Goal: Task Accomplishment & Management: Complete application form

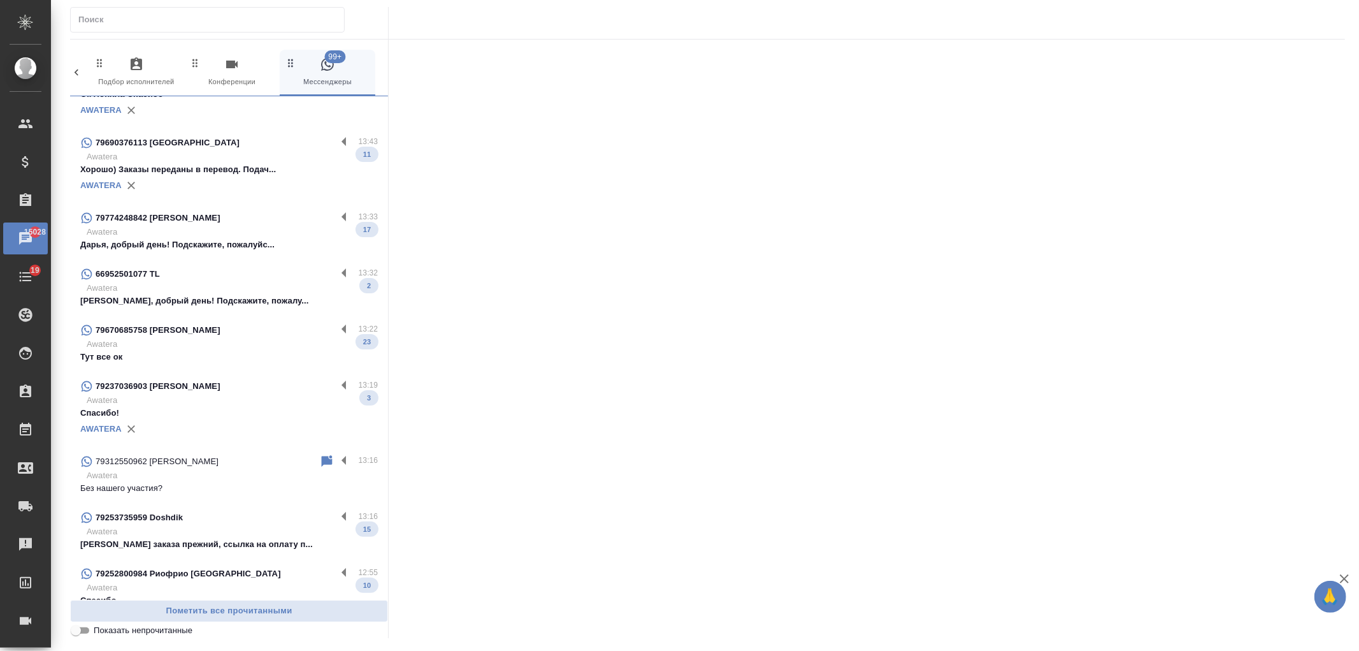
scroll to position [779, 0]
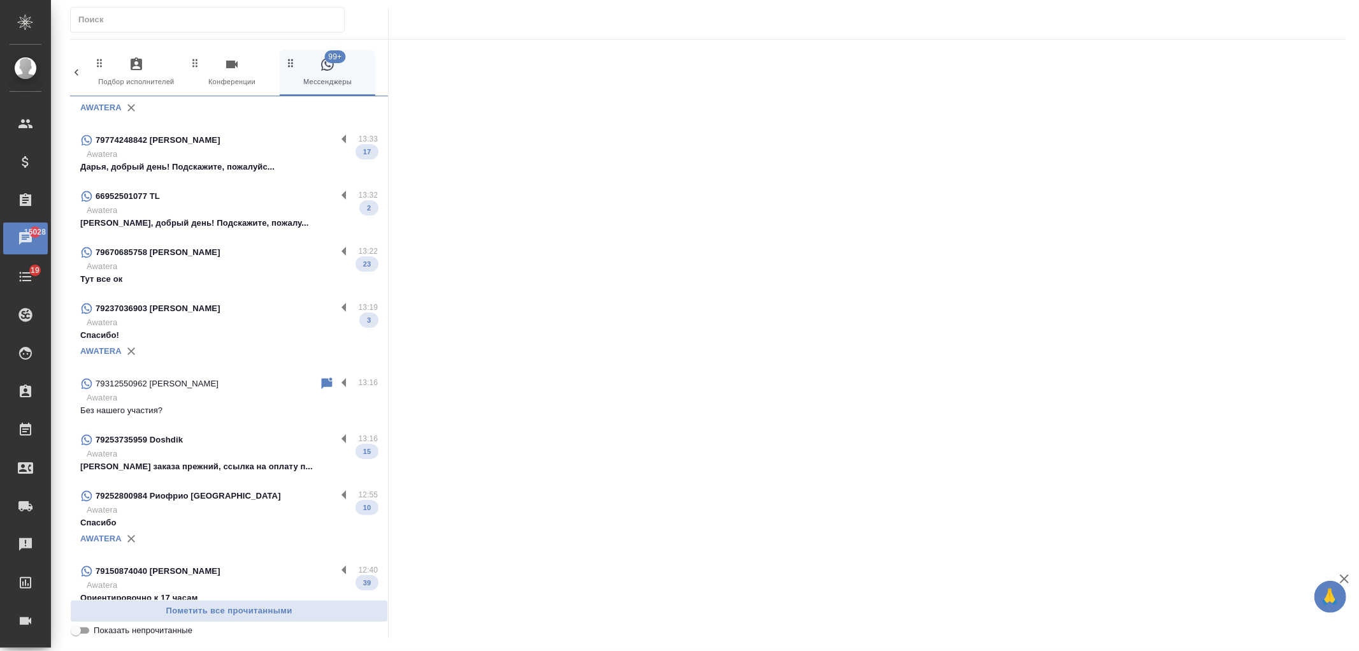
click at [220, 404] on p "Без нашего участия?" at bounding box center [229, 410] width 298 height 13
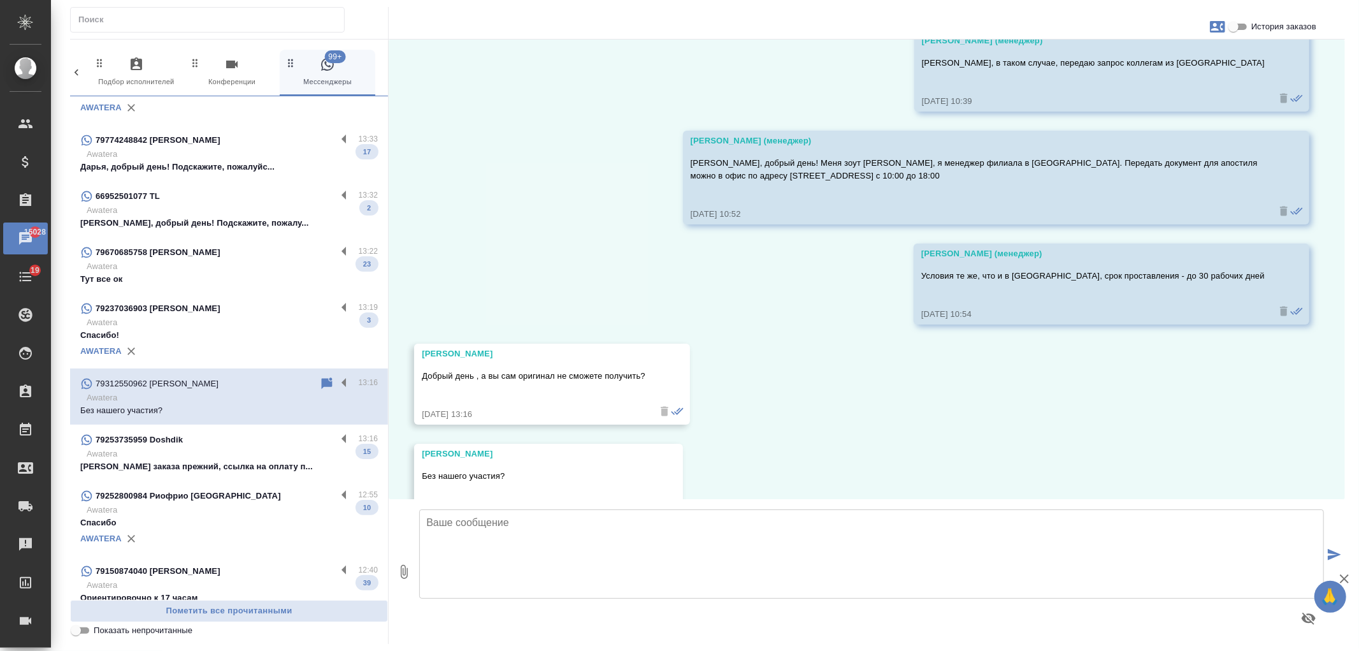
click at [606, 600] on div at bounding box center [871, 571] width 915 height 134
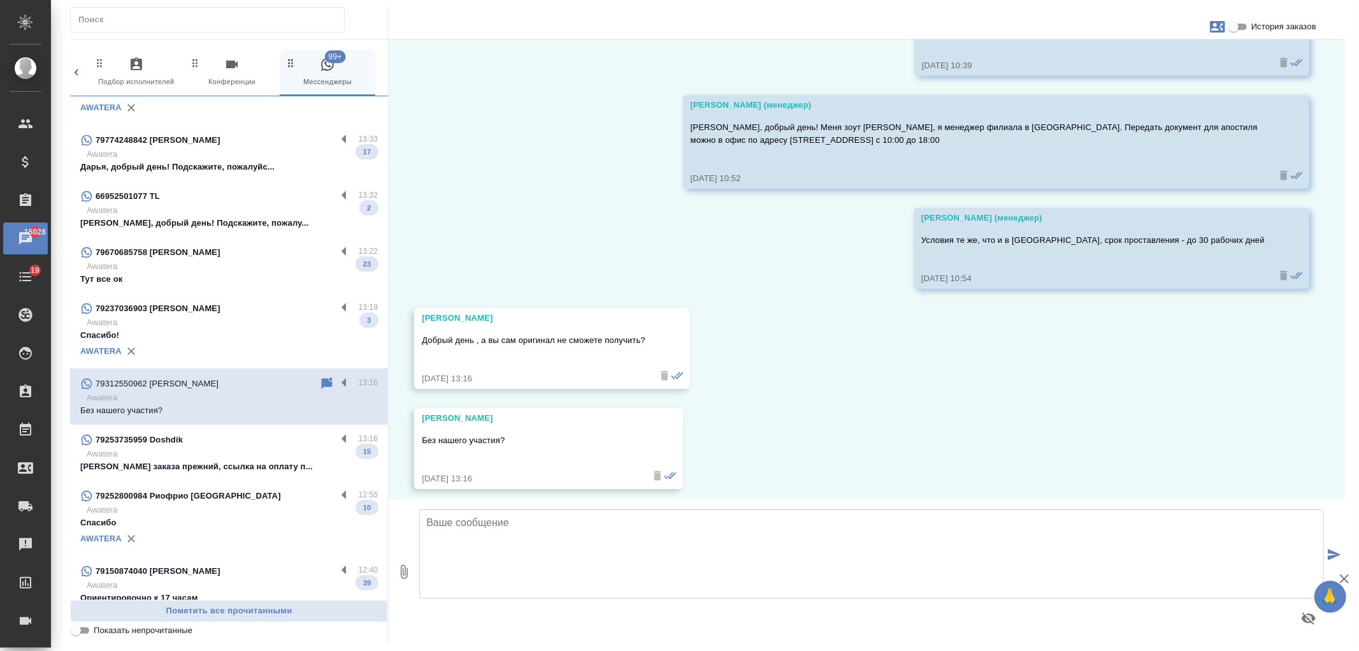
scroll to position [660, 0]
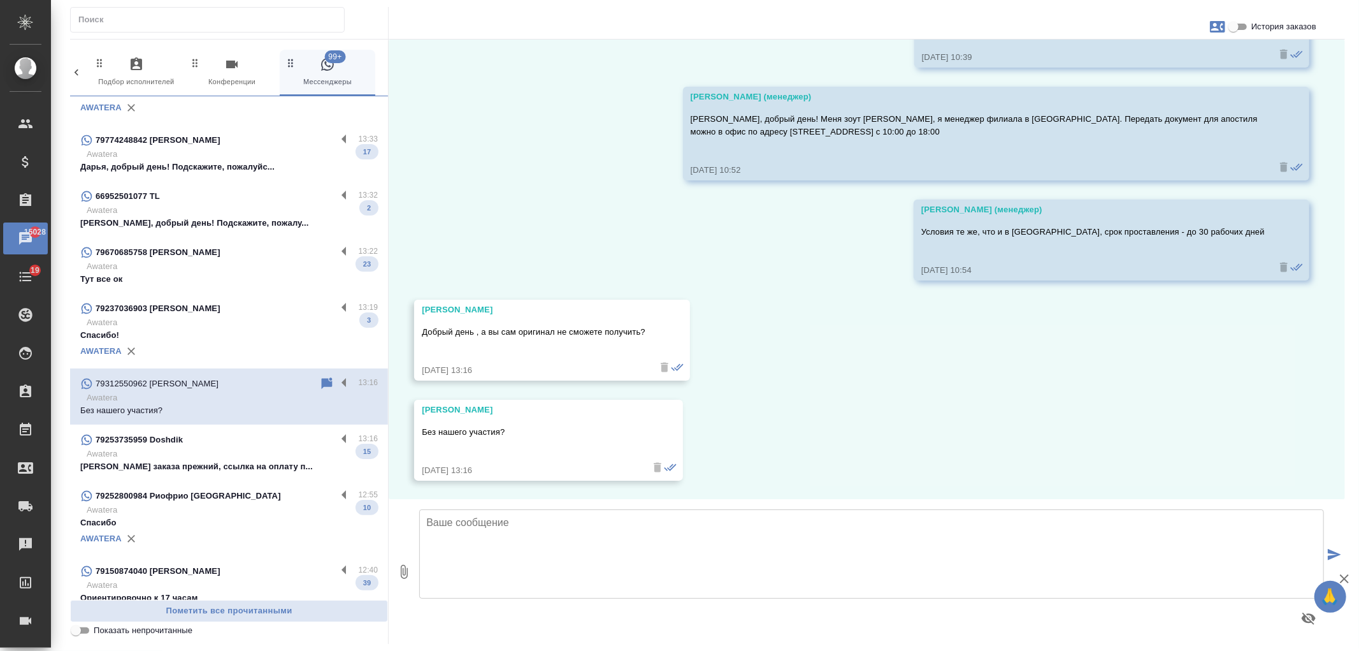
click at [574, 570] on textarea at bounding box center [871, 553] width 905 height 89
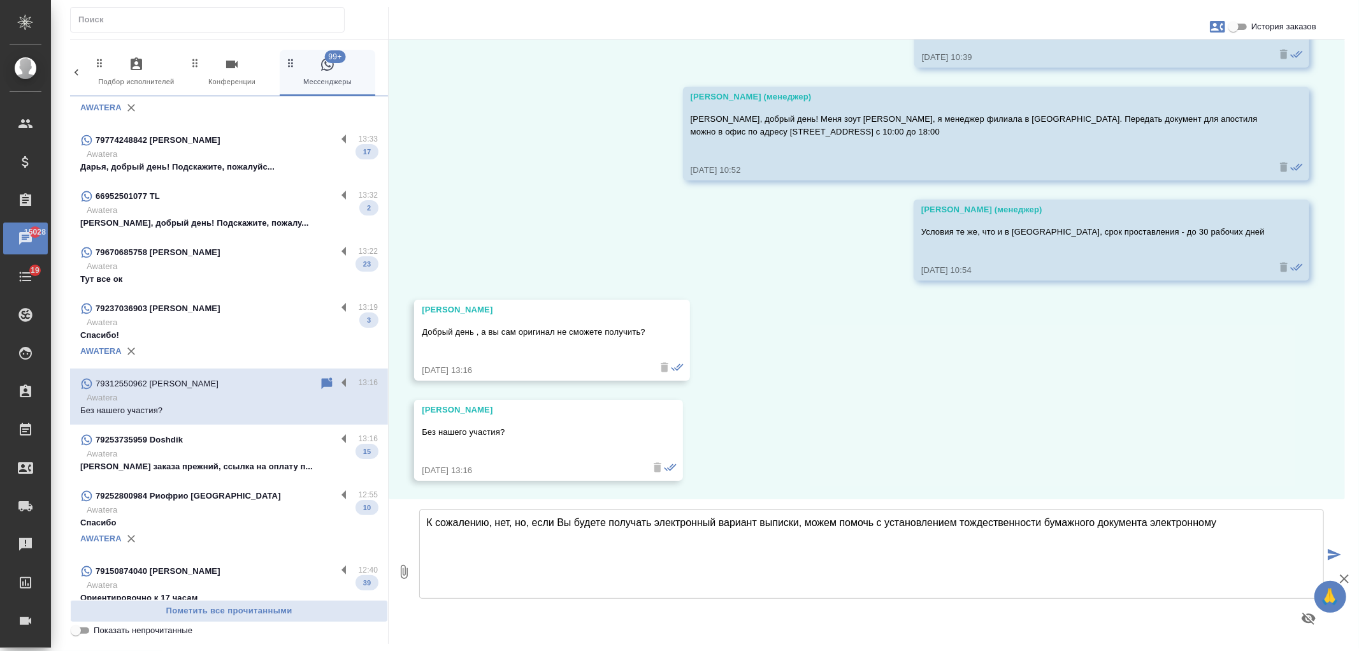
drag, startPoint x: 958, startPoint y: 521, endPoint x: 1041, endPoint y: 521, distance: 83.5
click at [1041, 521] on textarea "К сожалению, нет, но, если Вы будете получать электронный вариант выписки, може…" at bounding box center [871, 553] width 905 height 89
type textarea "К сожалению, нет, но, если Вы будете получать электронный вариант выписки, може…"
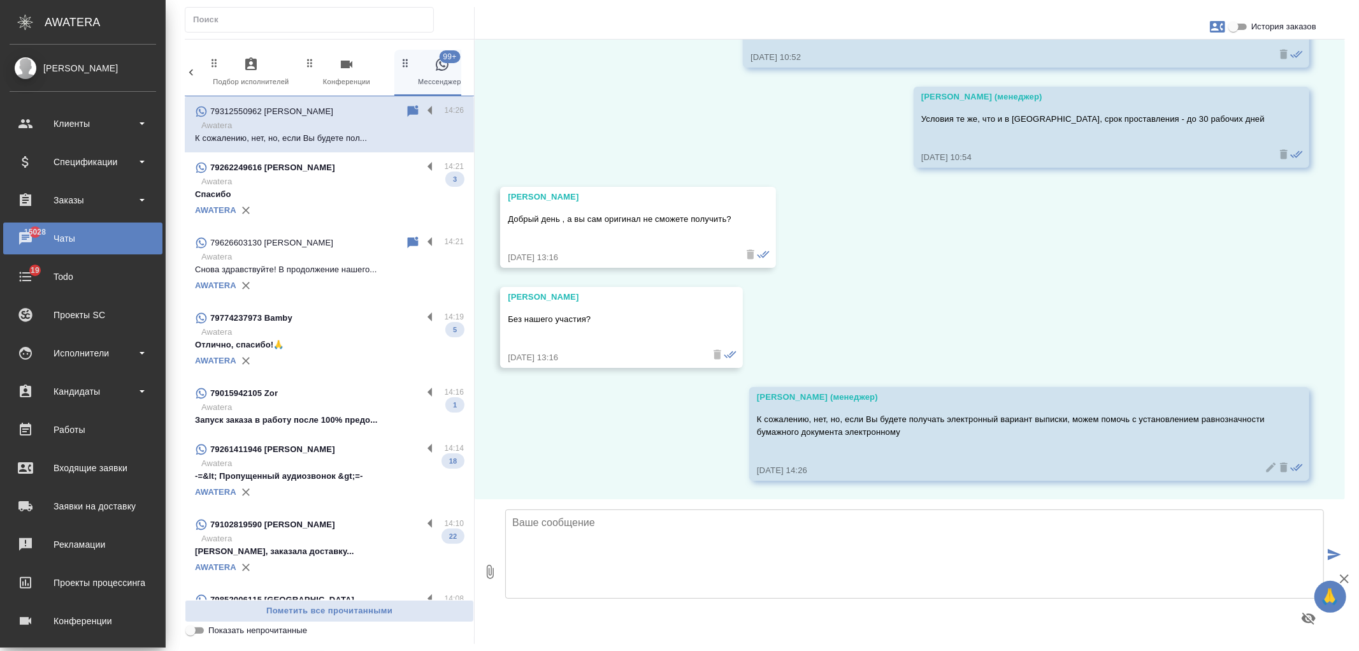
scroll to position [785, 0]
click at [90, 117] on div "Клиенты" at bounding box center [83, 123] width 147 height 19
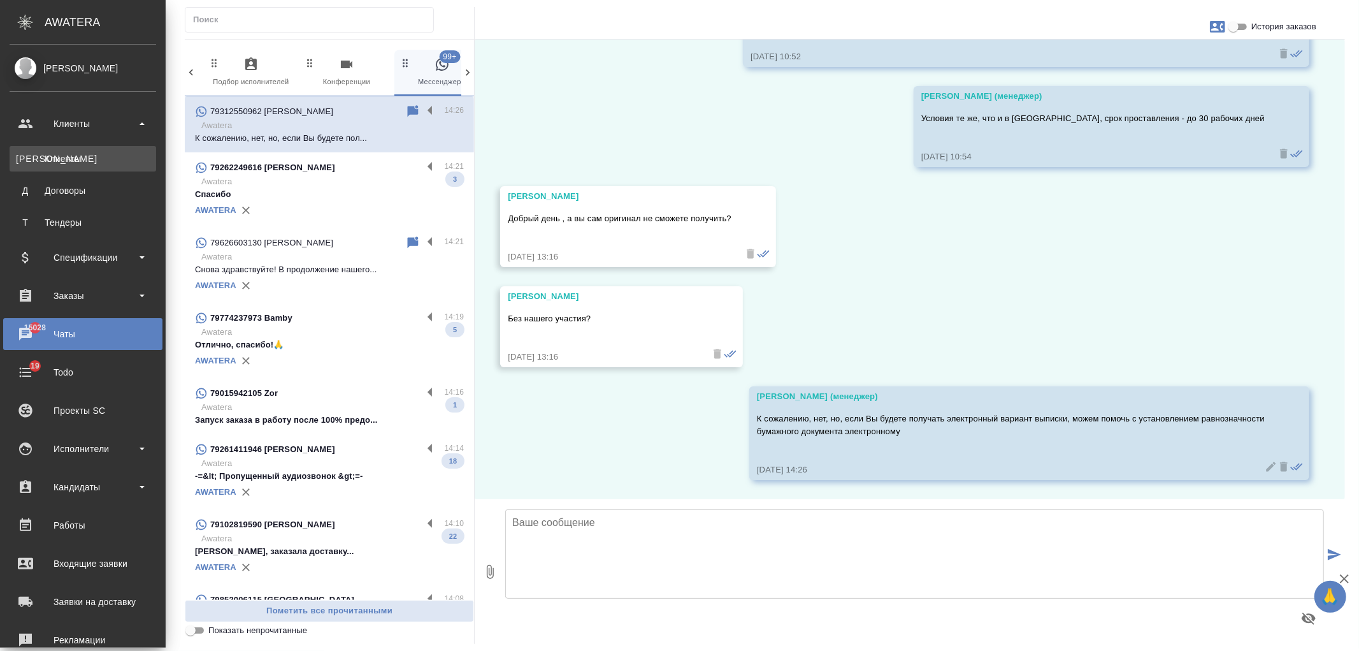
click at [81, 166] on link "К Клиенты" at bounding box center [83, 158] width 147 height 25
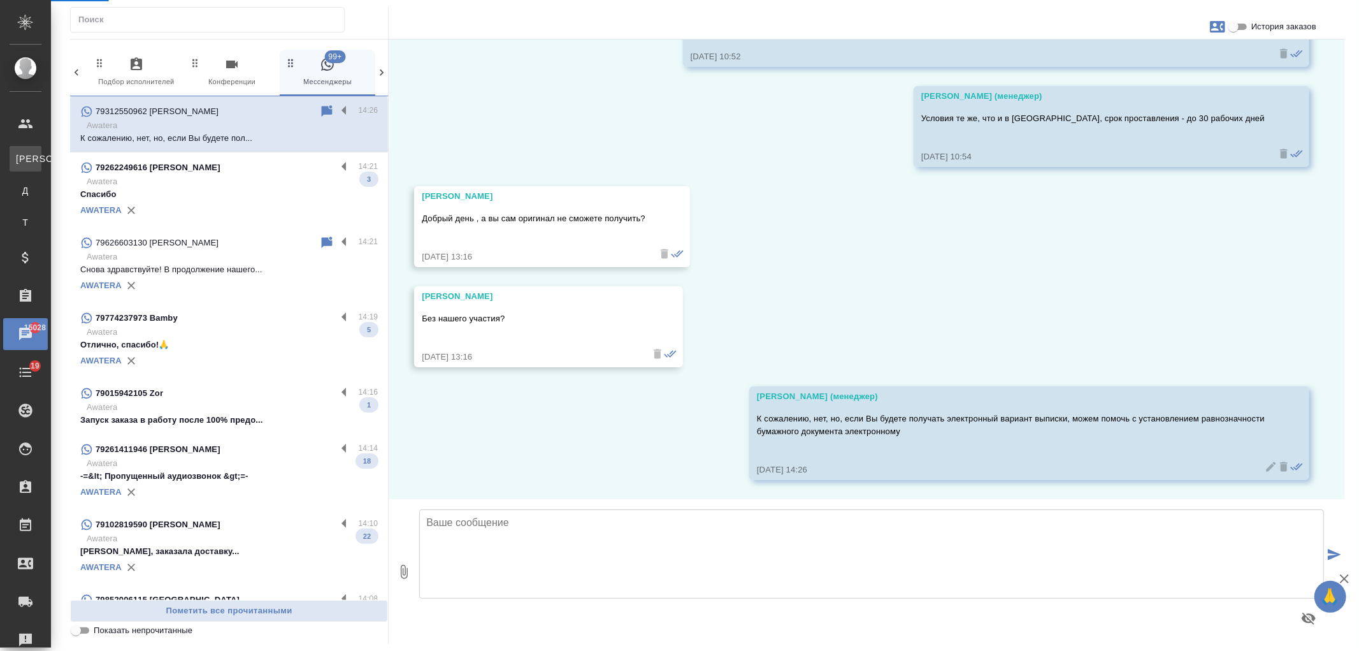
scroll to position [772, 0]
select select "RU"
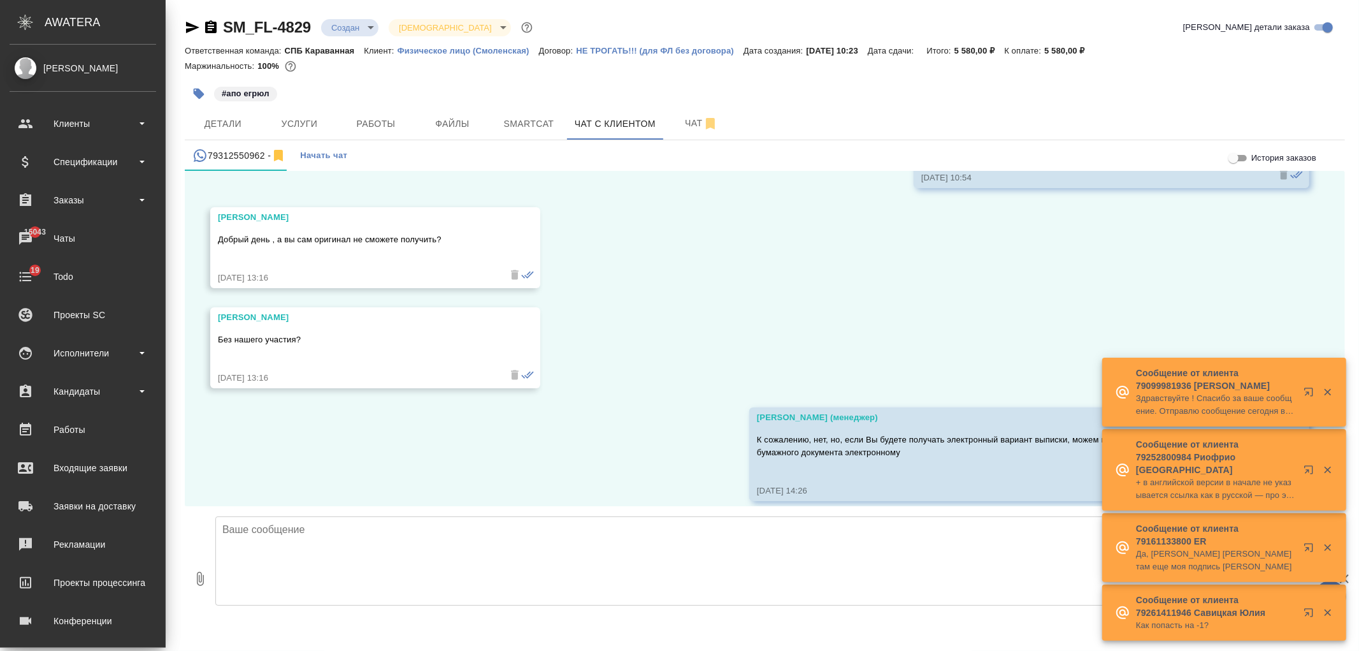
scroll to position [883, 0]
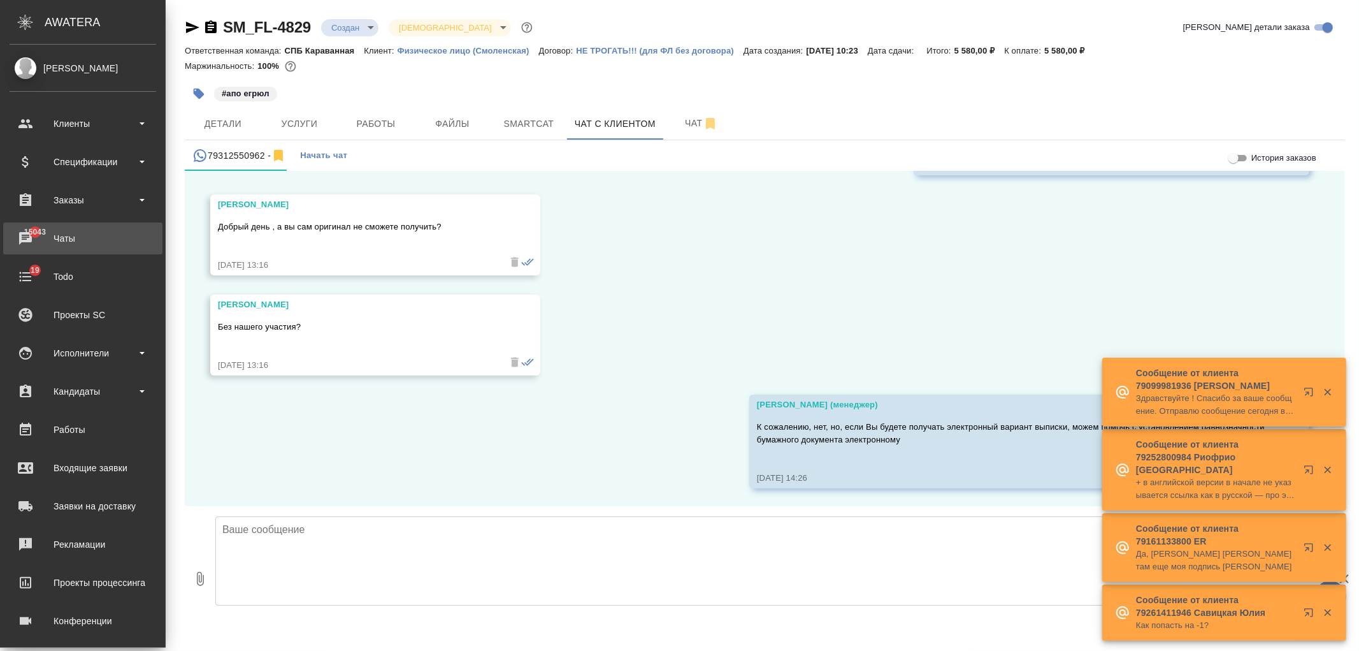
click at [81, 238] on div "Чаты" at bounding box center [83, 238] width 147 height 19
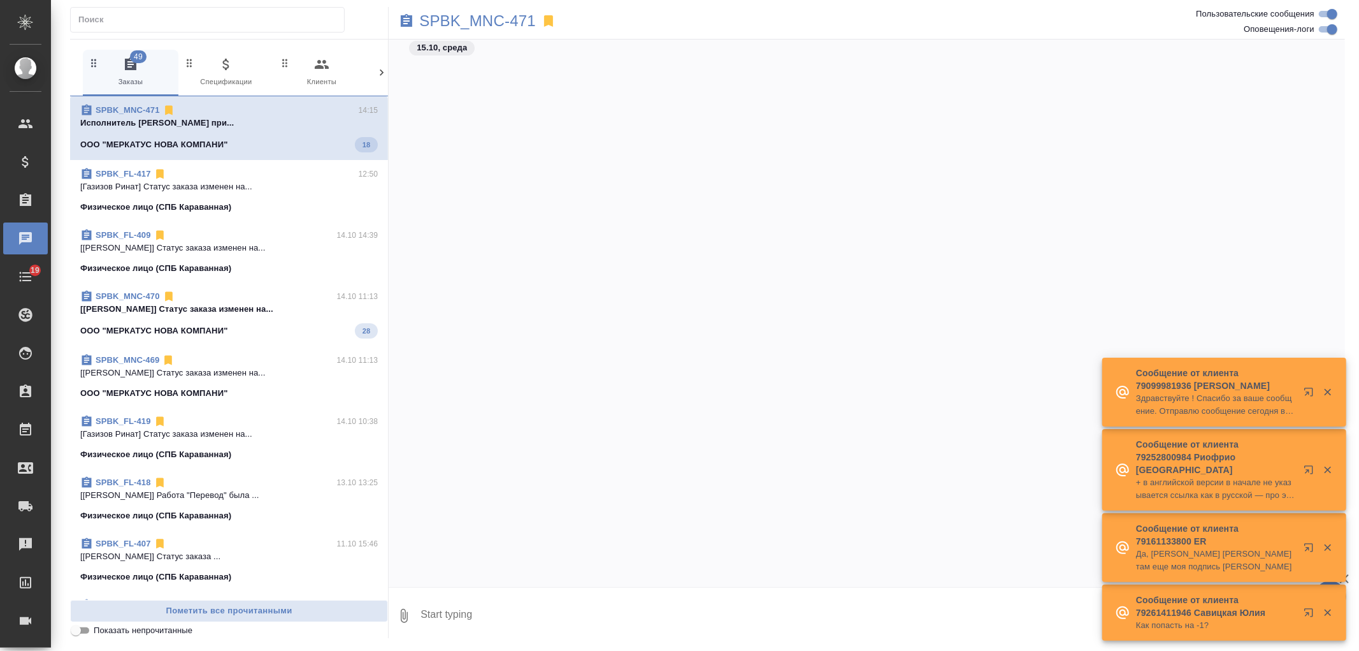
scroll to position [2985, 0]
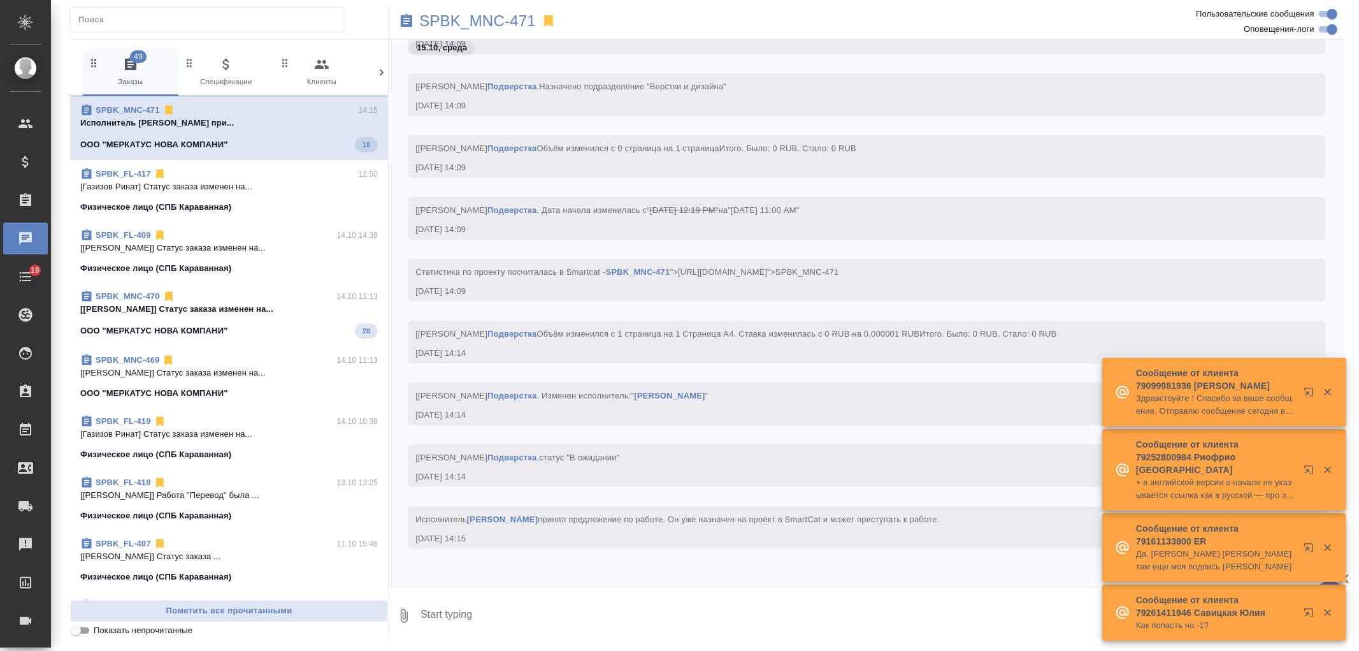
click at [387, 70] on icon at bounding box center [381, 72] width 13 height 13
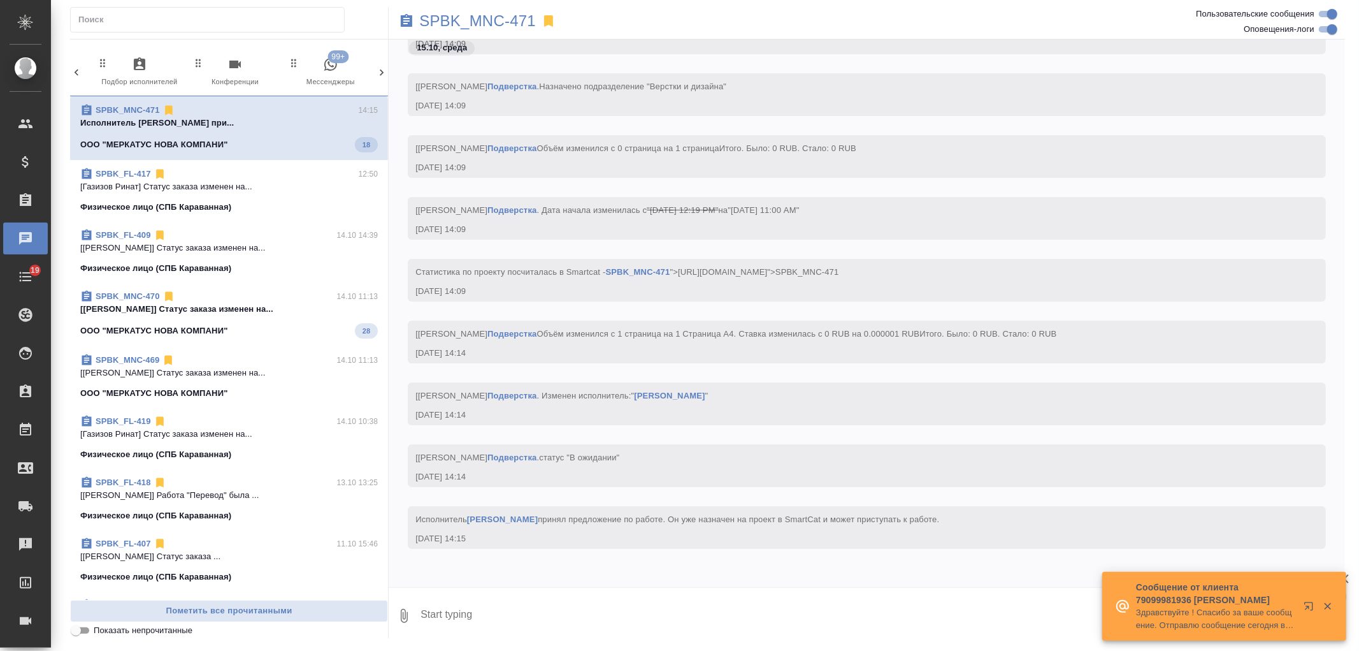
click at [342, 73] on span "99+ Мессенджеры" at bounding box center [330, 72] width 85 height 31
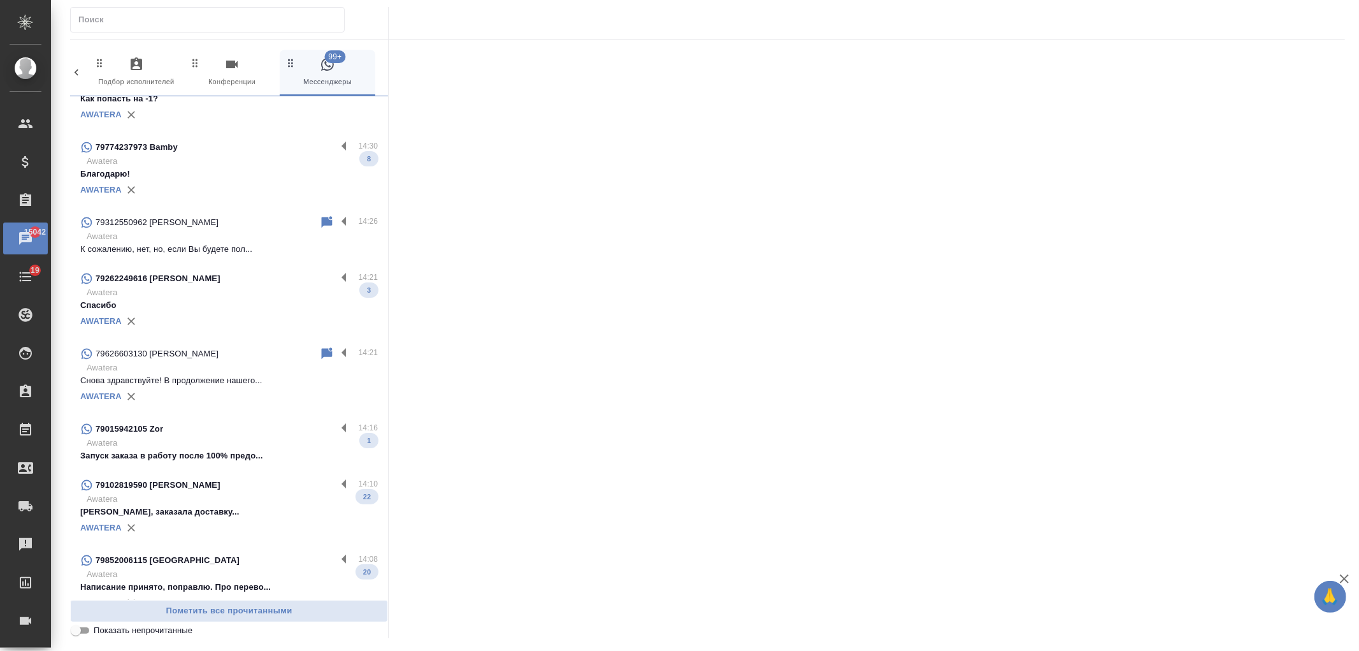
scroll to position [0, 0]
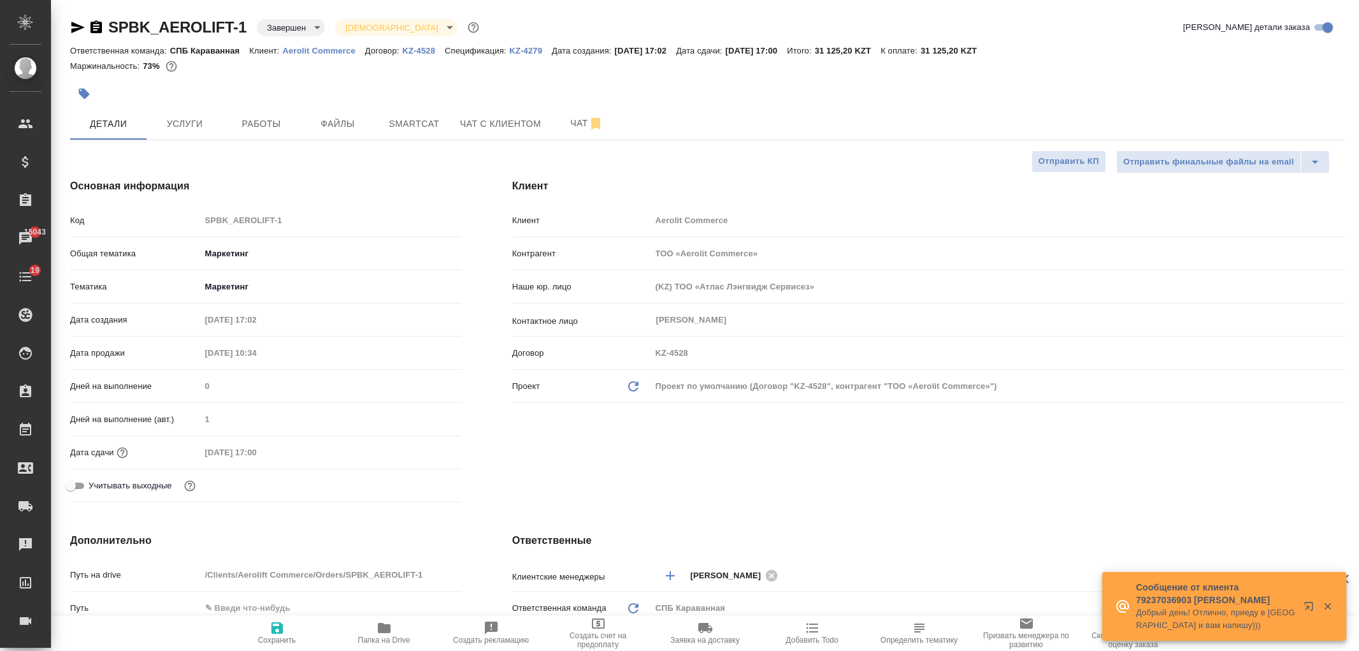
select select "RU"
click at [78, 24] on icon "button" at bounding box center [77, 27] width 13 height 11
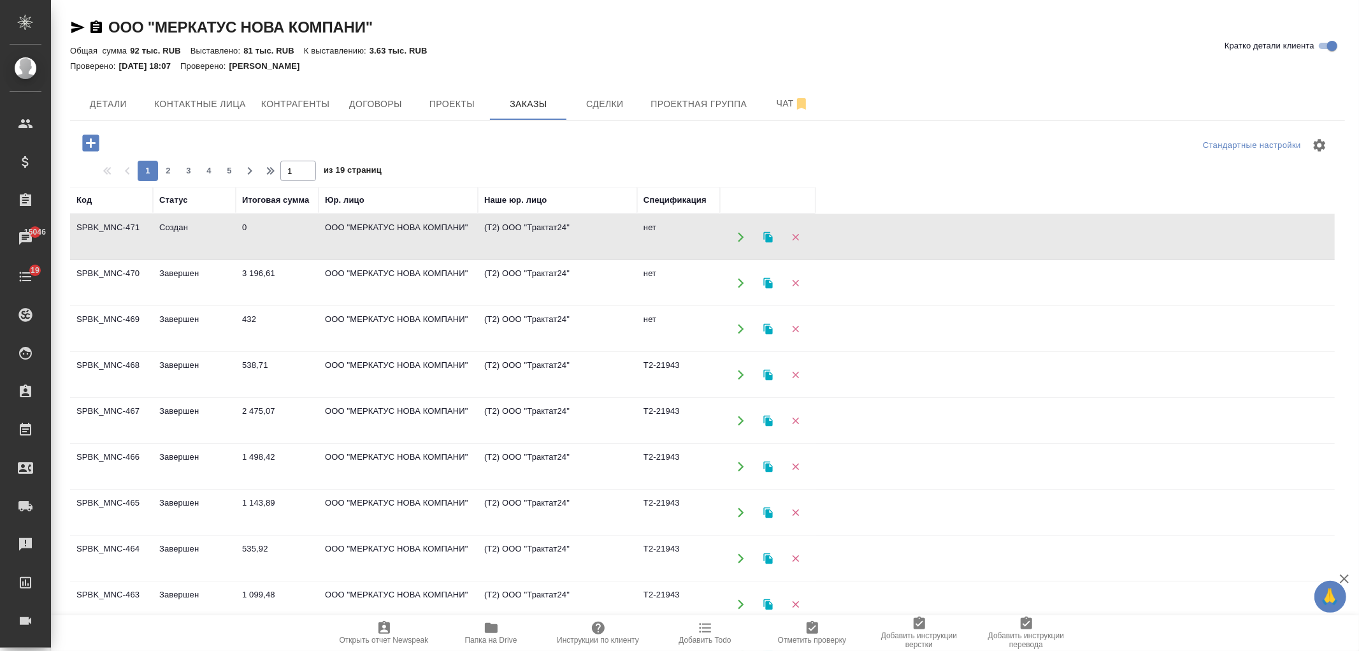
click at [339, 243] on td "ООО "МЕРКАТУС НОВА КОМПАНИ"" at bounding box center [398, 237] width 159 height 45
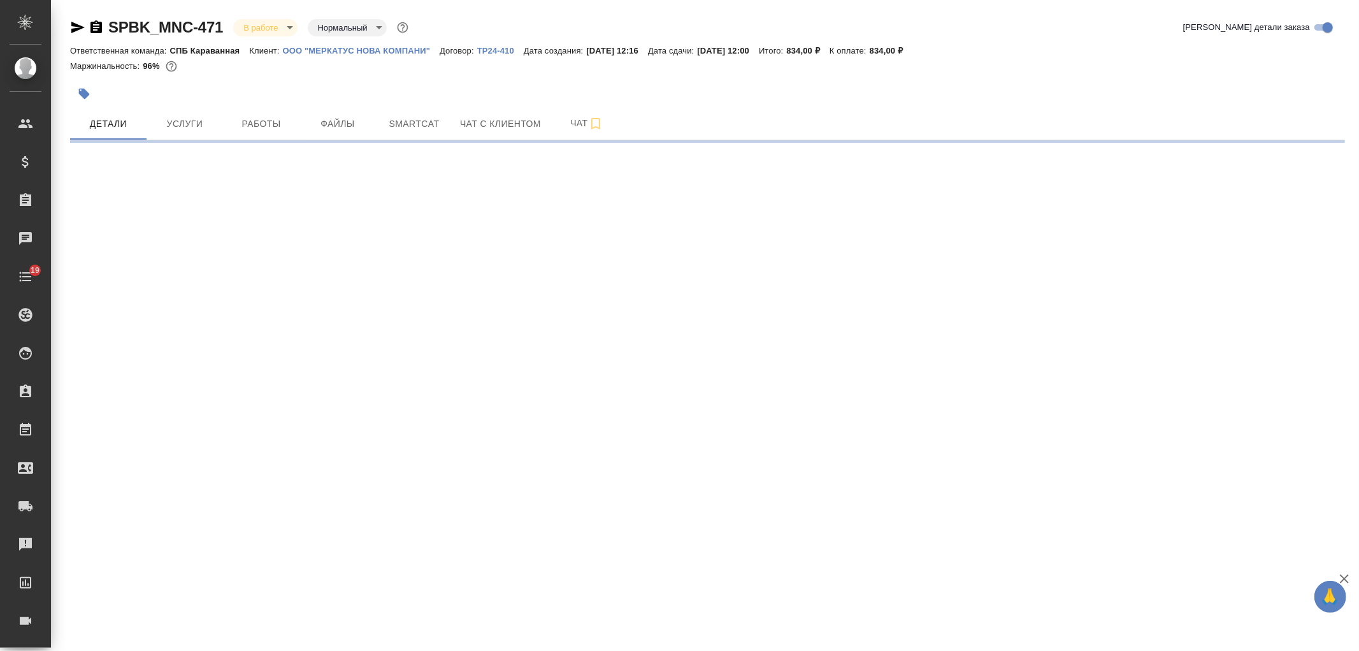
select select "RU"
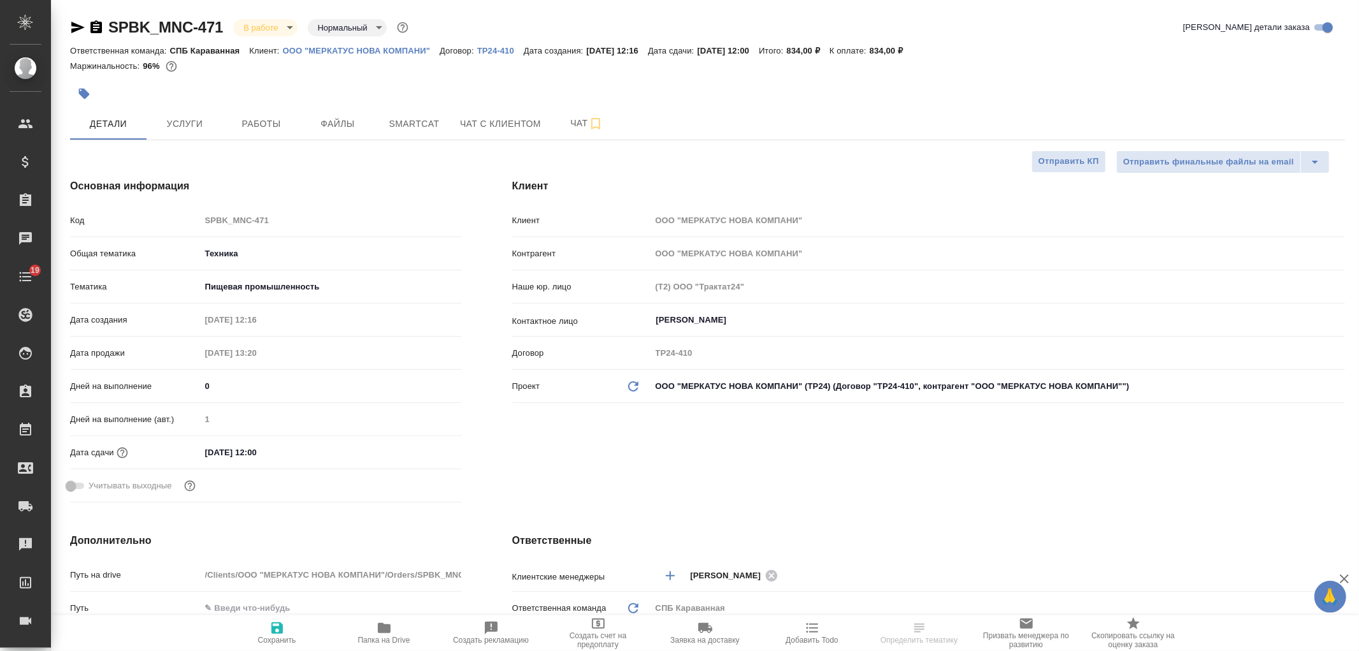
type textarea "x"
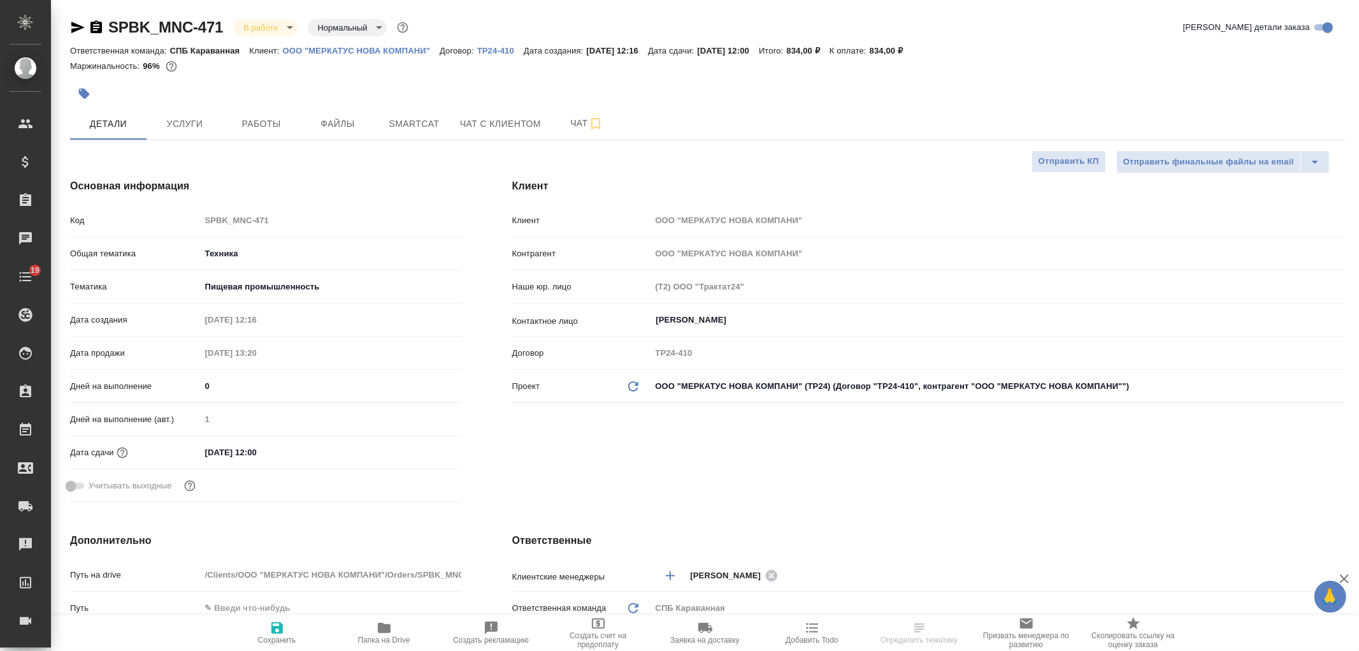
type textarea "x"
click at [228, 135] on button "Работы" at bounding box center [261, 124] width 76 height 32
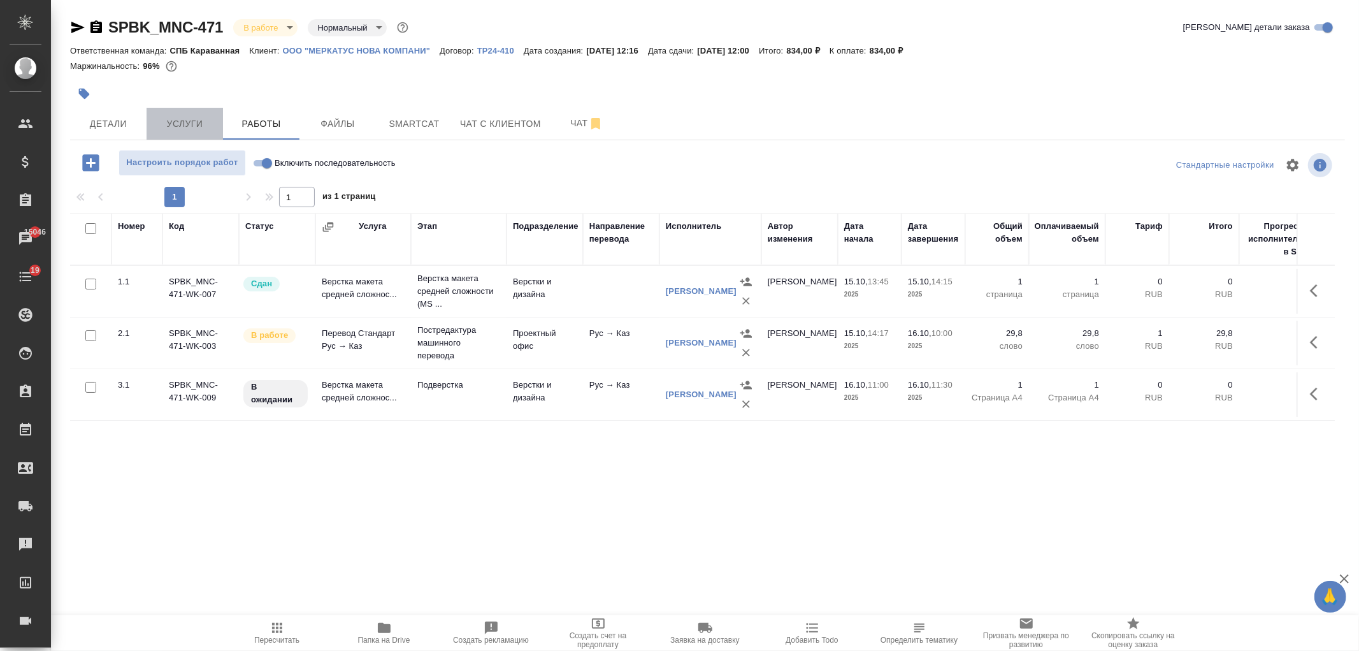
click at [170, 127] on span "Услуги" at bounding box center [184, 124] width 61 height 16
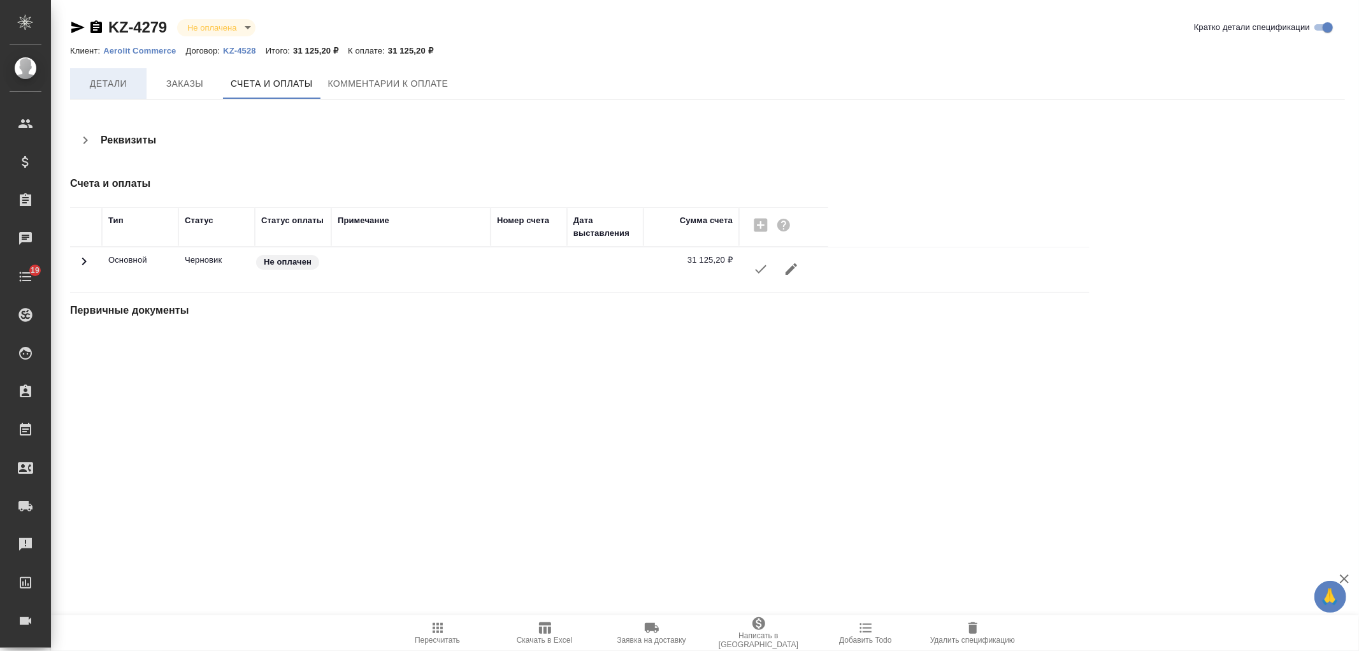
click at [113, 91] on button "Детали" at bounding box center [108, 83] width 76 height 31
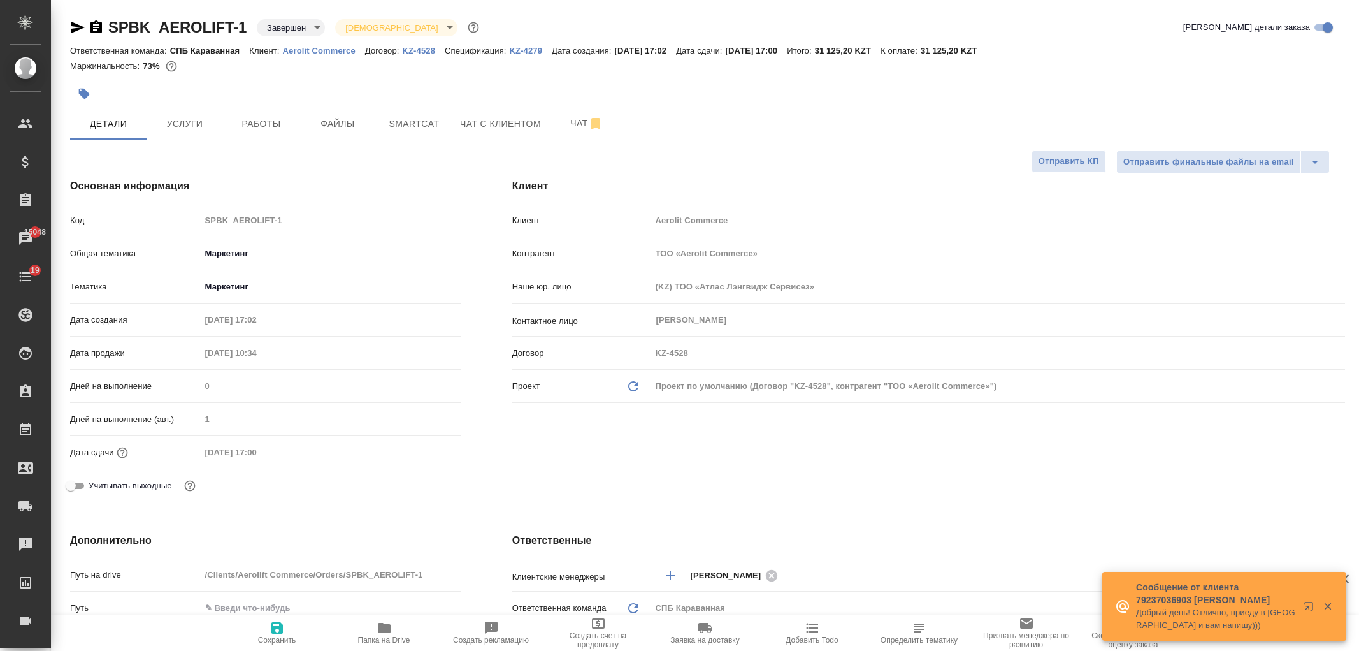
select select "RU"
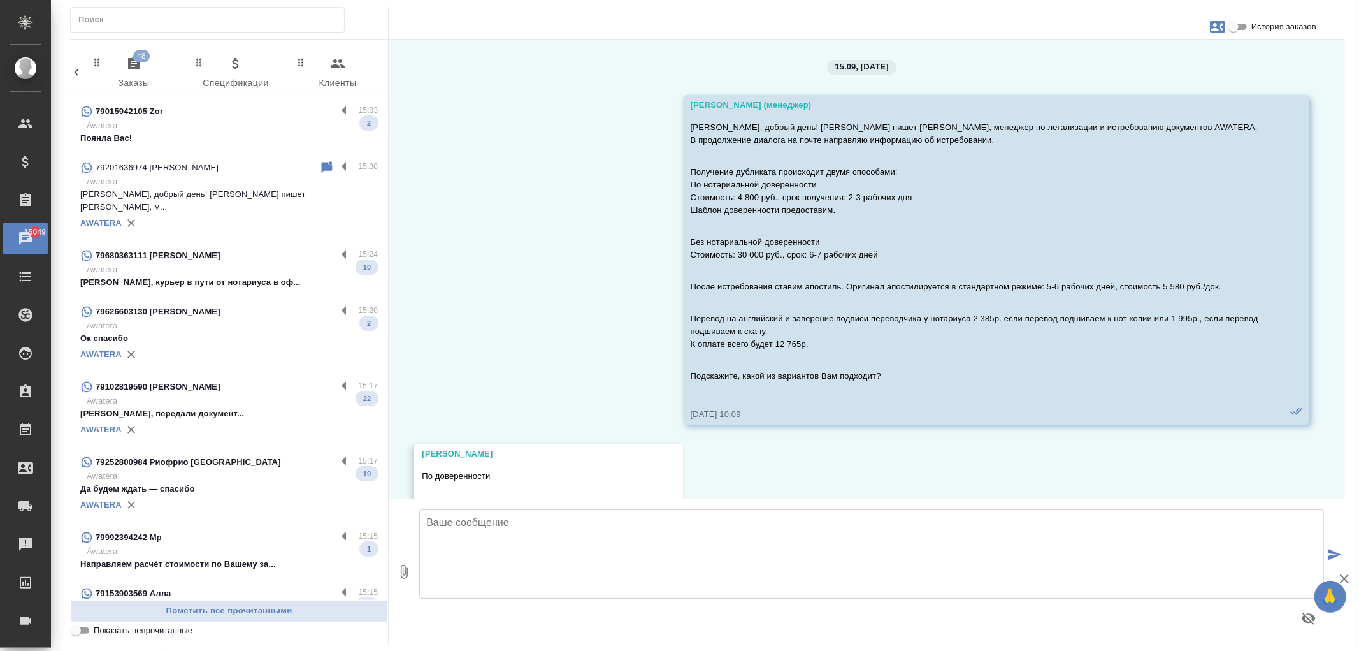
scroll to position [4934, 0]
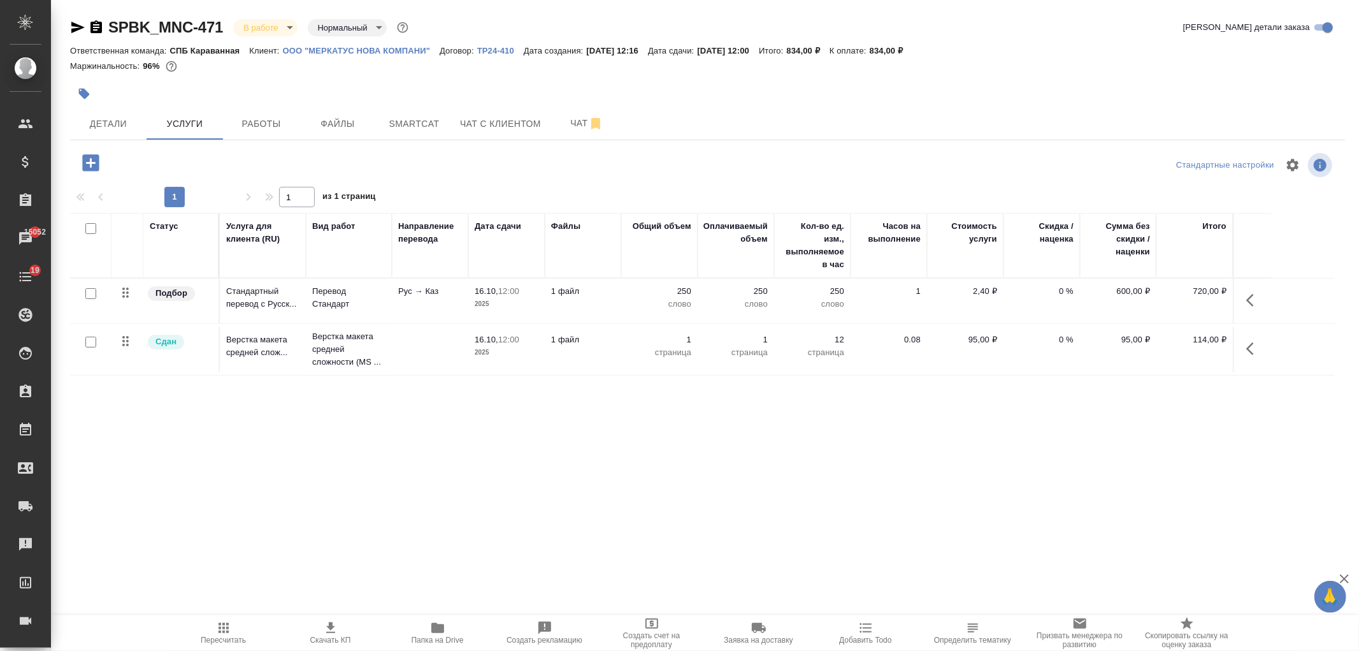
click at [370, 53] on p "ООО "МЕРКАТУС НОВА КОМПАНИ"" at bounding box center [361, 51] width 157 height 10
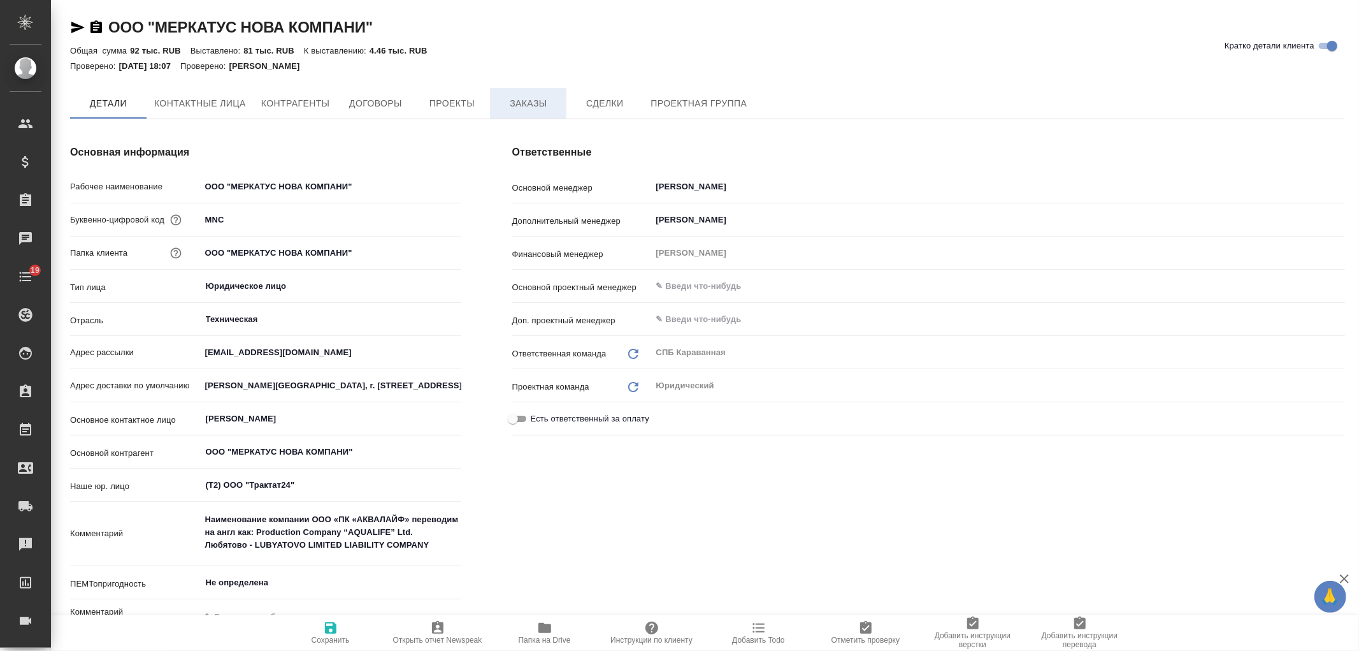
click at [524, 111] on button "Заказы" at bounding box center [528, 103] width 76 height 31
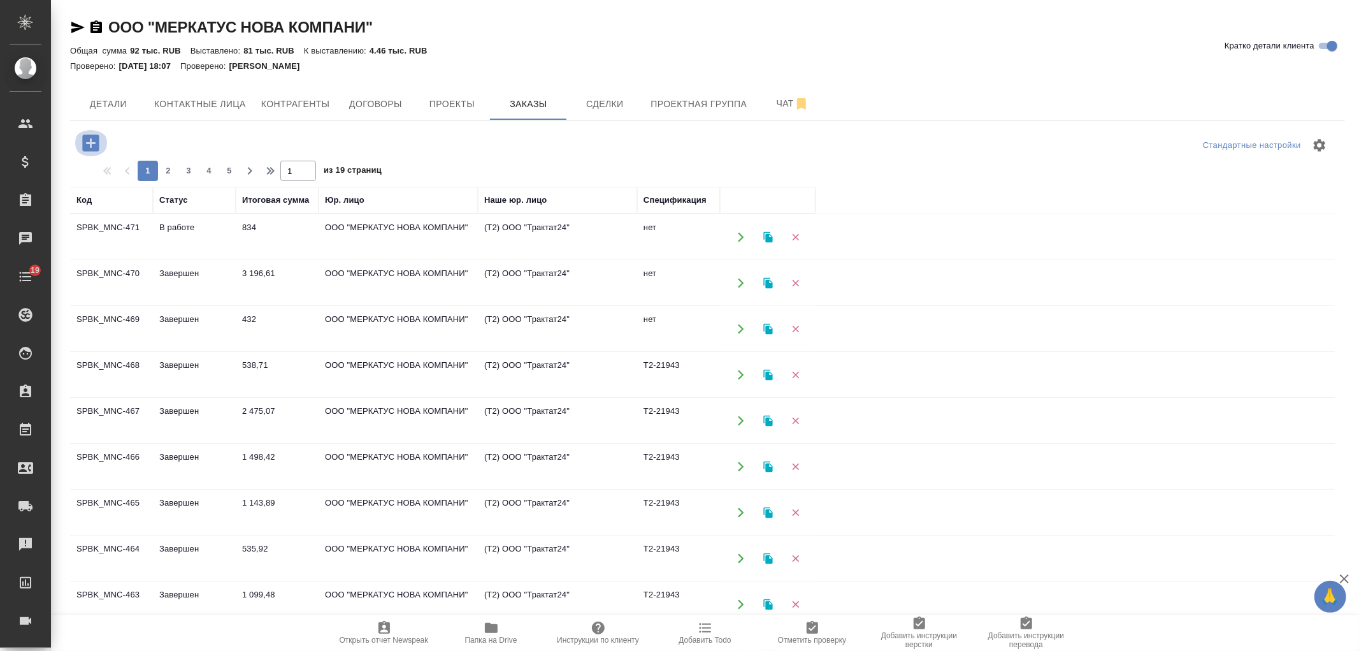
click at [91, 141] on icon "button" at bounding box center [91, 143] width 22 height 22
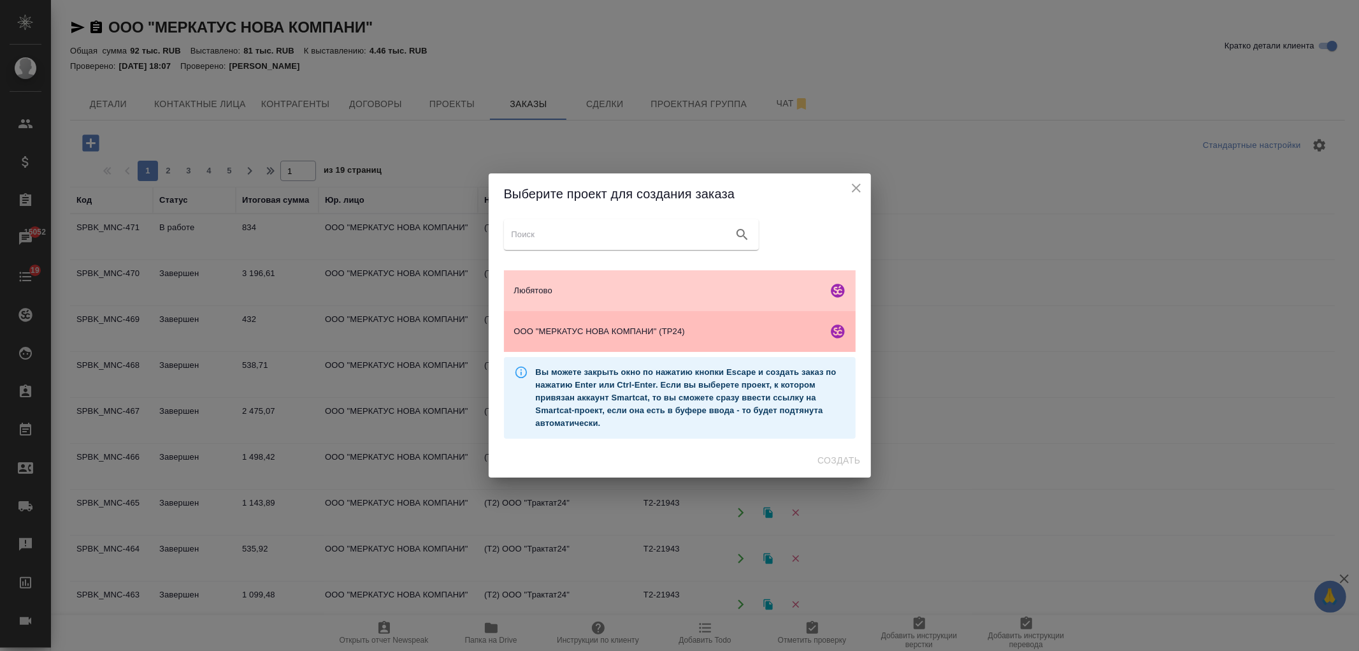
click at [676, 321] on div "ООО "МЕРКАТУС НОВА КОМПАНИ" (ТР24)" at bounding box center [680, 331] width 352 height 41
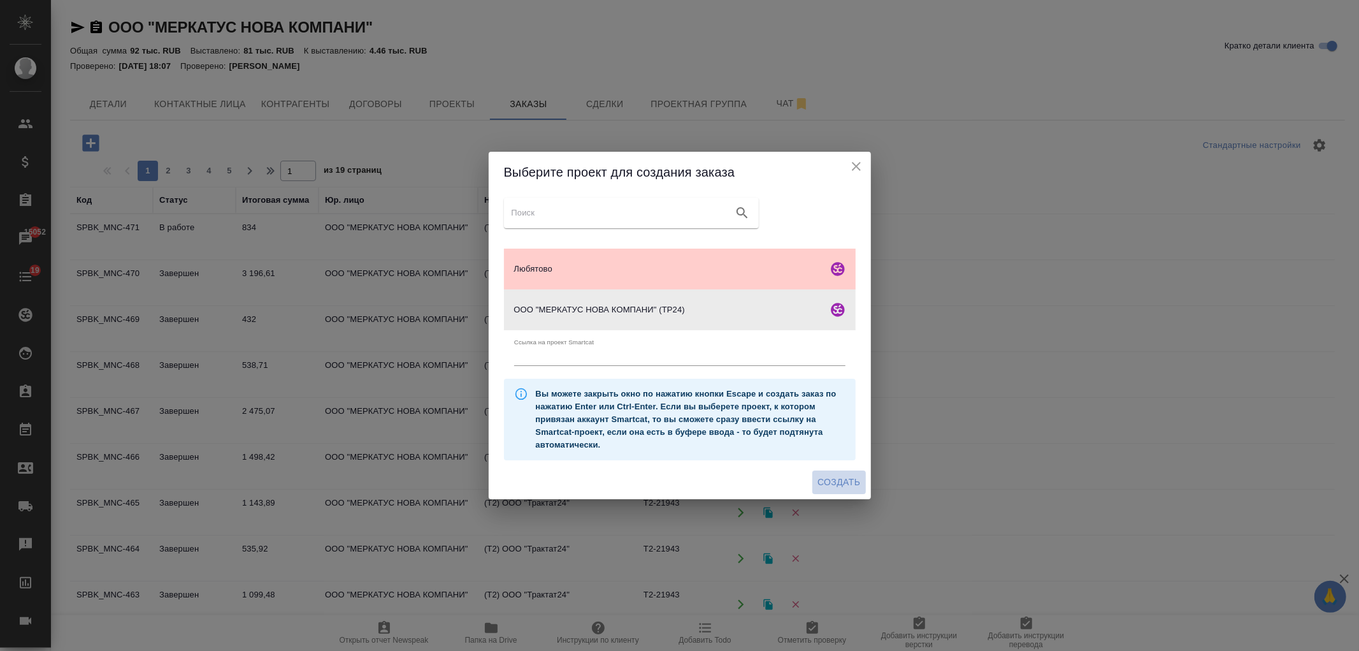
click at [830, 475] on span "Создать" at bounding box center [839, 482] width 43 height 16
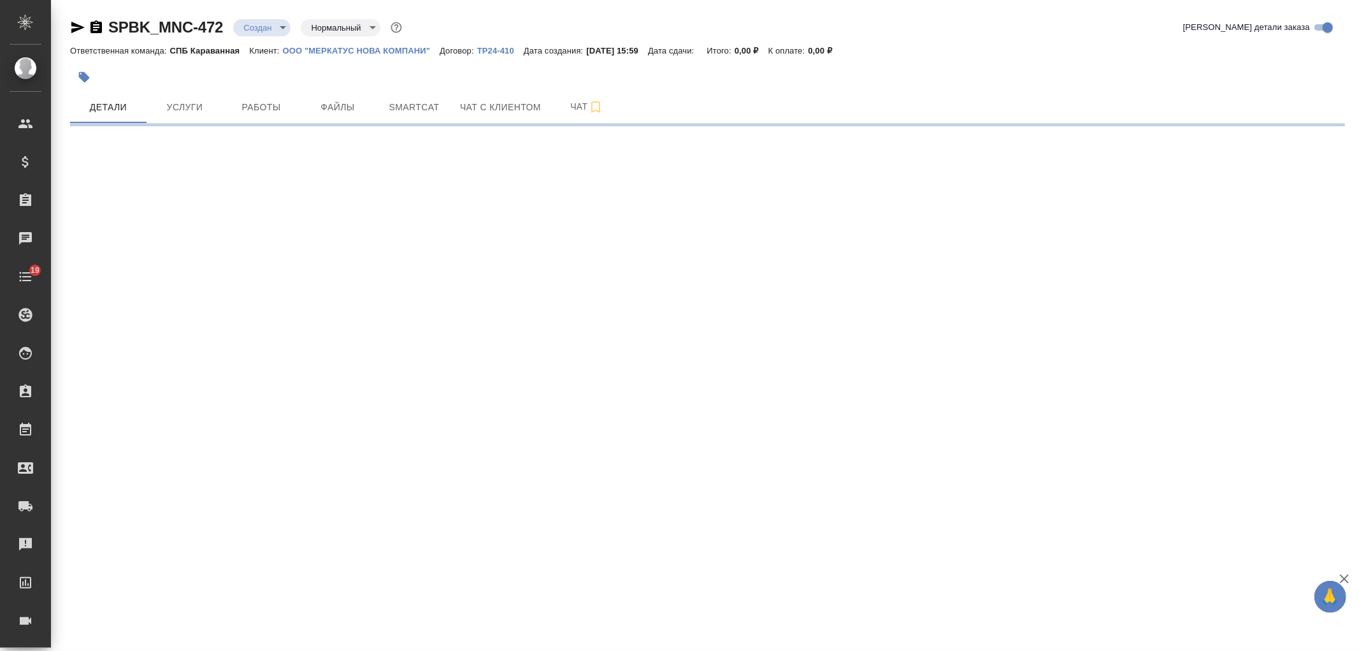
select select "RU"
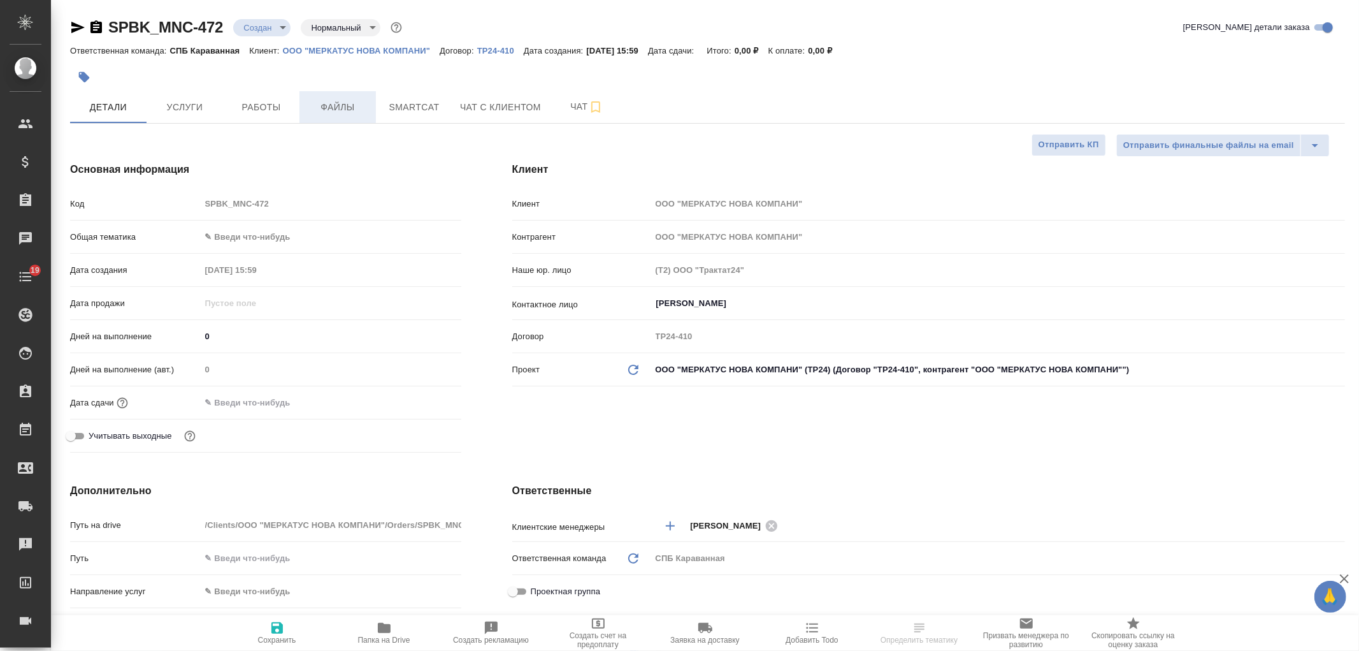
type textarea "x"
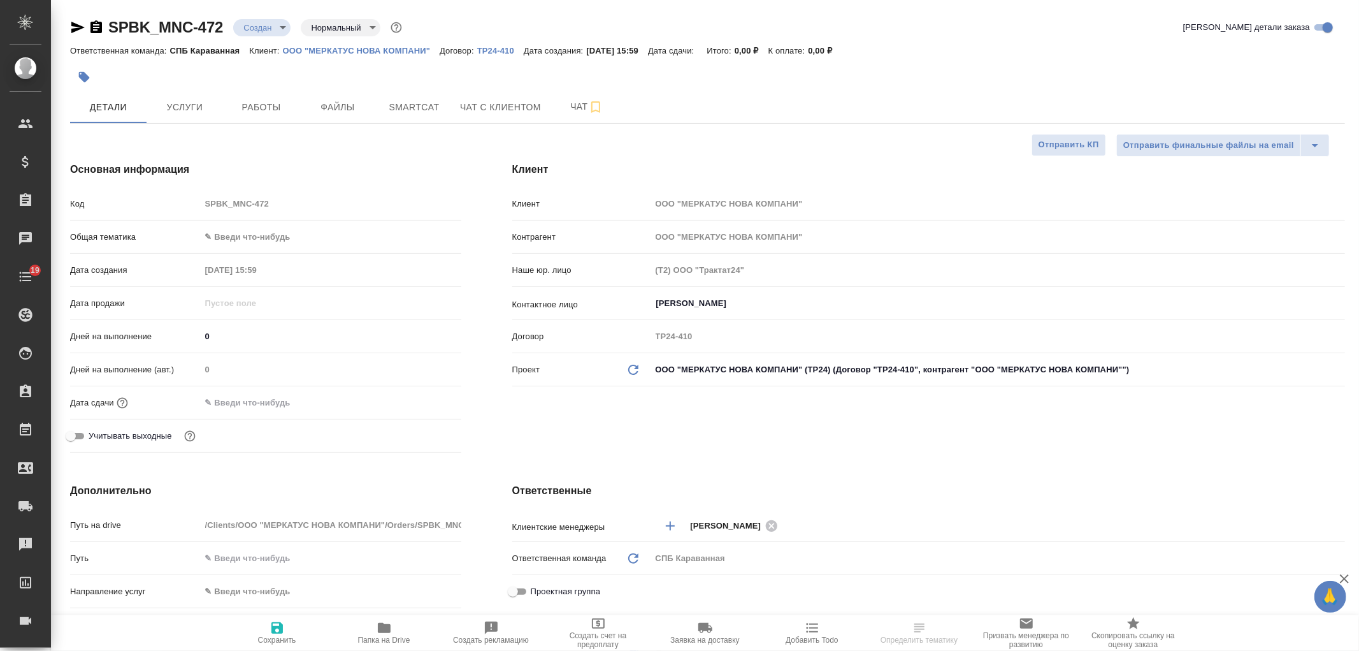
type textarea "x"
click at [336, 109] on span "Файлы" at bounding box center [337, 107] width 61 height 16
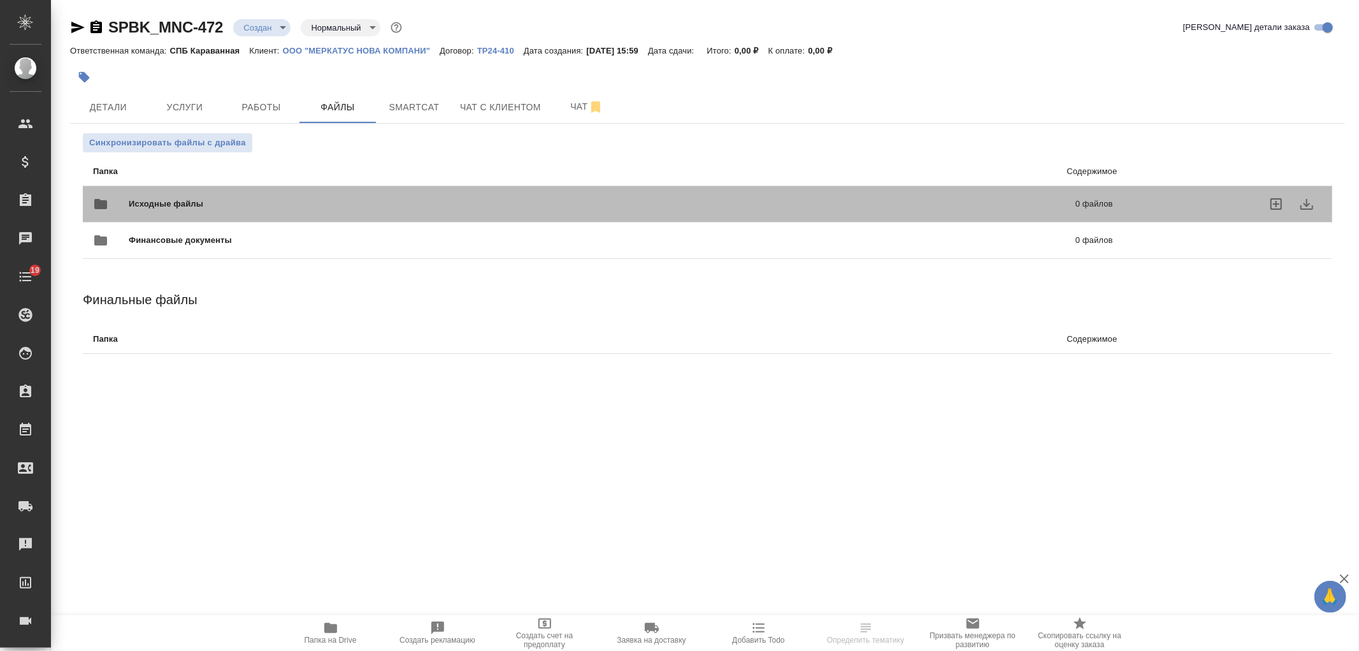
click at [295, 194] on div "Исходные файлы 0 файлов" at bounding box center [603, 204] width 1020 height 31
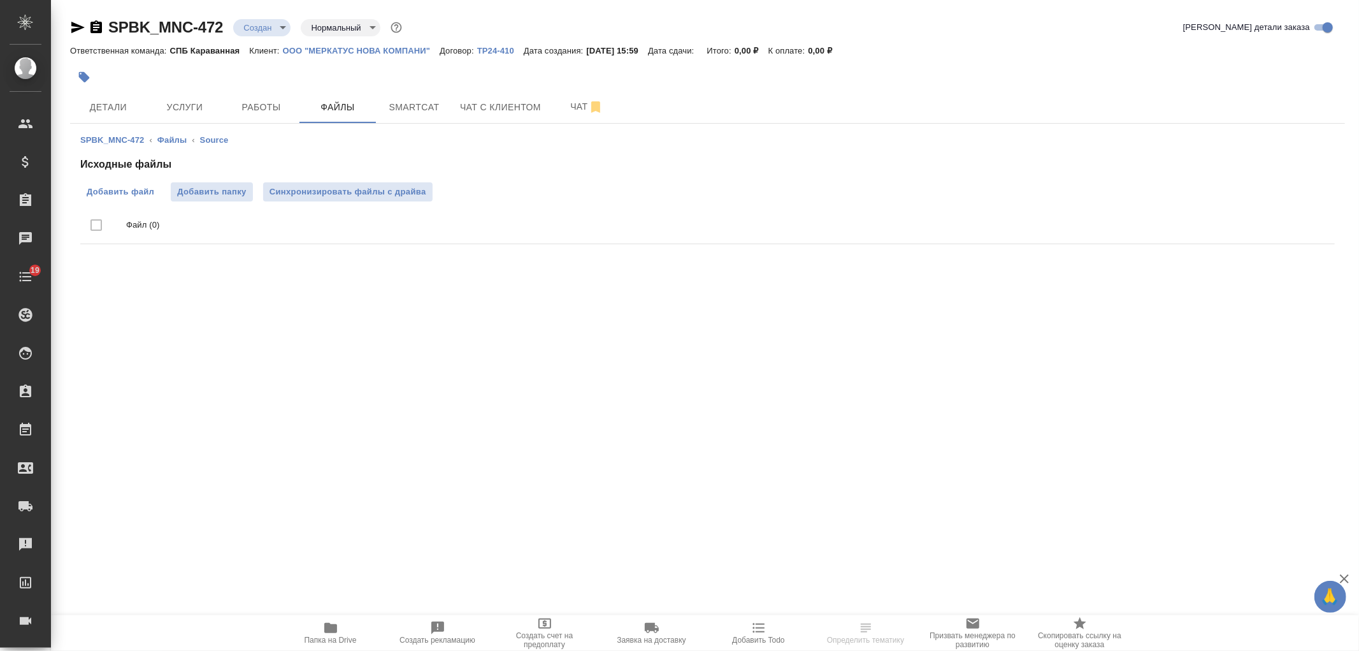
click at [129, 186] on span "Добавить файл" at bounding box center [121, 191] width 68 height 13
click at [0, 0] on input "Добавить файл" at bounding box center [0, 0] width 0 height 0
click at [185, 106] on span "Услуги" at bounding box center [184, 107] width 61 height 16
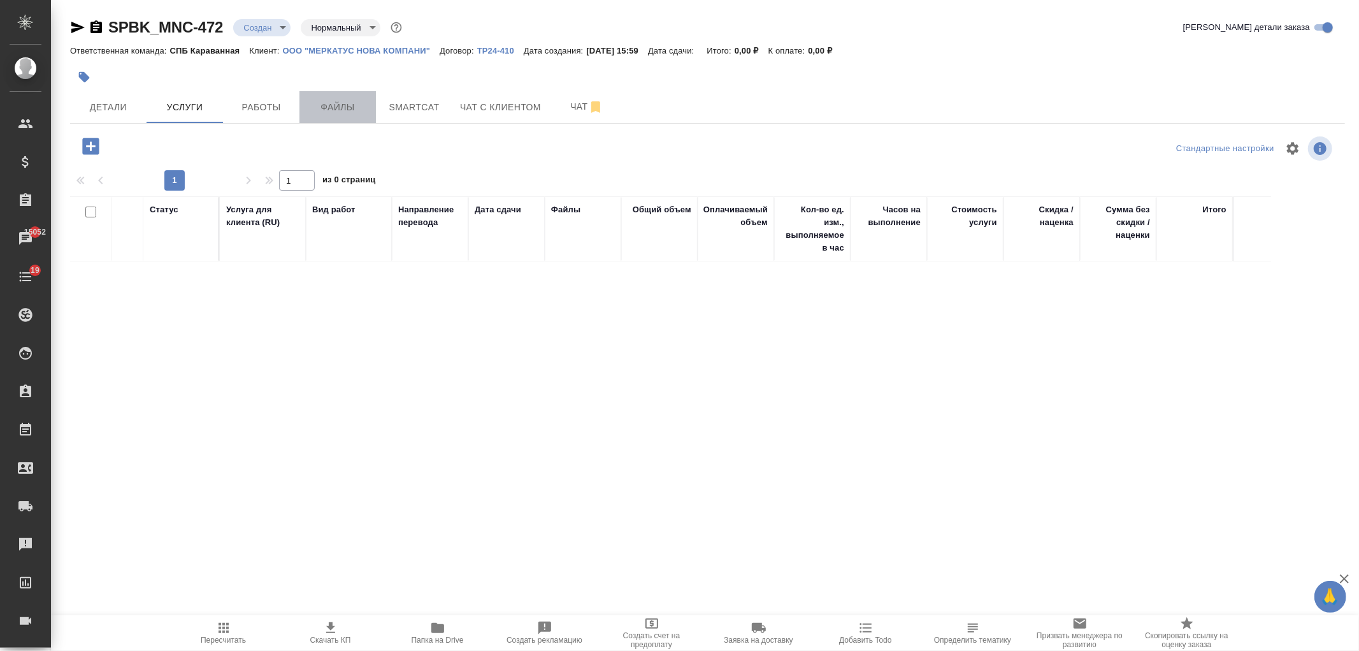
click at [345, 119] on button "Файлы" at bounding box center [337, 107] width 76 height 32
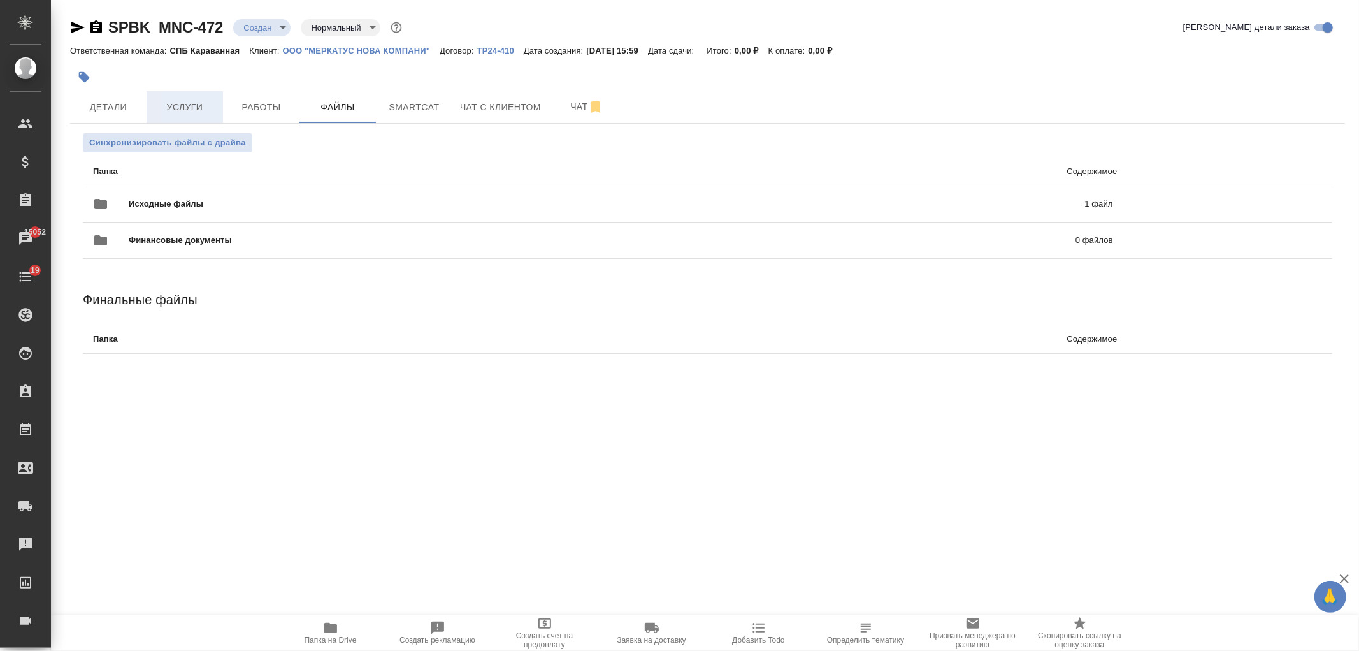
click at [190, 103] on span "Услуги" at bounding box center [184, 107] width 61 height 16
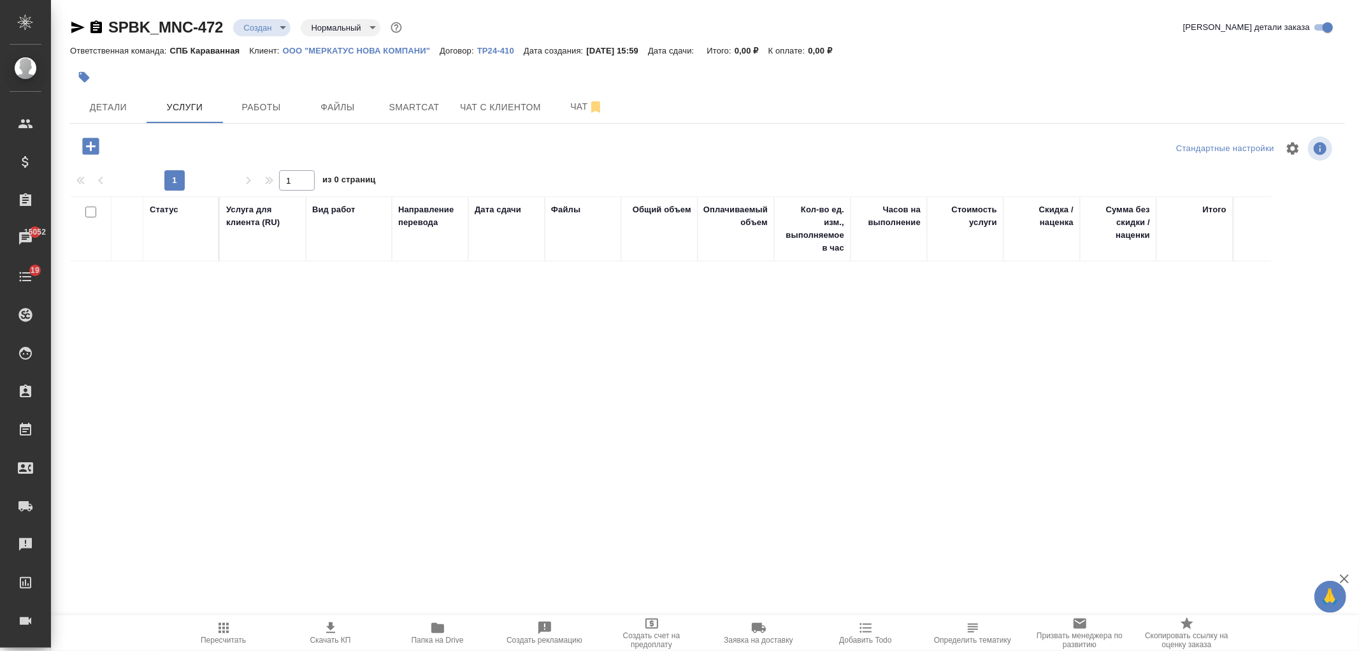
click at [94, 148] on icon "button" at bounding box center [90, 146] width 17 height 17
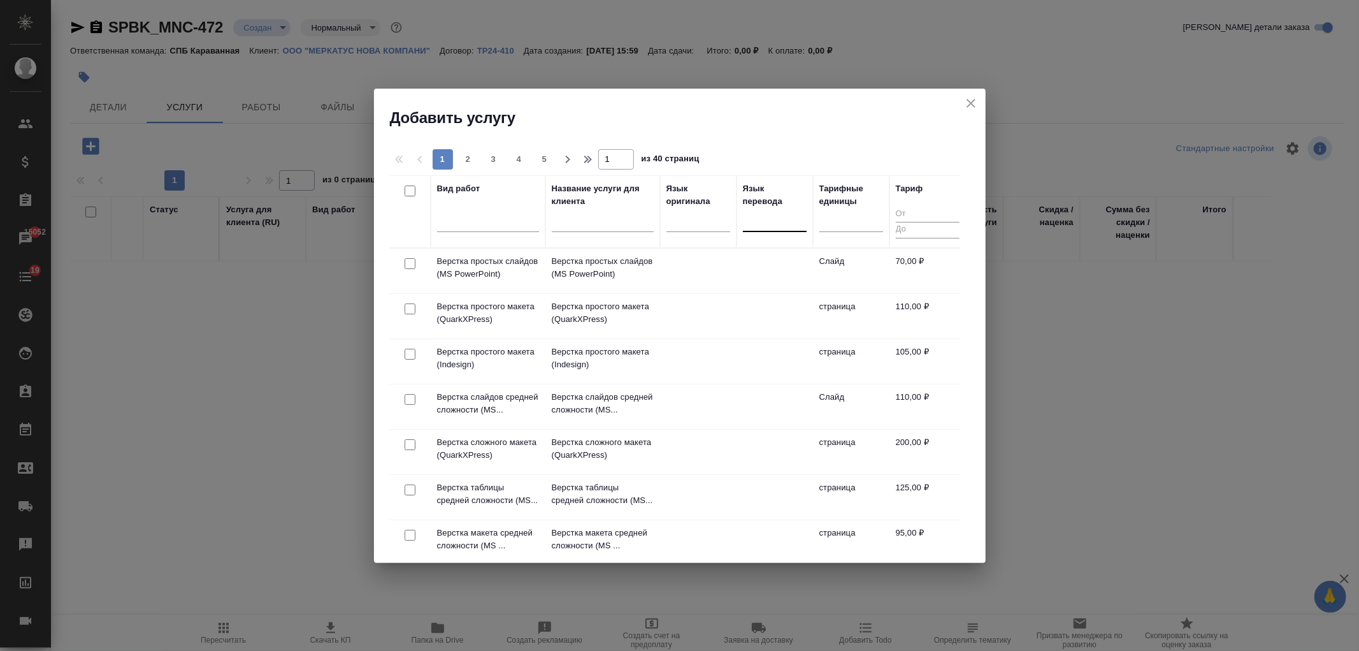
click at [761, 224] on div at bounding box center [775, 219] width 64 height 18
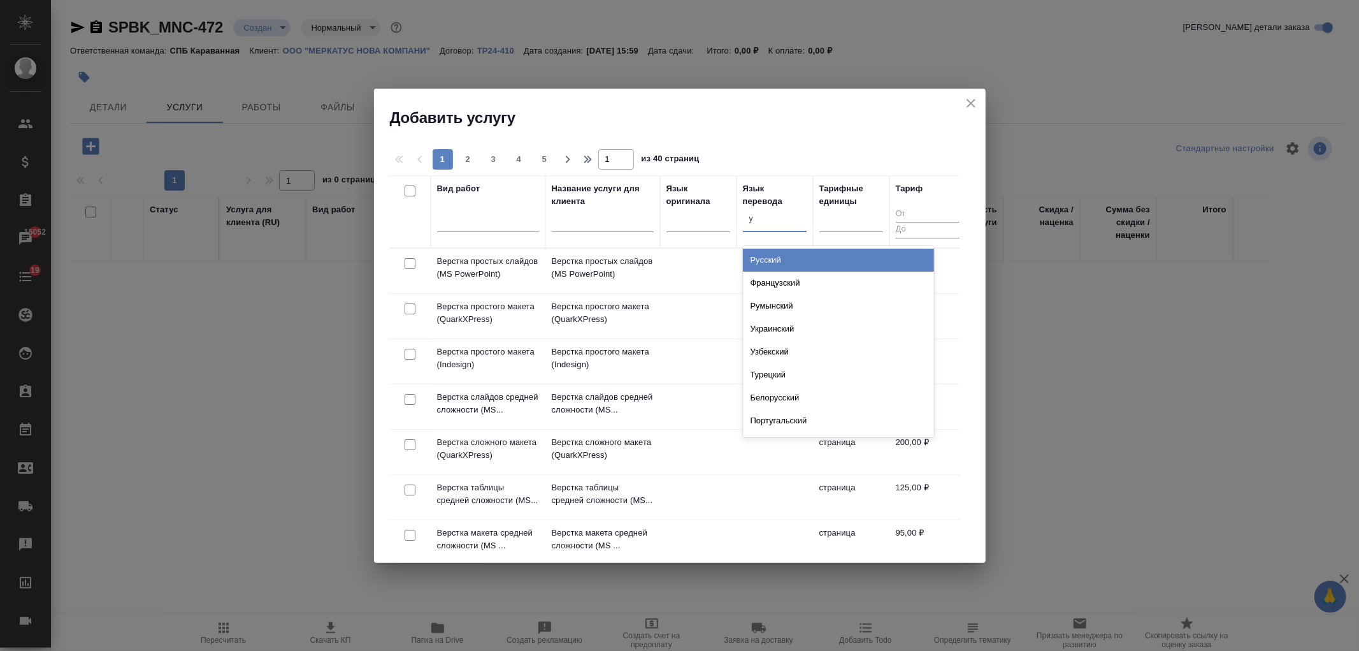
type input "уз"
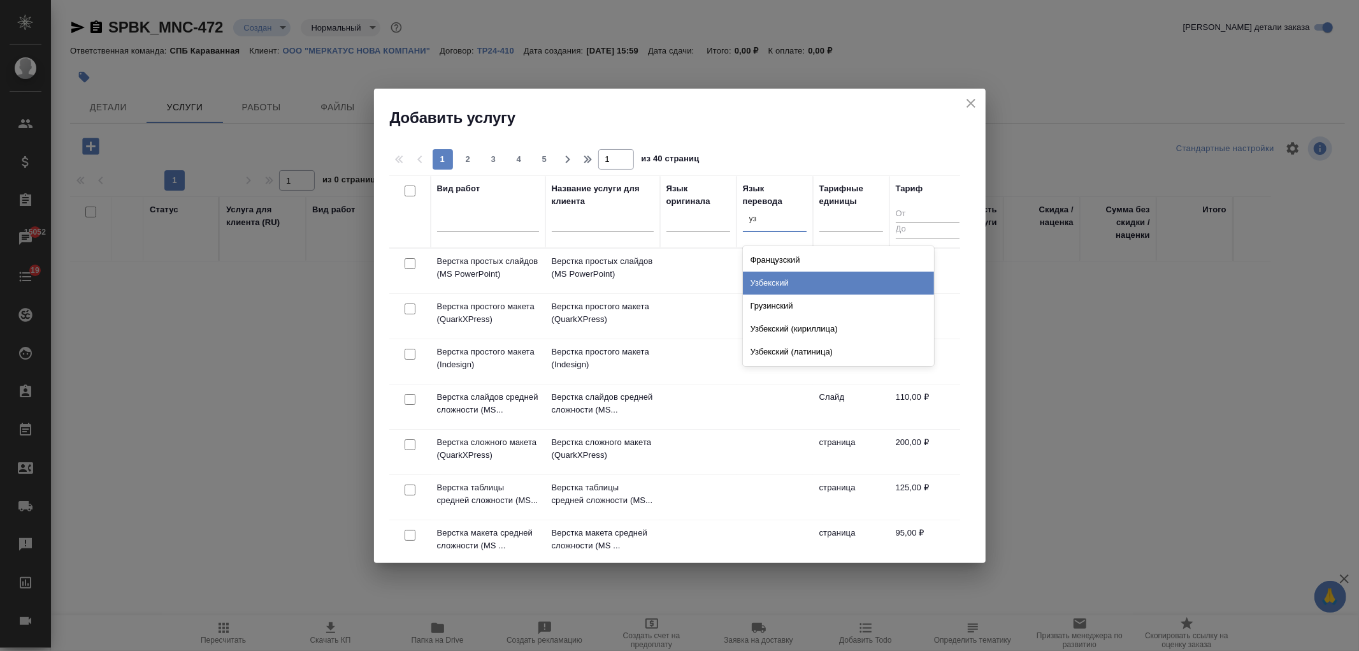
click at [787, 279] on div "Узбекский" at bounding box center [838, 282] width 191 height 23
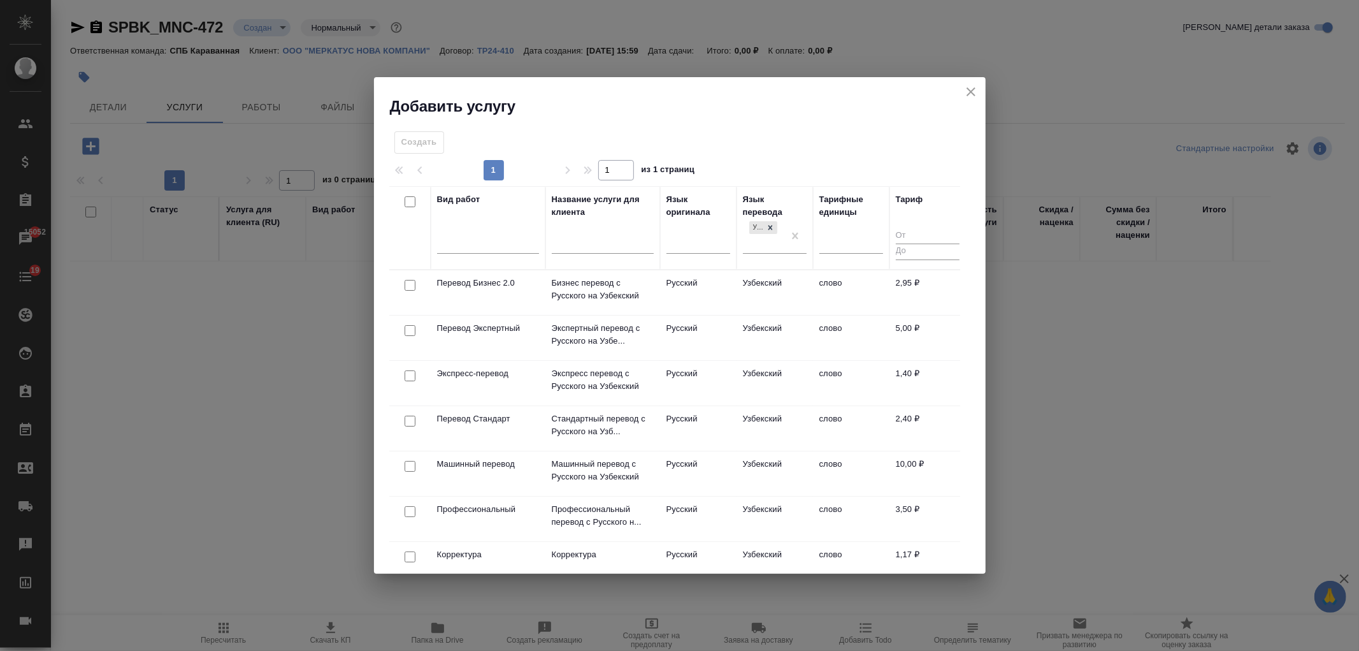
click at [410, 422] on input "checkbox" at bounding box center [410, 420] width 11 height 11
checkbox input "true"
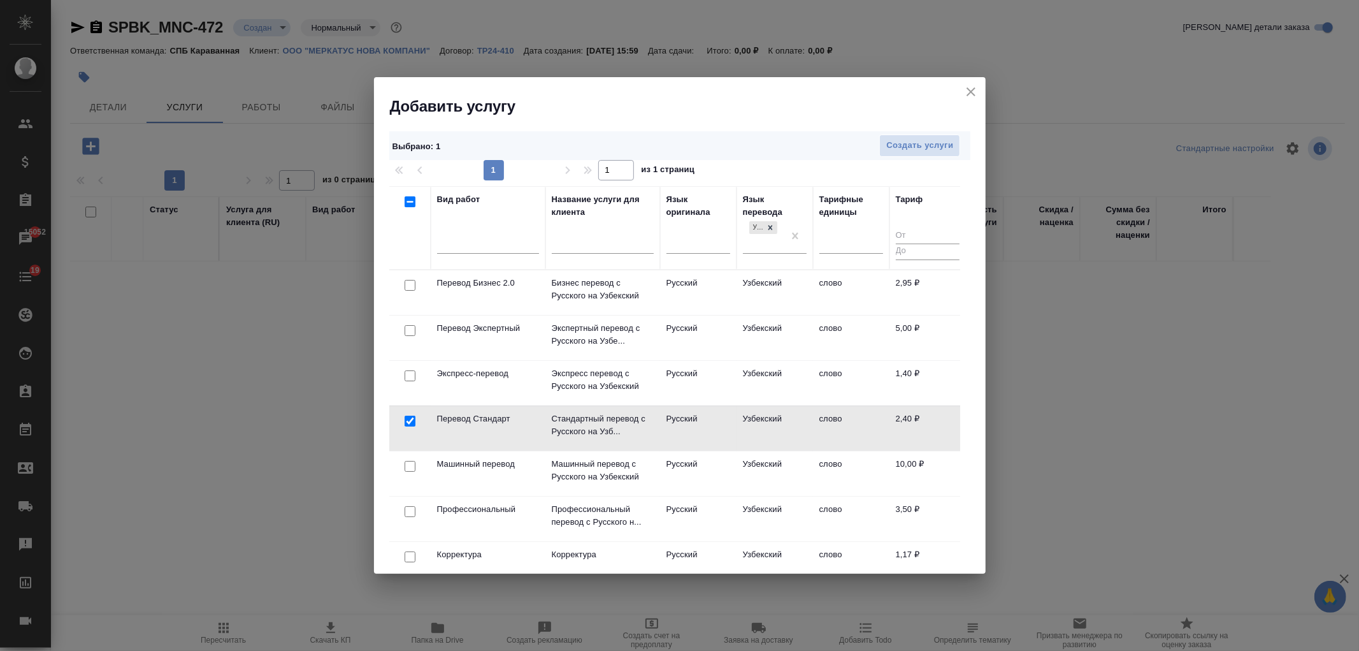
click at [907, 160] on div "1 1 из 1 страниц" at bounding box center [679, 170] width 581 height 20
click at [913, 141] on span "Создать услуги" at bounding box center [919, 145] width 67 height 15
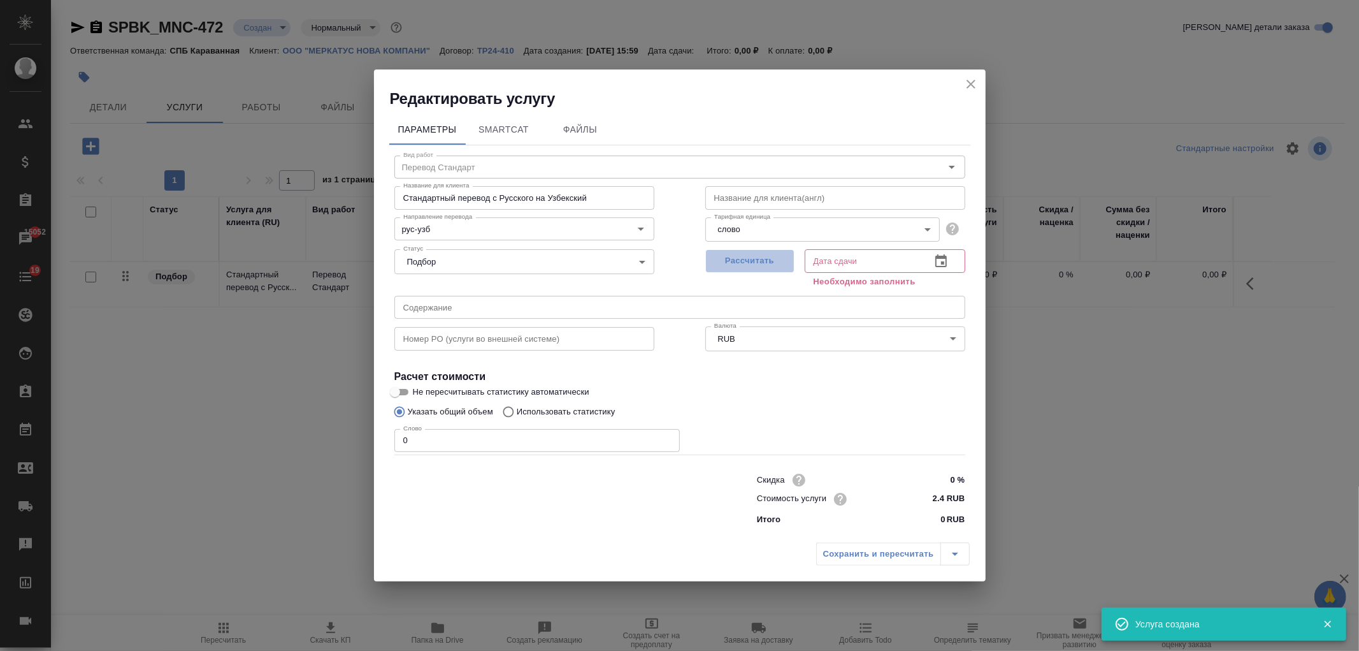
drag, startPoint x: 741, startPoint y: 263, endPoint x: 663, endPoint y: 322, distance: 98.3
click at [740, 263] on span "Рассчитать" at bounding box center [749, 261] width 75 height 15
type input "15.10.2025 16:00"
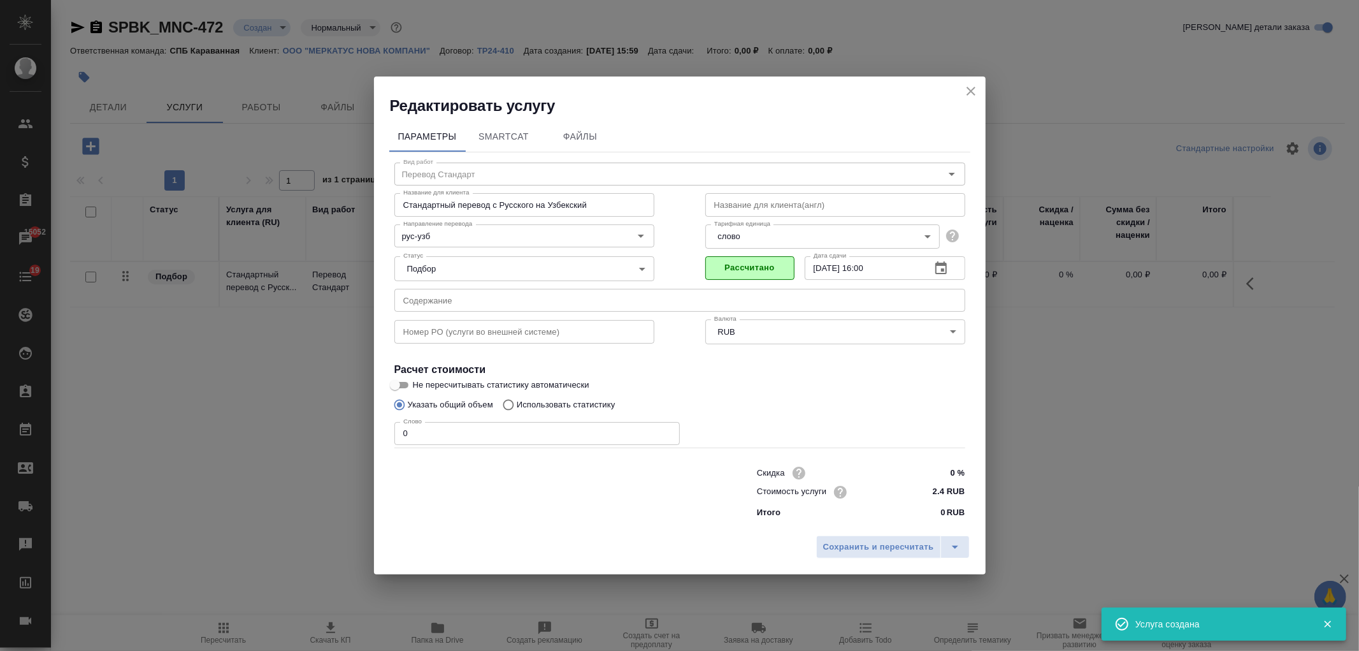
click at [443, 444] on input "0" at bounding box center [536, 433] width 285 height 23
click at [405, 440] on input "0" at bounding box center [536, 433] width 285 height 23
type input "150"
click at [824, 535] on button "Сохранить и пересчитать" at bounding box center [878, 546] width 125 height 23
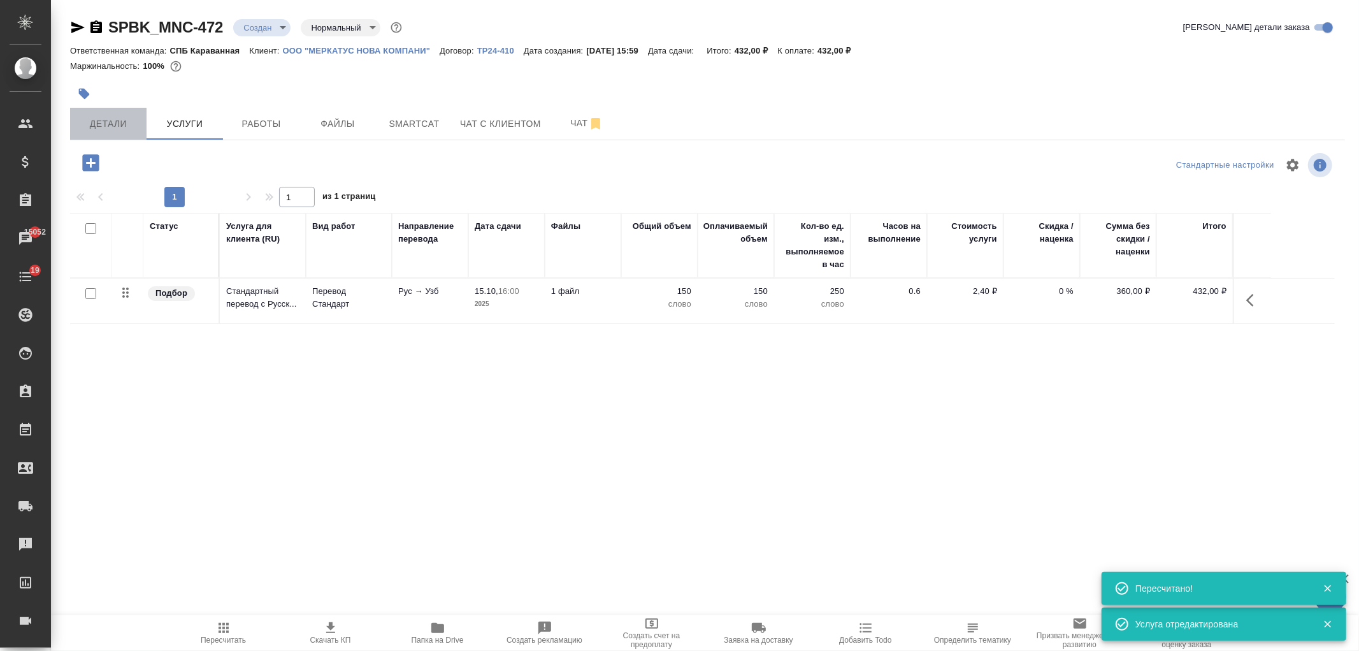
click at [112, 124] on span "Детали" at bounding box center [108, 124] width 61 height 16
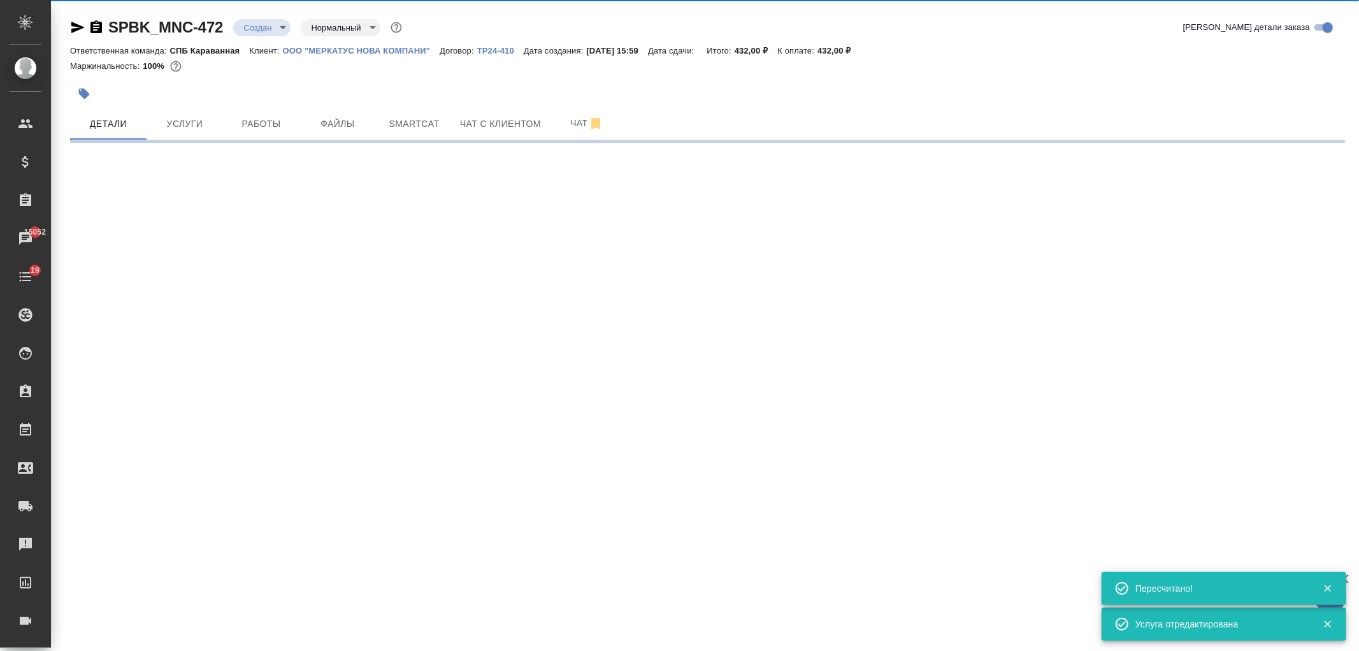
select select "RU"
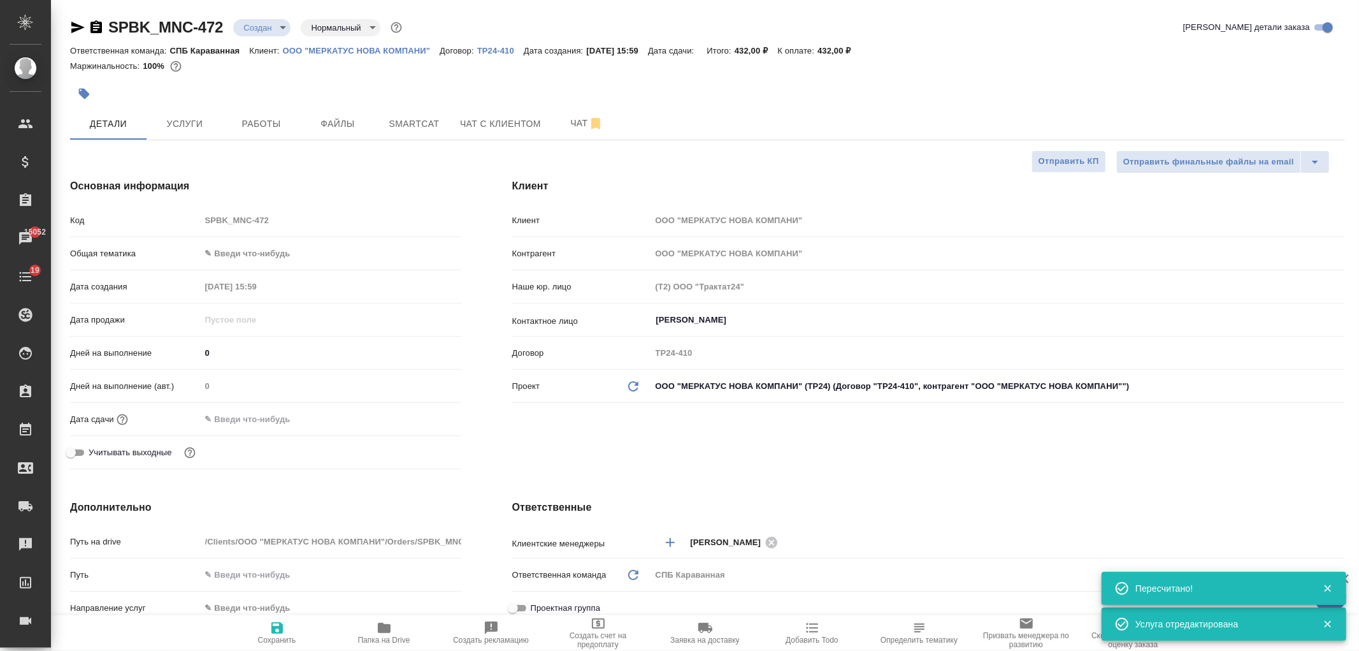
type textarea "x"
click at [708, 449] on div "Клиент Клиент ООО "МЕРКАТУС НОВА КОМПАНИ" Контрагент ООО "МЕРКАТУС НОВА КОМПАНИ…" at bounding box center [929, 326] width 884 height 347
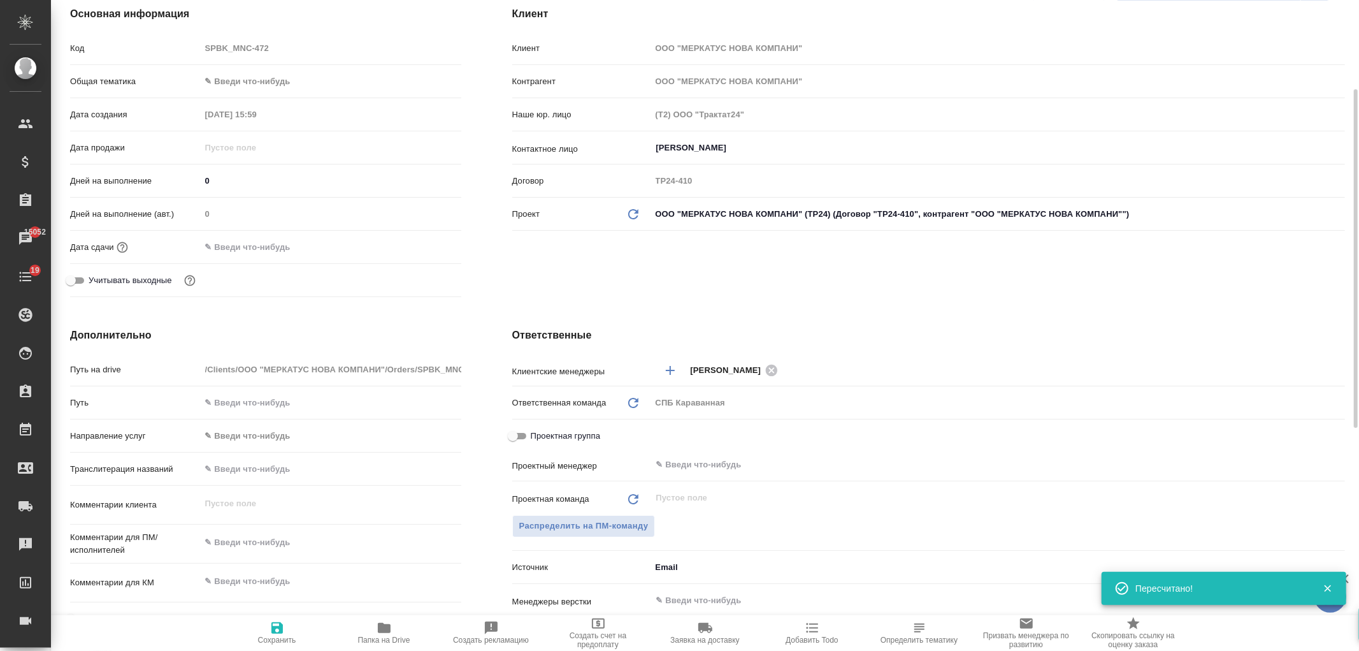
scroll to position [249, 0]
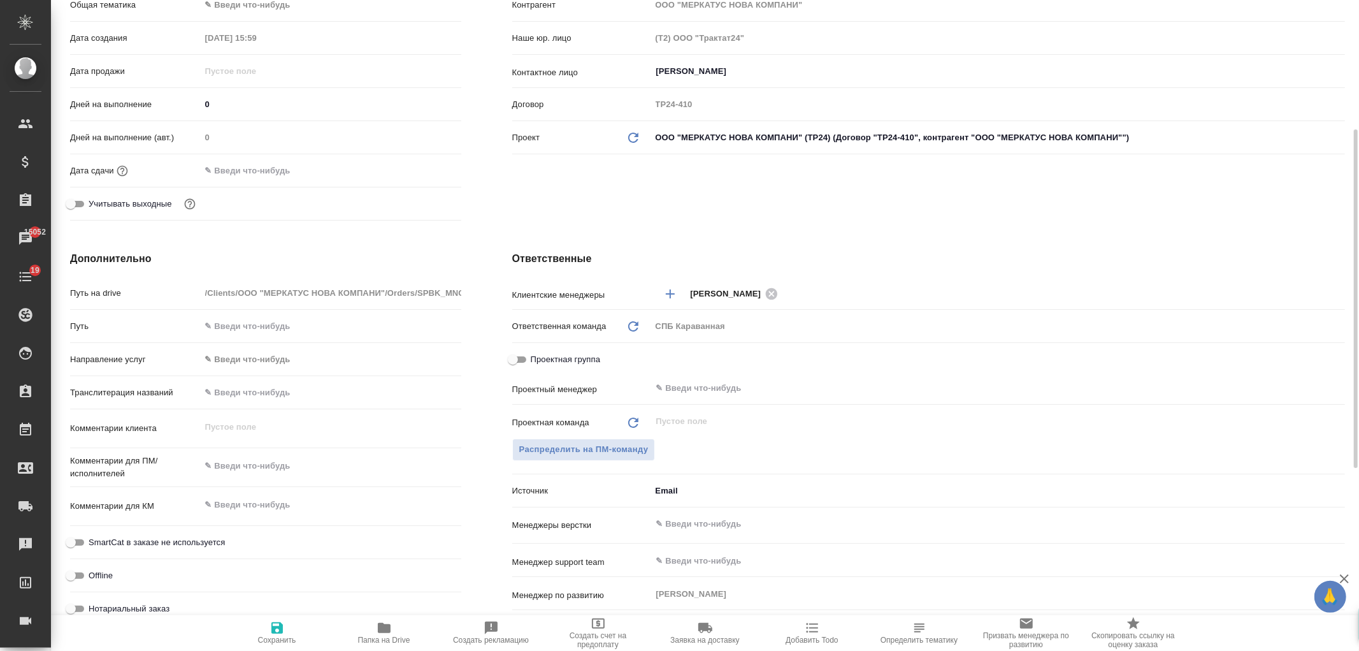
type textarea "x"
click at [256, 467] on textarea at bounding box center [331, 466] width 261 height 22
type textarea "в"
type textarea "x"
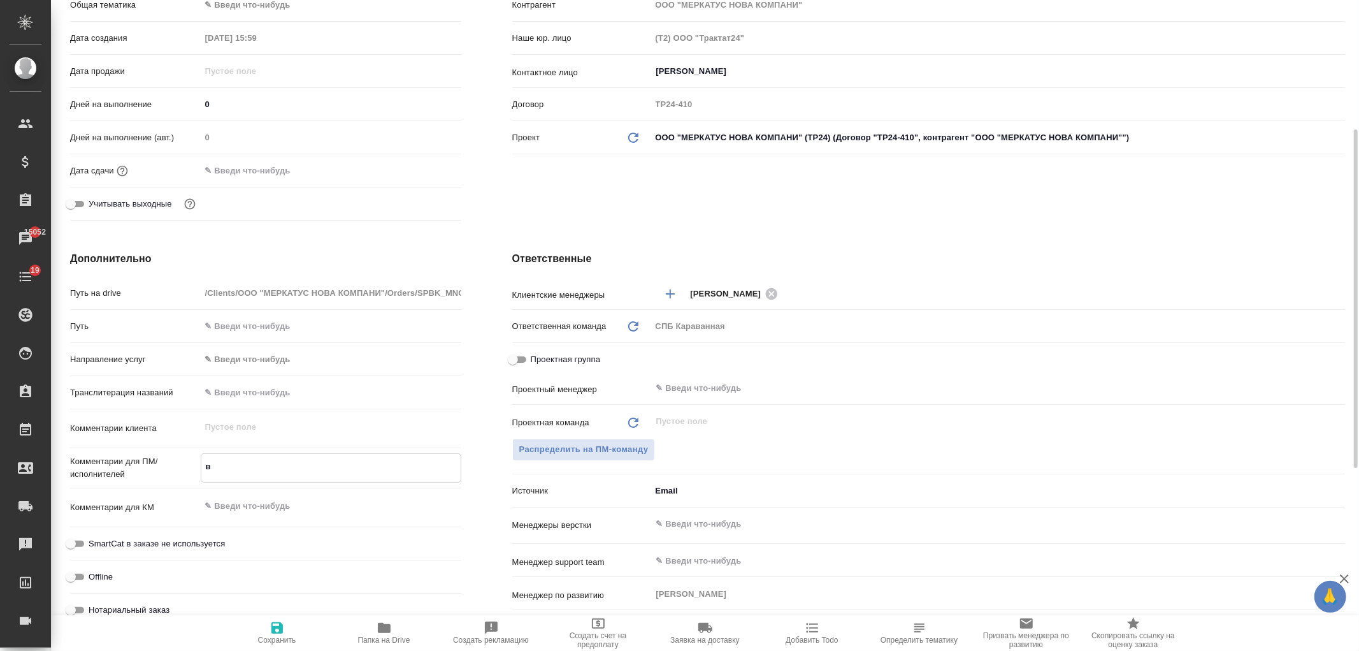
type textarea "x"
type textarea "вто"
type textarea "x"
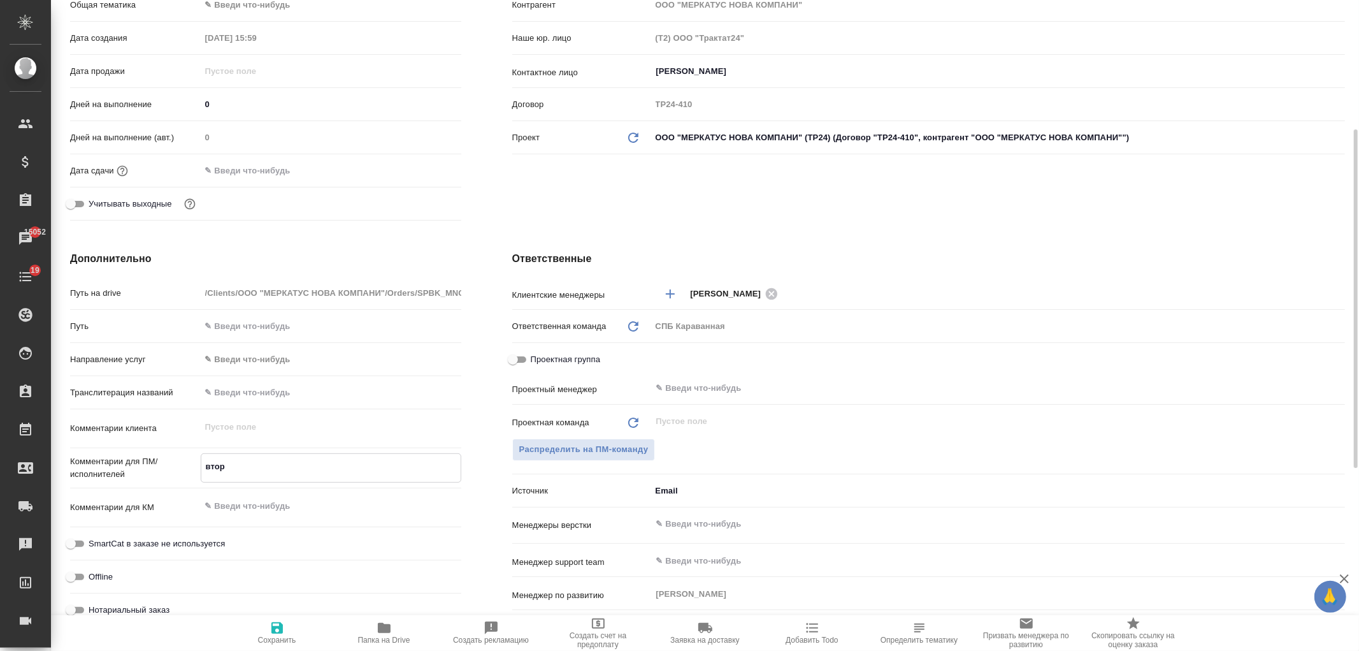
type textarea "второ"
type textarea "x"
type textarea "второй"
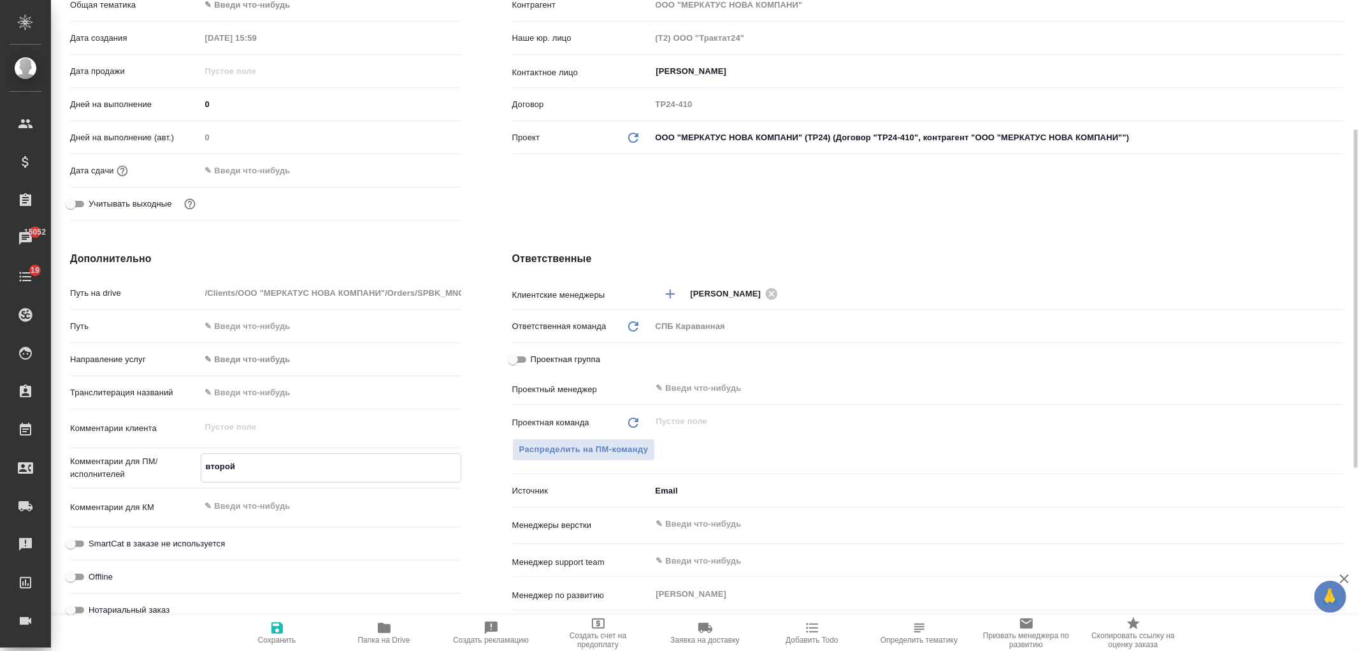
type textarea "x"
type textarea "второй"
type textarea "x"
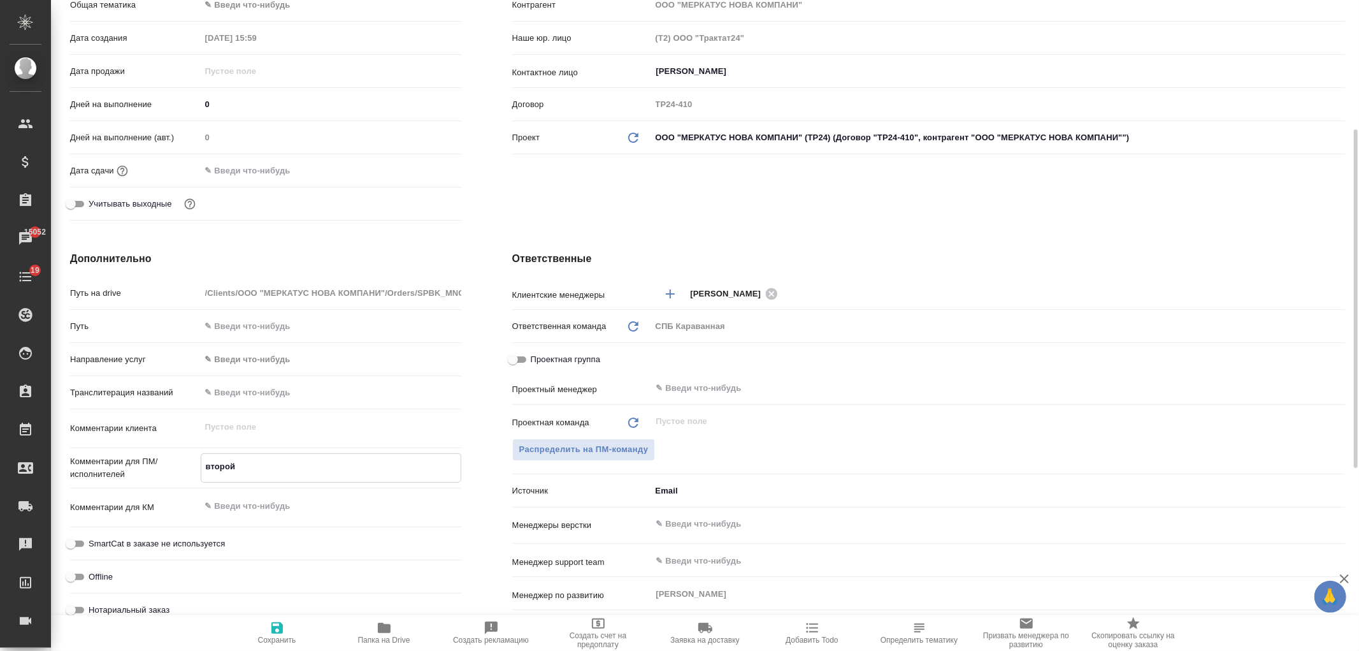
type textarea "x"
type textarea "второй л"
type textarea "x"
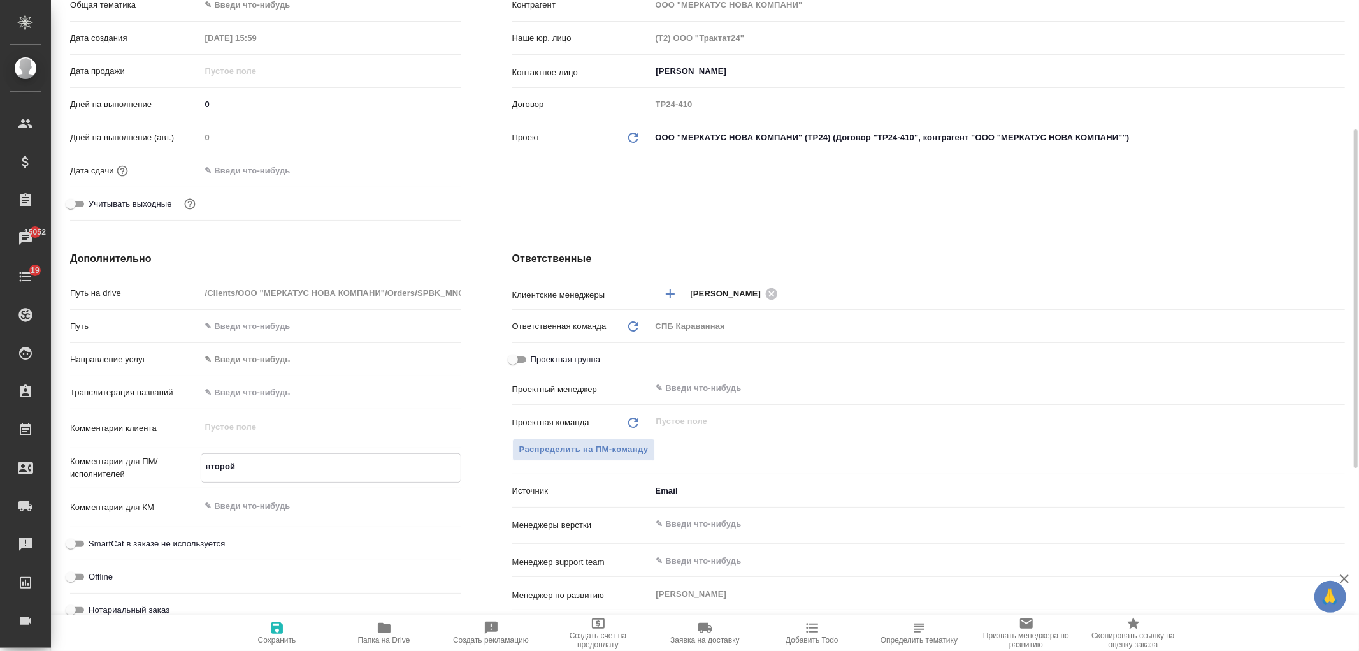
type textarea "x"
type textarea "второй ли"
type textarea "x"
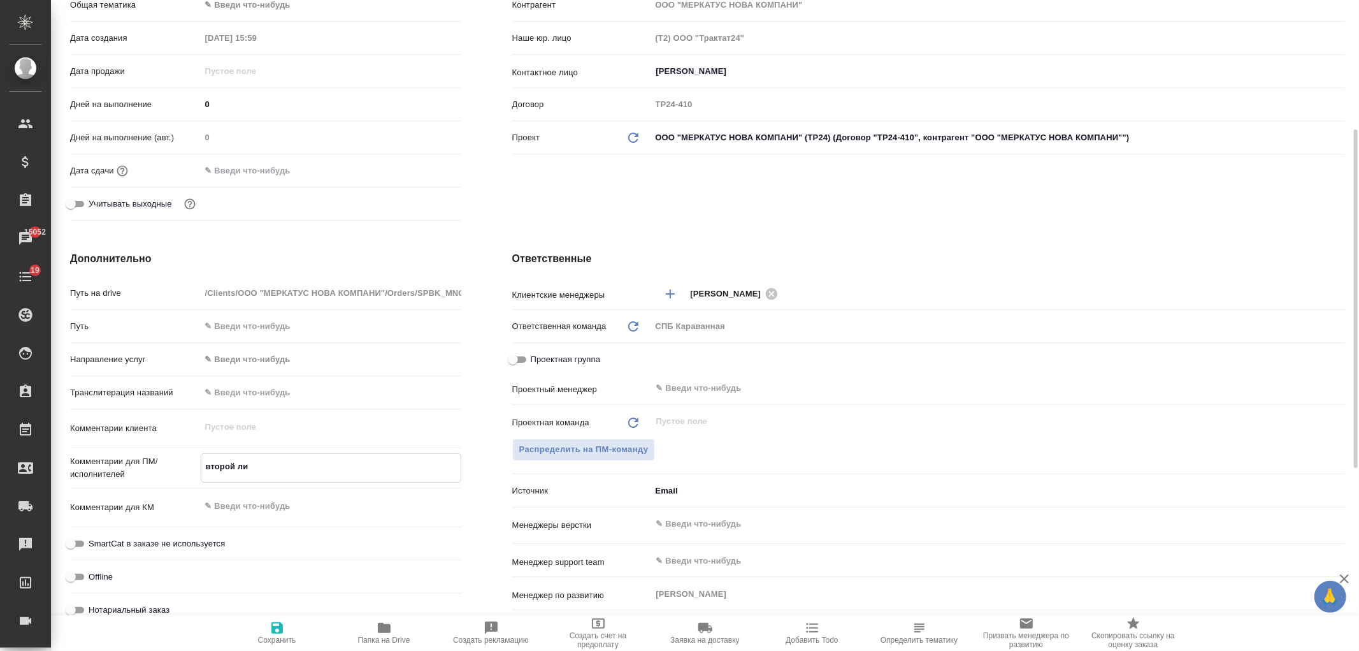
type textarea "второй лис"
type textarea "x"
type textarea "второй лист"
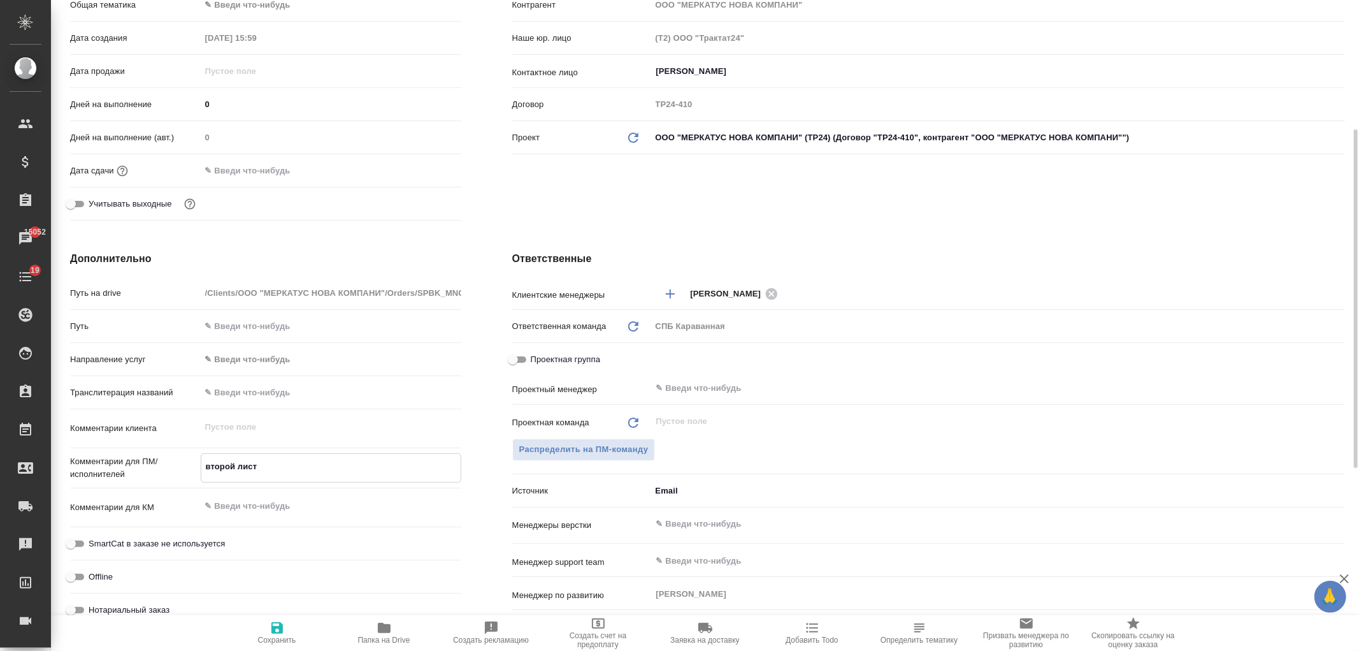
type textarea "x"
type textarea "второй лист,"
type textarea "x"
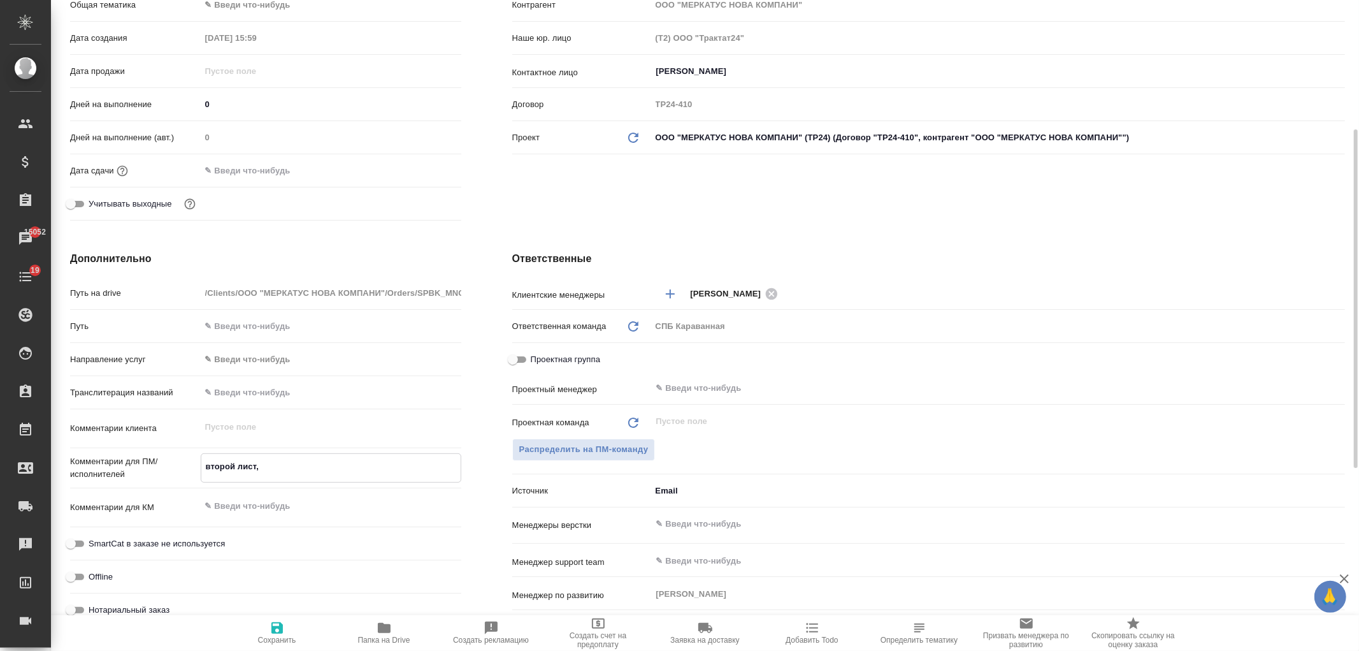
type textarea "x"
type textarea "второй лист,"
type textarea "x"
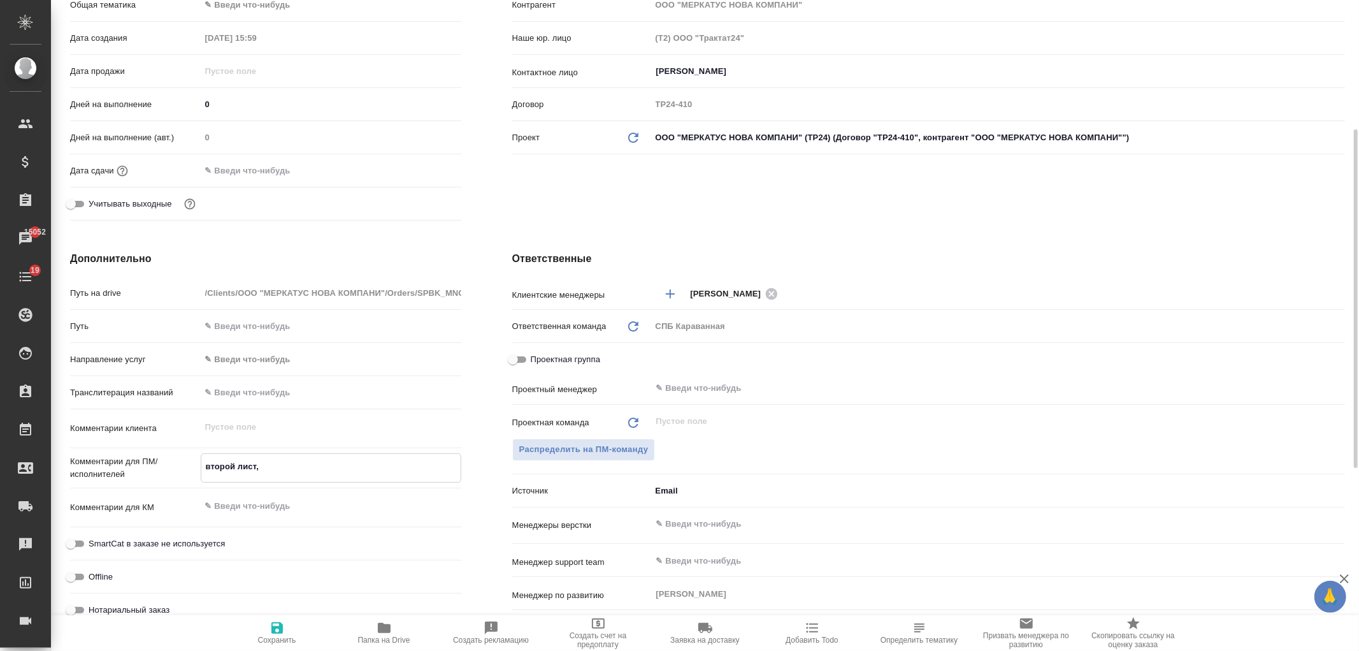
type textarea "x"
type textarea "второй лист,"
type textarea "x"
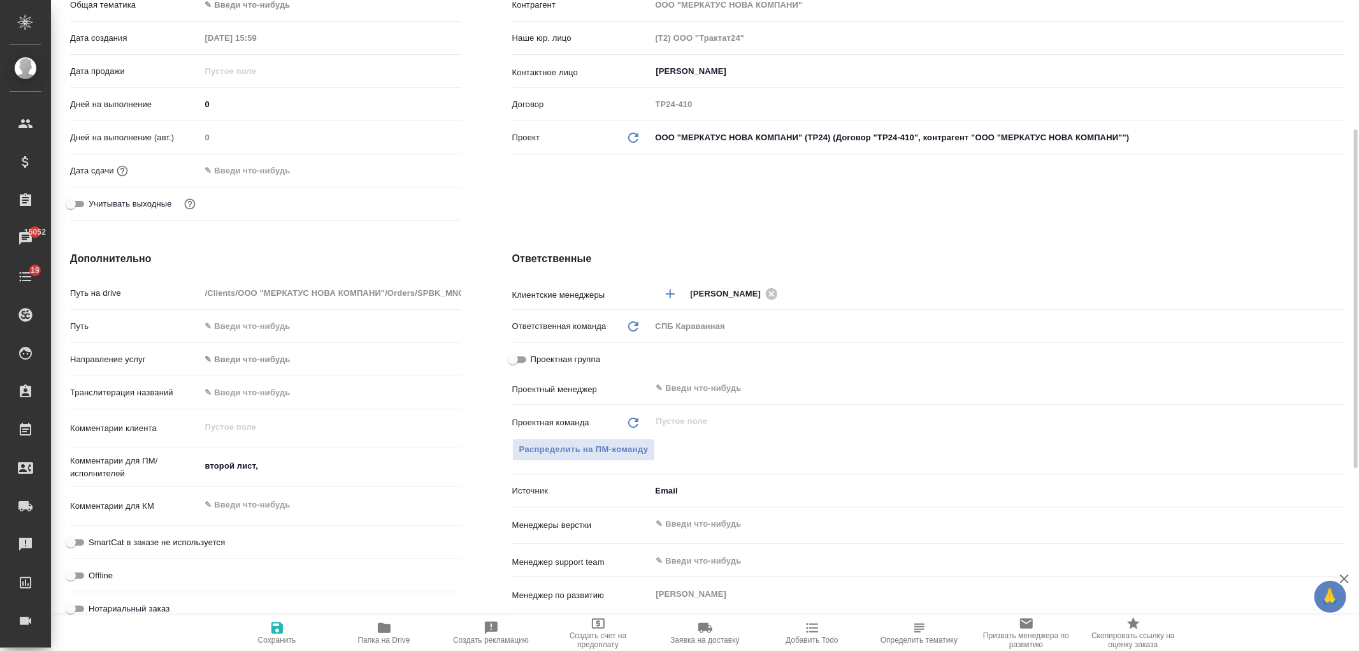
type textarea "x"
drag, startPoint x: 238, startPoint y: 463, endPoint x: 185, endPoint y: 460, distance: 53.6
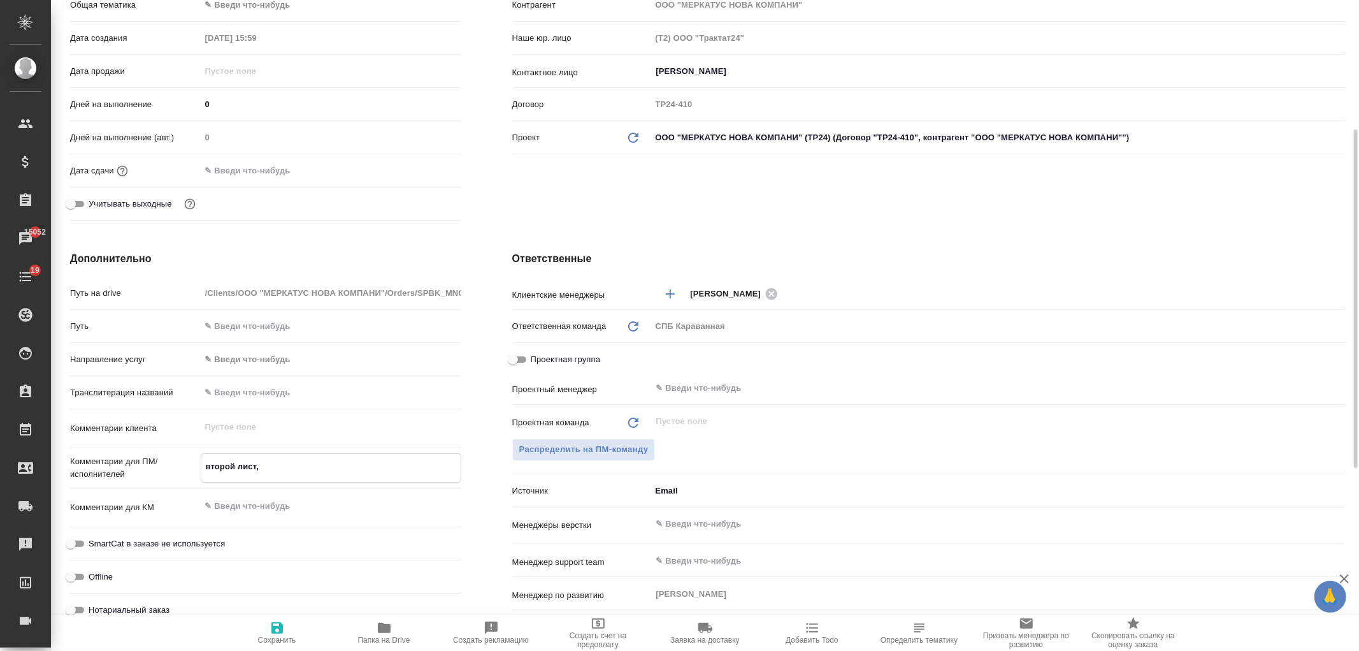
click at [185, 460] on div "Комментарии для ПМ/исполнителей второй лист, x" at bounding box center [265, 467] width 391 height 29
type textarea "н"
type textarea "x"
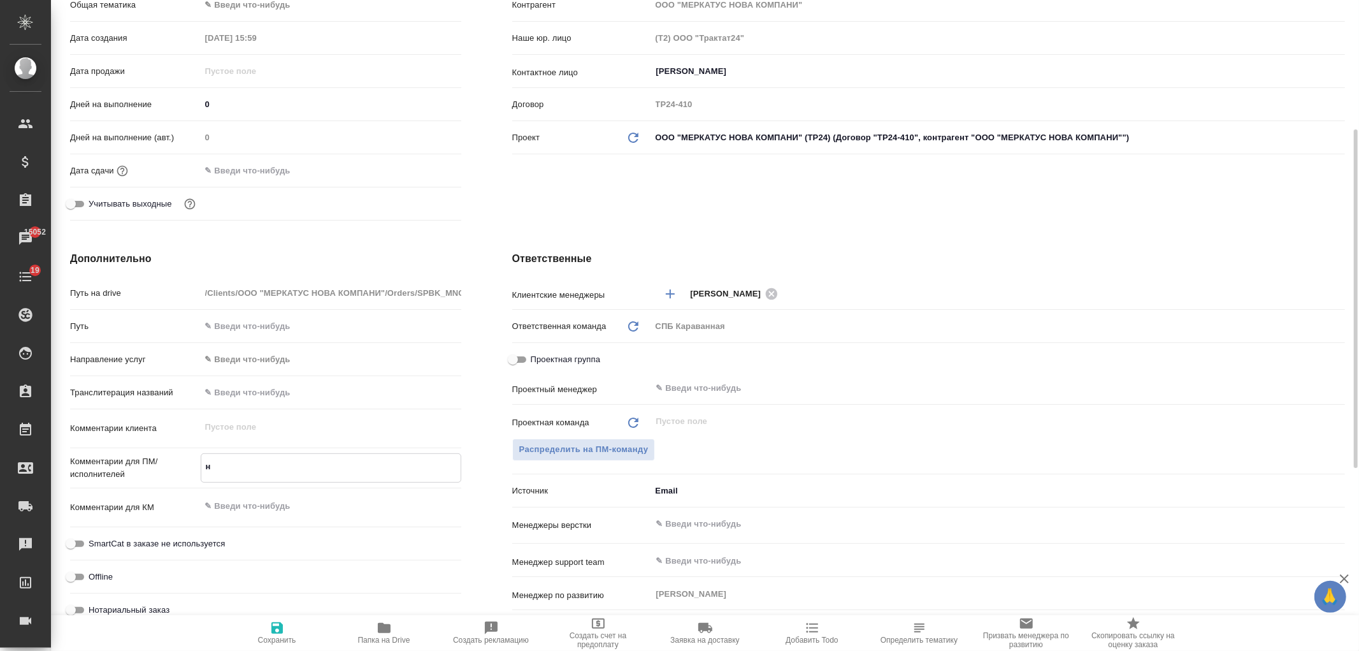
type textarea "не"
type textarea "x"
type textarea "не"
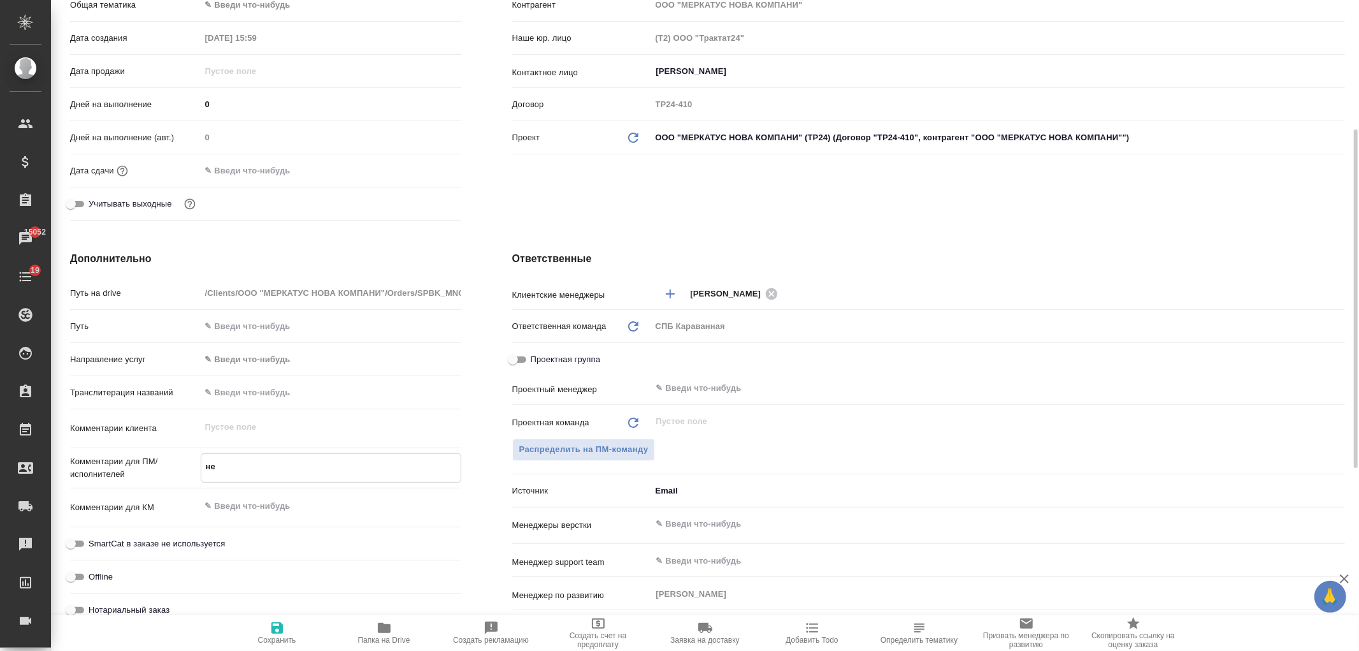
type textarea "x"
type textarea "не п"
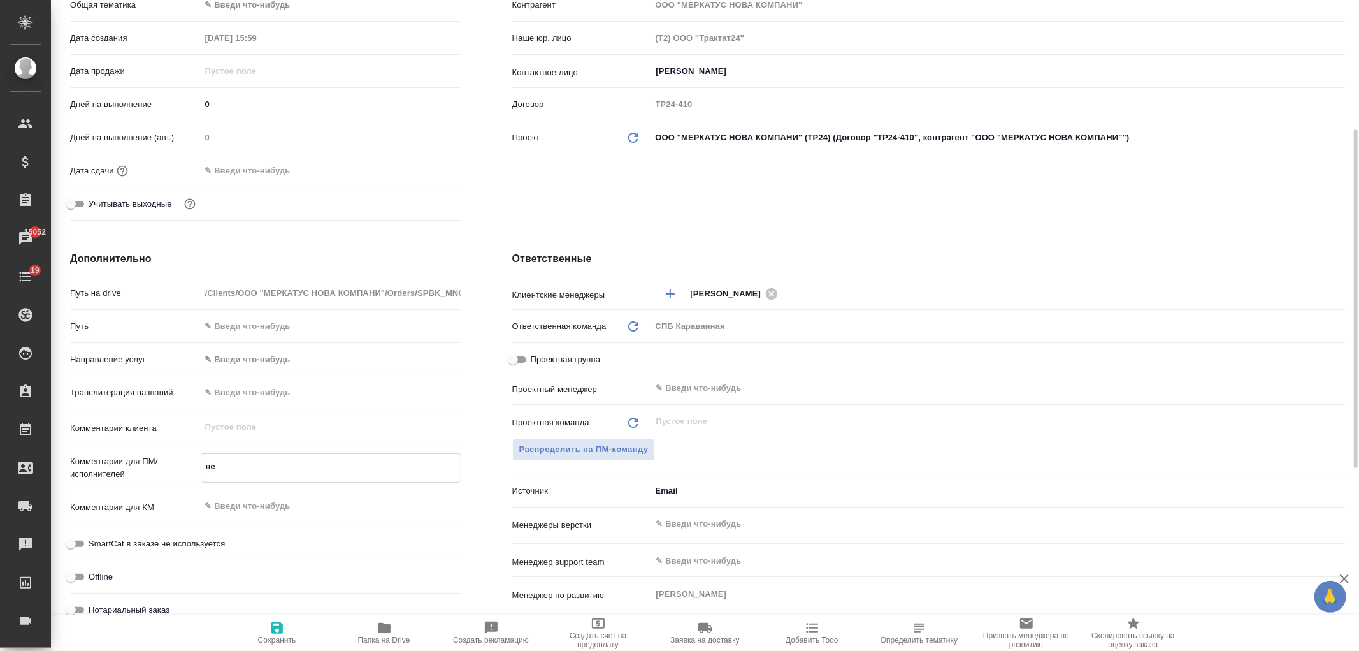
type textarea "x"
type textarea "не пе"
type textarea "x"
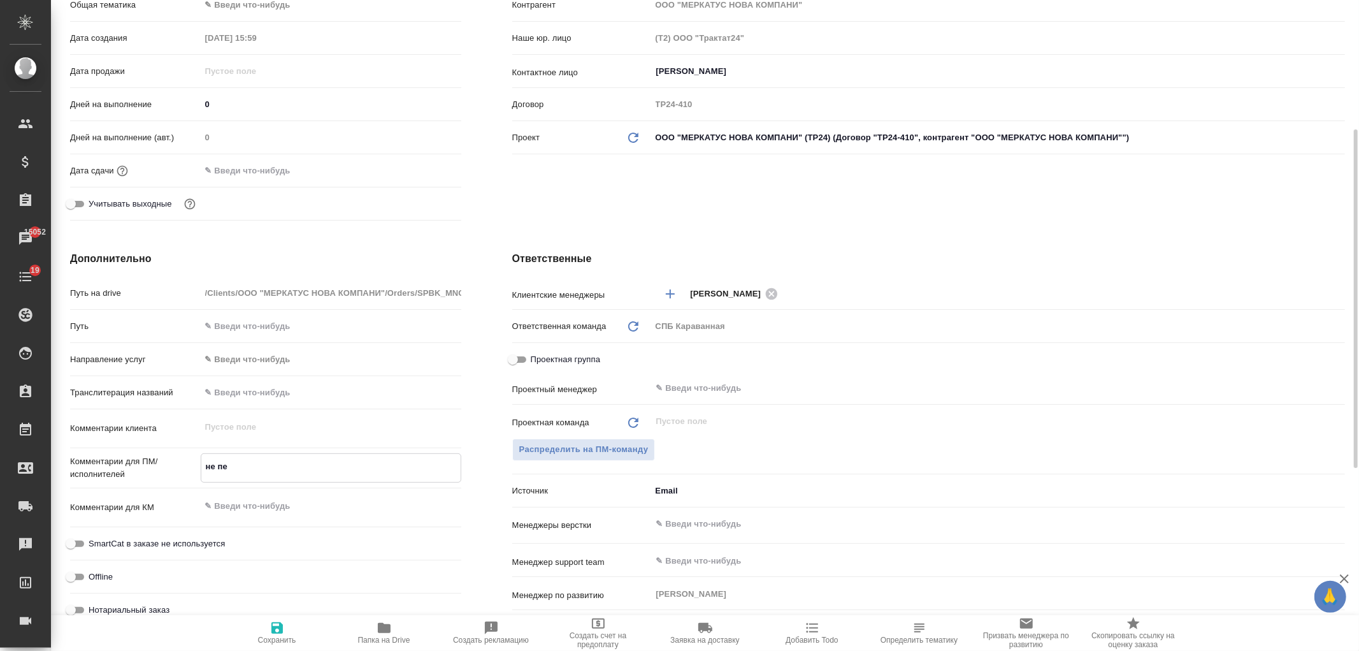
type textarea "x"
type textarea "не пере"
type textarea "x"
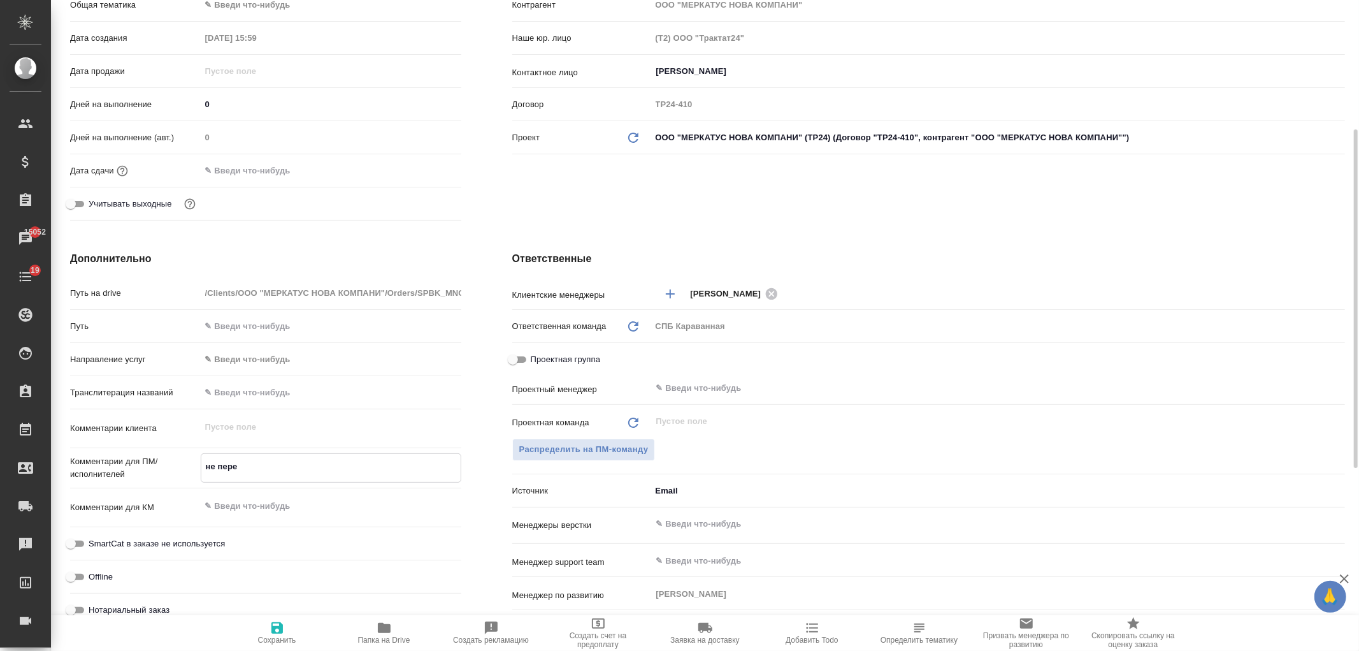
type textarea "не перев"
type textarea "x"
type textarea "не перево"
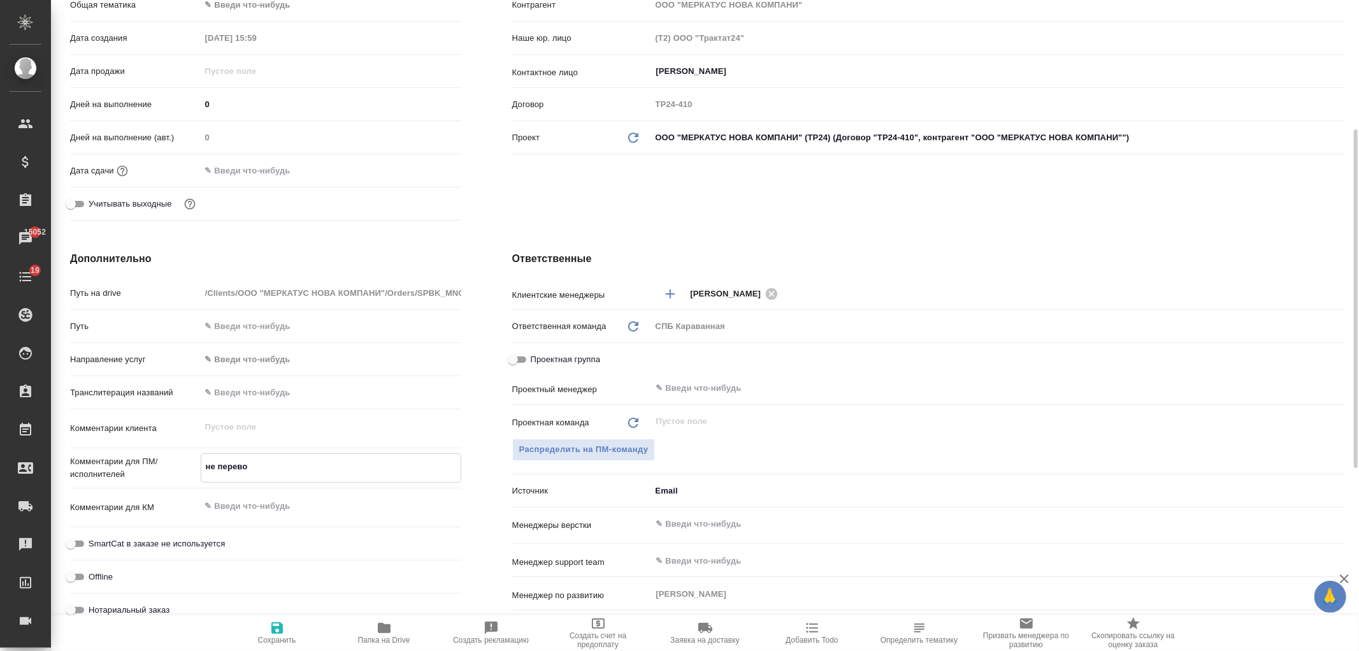
type textarea "x"
type textarea "не перевод"
type textarea "x"
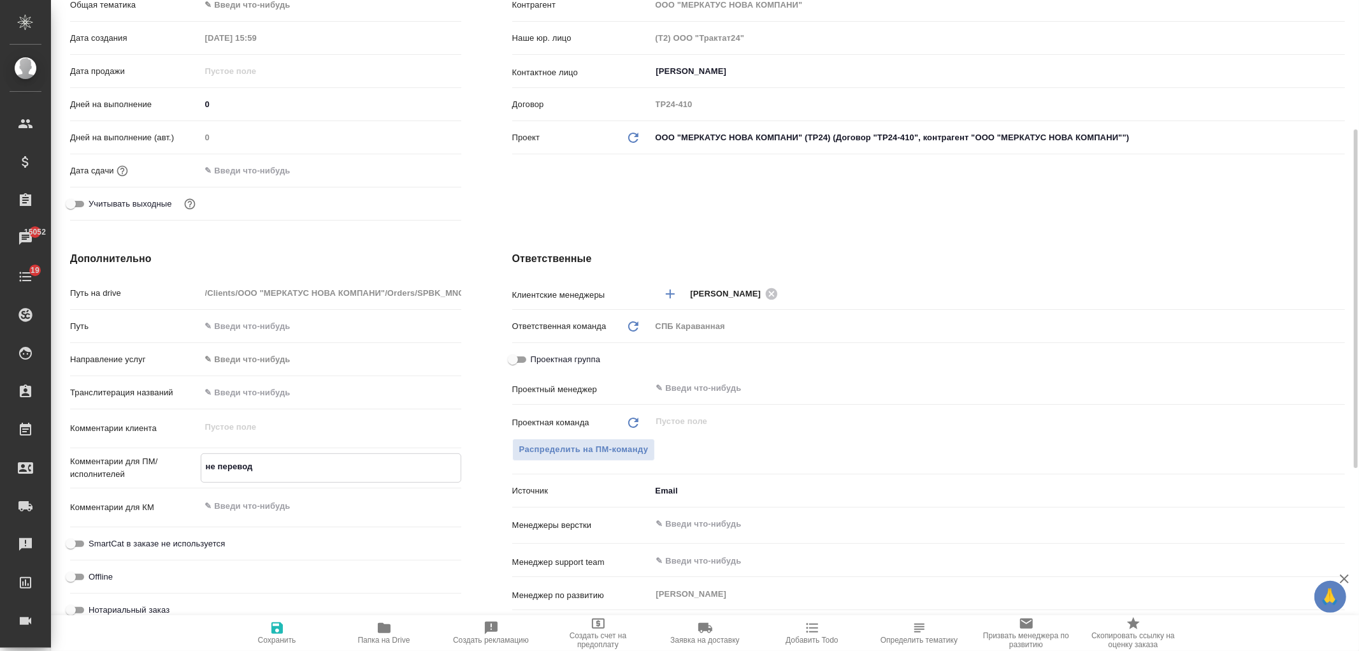
type textarea "x"
type textarea "не переводи"
type textarea "x"
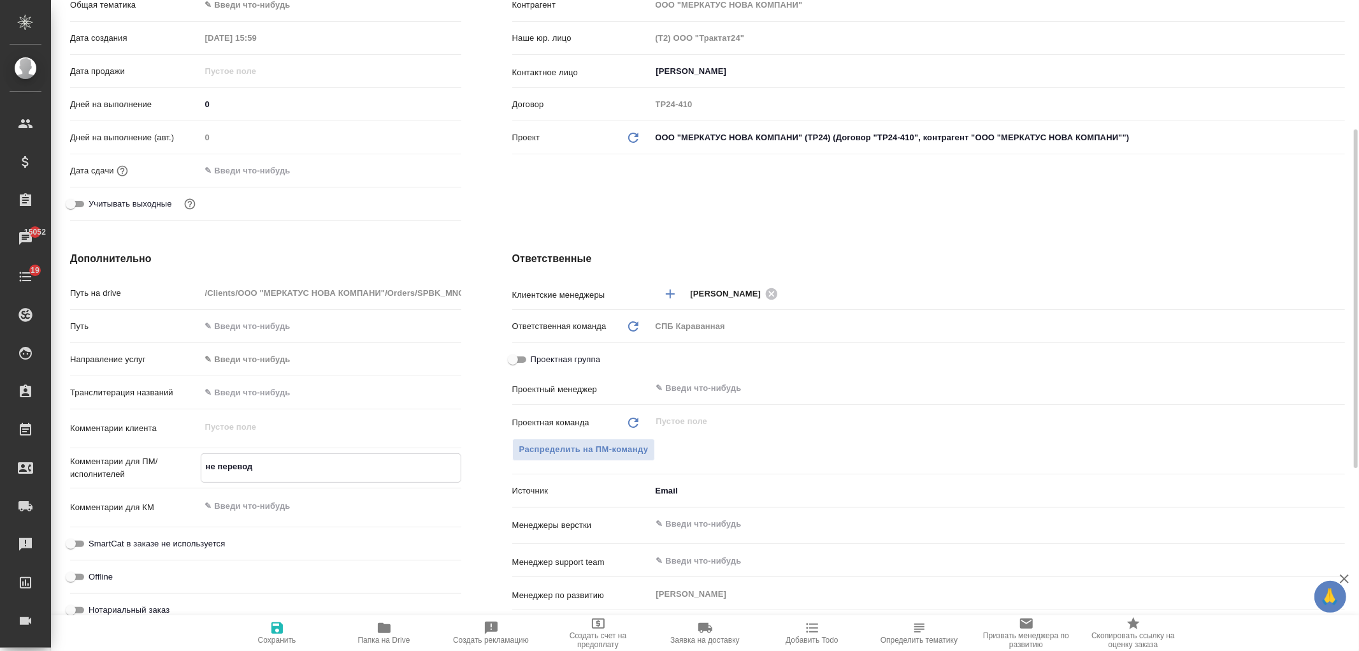
type textarea "x"
type textarea "не переводим"
type textarea "x"
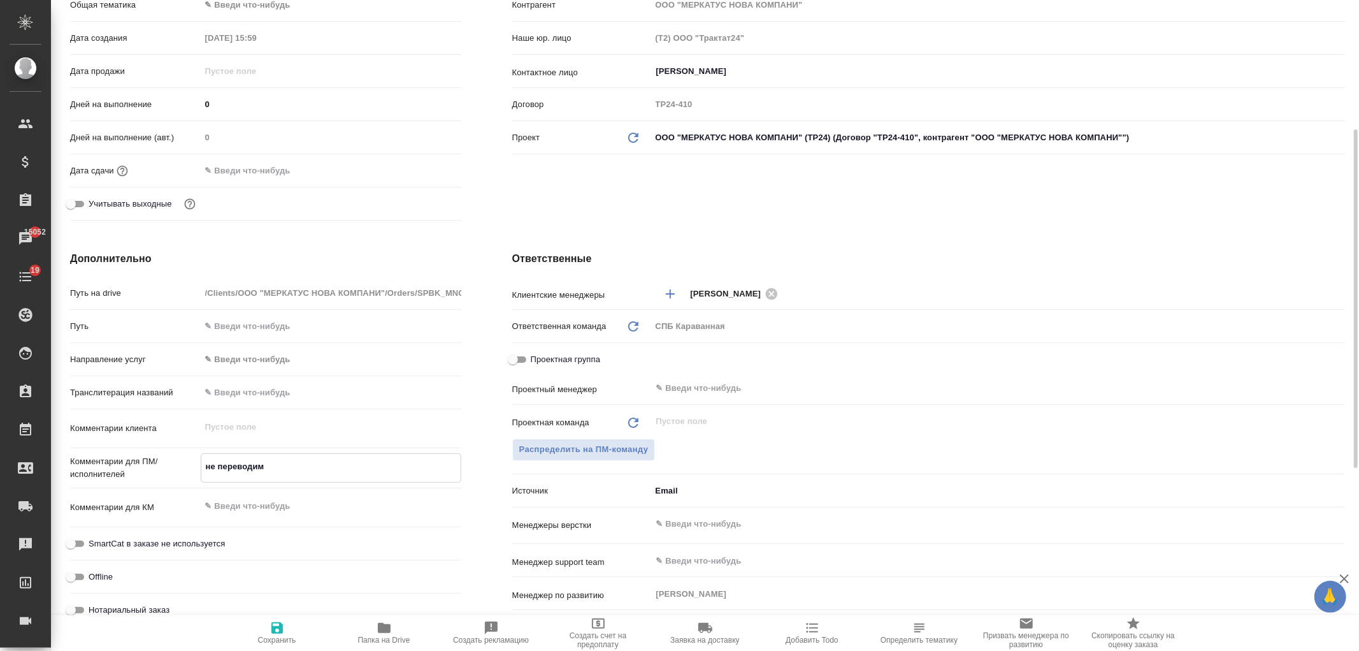
type textarea "не переводим:"
type textarea "x"
type textarea "не переводим:"
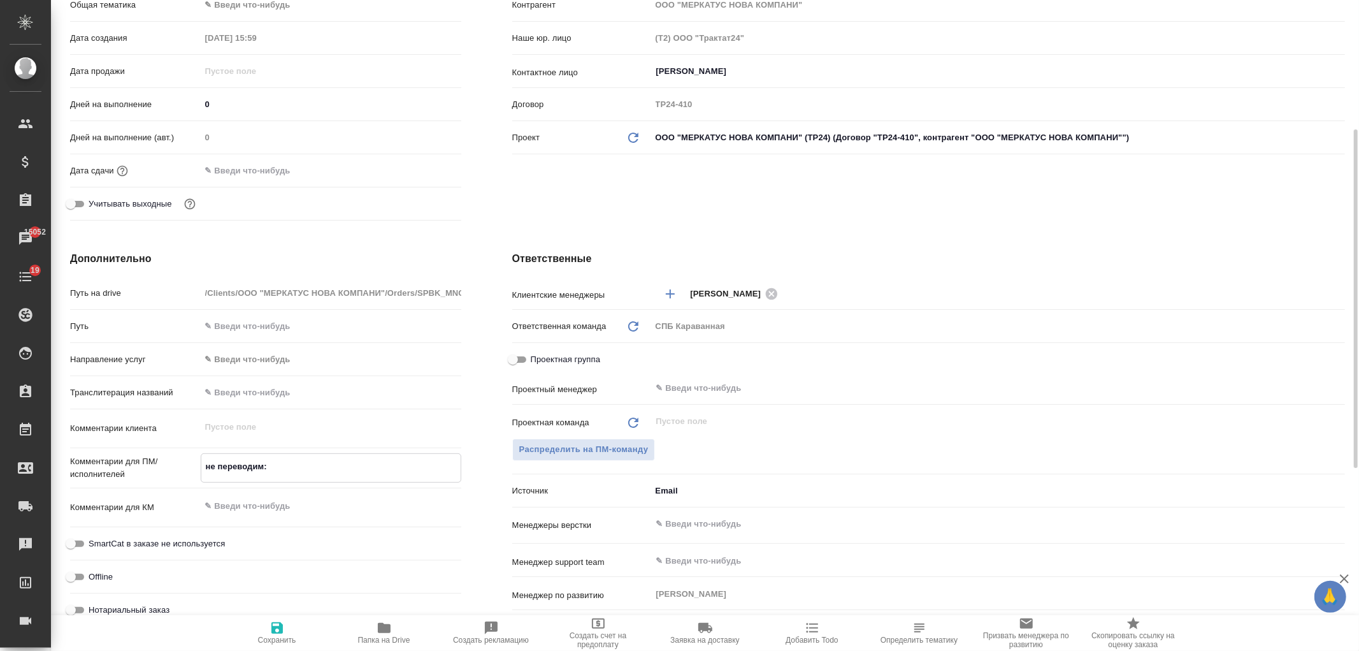
type textarea "x"
type textarea "не переводим: -"
type textarea "x"
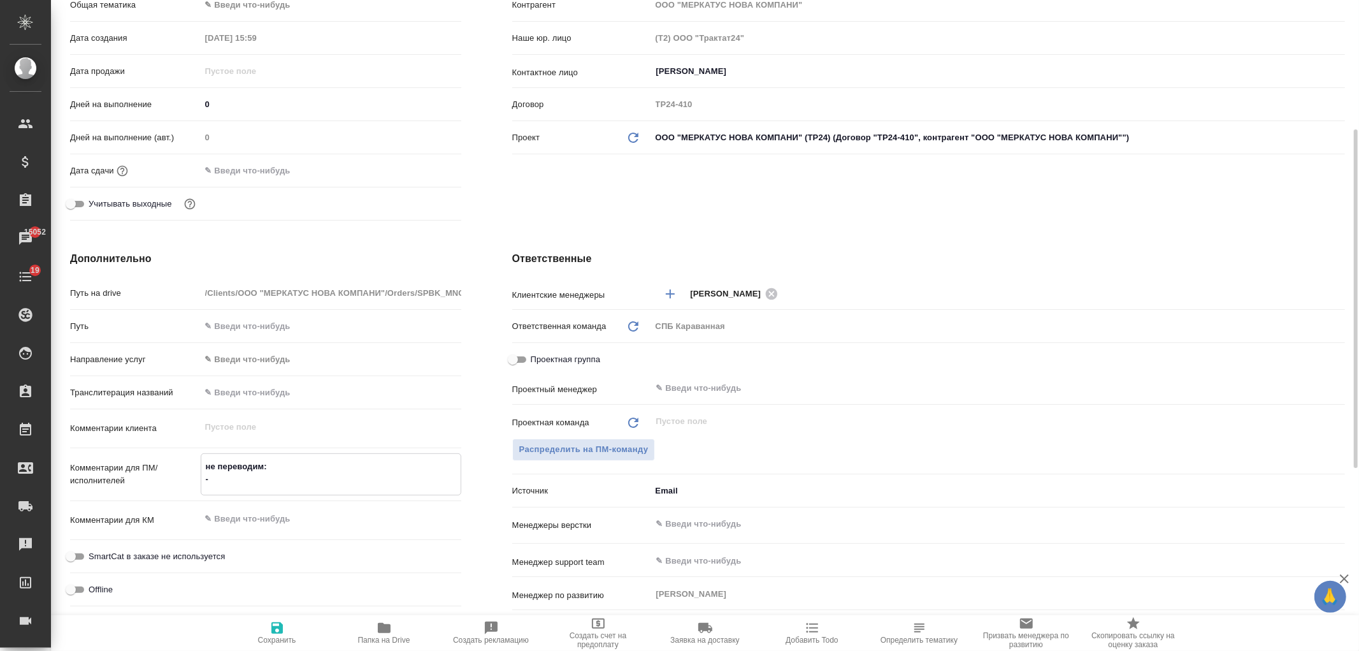
type textarea "x"
type textarea "не переводим: -"
type textarea "x"
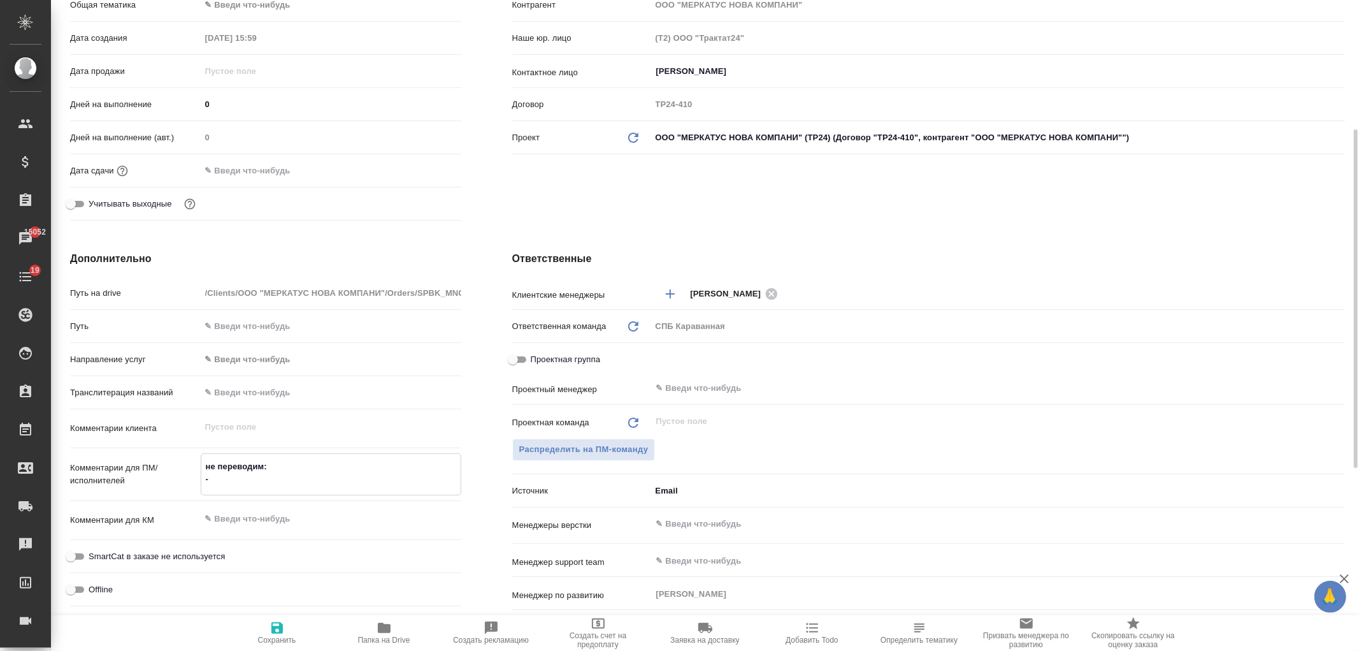
type textarea "x"
type textarea "не переводим: - в"
type textarea "x"
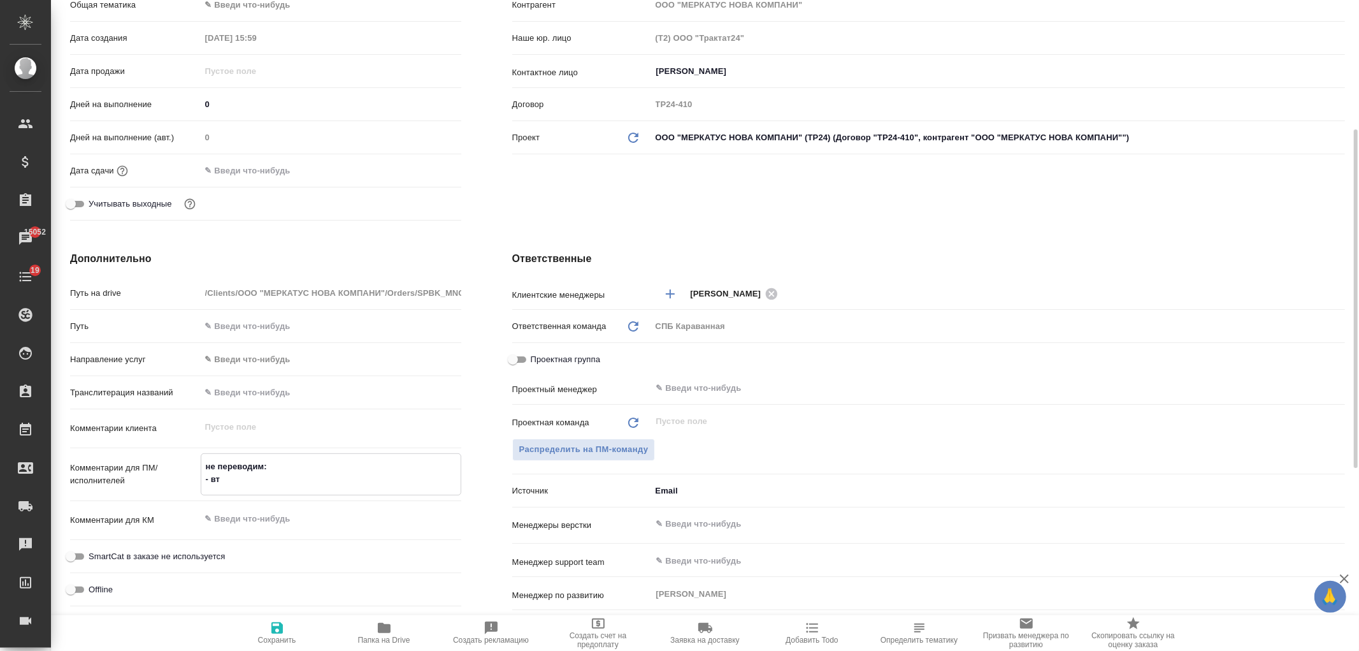
type textarea "не переводим: - вто"
type textarea "x"
type textarea "не переводим: - второ"
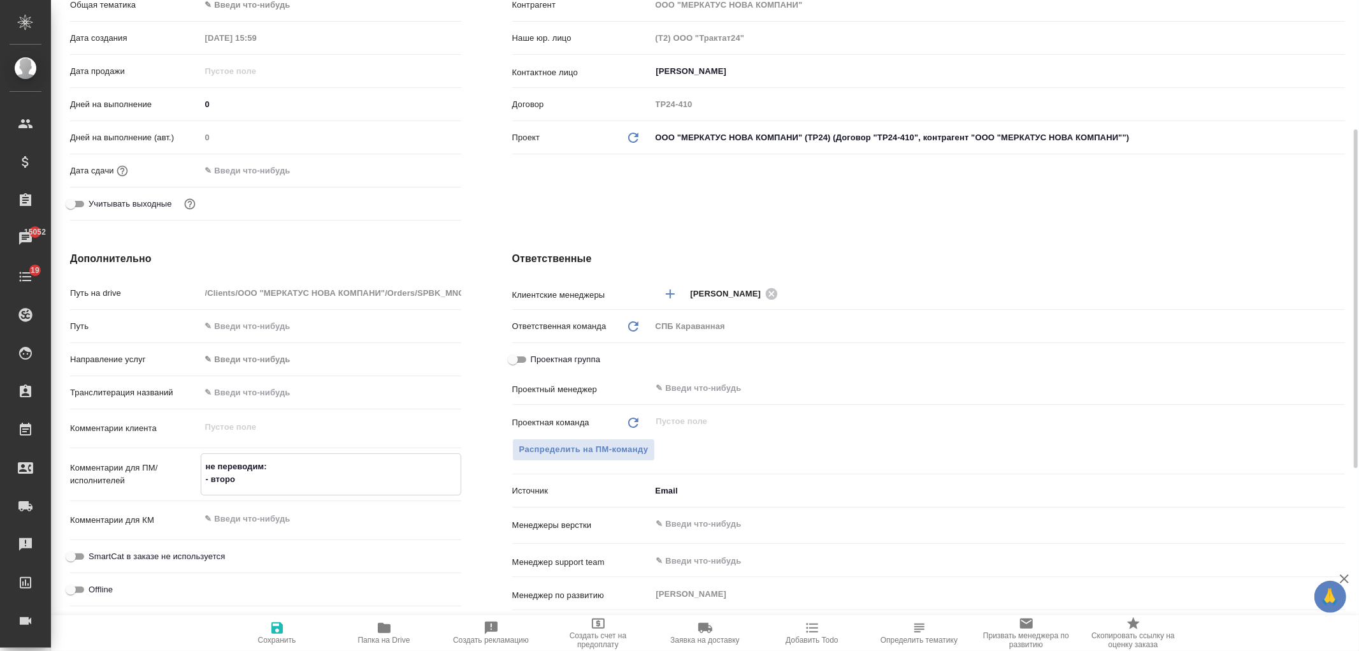
type textarea "x"
type textarea "не переводим: - второй"
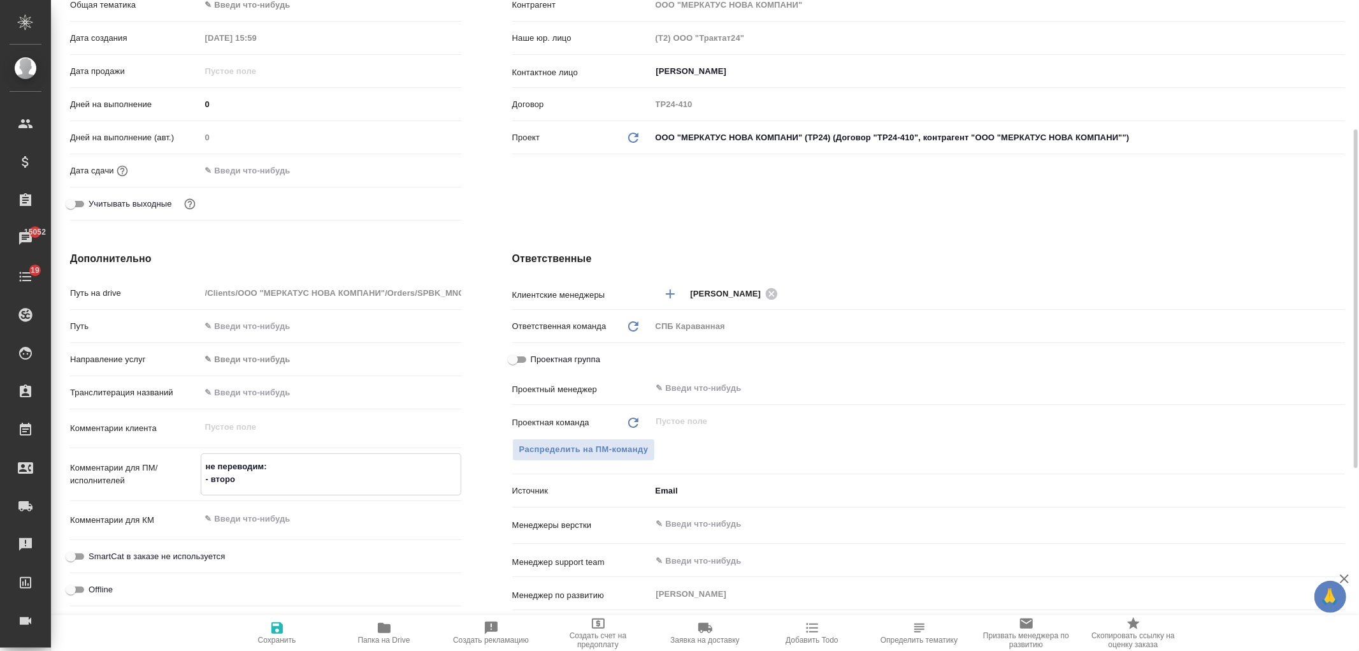
type textarea "x"
type textarea "не переводим: - второй"
type textarea "x"
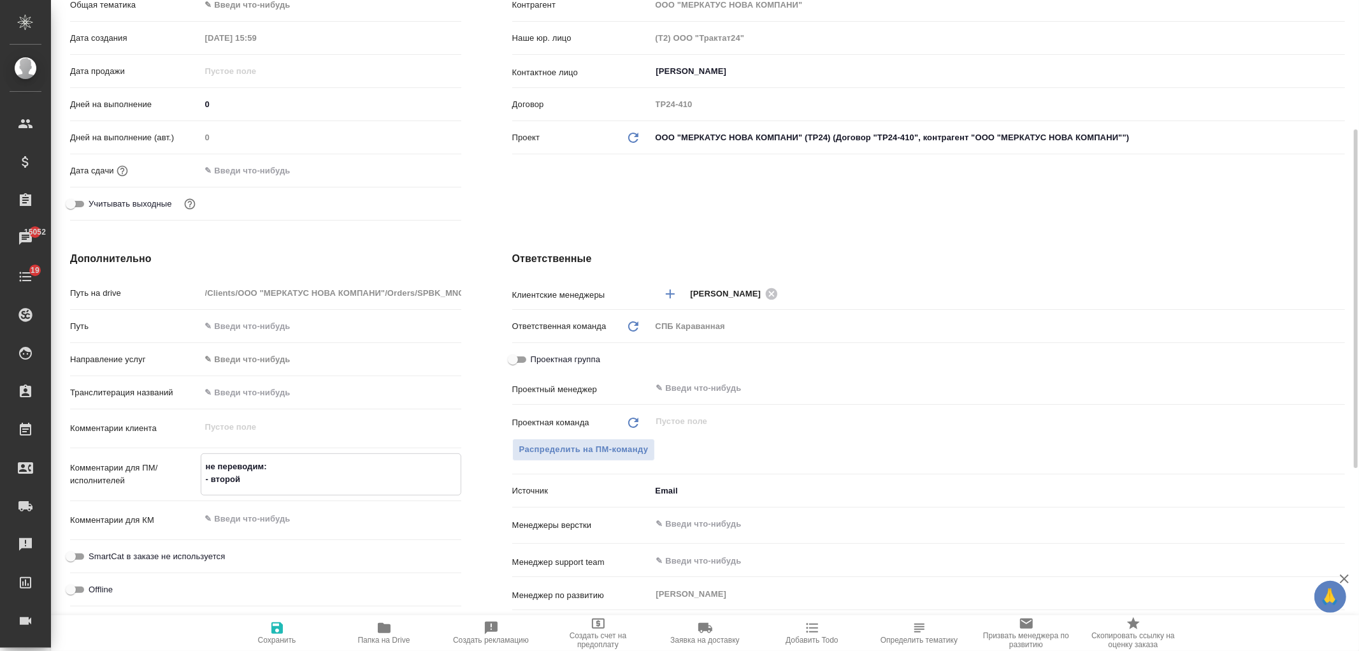
type textarea "x"
type textarea "не переводим: - второй л"
type textarea "x"
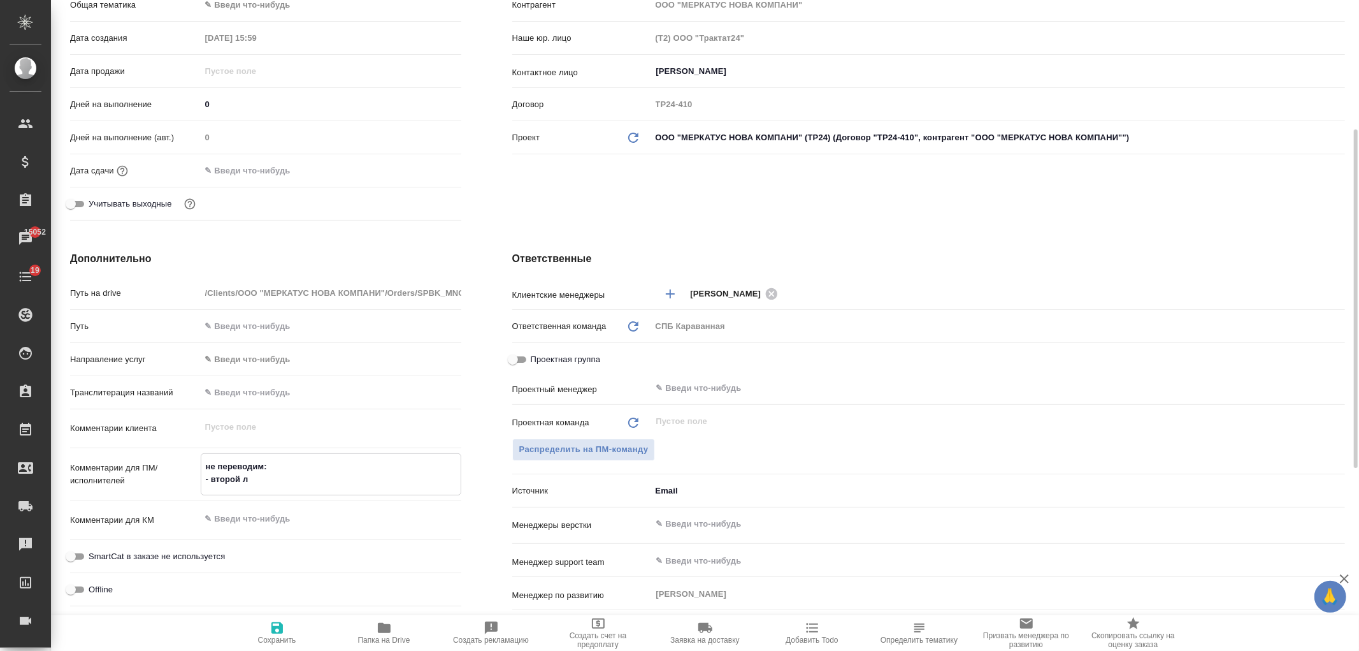
type textarea "не переводим: - второй ли"
type textarea "x"
type textarea "не переводим: - второй лист"
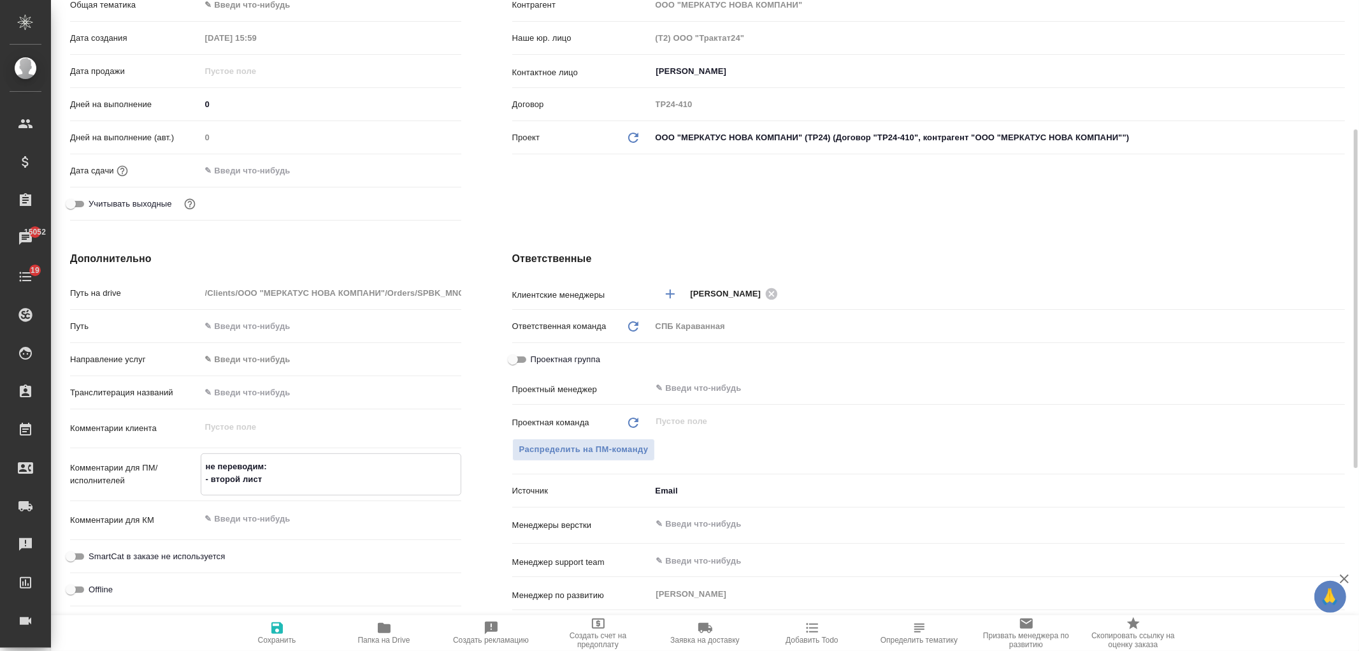
type textarea "x"
type textarea "не переводим: - второй лист"
type textarea "x"
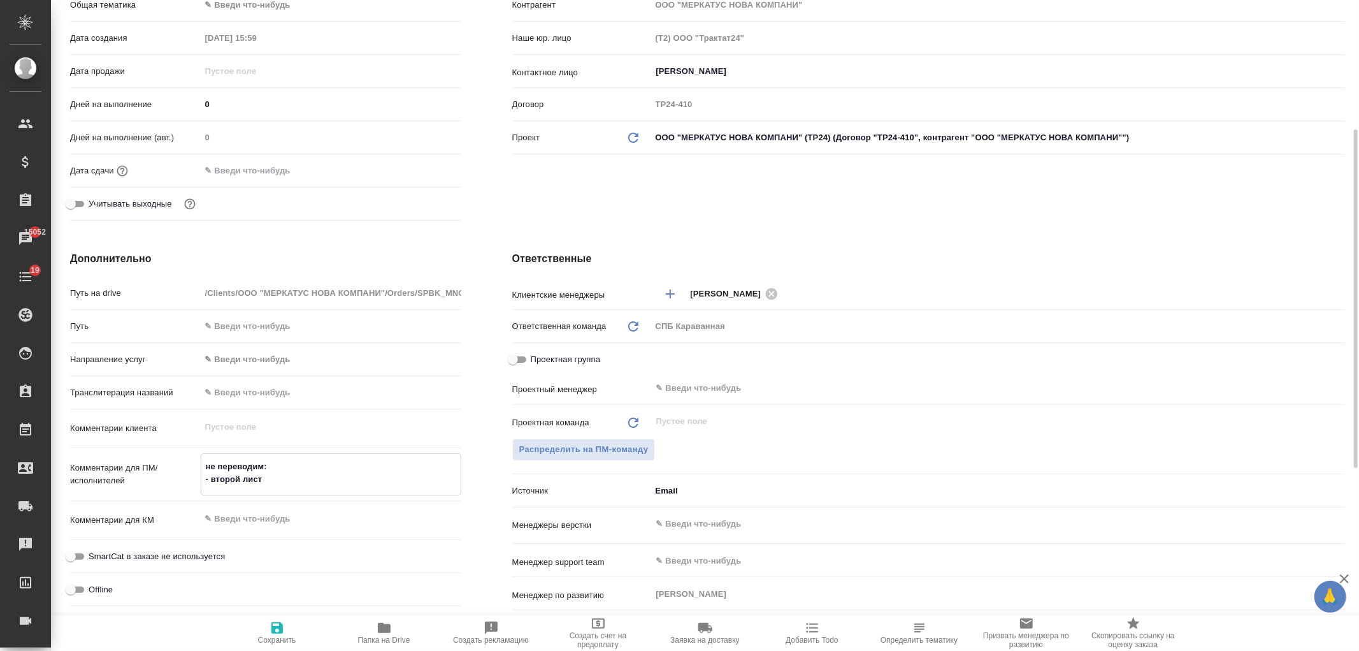
type textarea "x"
type textarea "не переводим: - второй лист -"
type textarea "x"
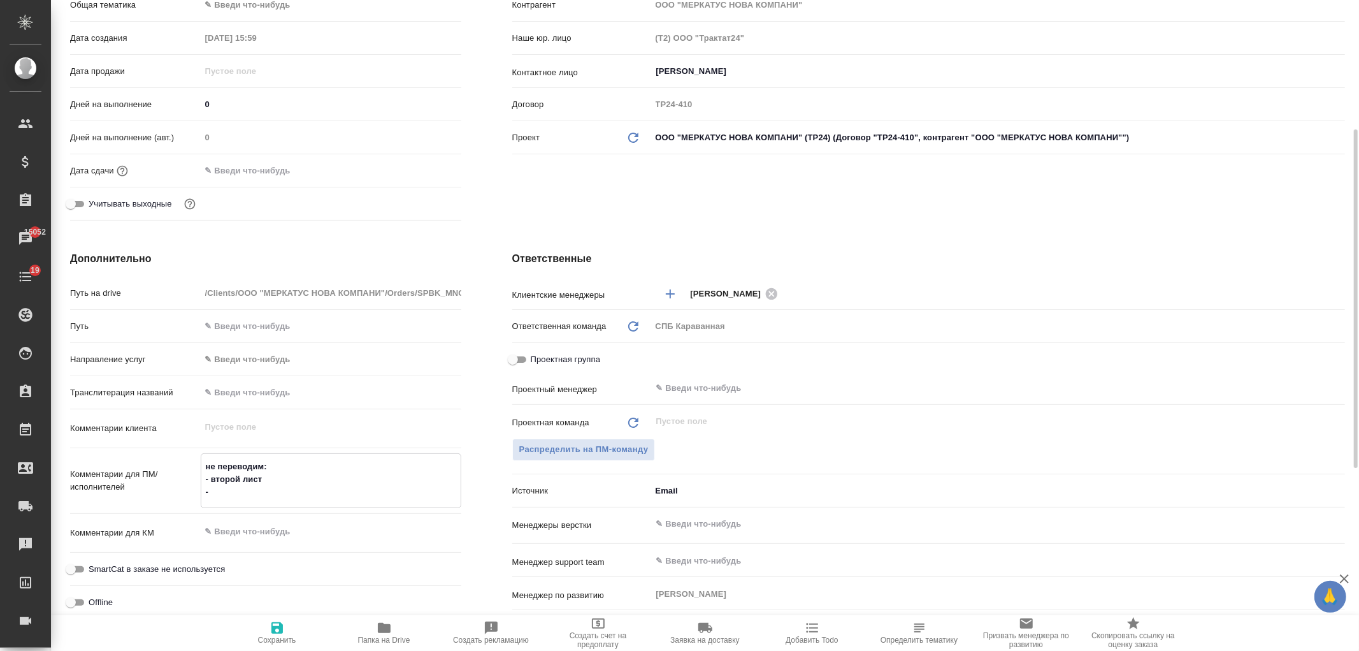
type textarea "x"
type textarea "не переводим: - второй лист -"
type textarea "x"
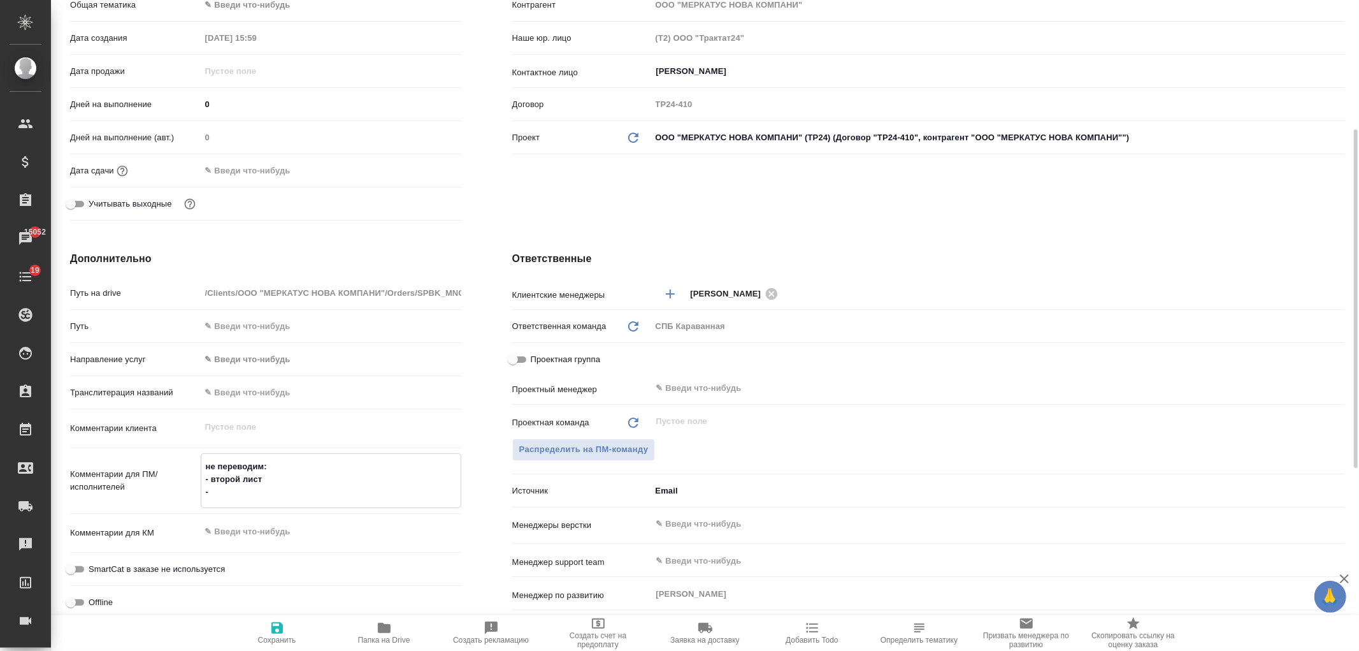
type textarea "не переводим: - второй лист - с"
type textarea "x"
type textarea "не переводим: - второй лист - сто"
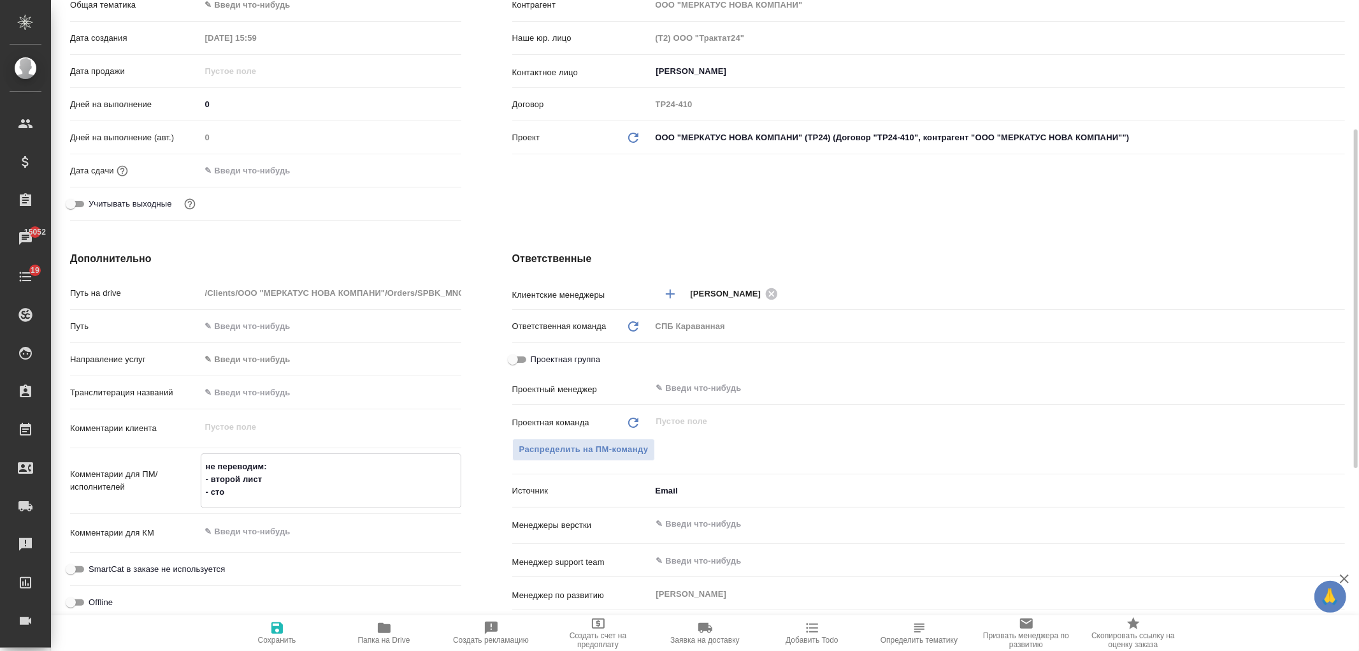
type textarea "x"
type textarea "не переводим: - второй лист - стол"
type textarea "x"
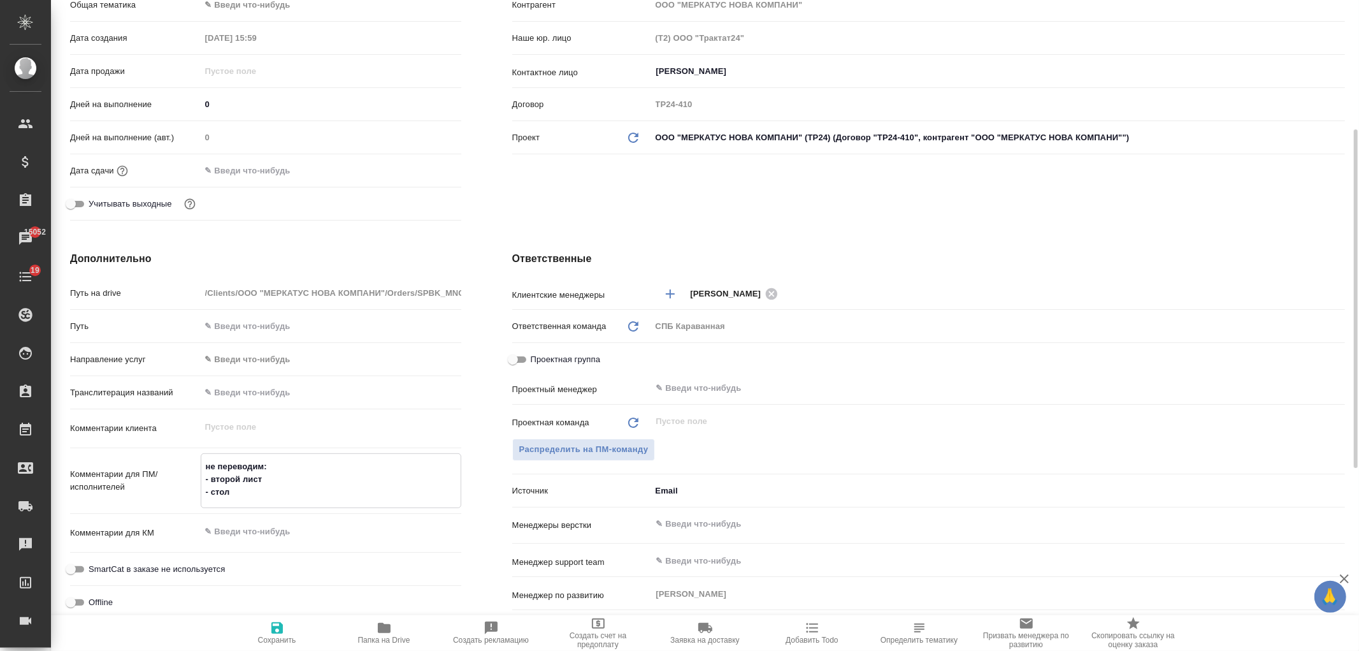
type textarea "x"
type textarea "не переводим: - второй лист - столб"
type textarea "x"
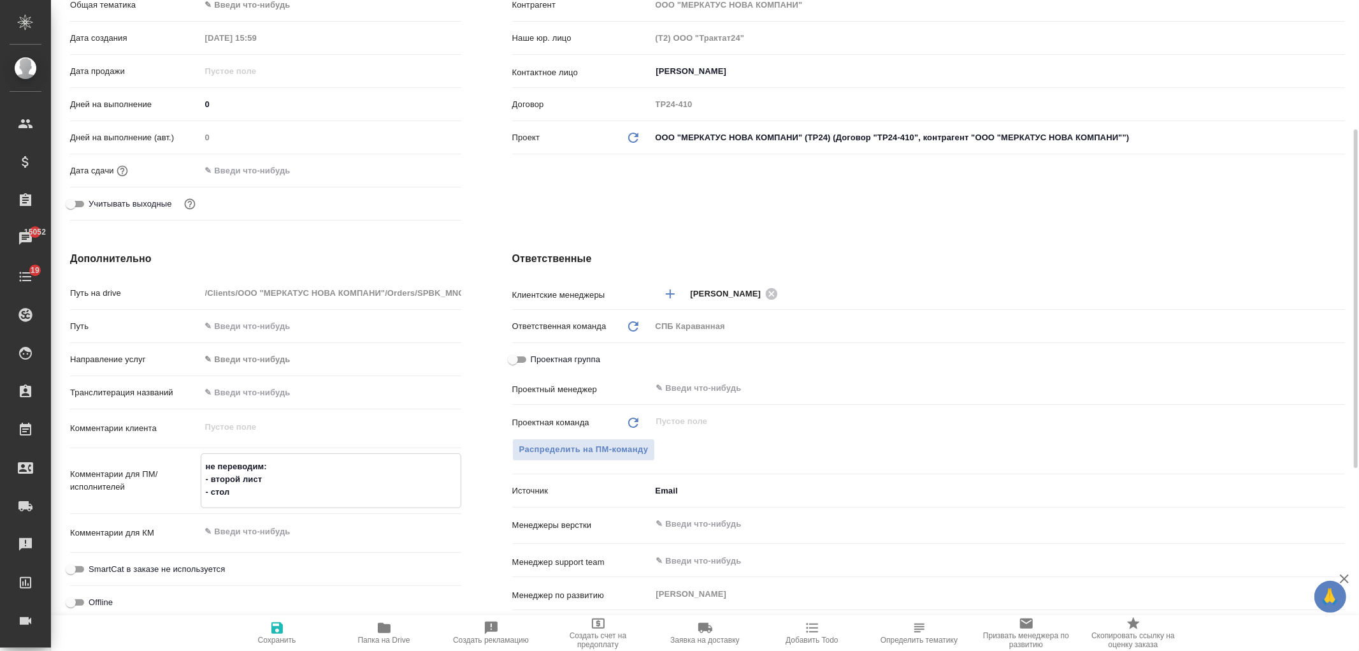
type textarea "x"
type textarea "не переводим: - второй лист - столбе"
type textarea "x"
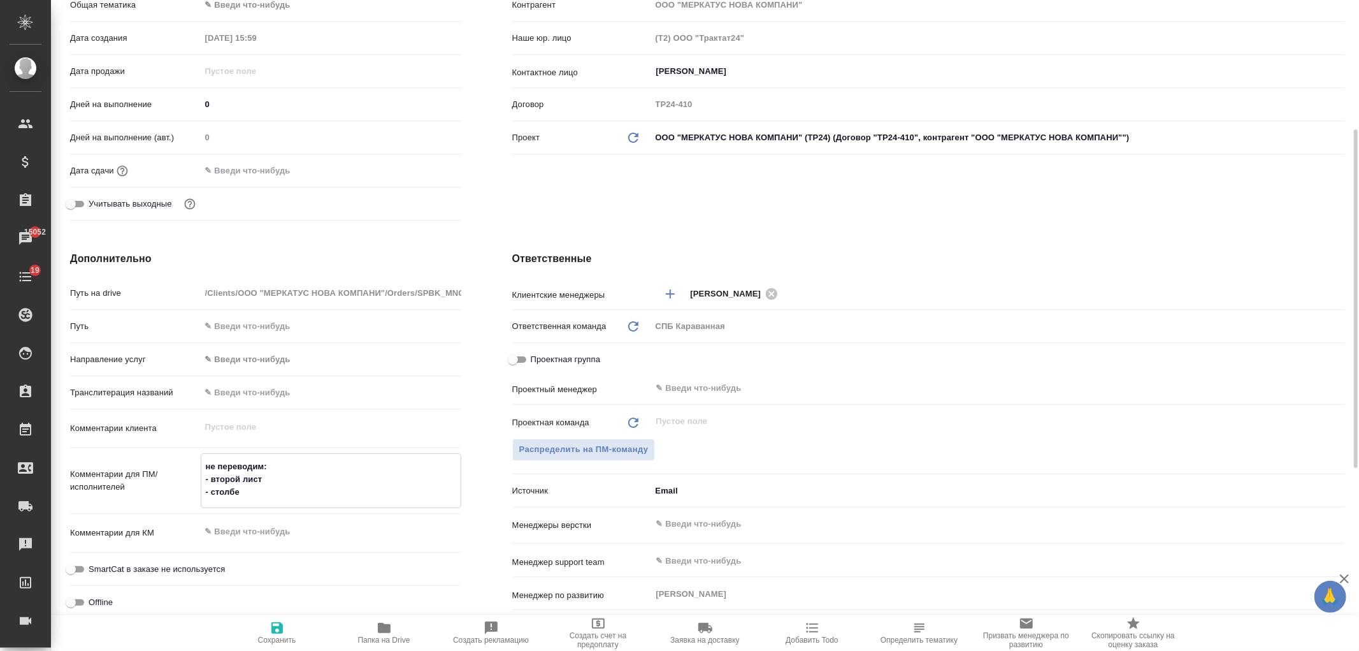
type textarea "не переводим: - второй лист - столбец"
type textarea "x"
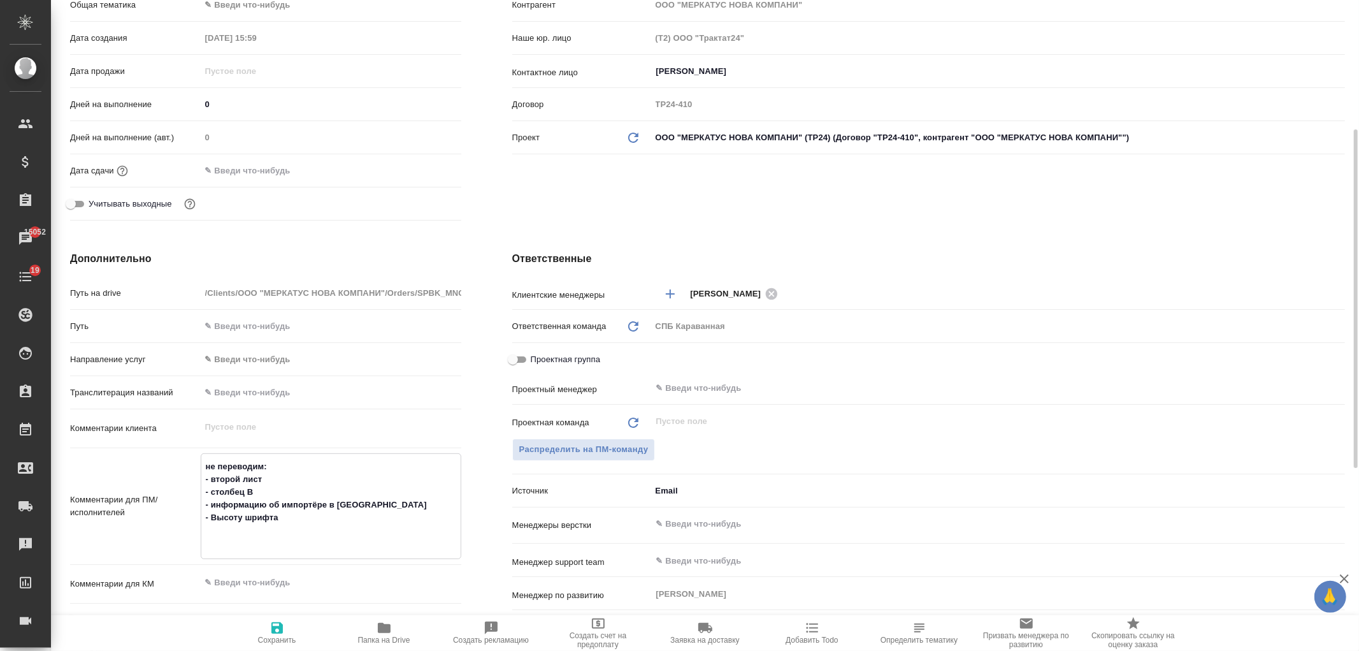
click at [215, 514] on textarea "не переводим: - второй лист - столбец B - информацию об импортёре в Беларусь - …" at bounding box center [330, 505] width 259 height 98
click at [223, 538] on textarea "не переводим: - второй лист - столбец B - информацию об импортёре в Беларусь - …" at bounding box center [330, 505] width 259 height 98
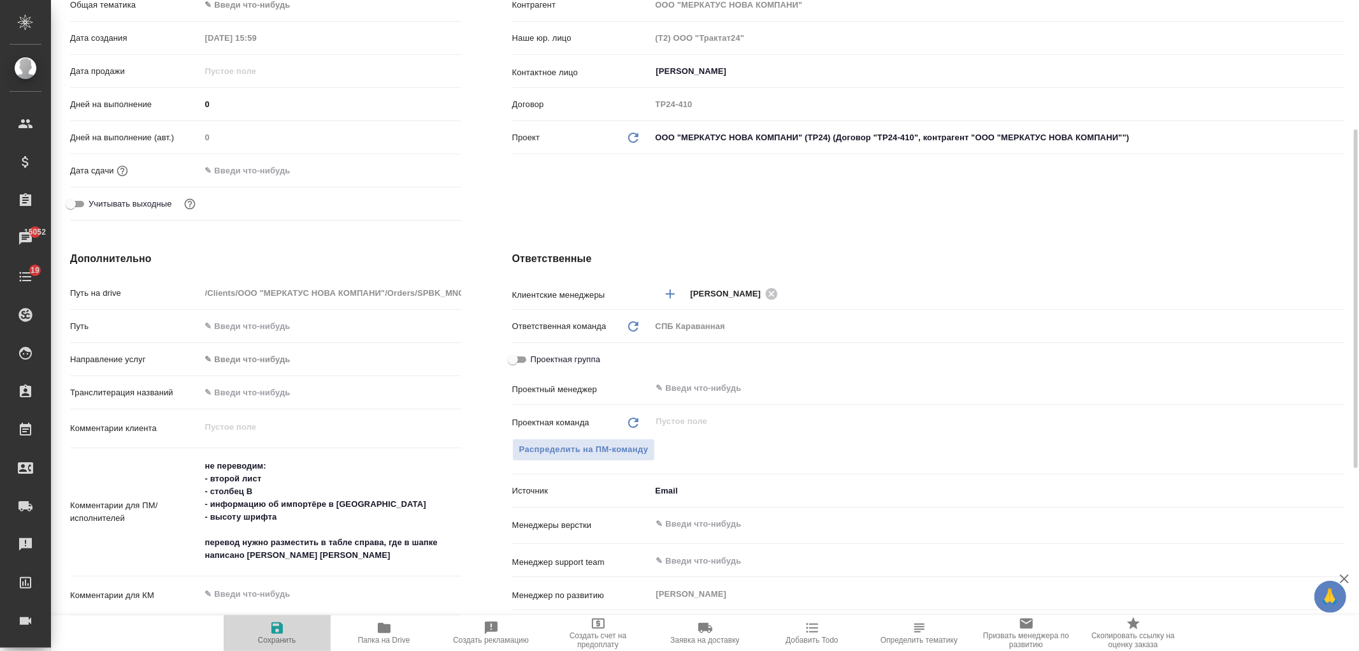
click at [275, 616] on button "Сохранить" at bounding box center [277, 633] width 107 height 36
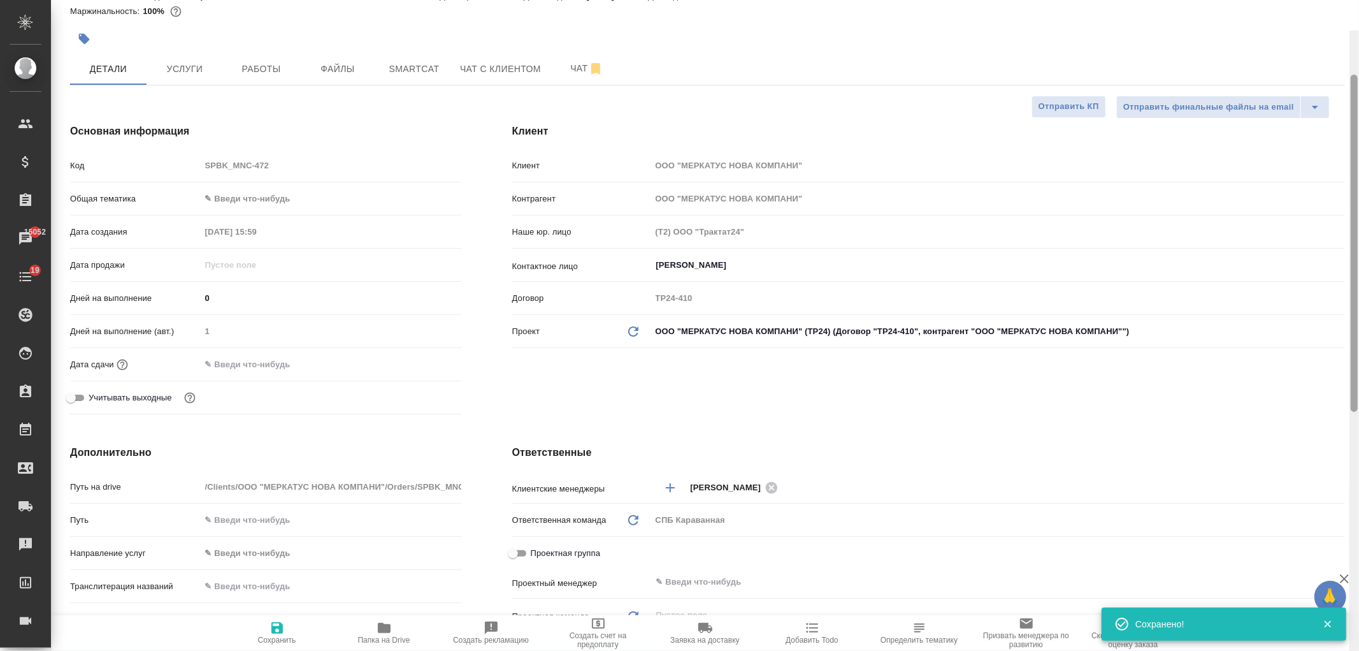
scroll to position [0, 0]
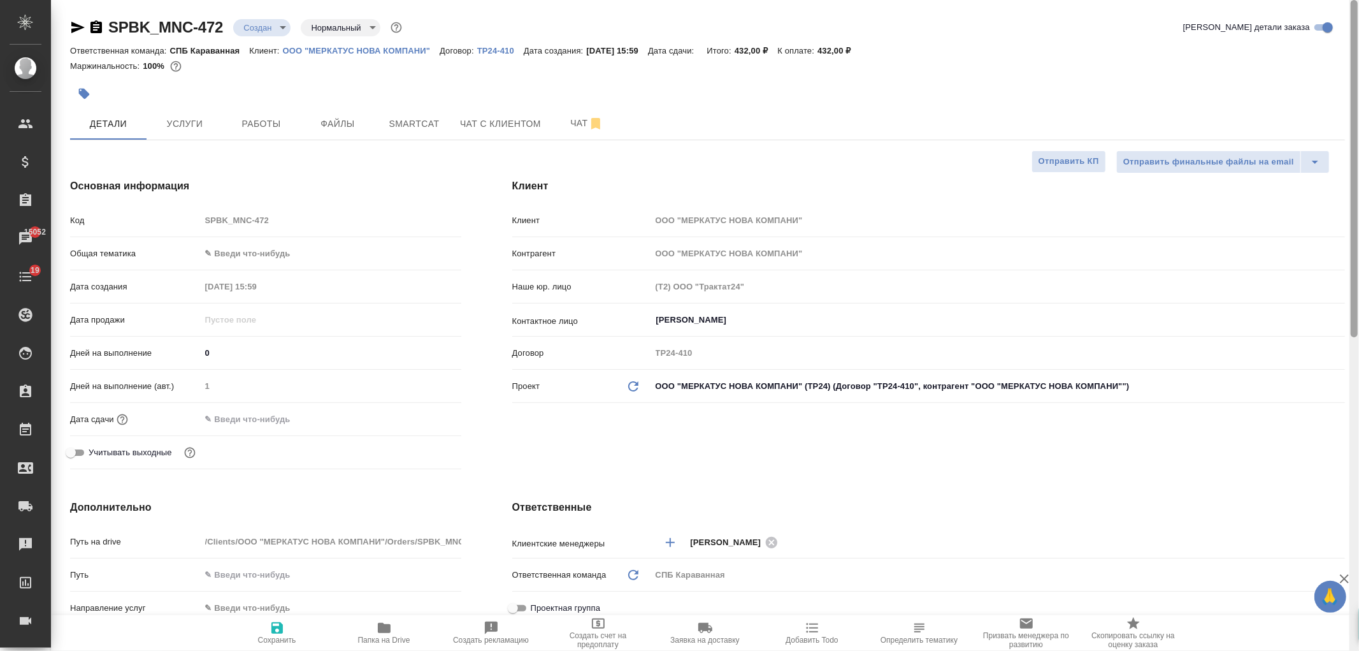
drag, startPoint x: 1352, startPoint y: 422, endPoint x: 728, endPoint y: 6, distance: 749.3
click at [1350, 187] on div at bounding box center [1355, 325] width 10 height 651
click at [188, 117] on span "Услуги" at bounding box center [184, 124] width 61 height 16
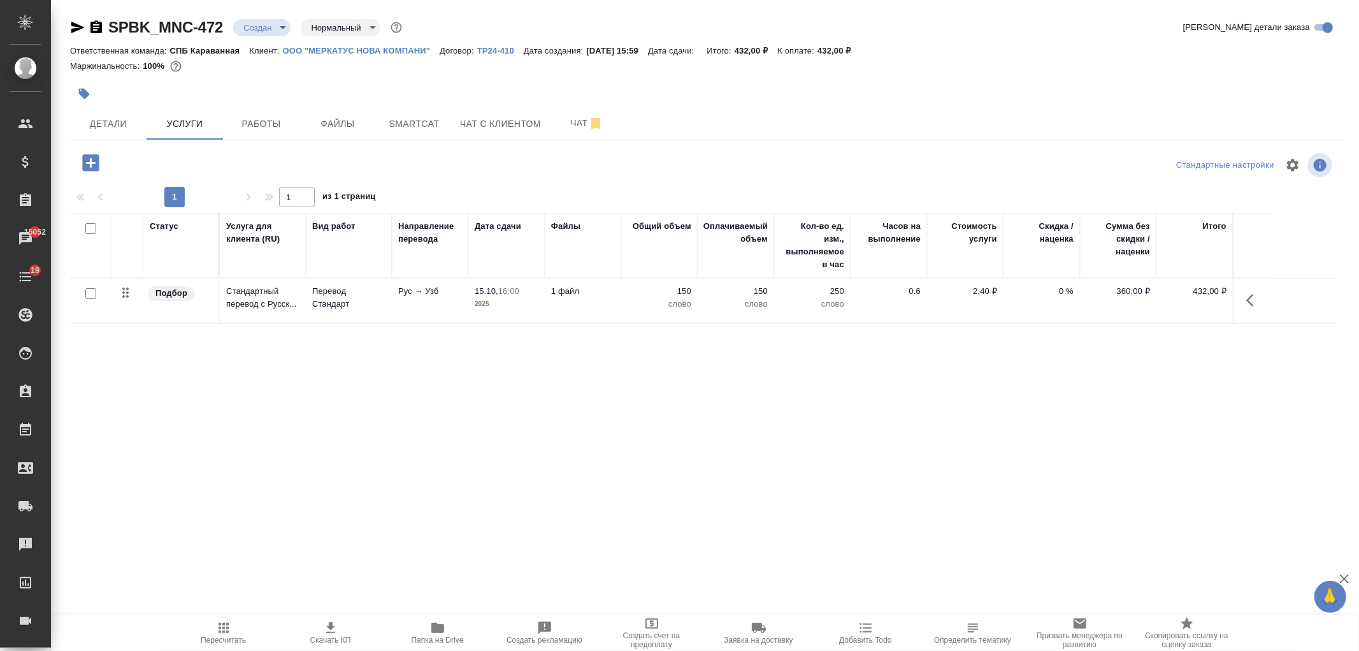
drag, startPoint x: 94, startPoint y: 294, endPoint x: 115, endPoint y: 294, distance: 21.0
click at [92, 294] on input "checkbox" at bounding box center [90, 293] width 11 height 11
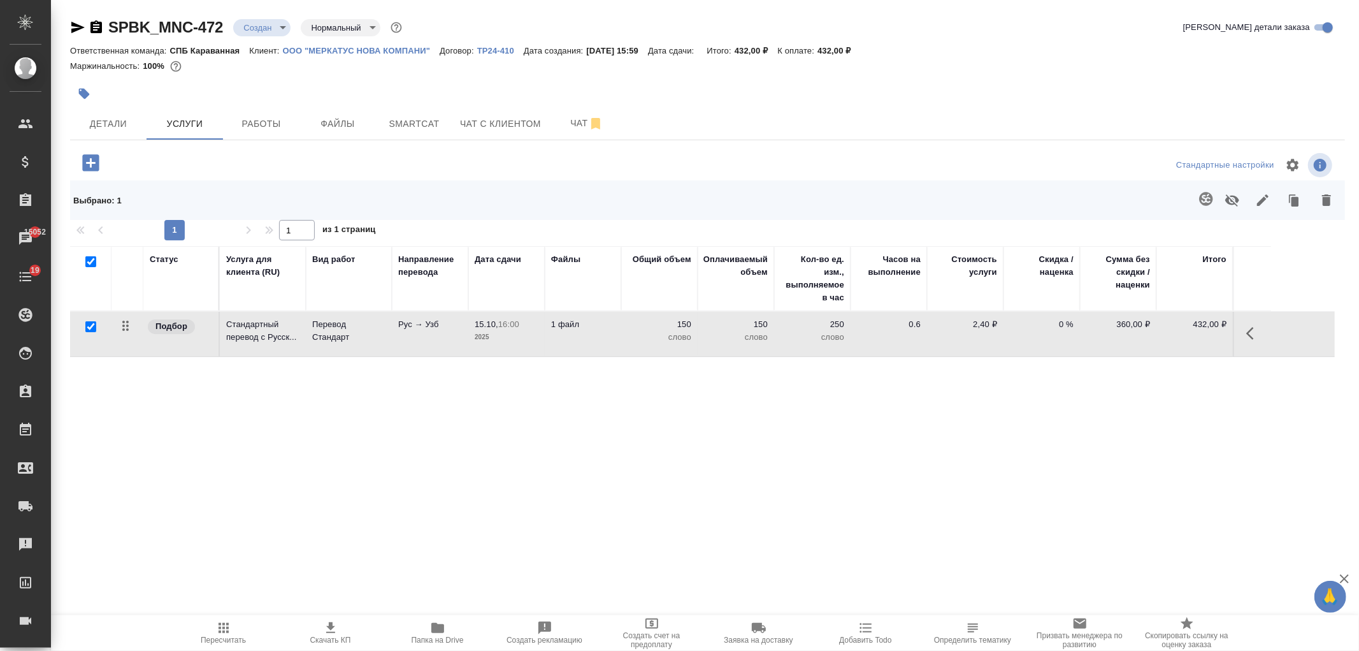
click at [1202, 198] on icon "button" at bounding box center [1205, 198] width 13 height 13
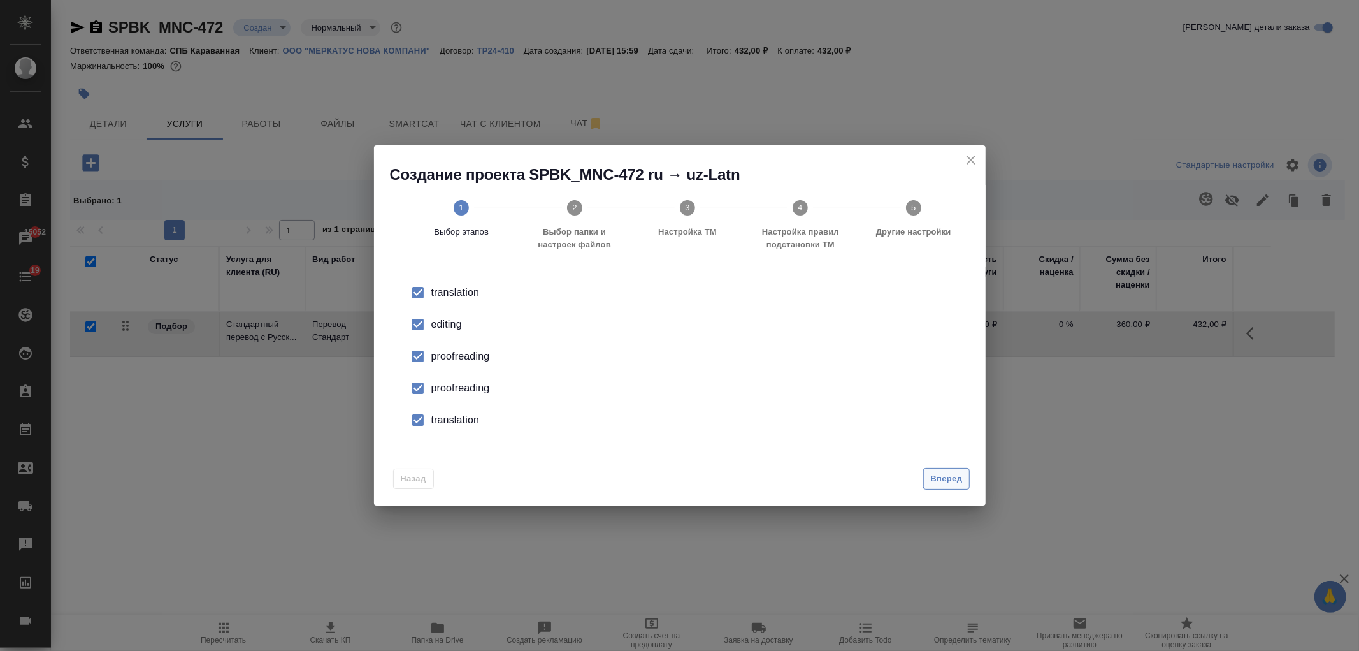
click at [941, 468] on button "Вперед" at bounding box center [946, 479] width 46 height 22
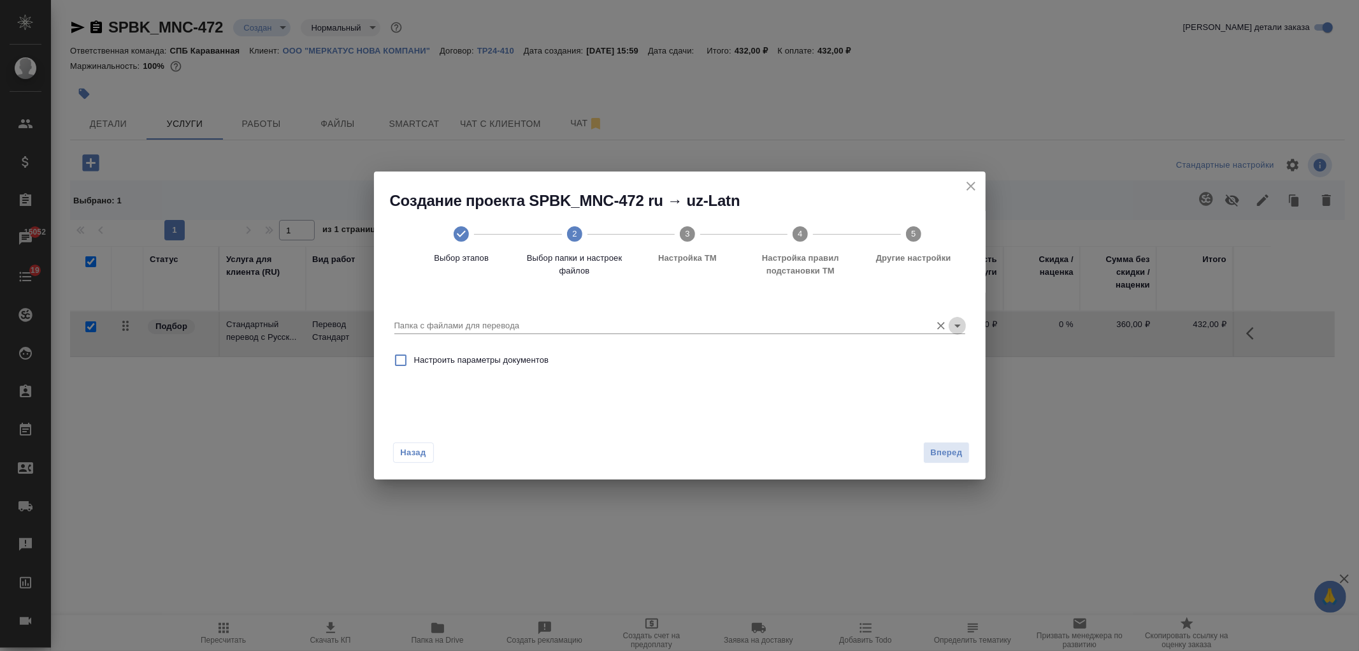
click at [957, 323] on icon "Open" at bounding box center [957, 325] width 15 height 15
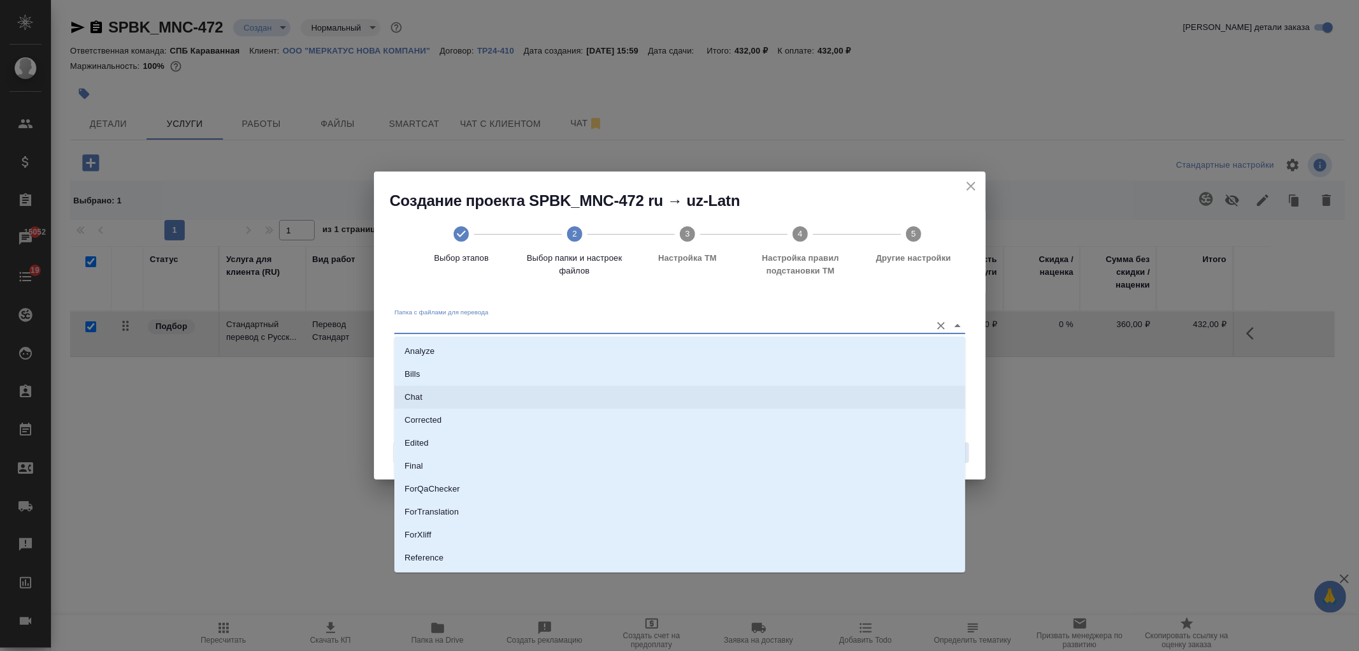
scroll to position [66, 0]
click at [436, 511] on li "Source" at bounding box center [679, 514] width 571 height 23
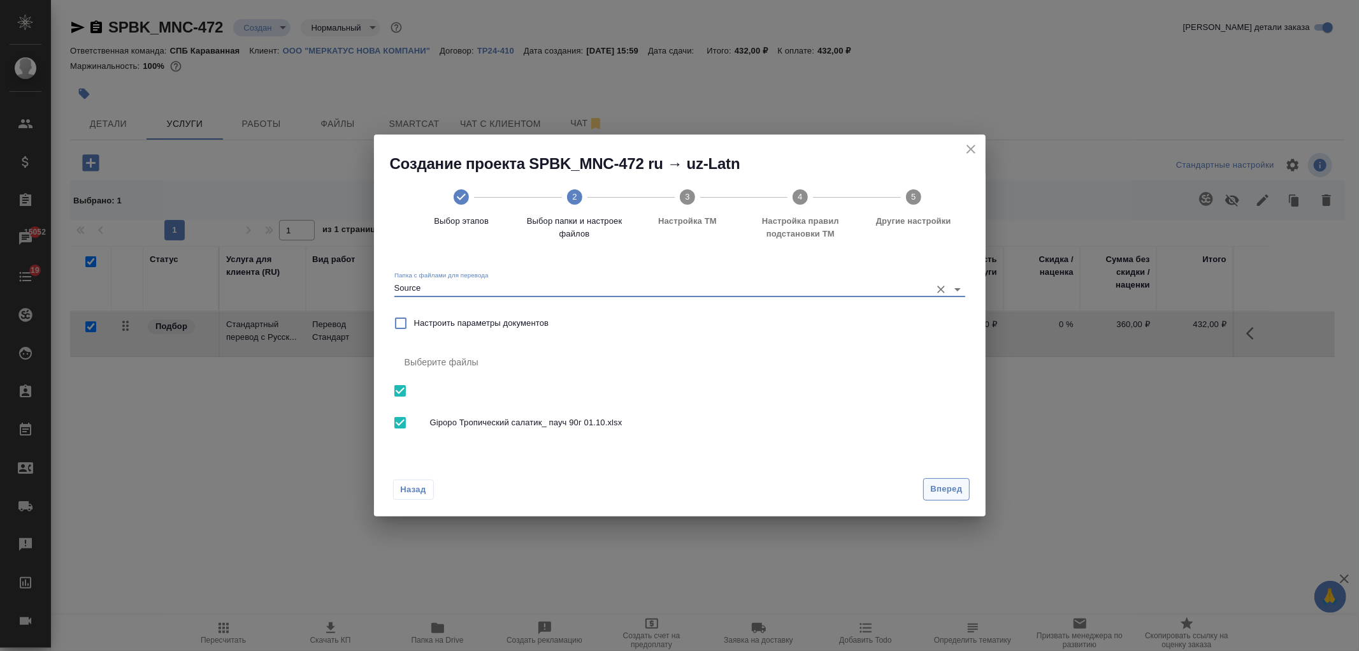
drag, startPoint x: 911, startPoint y: 487, endPoint x: 939, endPoint y: 489, distance: 27.5
click at [912, 487] on div "Назад Вперед" at bounding box center [680, 486] width 612 height 60
click at [944, 488] on span "Вперед" at bounding box center [946, 489] width 32 height 15
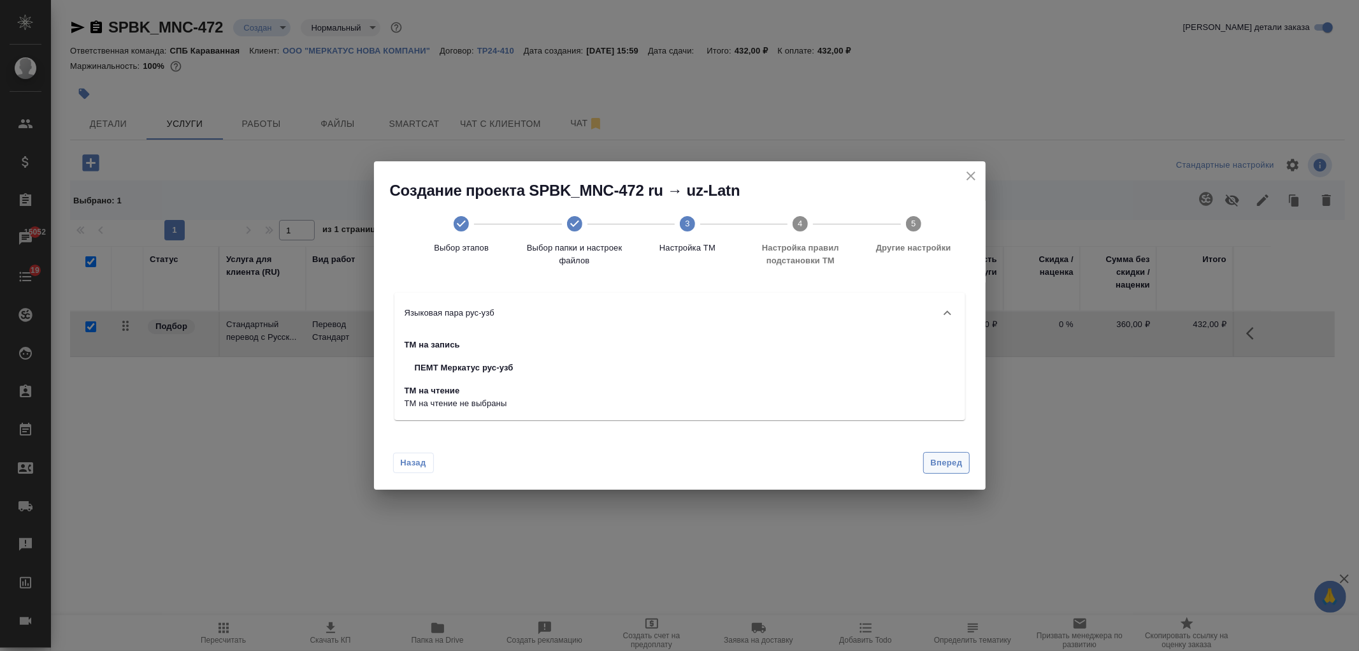
click at [948, 463] on span "Вперед" at bounding box center [946, 463] width 32 height 15
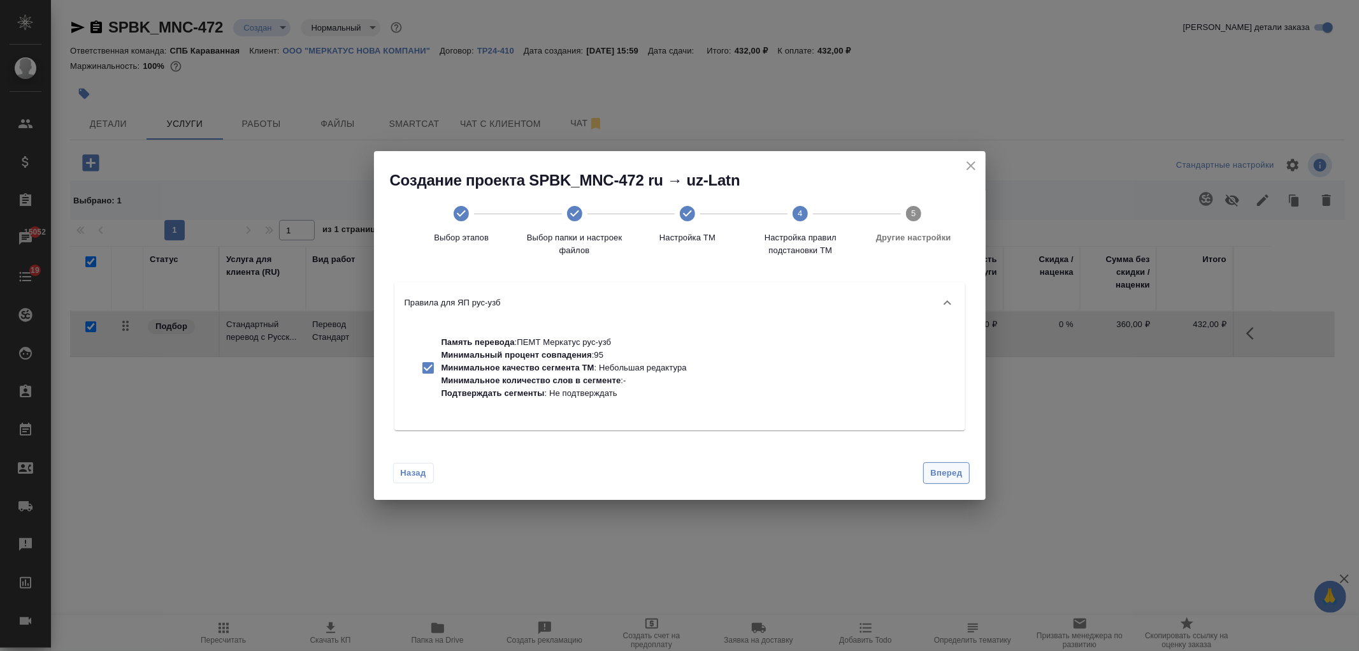
click at [948, 478] on span "Вперед" at bounding box center [946, 473] width 32 height 15
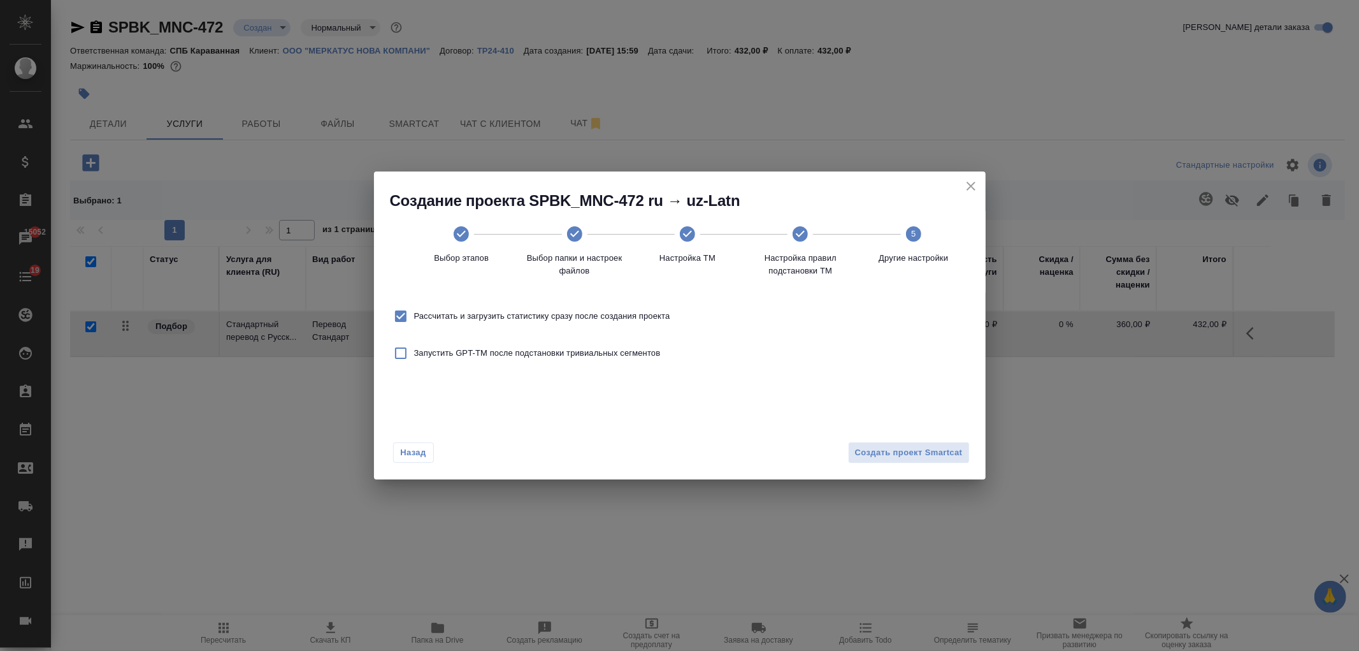
click at [638, 314] on span "Рассчитать и загрузить статистику сразу после создания проекта" at bounding box center [542, 316] width 256 height 13
click at [414, 314] on input "Рассчитать и загрузить статистику сразу после создания проекта" at bounding box center [400, 316] width 27 height 27
click at [905, 458] on span "Создать проект Smartcat" at bounding box center [909, 452] width 108 height 15
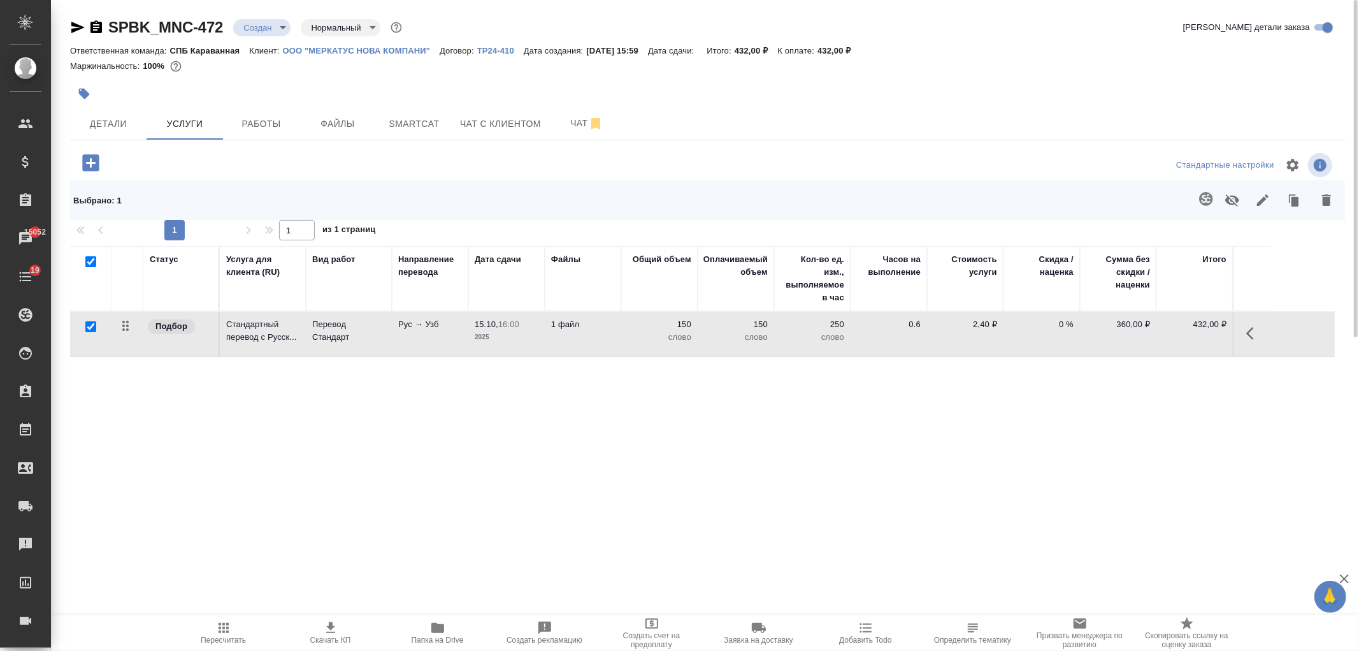
click at [780, 435] on div "Статус Услуга для клиента (RU) Вид работ Направление перевода Дата сдачи Файлы …" at bounding box center [702, 383] width 1265 height 274
click at [268, 25] on body "🙏 .cls-1 fill:#fff; AWATERA Ivanova Arina Клиенты Спецификации Заказы 15052 Чат…" at bounding box center [679, 325] width 1359 height 651
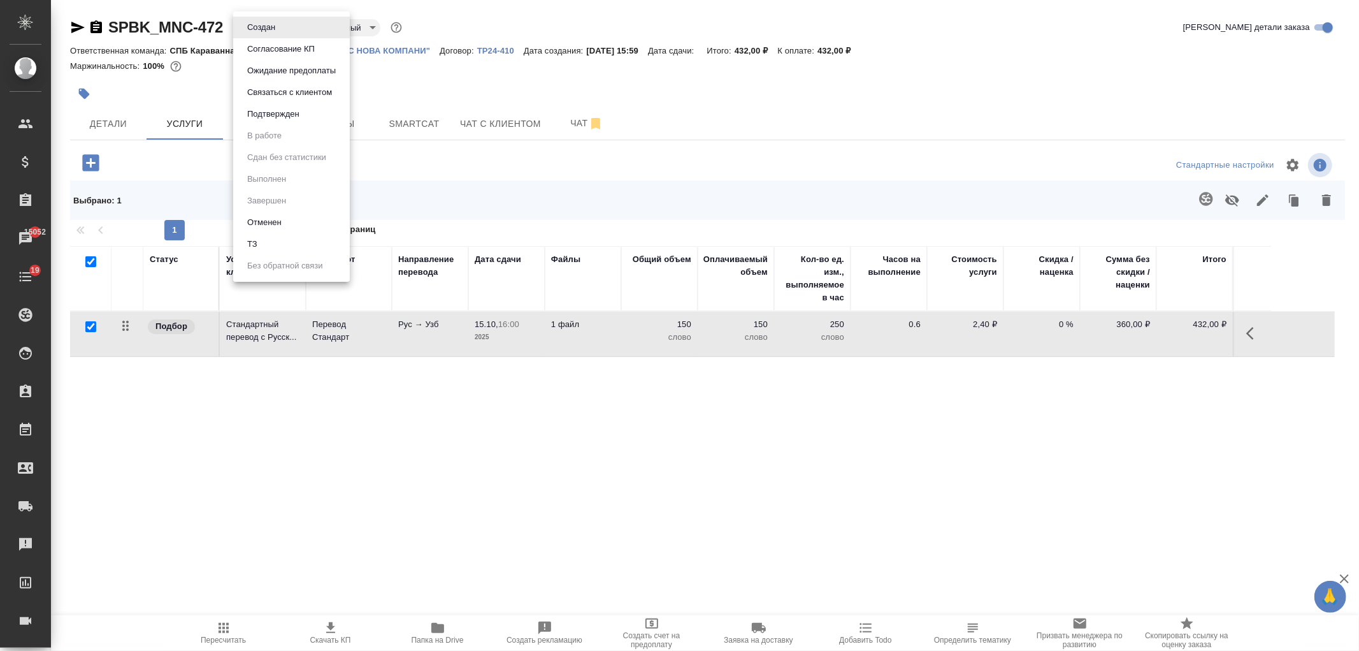
click at [280, 240] on li "ТЗ" at bounding box center [291, 244] width 117 height 22
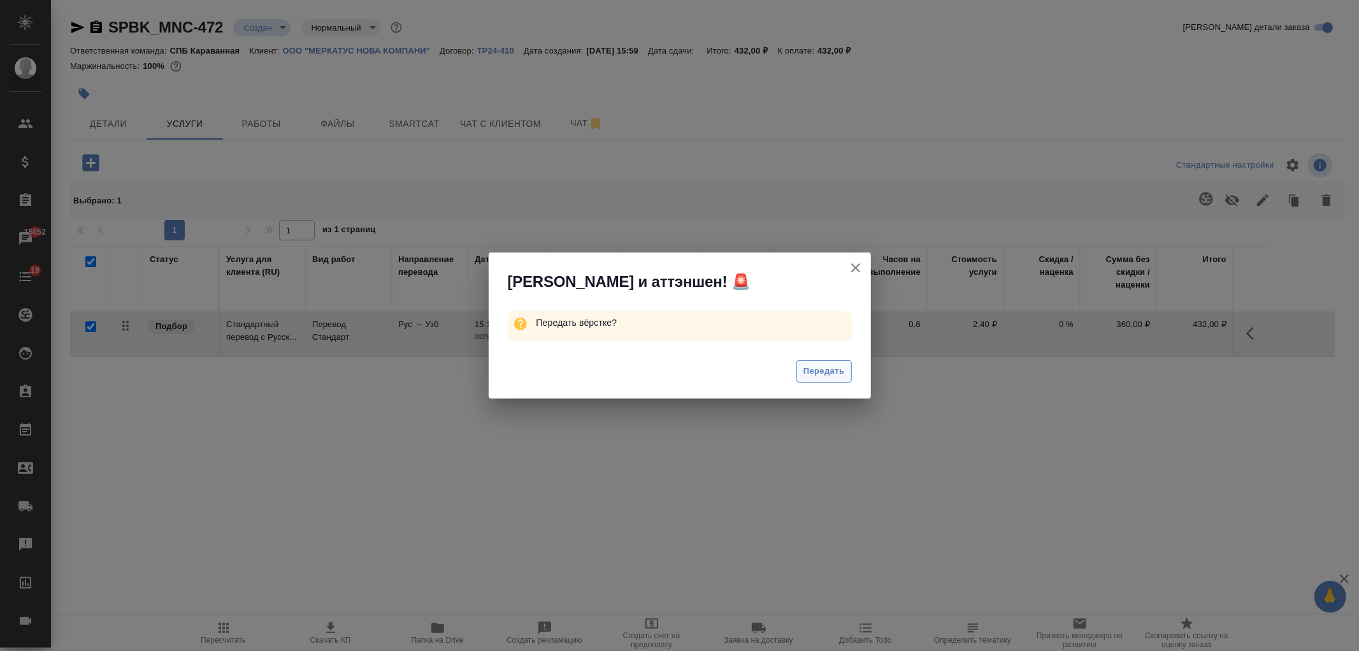
click at [830, 368] on span "Передать" at bounding box center [824, 371] width 41 height 15
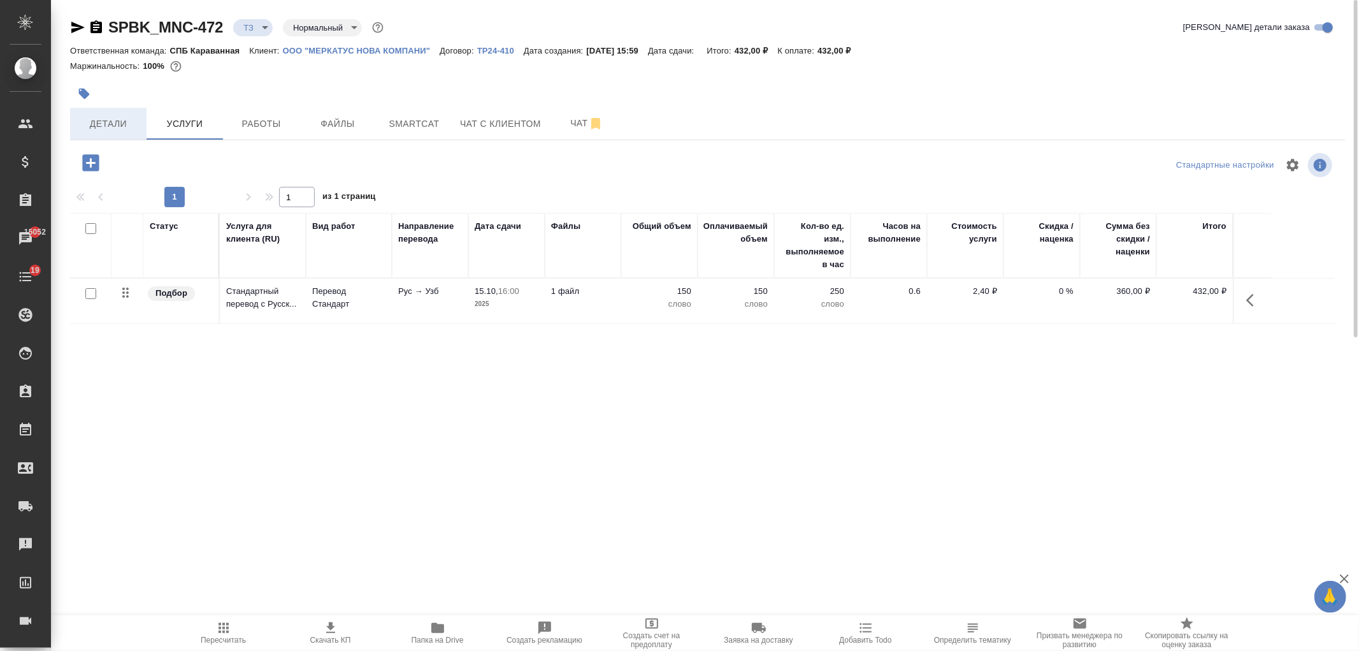
click at [105, 128] on span "Детали" at bounding box center [108, 124] width 61 height 16
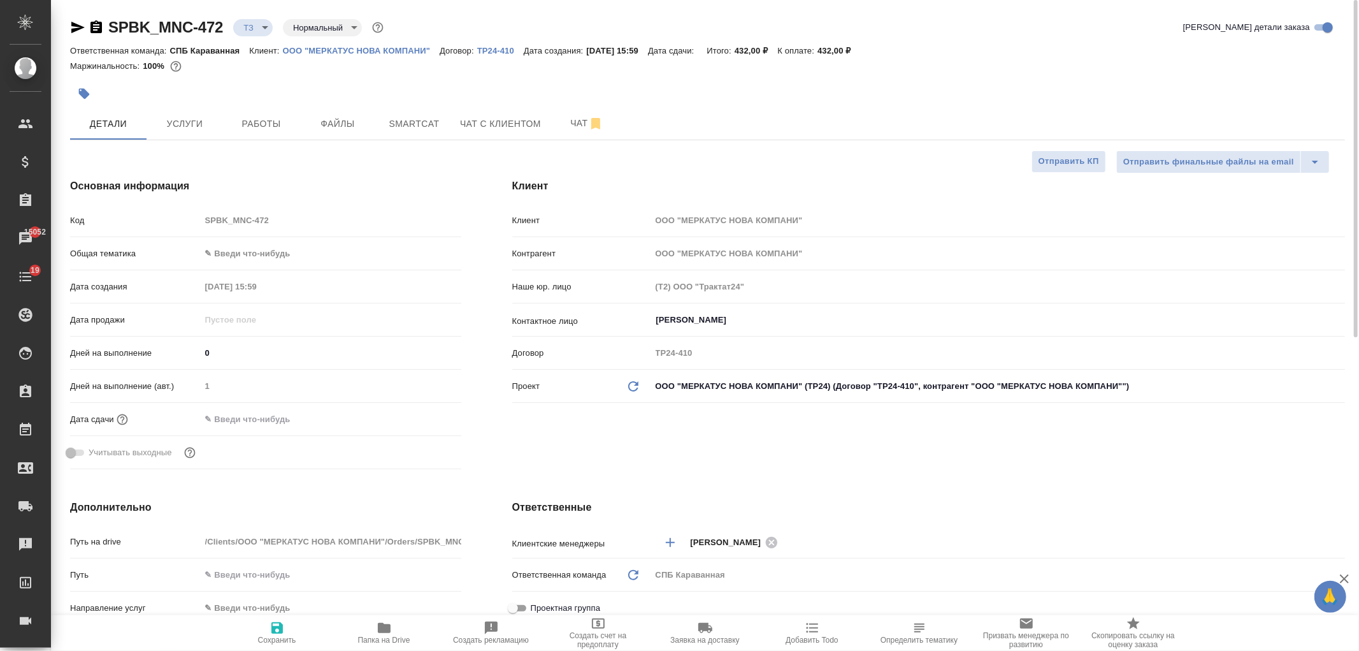
click at [973, 449] on div "Клиент Клиент ООО "МЕРКАТУС НОВА КОМПАНИ" Контрагент ООО "МЕРКАТУС НОВА КОМПАНИ…" at bounding box center [929, 326] width 884 height 347
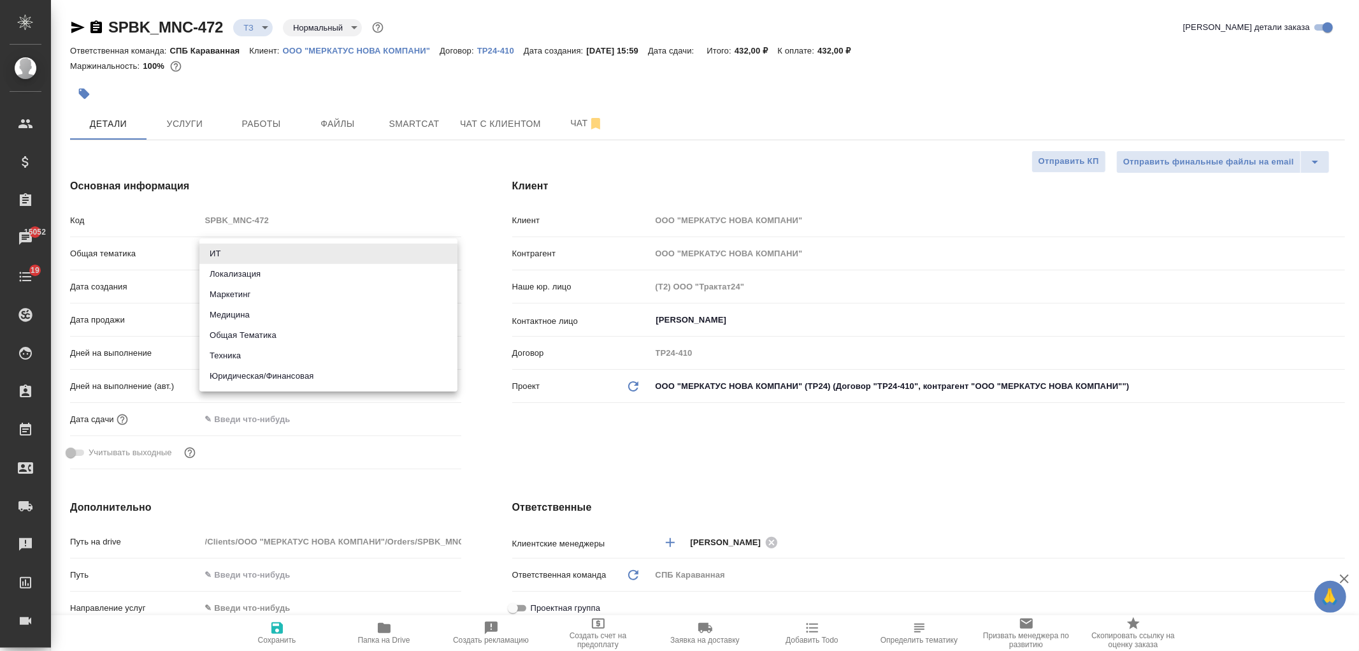
click at [275, 256] on body "🙏 .cls-1 fill:#fff; AWATERA Ivanova Arina Клиенты Спецификации Заказы 15052 Чат…" at bounding box center [679, 325] width 1359 height 651
click at [249, 274] on li "Локализация" at bounding box center [328, 274] width 258 height 20
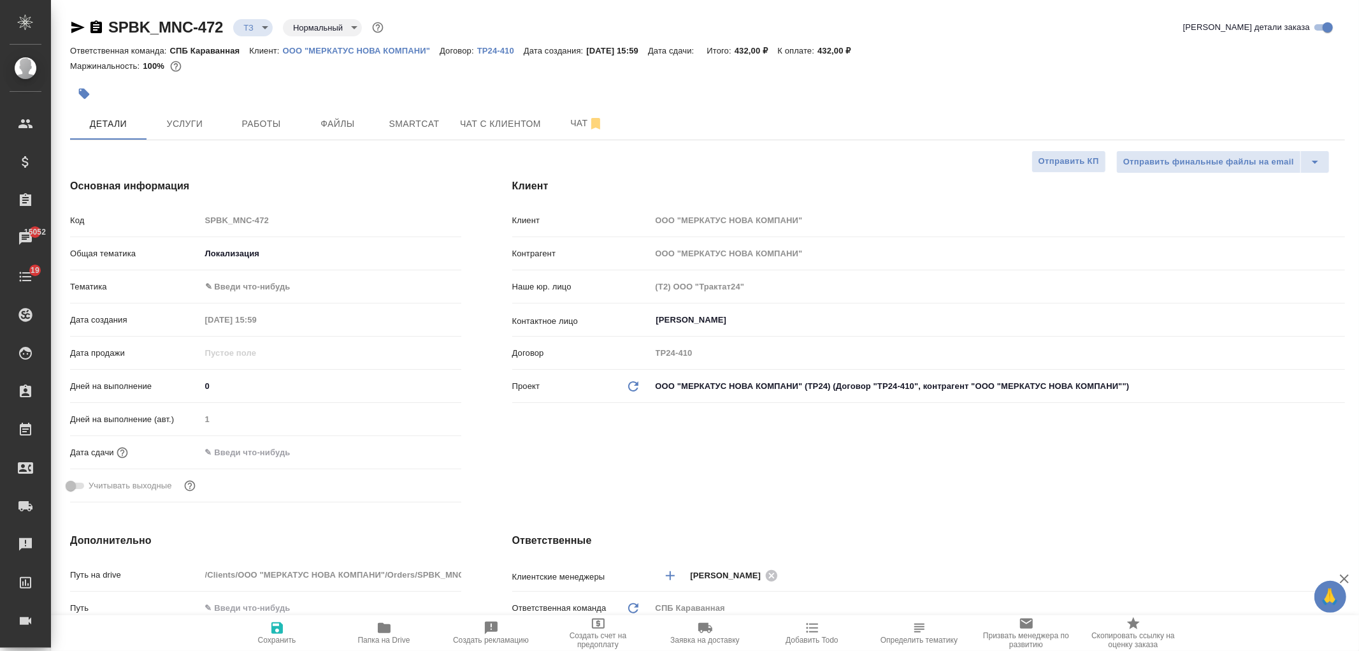
click at [261, 282] on body "🙏 .cls-1 fill:#fff; AWATERA Ivanova Arina Клиенты Спецификации Заказы 15052 Чат…" at bounding box center [679, 325] width 1359 height 651
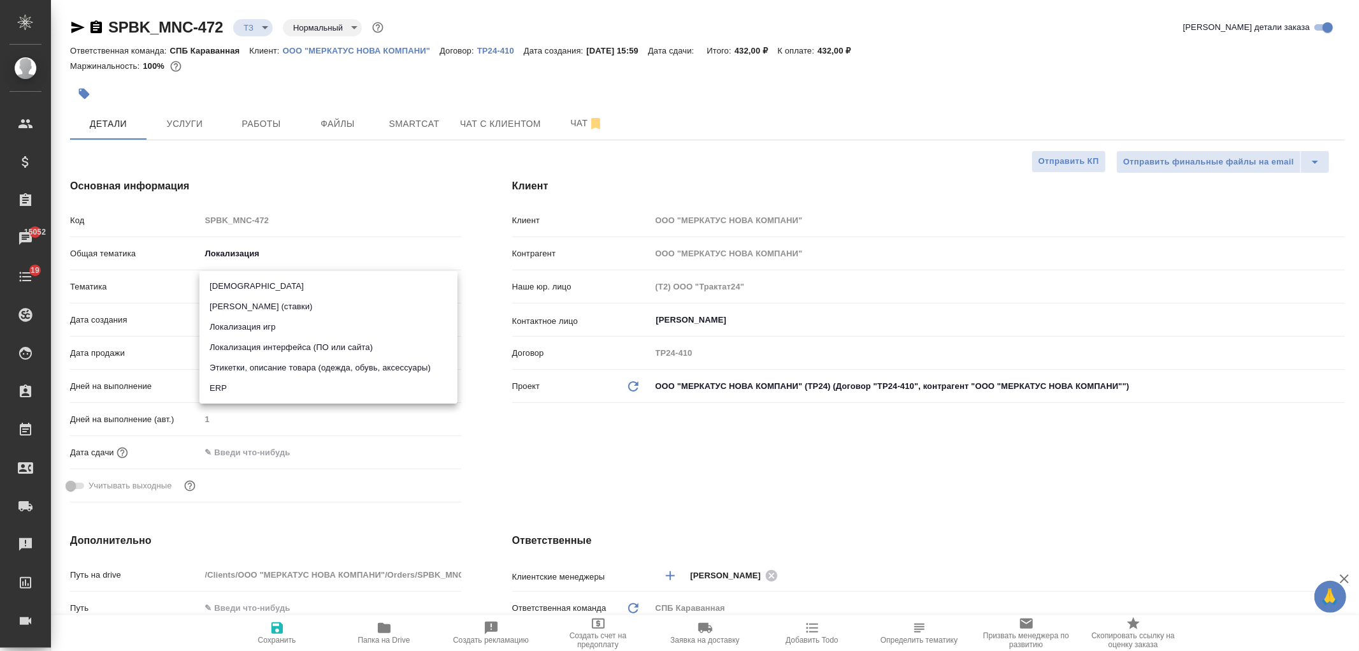
click at [245, 259] on div at bounding box center [679, 325] width 1359 height 651
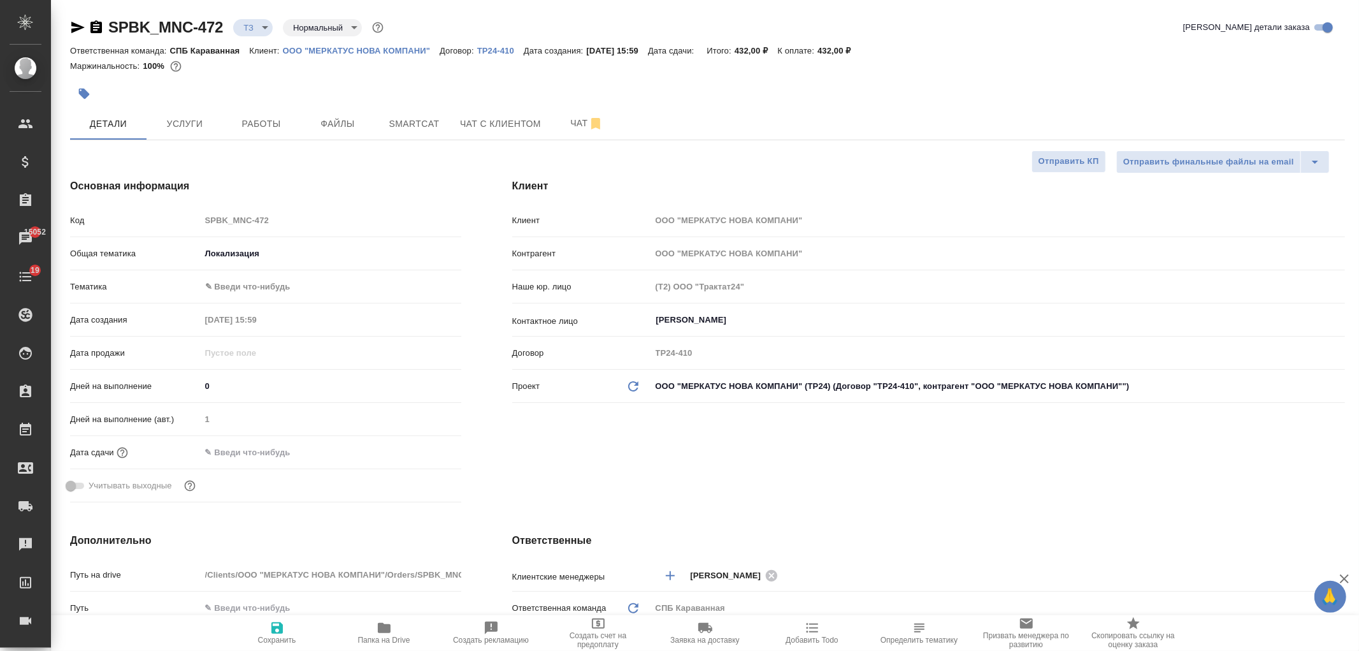
click at [247, 251] on body "🙏 .cls-1 fill:#fff; AWATERA Ivanova Arina Клиенты Спецификации Заказы 15052 Чат…" at bounding box center [679, 325] width 1359 height 651
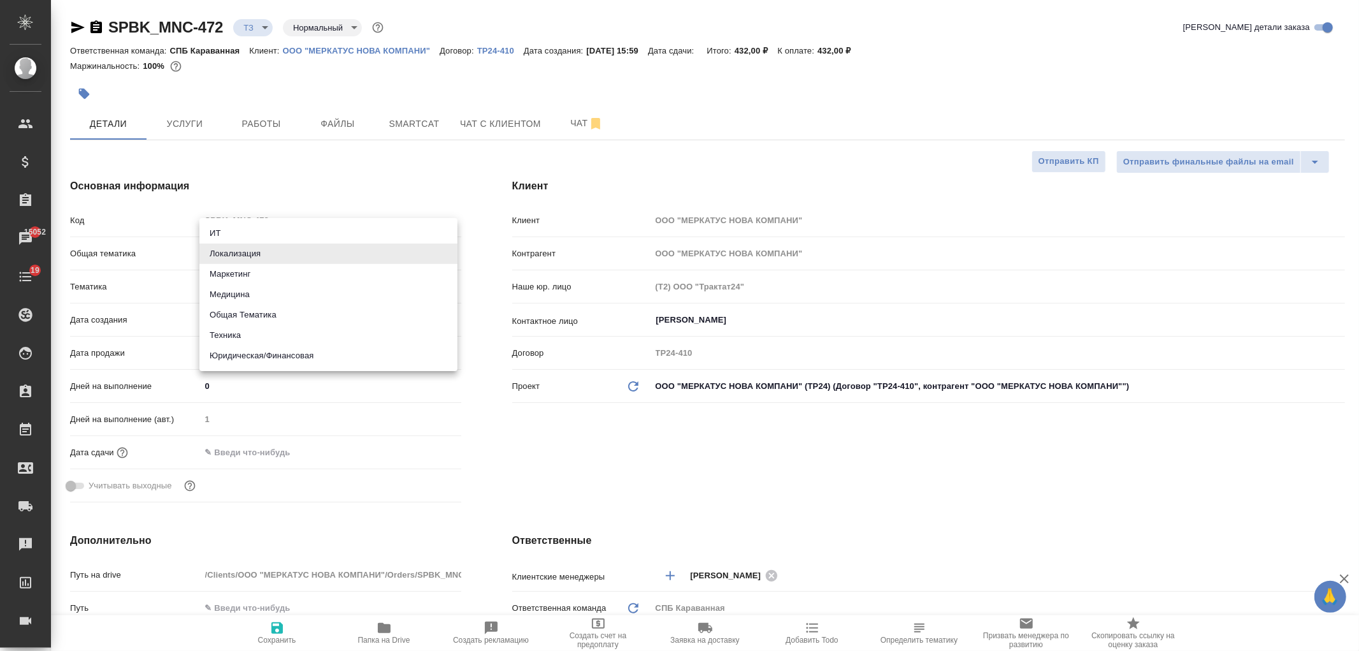
click at [250, 275] on li "Маркетинг" at bounding box center [328, 274] width 258 height 20
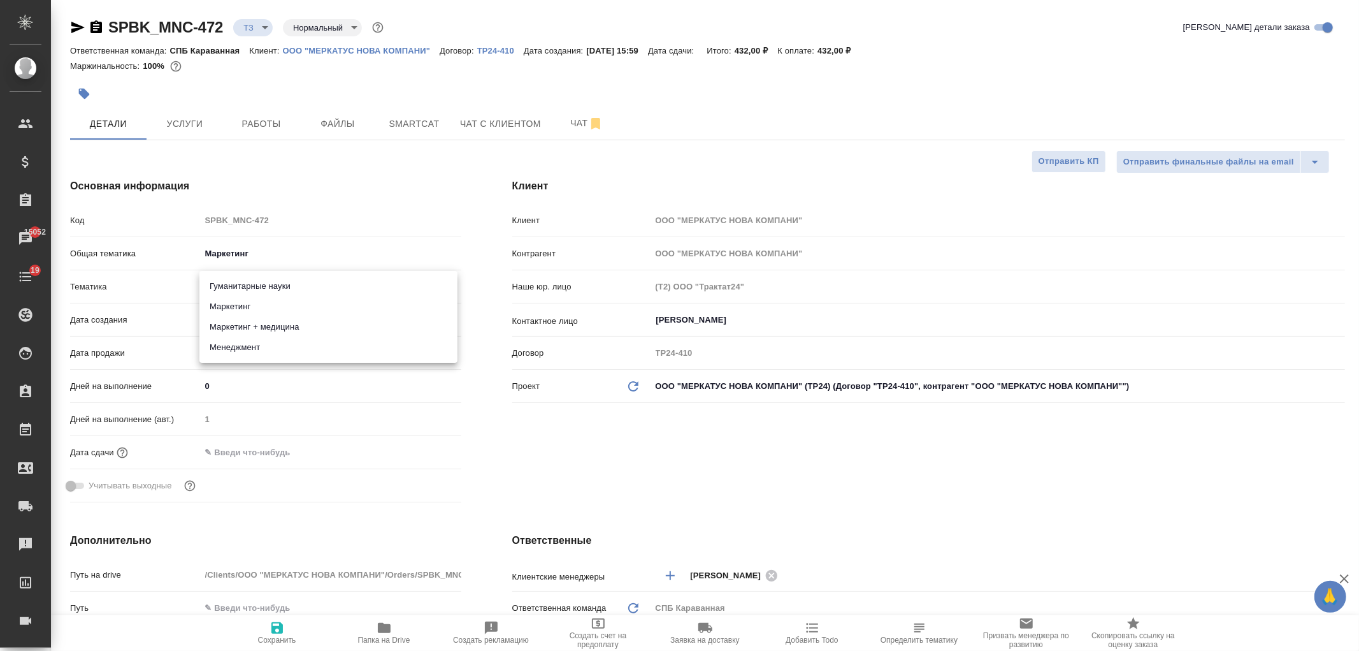
click at [253, 279] on body "🙏 .cls-1 fill:#fff; AWATERA Ivanova Arina Клиенты Спецификации Заказы 15052 Чат…" at bounding box center [679, 325] width 1359 height 651
click at [359, 314] on li "Маркетинг" at bounding box center [328, 306] width 258 height 20
click at [708, 447] on div "Клиент Клиент ООО "МЕРКАТУС НОВА КОМПАНИ" Контрагент ООО "МЕРКАТУС НОВА КОМПАНИ…" at bounding box center [929, 343] width 884 height 380
click at [268, 644] on button "Сохранить" at bounding box center [277, 633] width 107 height 36
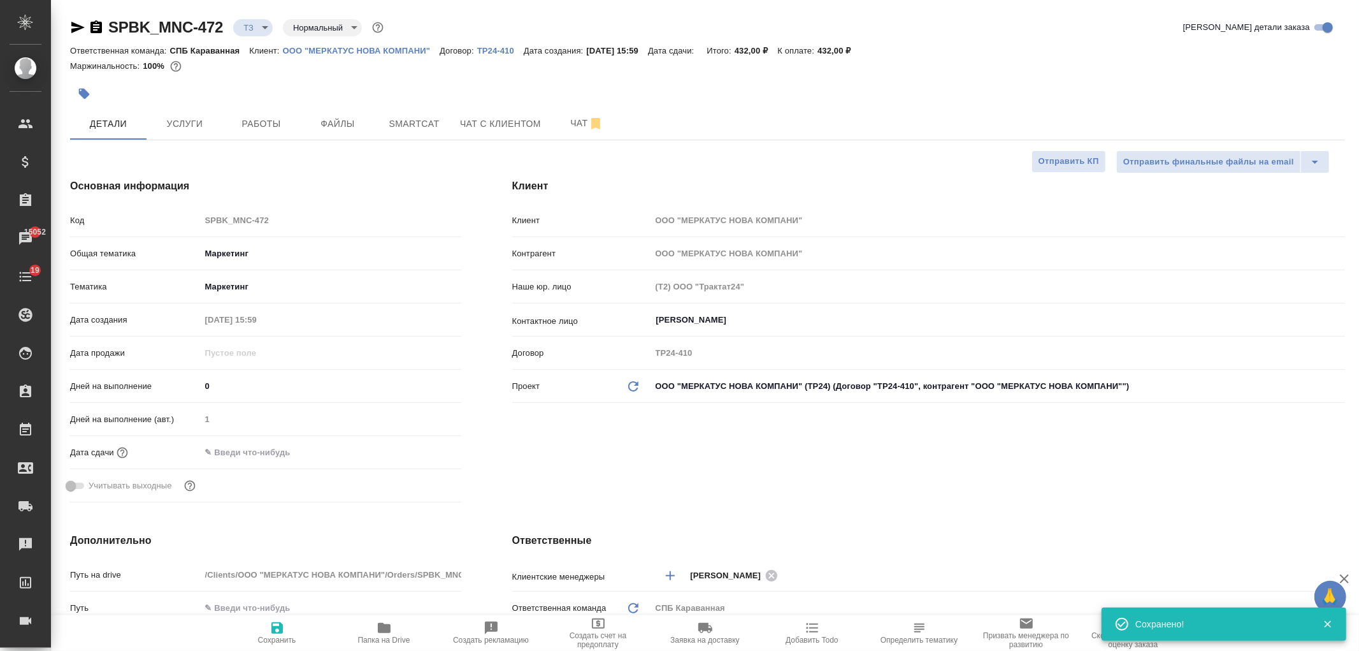
click at [260, 461] on input "text" at bounding box center [257, 452] width 112 height 18
click at [429, 451] on div at bounding box center [439, 450] width 45 height 15
click at [424, 451] on icon "button" at bounding box center [424, 451] width 15 height 15
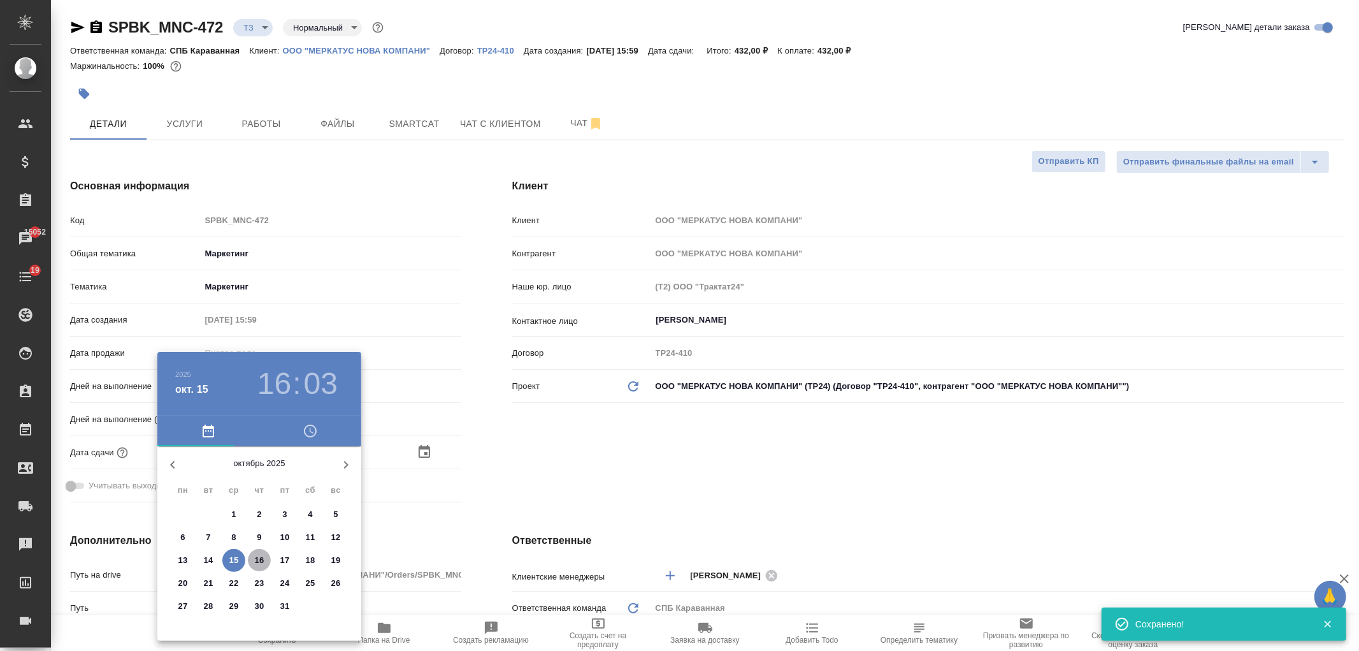
click at [256, 561] on p "16" at bounding box center [260, 560] width 10 height 13
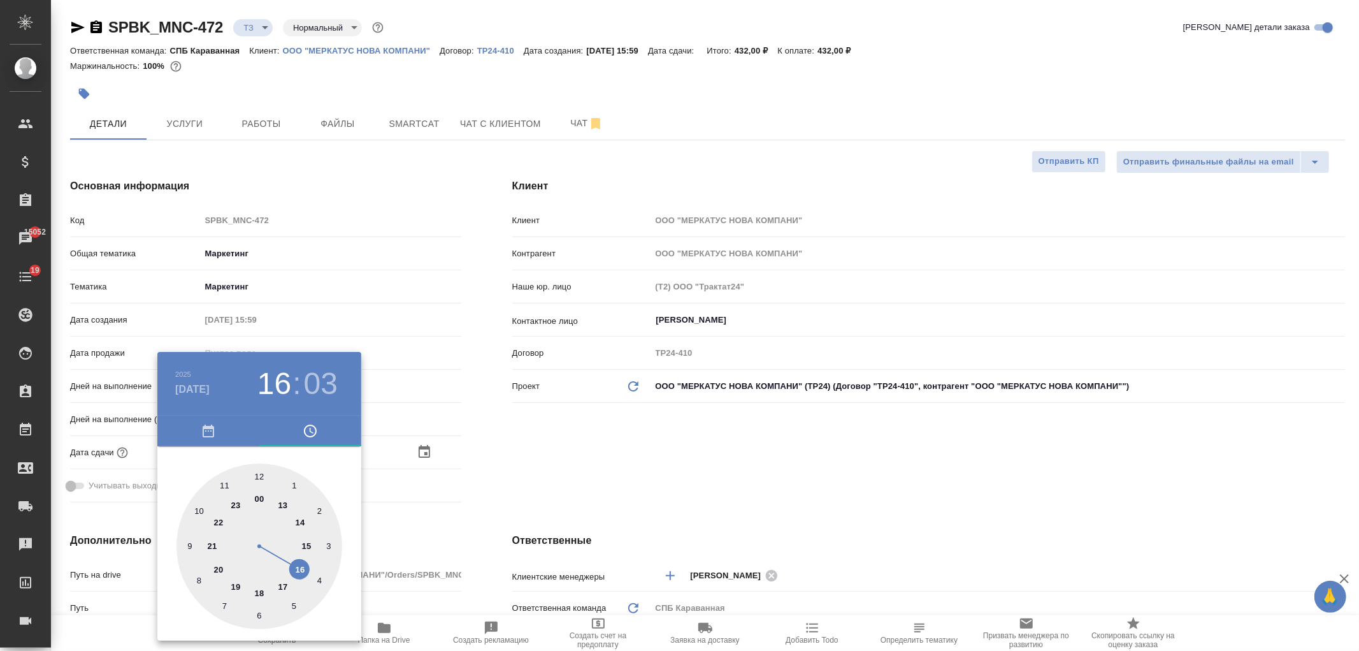
click at [325, 385] on h3 "03" at bounding box center [321, 384] width 34 height 36
click at [256, 474] on div at bounding box center [260, 546] width 166 height 166
click at [539, 449] on div at bounding box center [679, 325] width 1359 height 651
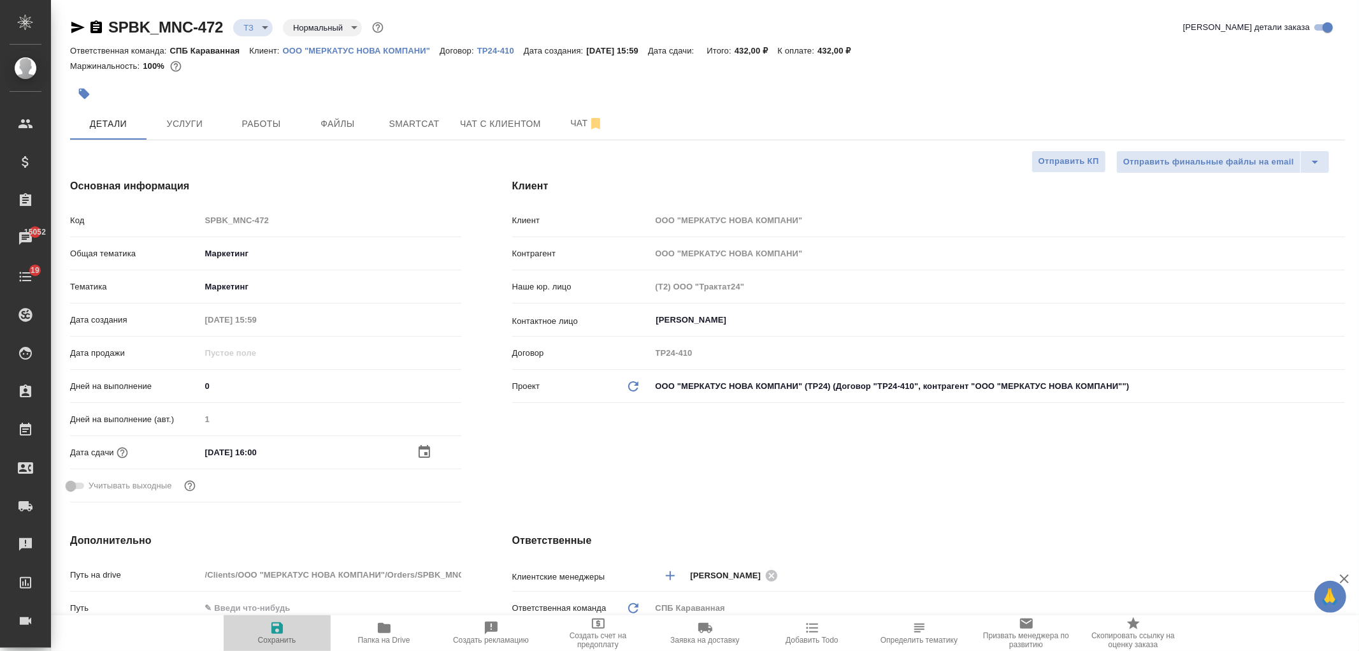
click at [284, 619] on button "Сохранить" at bounding box center [277, 633] width 107 height 36
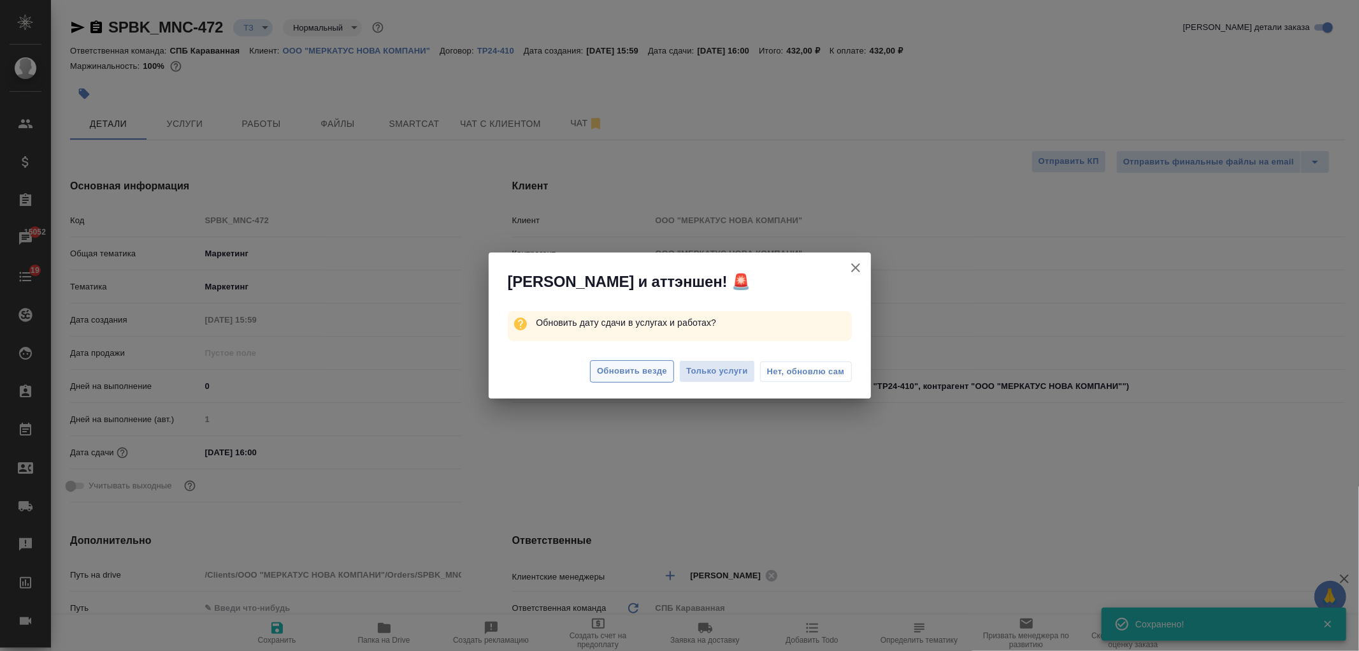
click at [628, 361] on button "Обновить везде" at bounding box center [632, 371] width 84 height 22
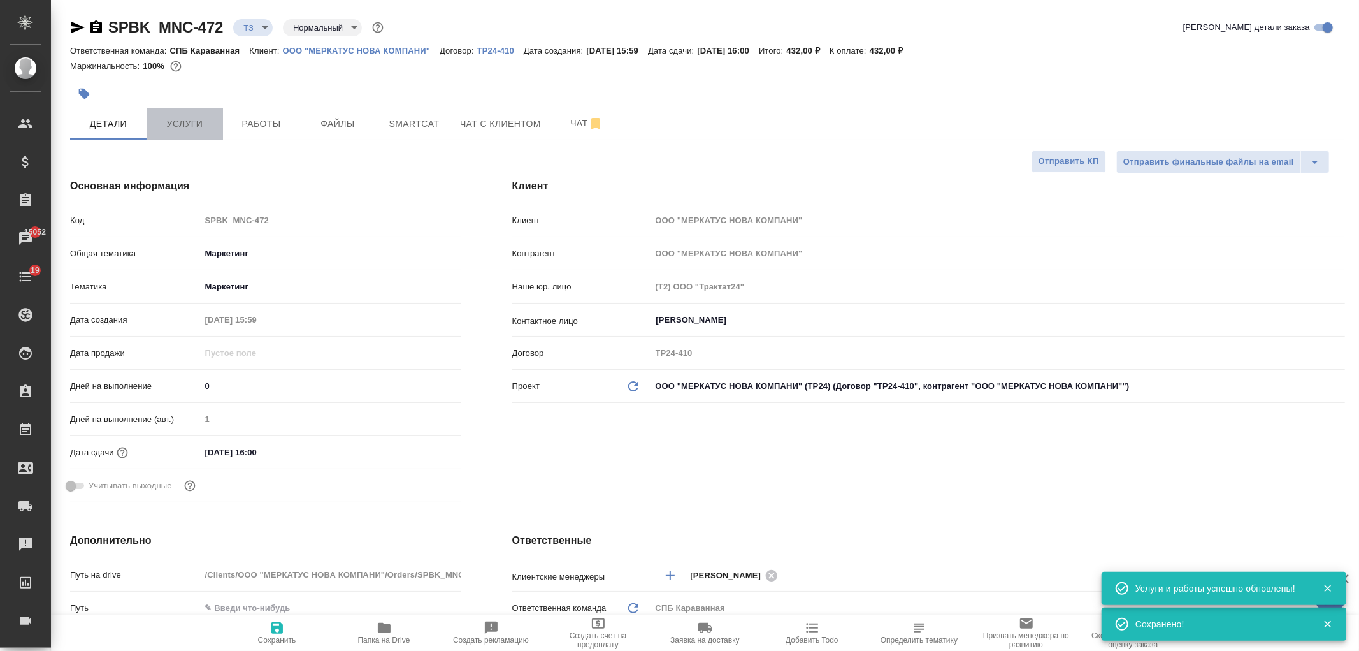
click at [188, 131] on span "Услуги" at bounding box center [184, 124] width 61 height 16
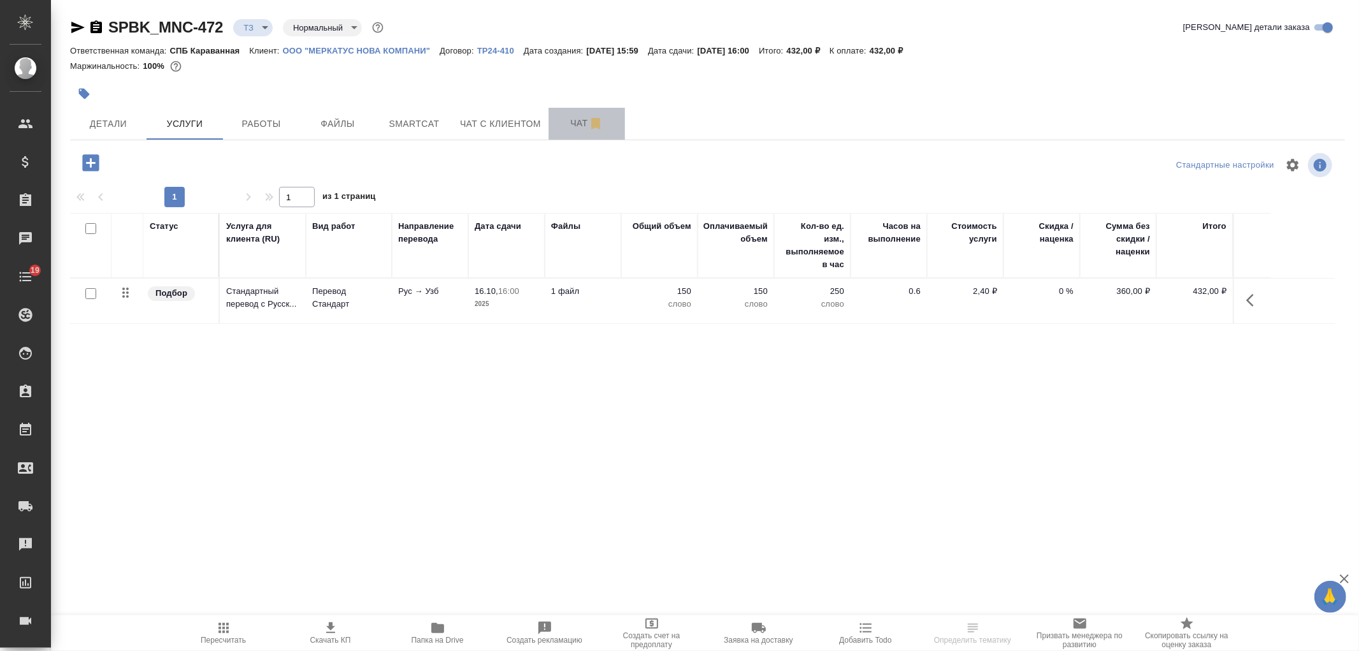
click at [565, 124] on span "Чат" at bounding box center [586, 123] width 61 height 16
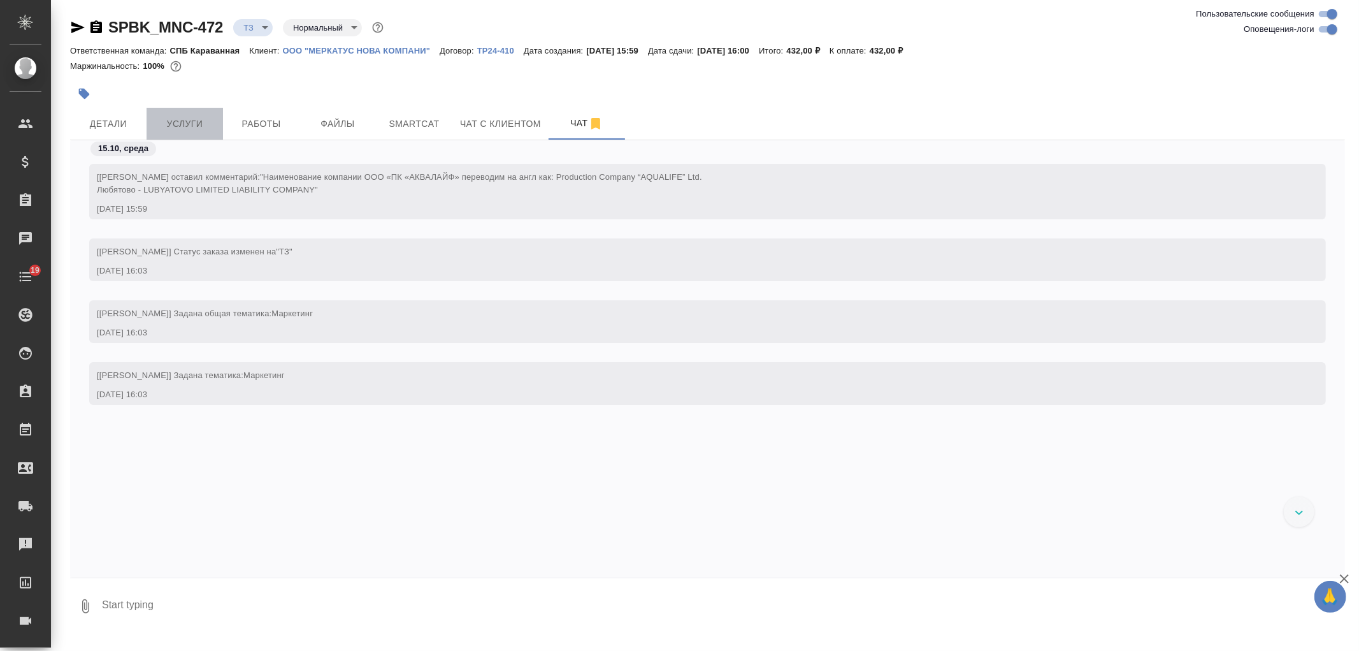
click at [182, 138] on button "Услуги" at bounding box center [185, 124] width 76 height 32
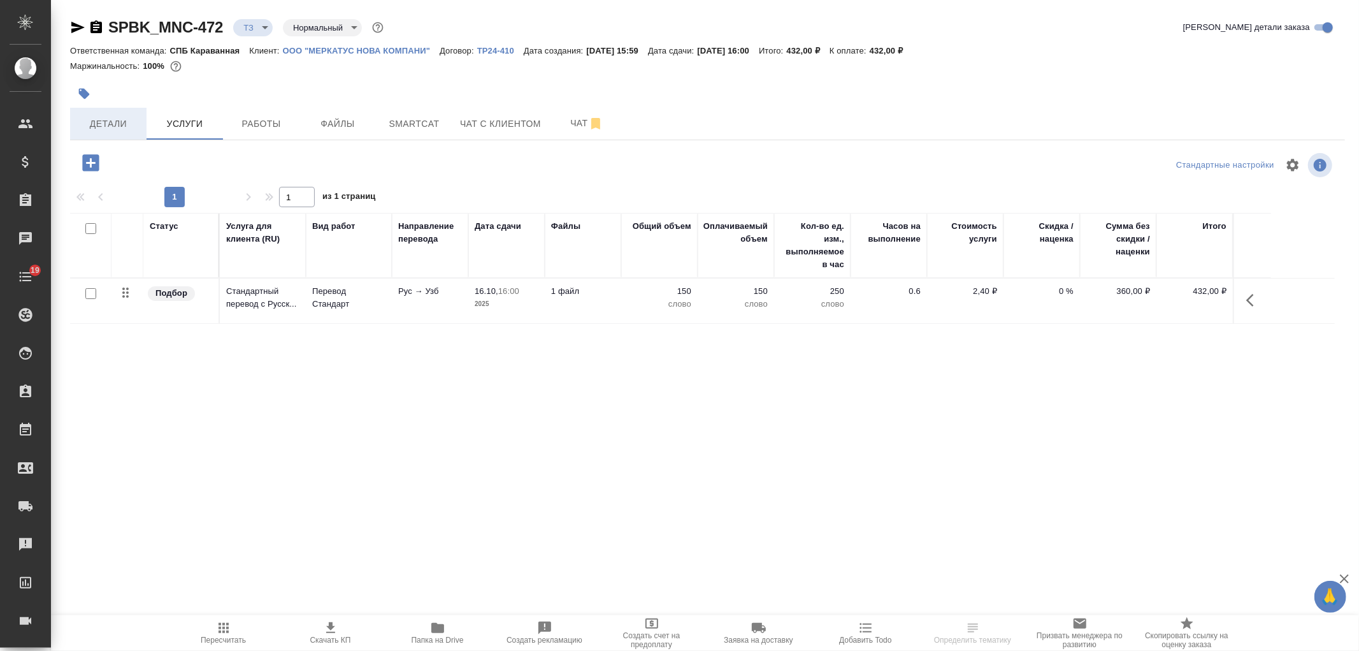
click at [93, 125] on span "Детали" at bounding box center [108, 124] width 61 height 16
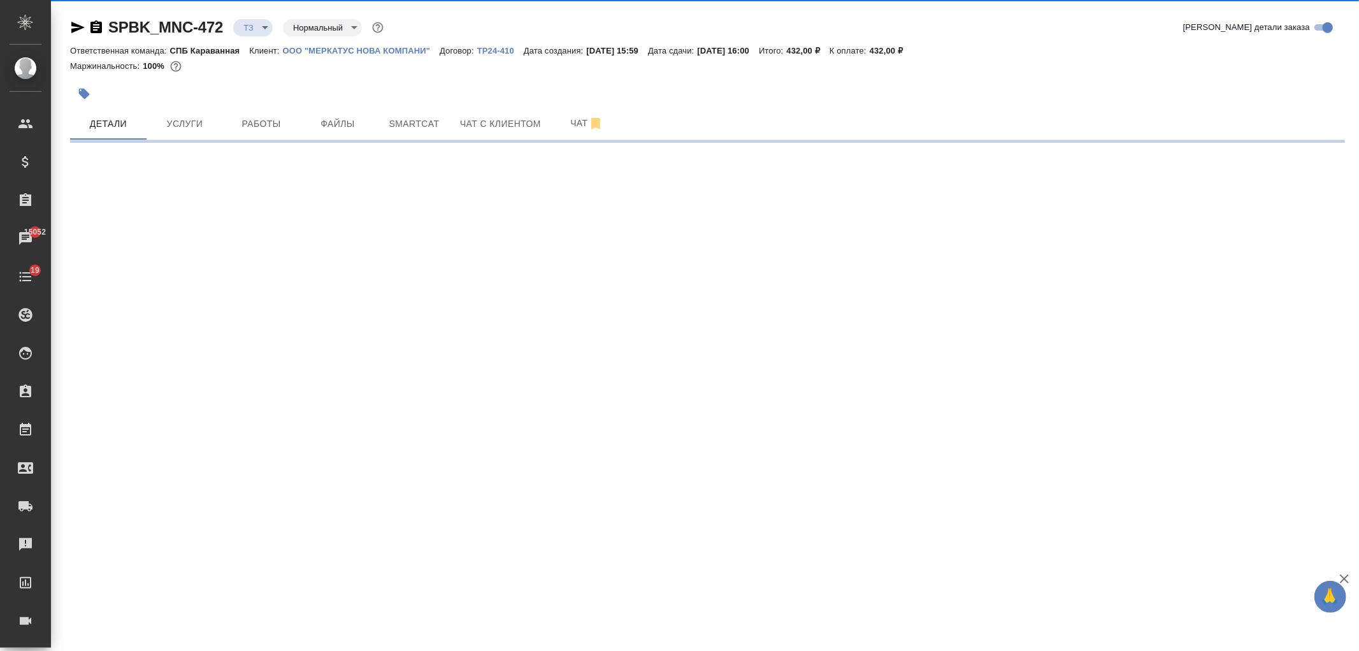
select select "RU"
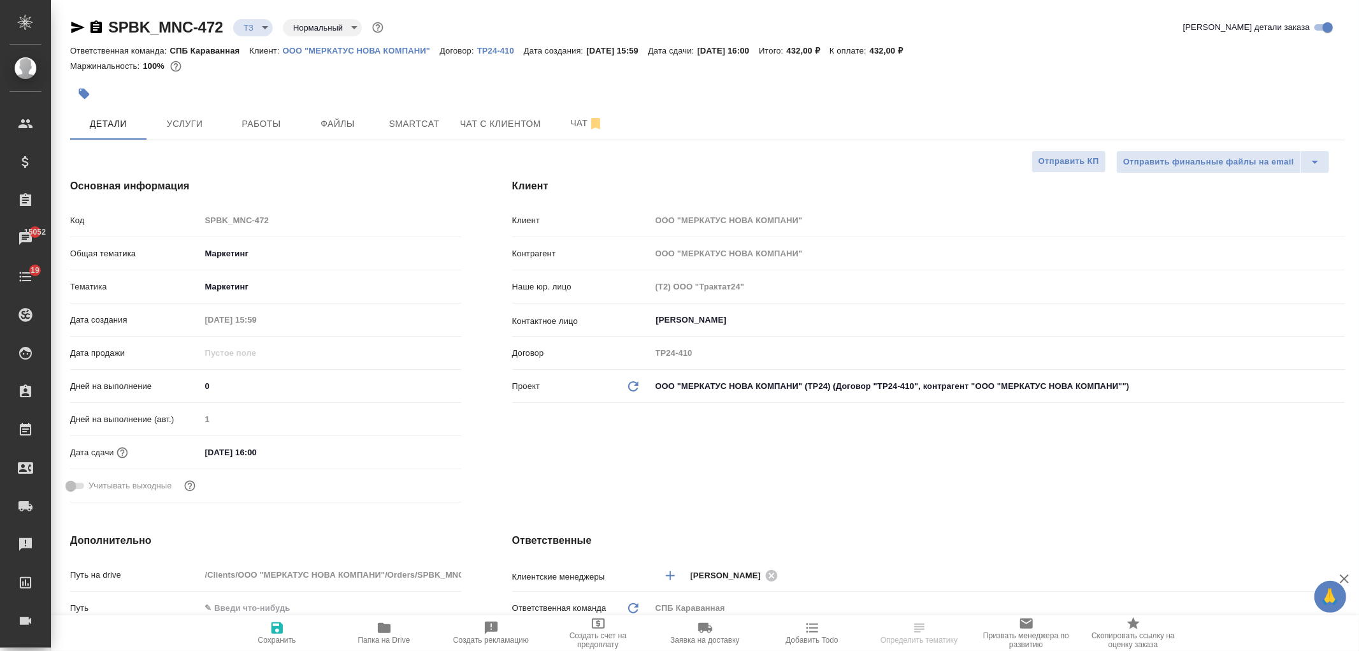
type textarea "x"
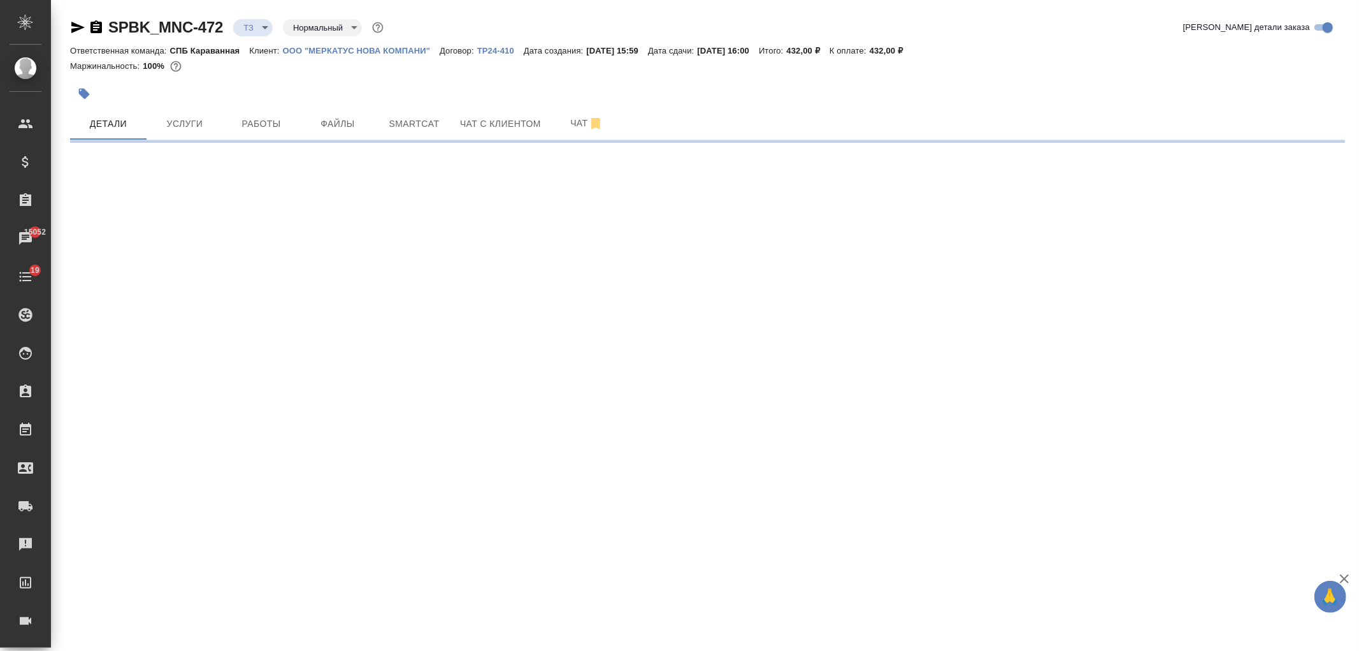
select select "RU"
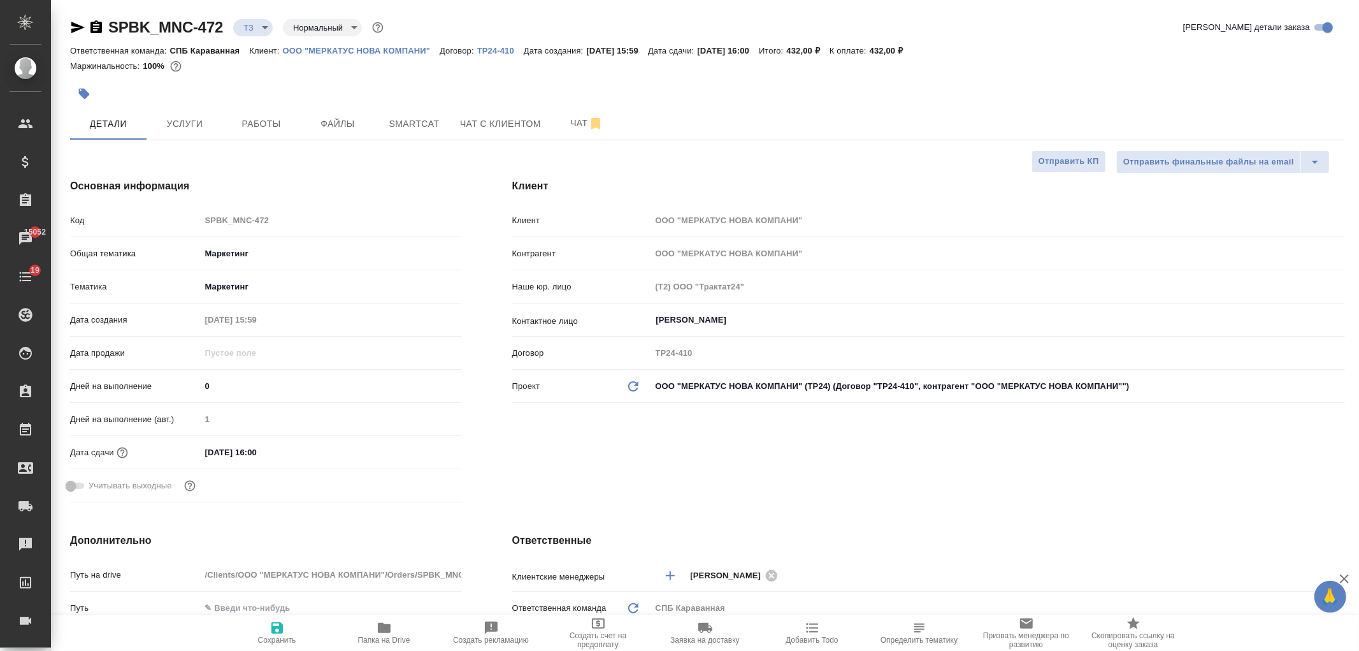
type textarea "x"
click at [563, 122] on span "Чат" at bounding box center [586, 123] width 61 height 16
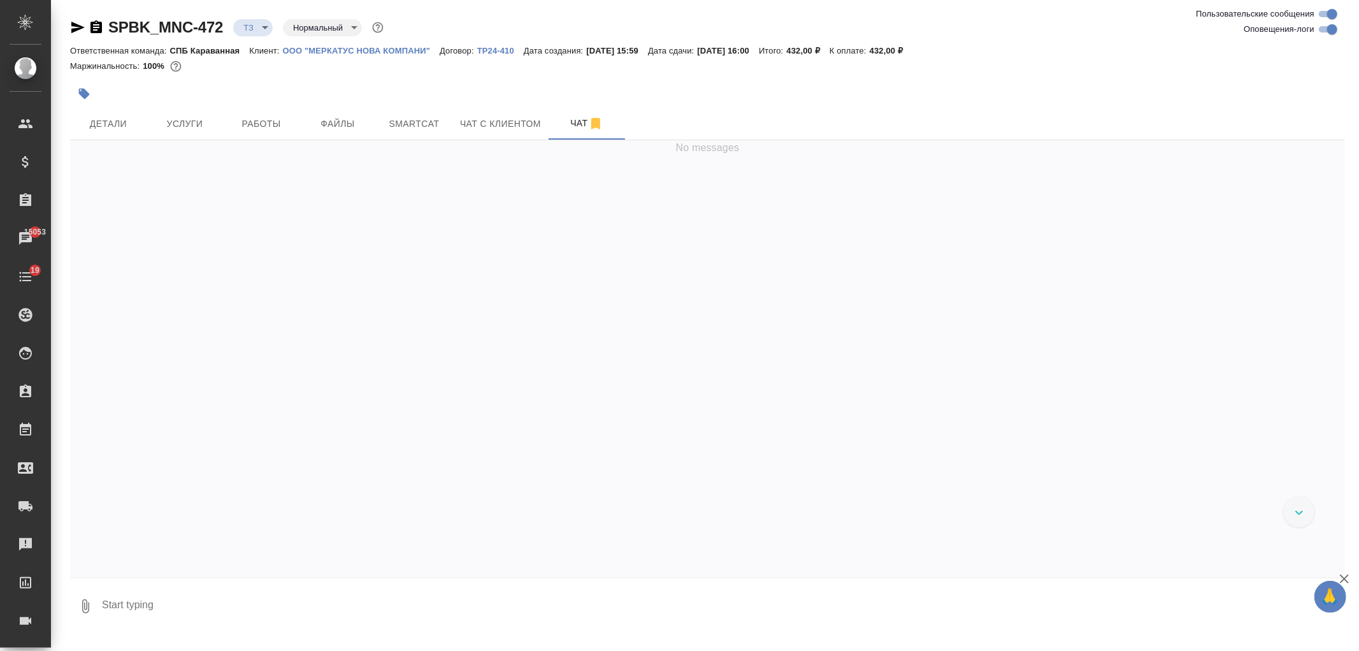
scroll to position [59, 0]
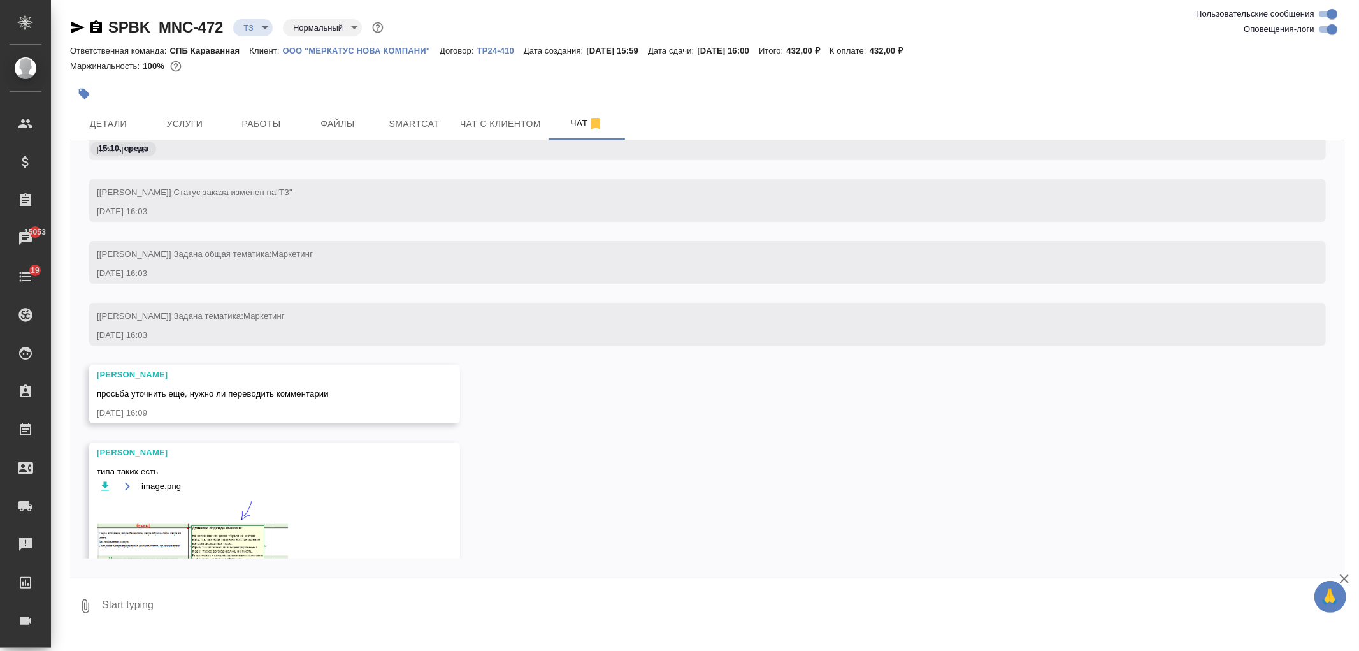
click at [239, 542] on img at bounding box center [192, 551] width 191 height 103
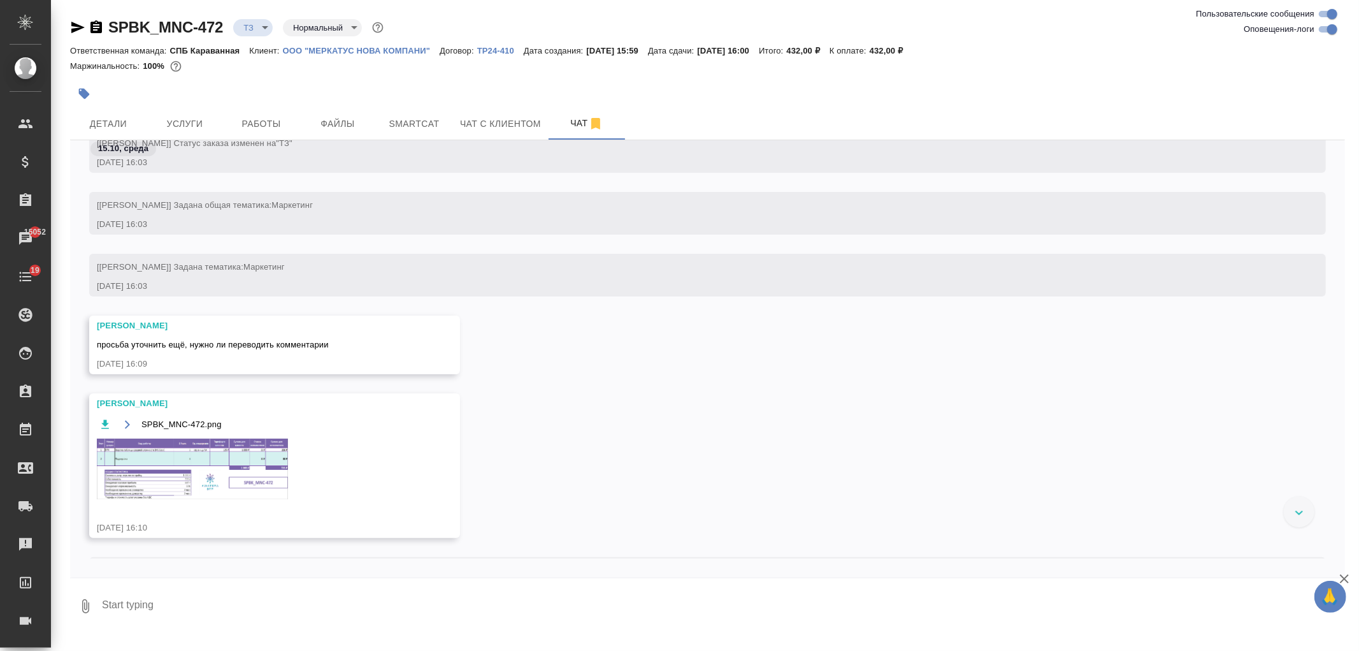
scroll to position [168, 0]
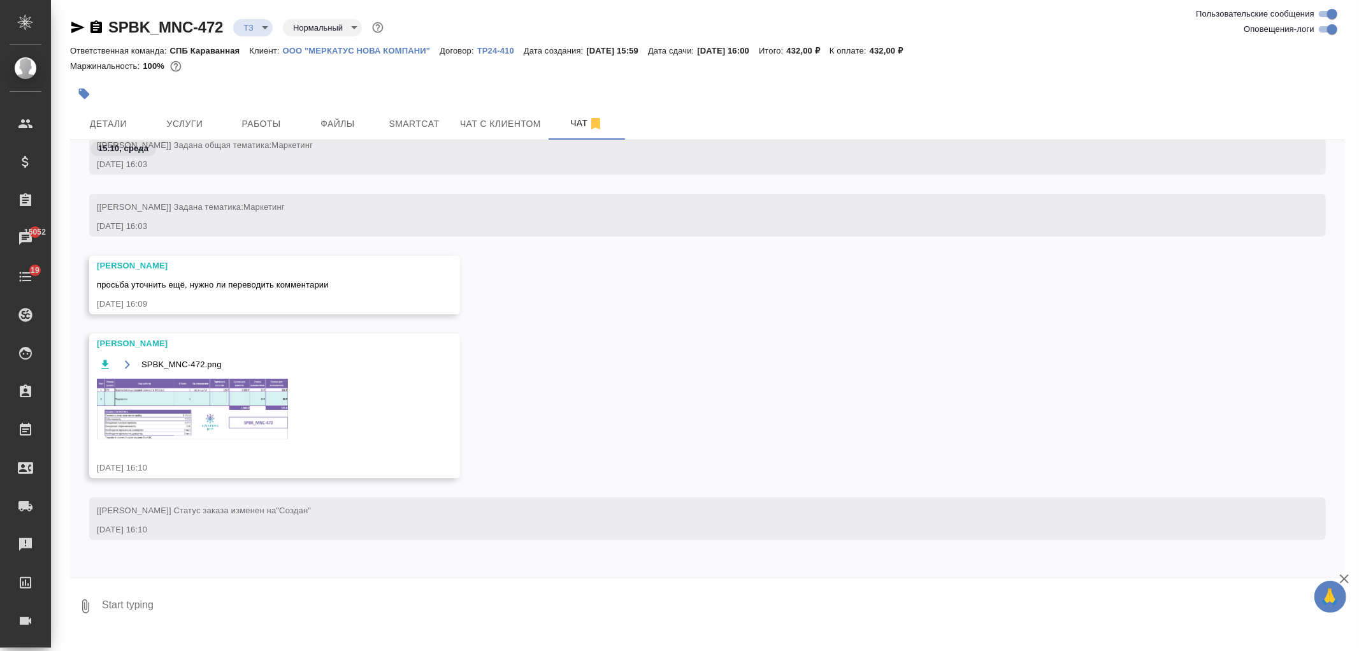
drag, startPoint x: 278, startPoint y: 304, endPoint x: 417, endPoint y: 262, distance: 144.5
click at [417, 262] on div "Петрова Валерия просьба уточнить ещё, нужно ли переводить комментарии 15.10.25,…" at bounding box center [274, 285] width 371 height 59
click at [312, 282] on span "просьба уточнить ещё, нужно ли переводить комментарии" at bounding box center [213, 285] width 232 height 10
click at [293, 589] on textarea at bounding box center [723, 605] width 1244 height 43
type textarea "комментарии не переводим тоже"
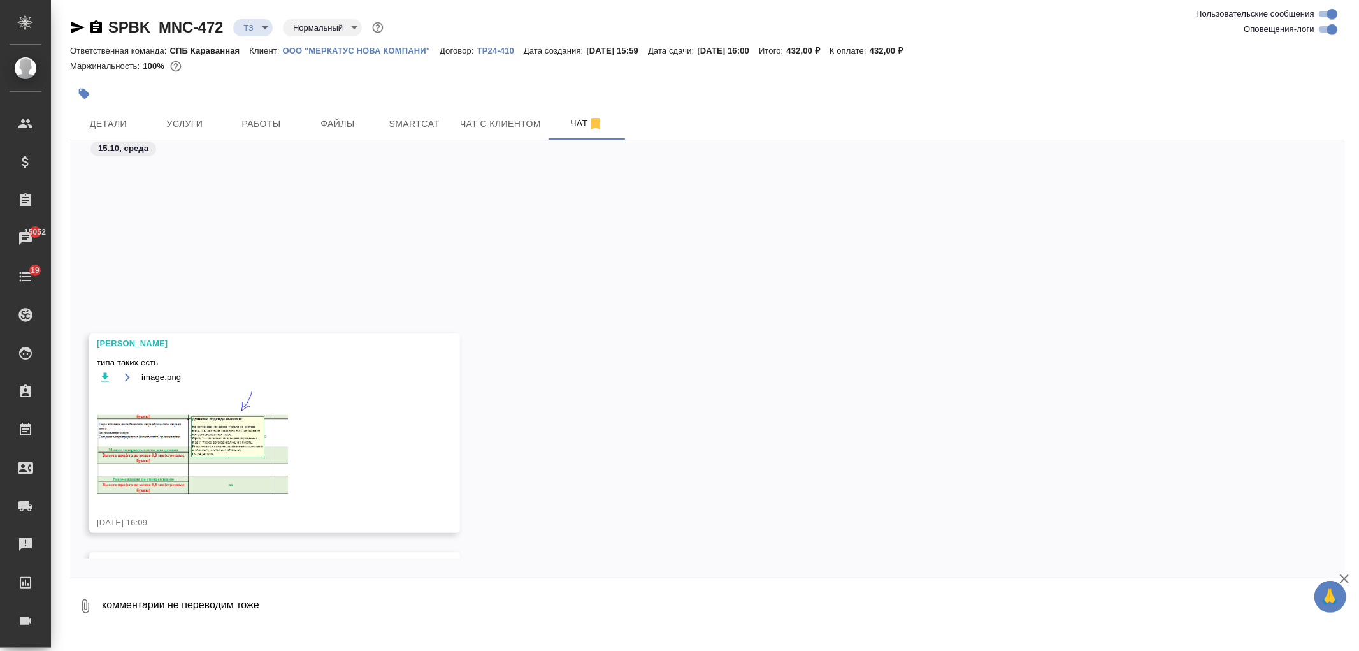
scroll to position [449, 0]
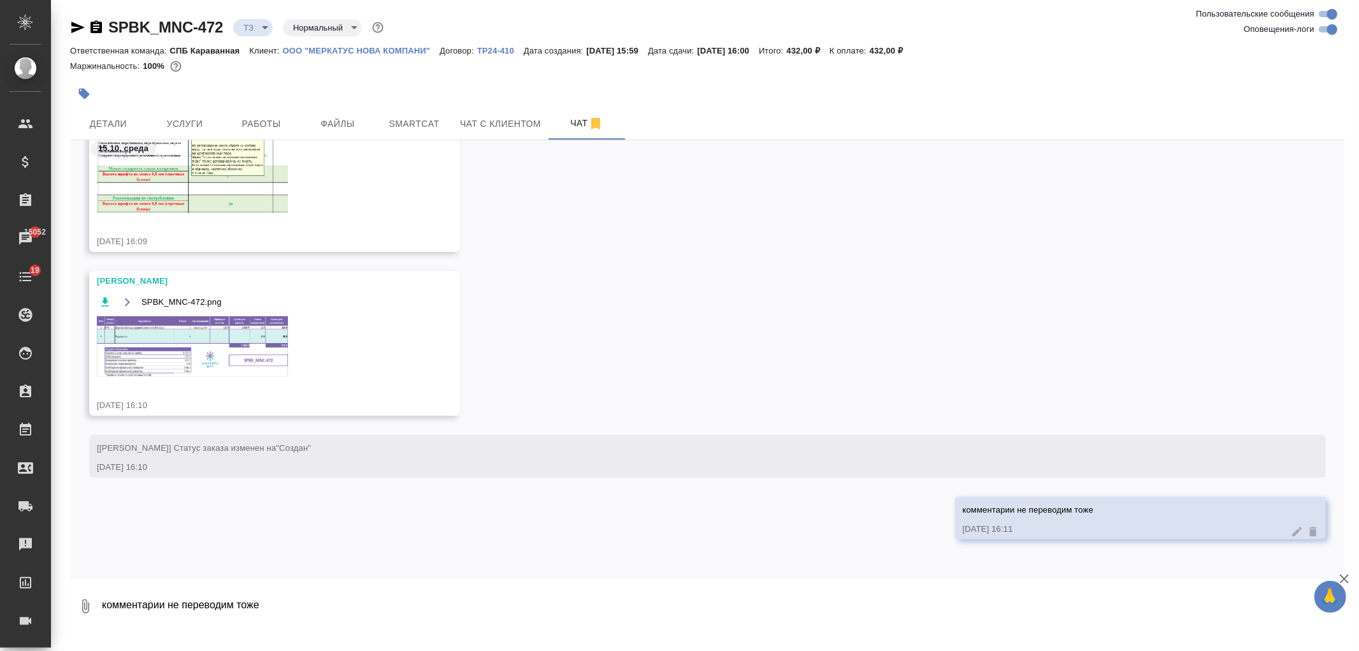
click at [245, 340] on img at bounding box center [192, 346] width 191 height 61
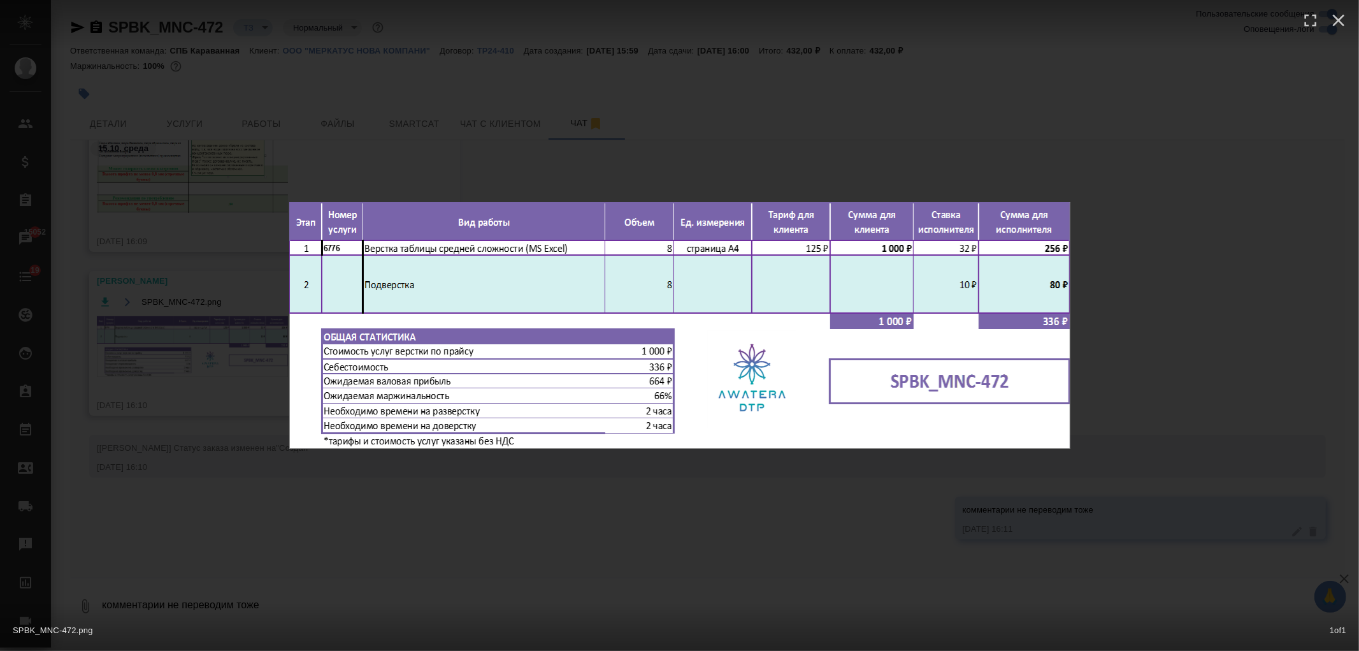
click at [883, 496] on div "SPBK_MNC-472.png 1 of 1" at bounding box center [679, 325] width 1359 height 651
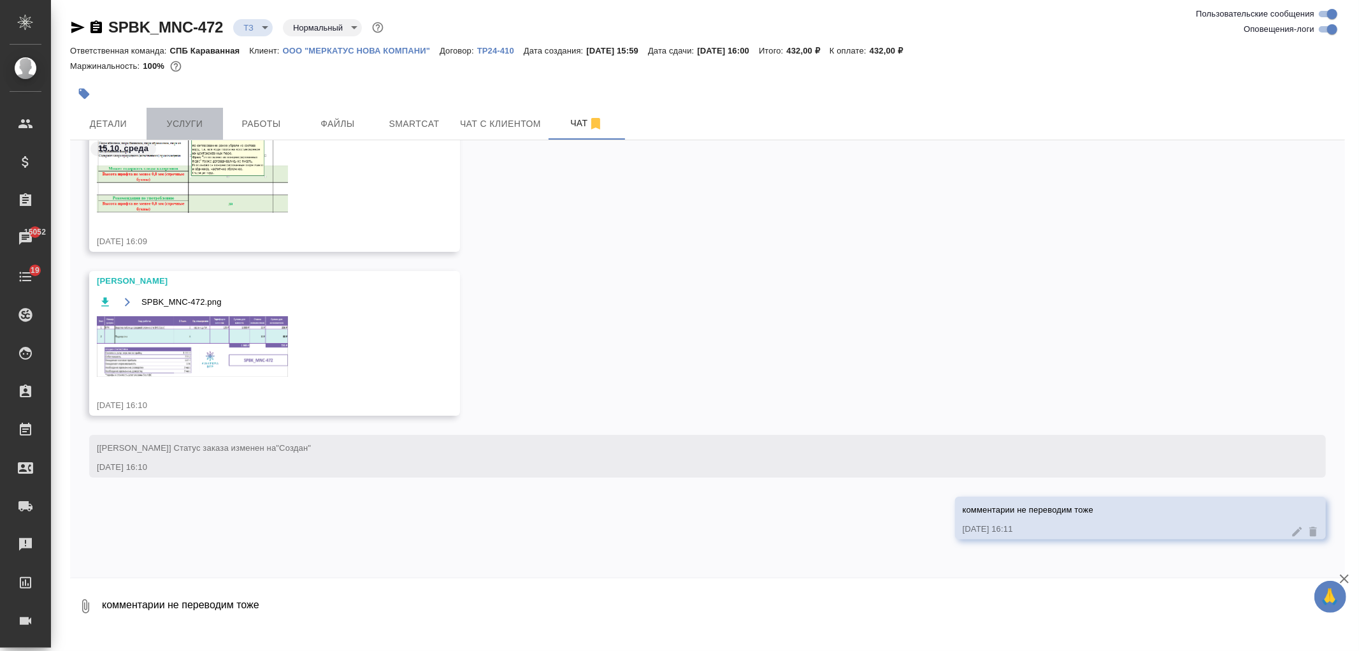
click at [185, 124] on span "Услуги" at bounding box center [184, 124] width 61 height 16
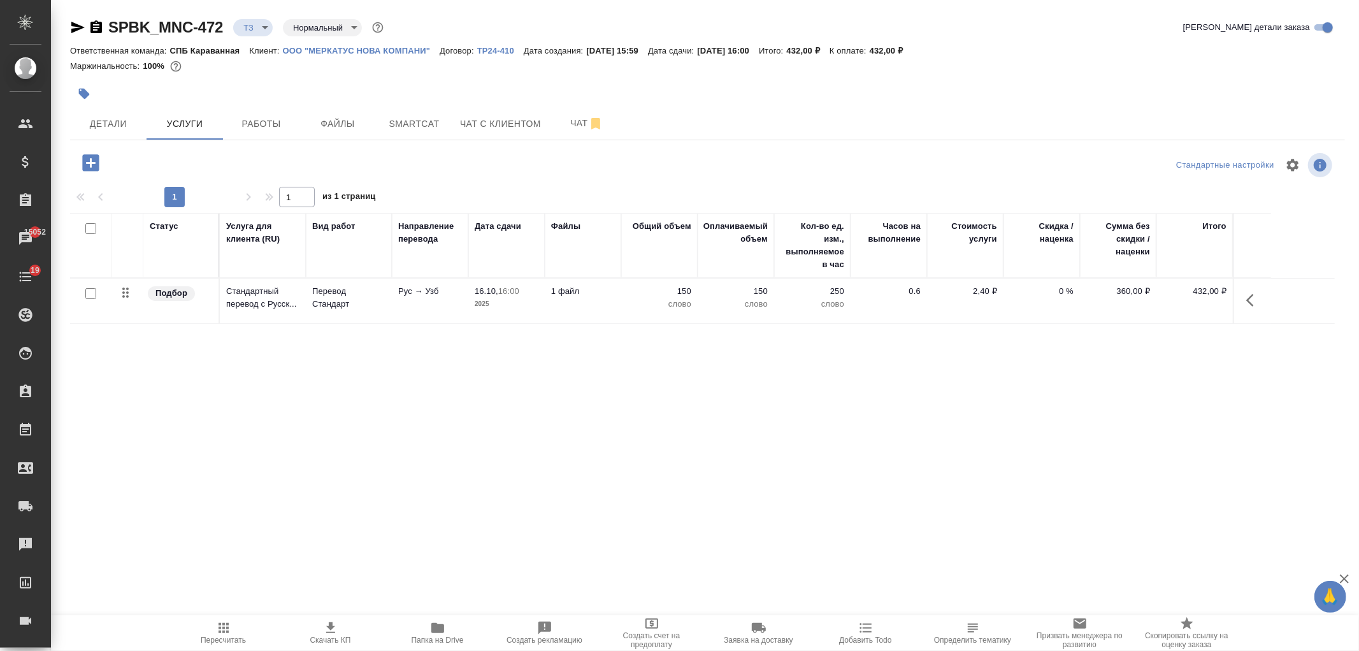
click at [92, 162] on icon "button" at bounding box center [91, 163] width 22 height 22
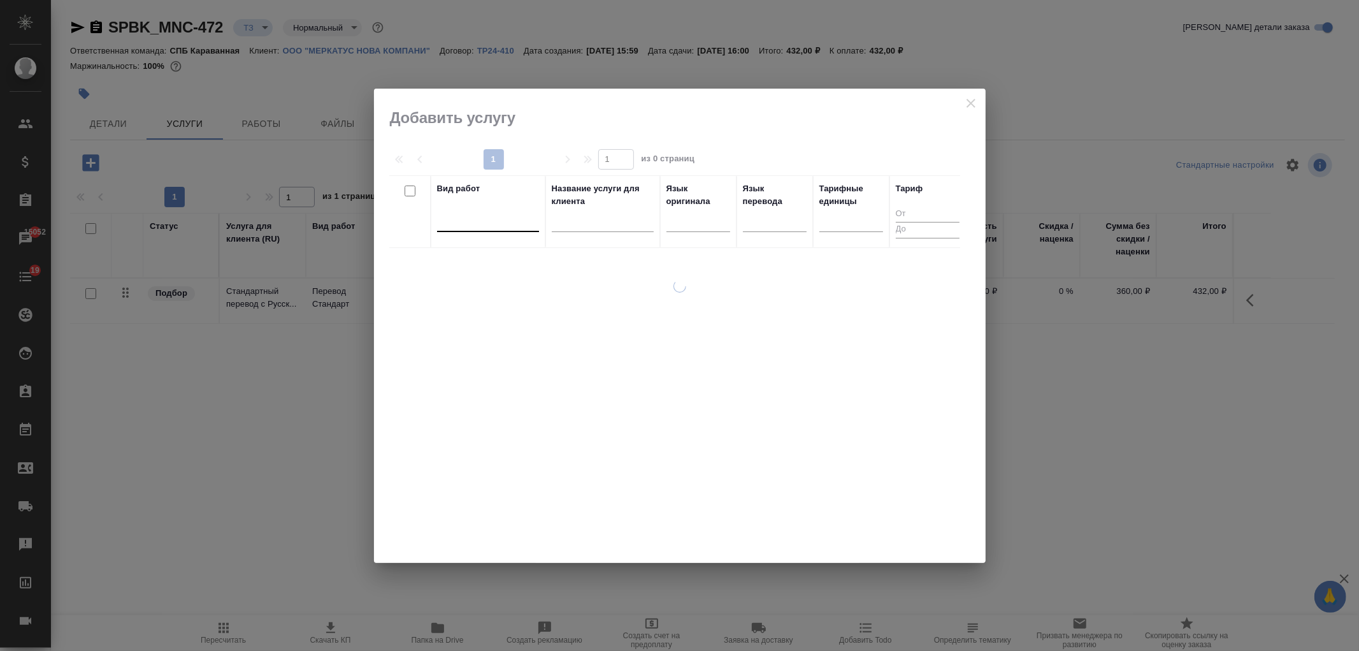
click at [478, 213] on div at bounding box center [488, 219] width 102 height 18
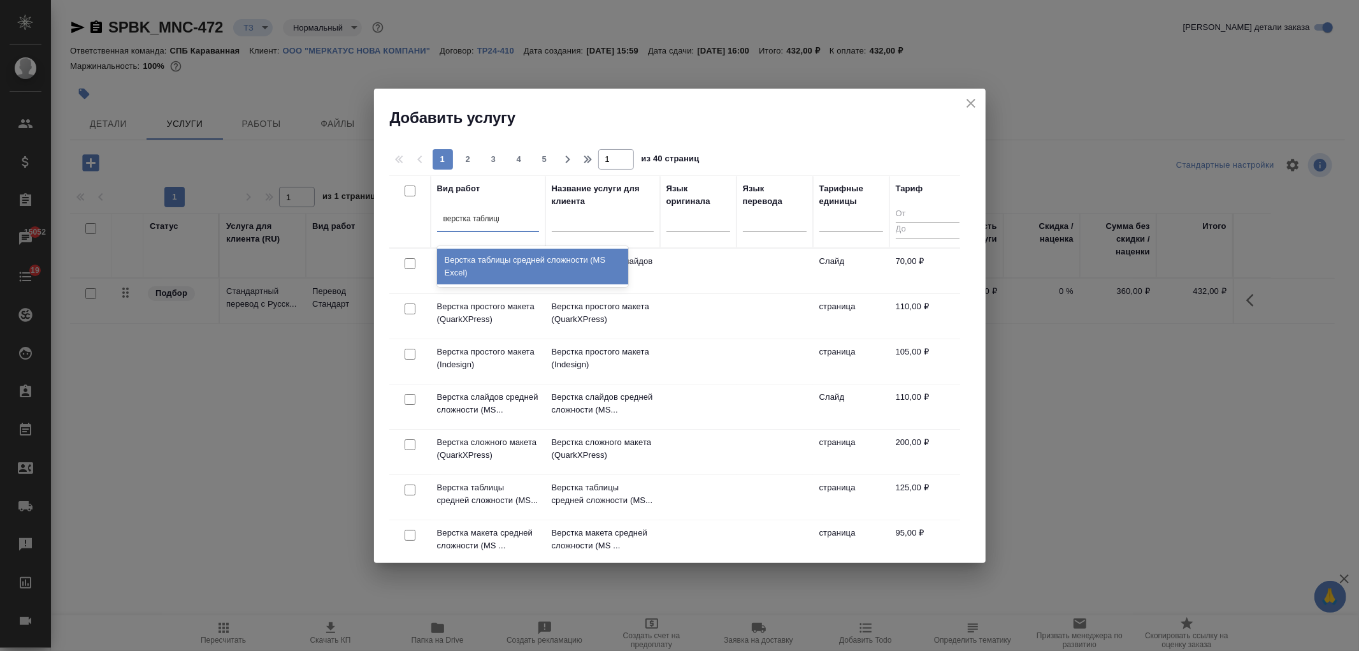
type input "верстка таблицы"
click at [501, 266] on div "Верстка таблицы средней сложности (MS Excel)" at bounding box center [532, 267] width 191 height 36
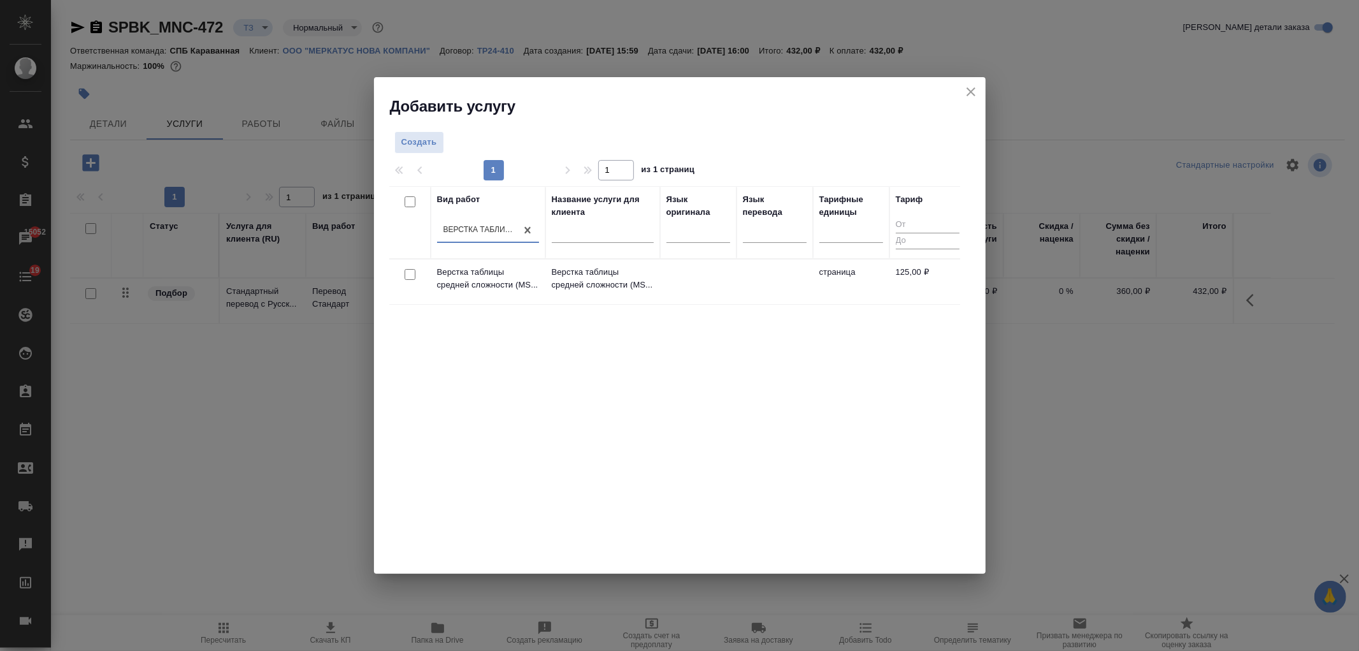
click at [408, 266] on div at bounding box center [410, 275] width 29 height 18
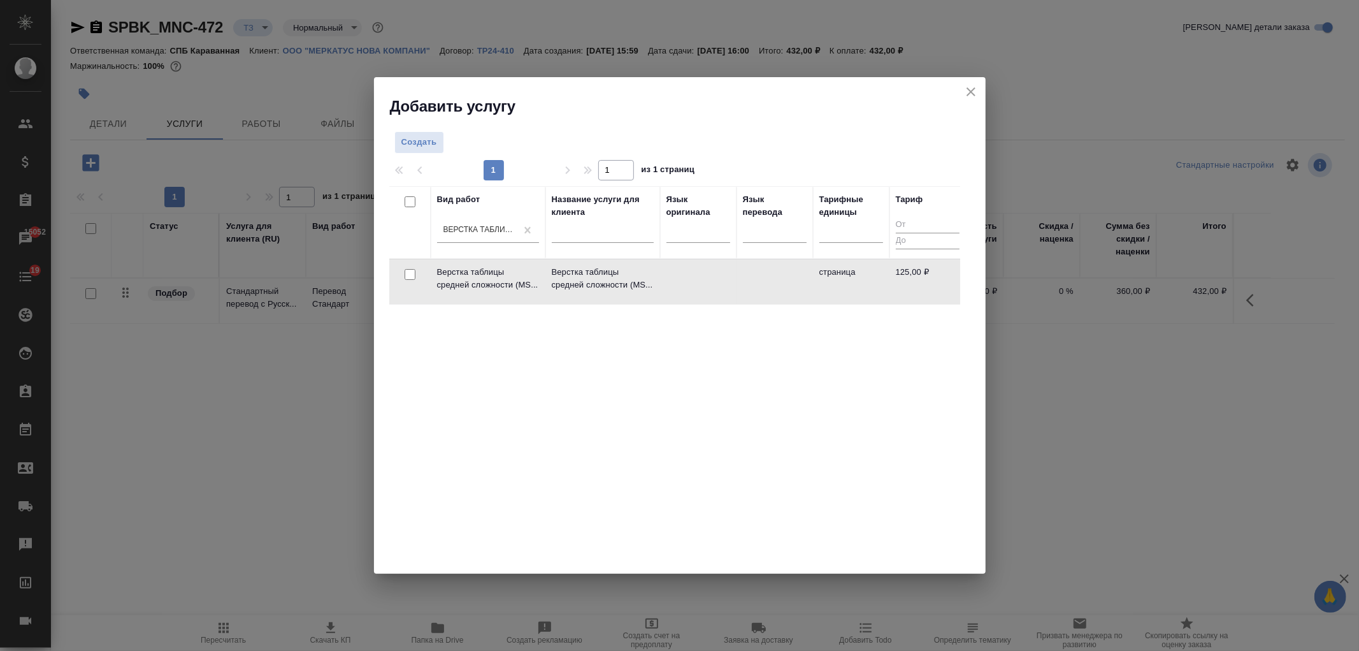
click at [412, 273] on input "checkbox" at bounding box center [410, 274] width 11 height 11
checkbox input "true"
click at [932, 144] on span "Создать услуги" at bounding box center [919, 145] width 67 height 15
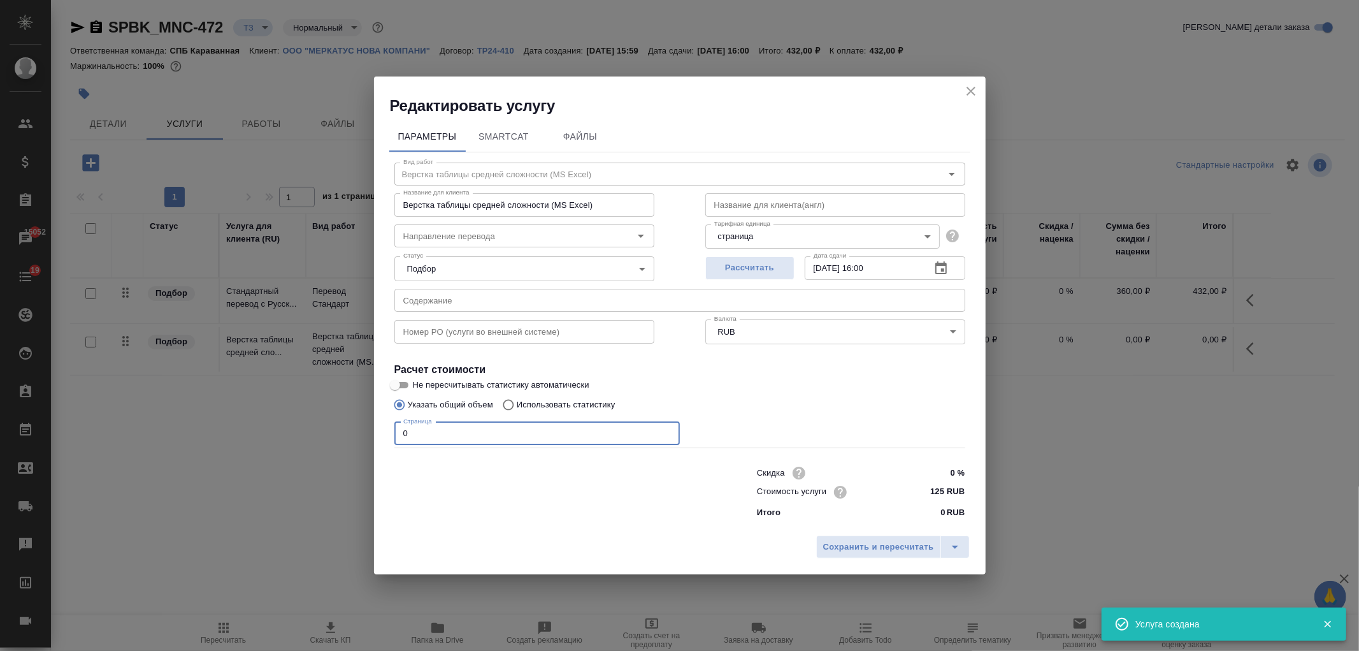
click at [459, 426] on input "0" at bounding box center [536, 433] width 285 height 23
type input "8"
click at [839, 554] on button "Сохранить и пересчитать" at bounding box center [878, 546] width 125 height 23
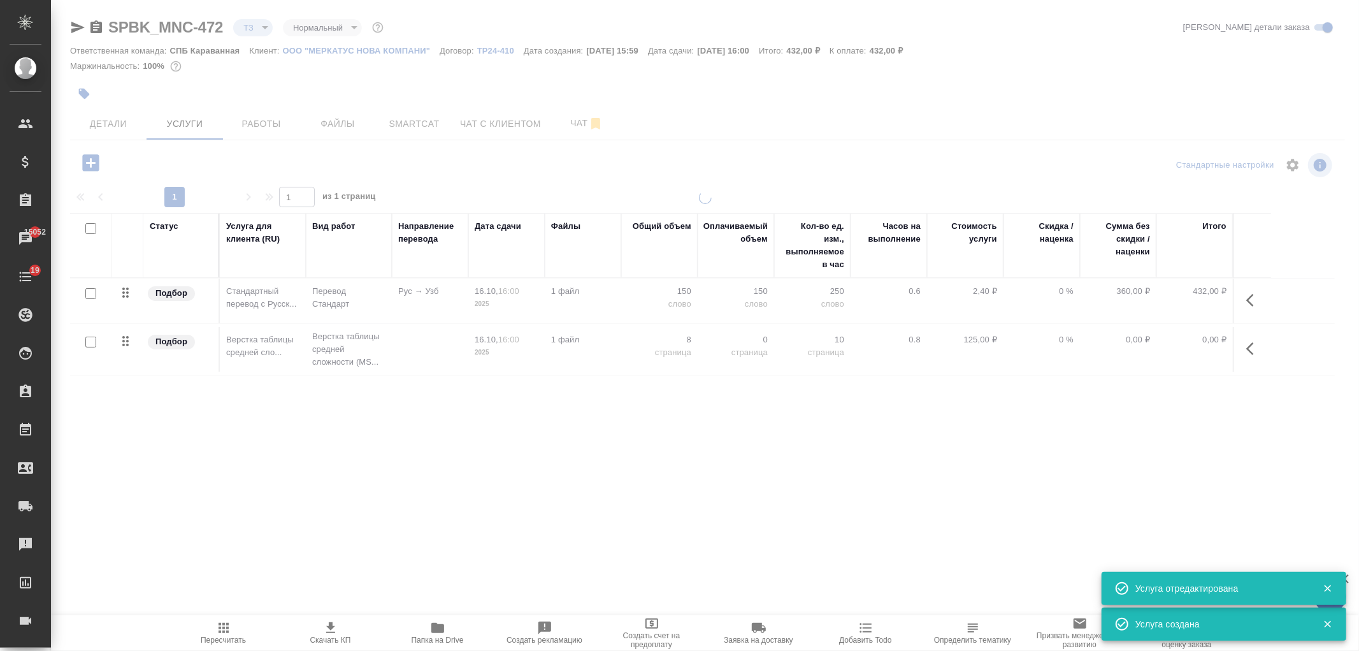
type input "new"
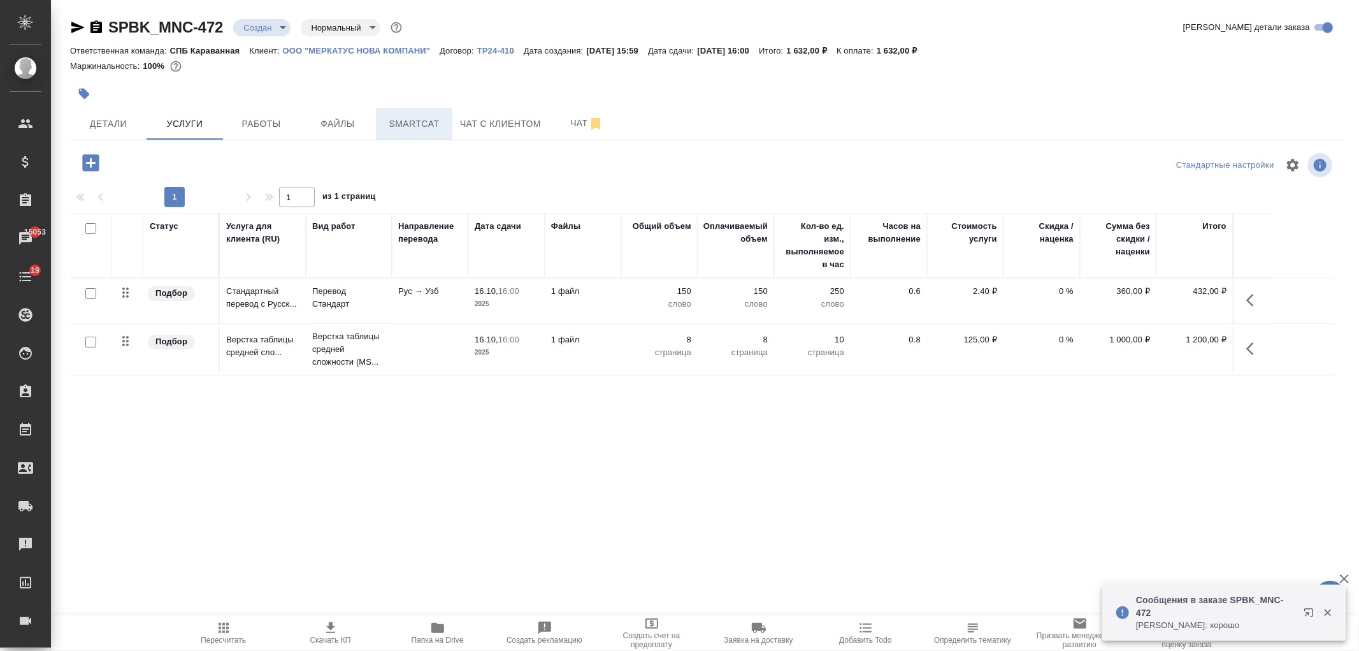
click at [407, 108] on button "Smartcat" at bounding box center [414, 124] width 76 height 32
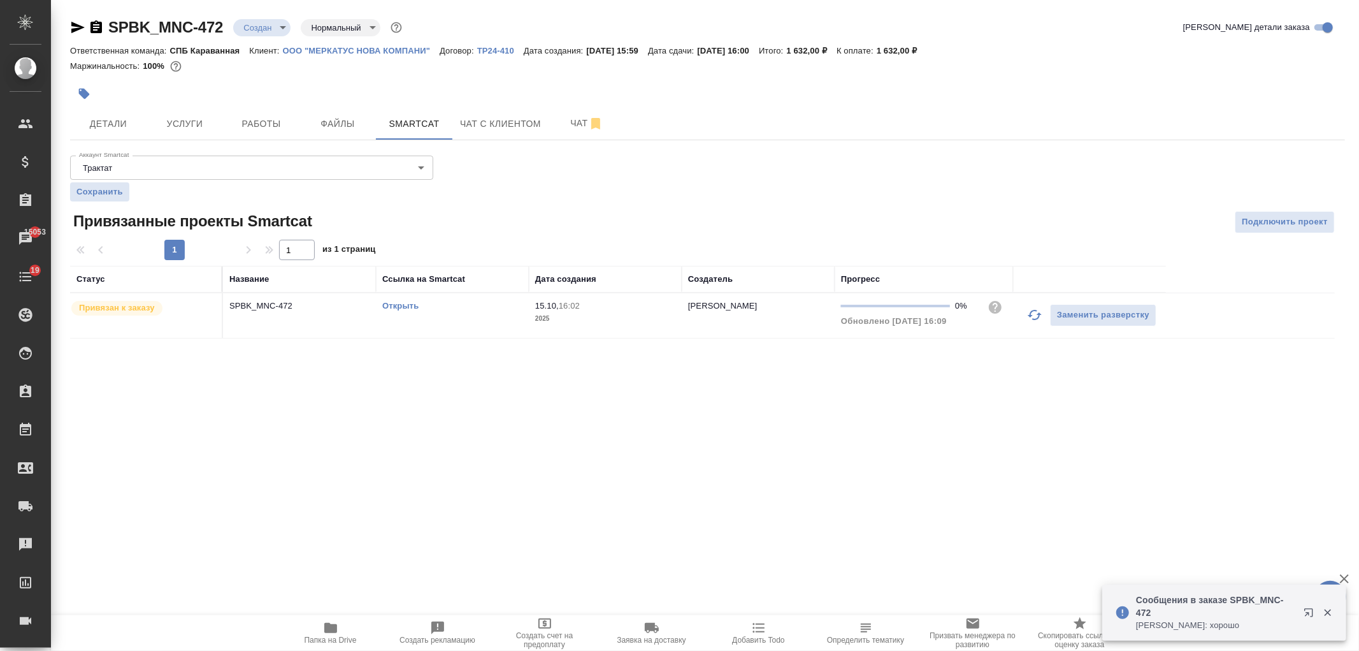
click at [403, 308] on link "Открыть" at bounding box center [400, 306] width 36 height 10
click at [199, 133] on button "Услуги" at bounding box center [185, 124] width 76 height 32
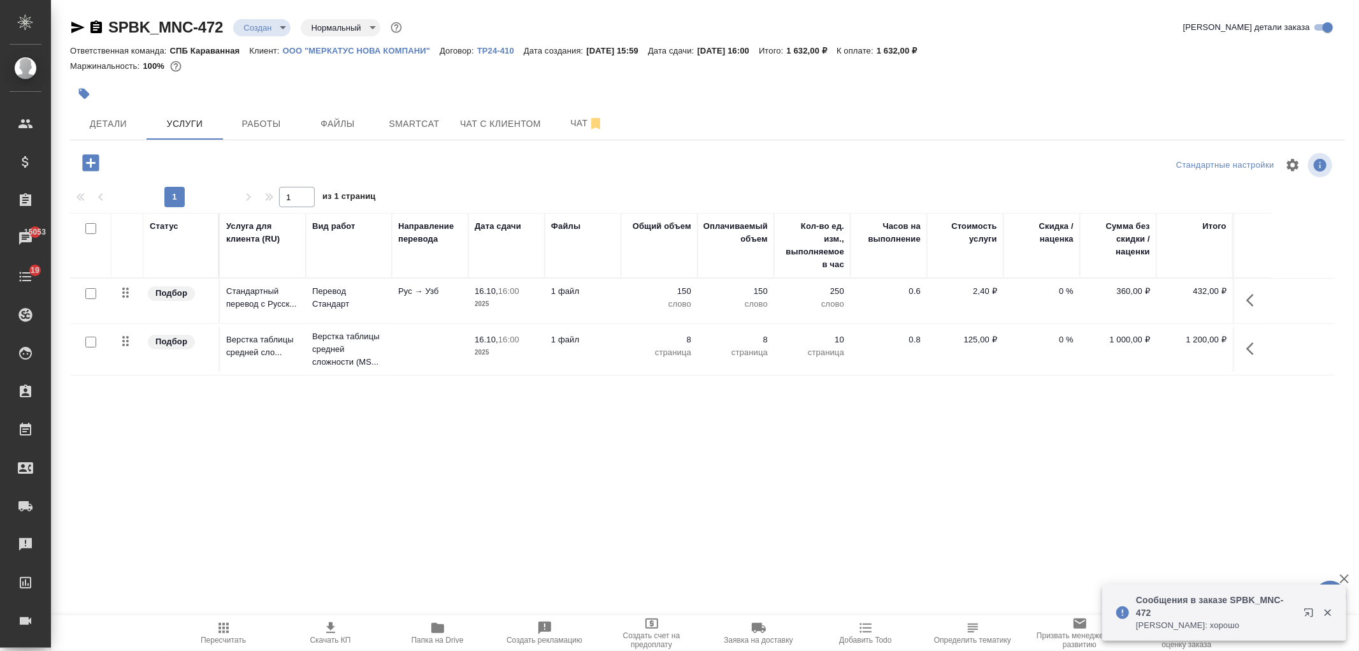
click at [602, 310] on td "1 файл" at bounding box center [583, 300] width 76 height 45
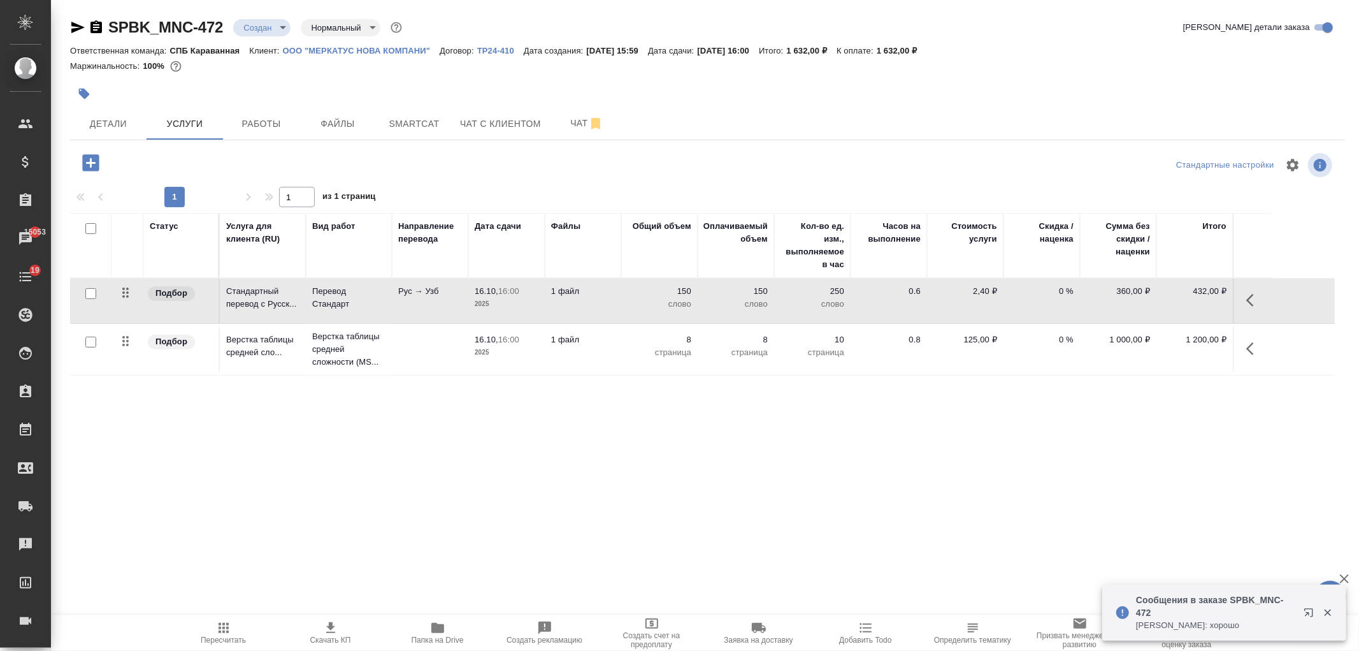
click at [602, 310] on td "1 файл" at bounding box center [583, 300] width 76 height 45
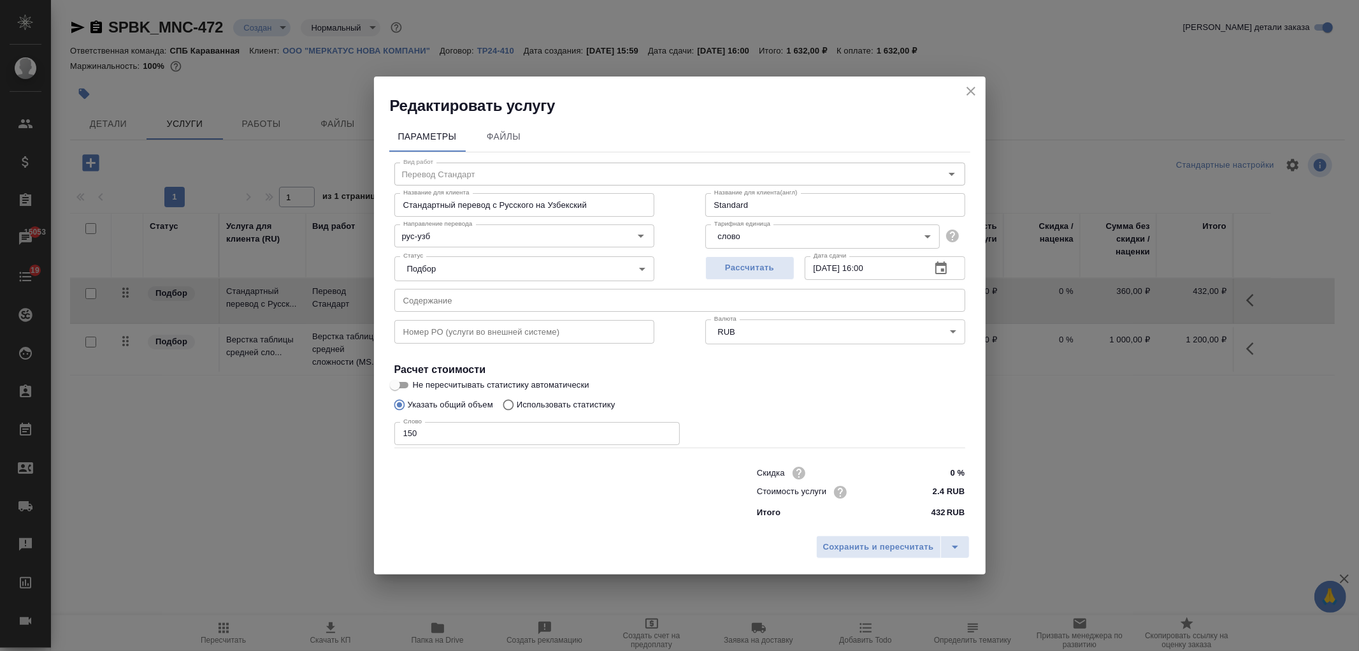
click at [543, 403] on p "Использовать статистику" at bounding box center [566, 404] width 99 height 13
click at [517, 403] on input "Использовать статистику" at bounding box center [506, 405] width 20 height 24
radio input "true"
radio input "false"
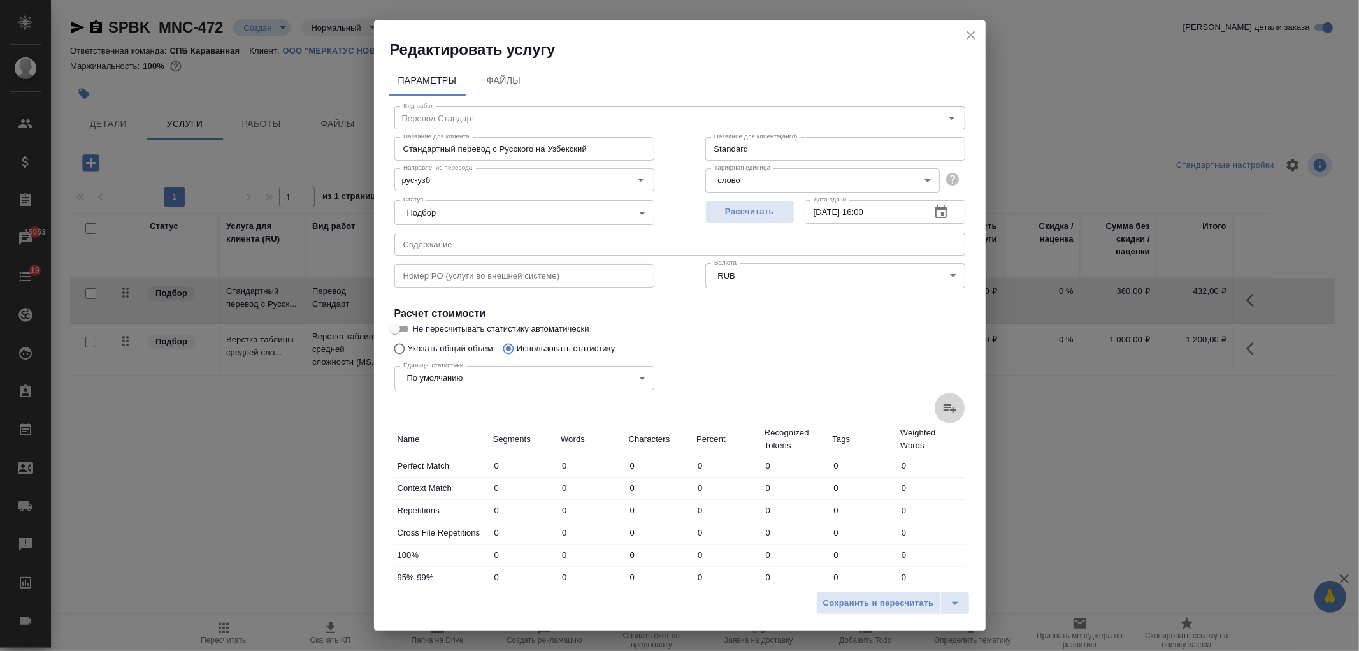
click at [944, 410] on icon at bounding box center [950, 408] width 13 height 9
click at [0, 0] on input "file" at bounding box center [0, 0] width 0 height 0
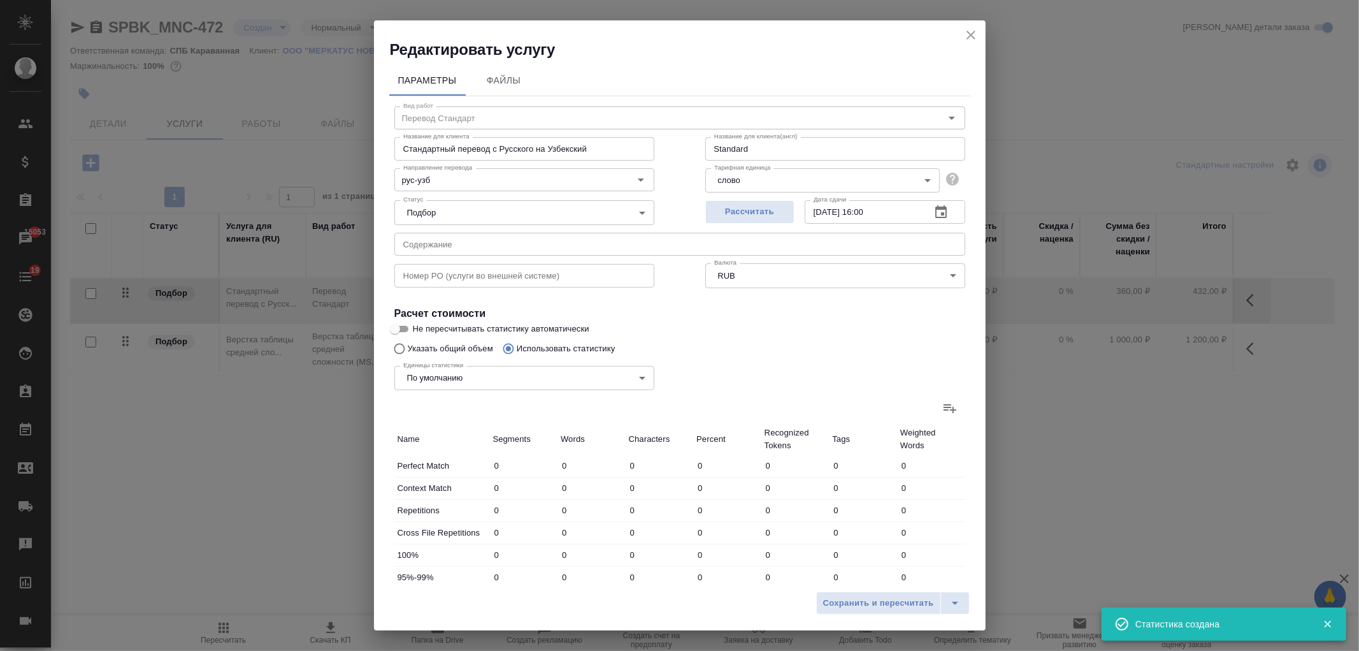
type input "223"
type input "727"
type input "4965"
type input "4"
type input "8"
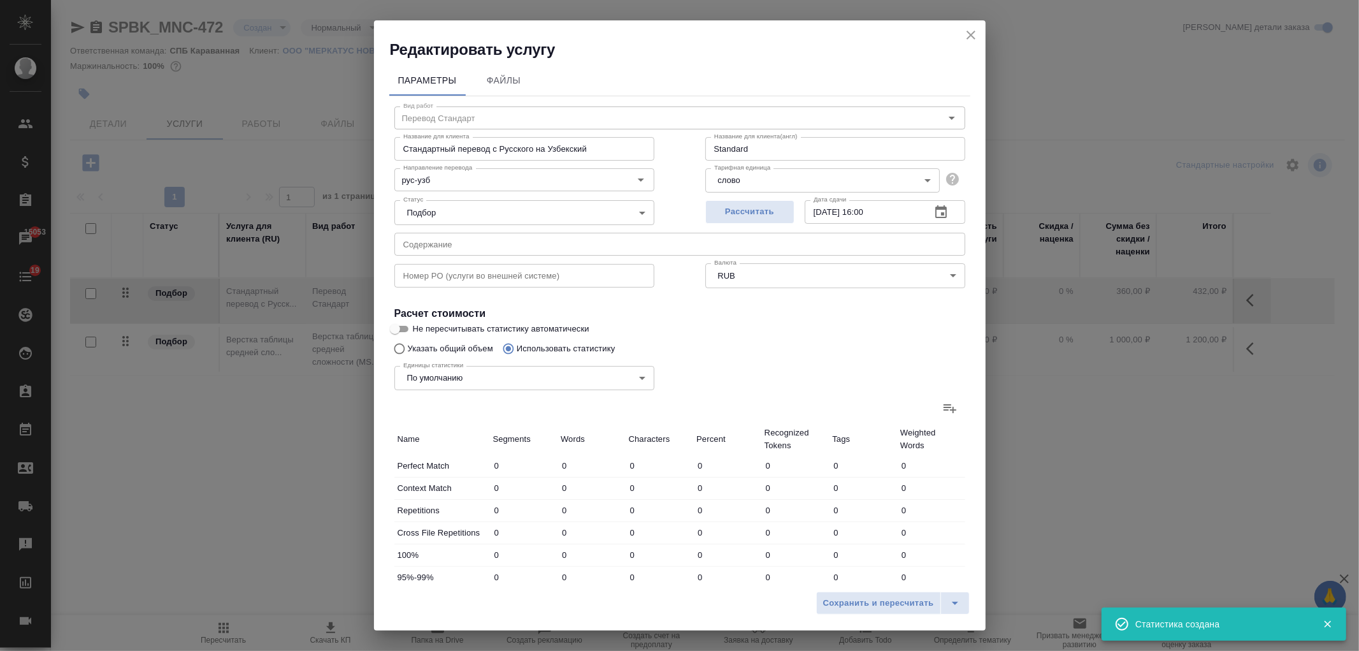
type input "44"
type input "7"
type input "26"
type input "199"
type input "1"
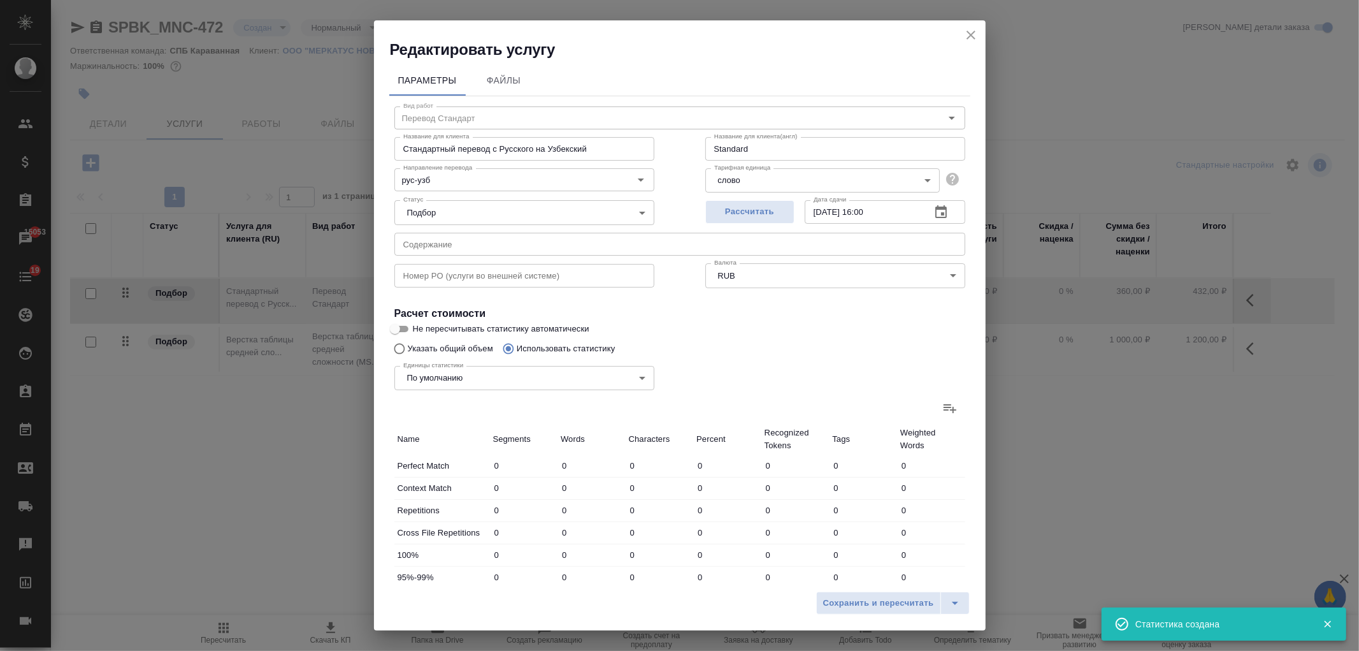
type input "11"
type input "78"
type input "2"
type input "22"
type input "163"
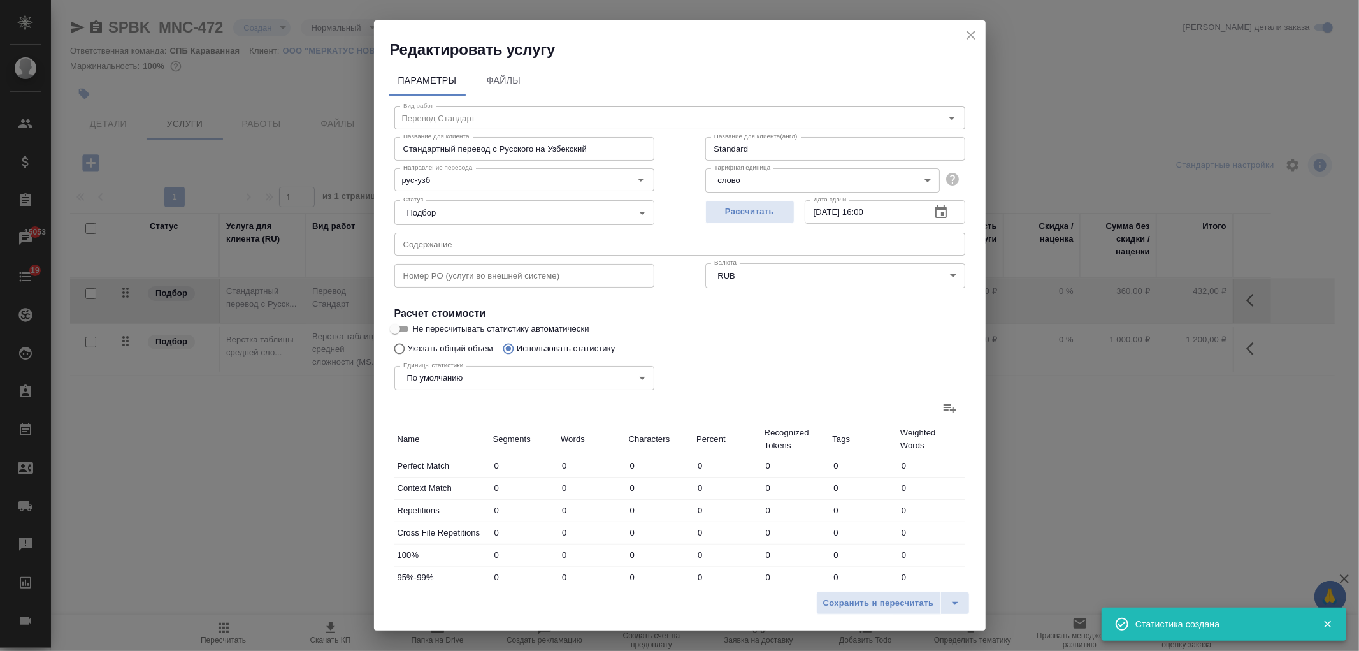
type input "1"
type input "3"
type input "37"
type input "5"
type input "13"
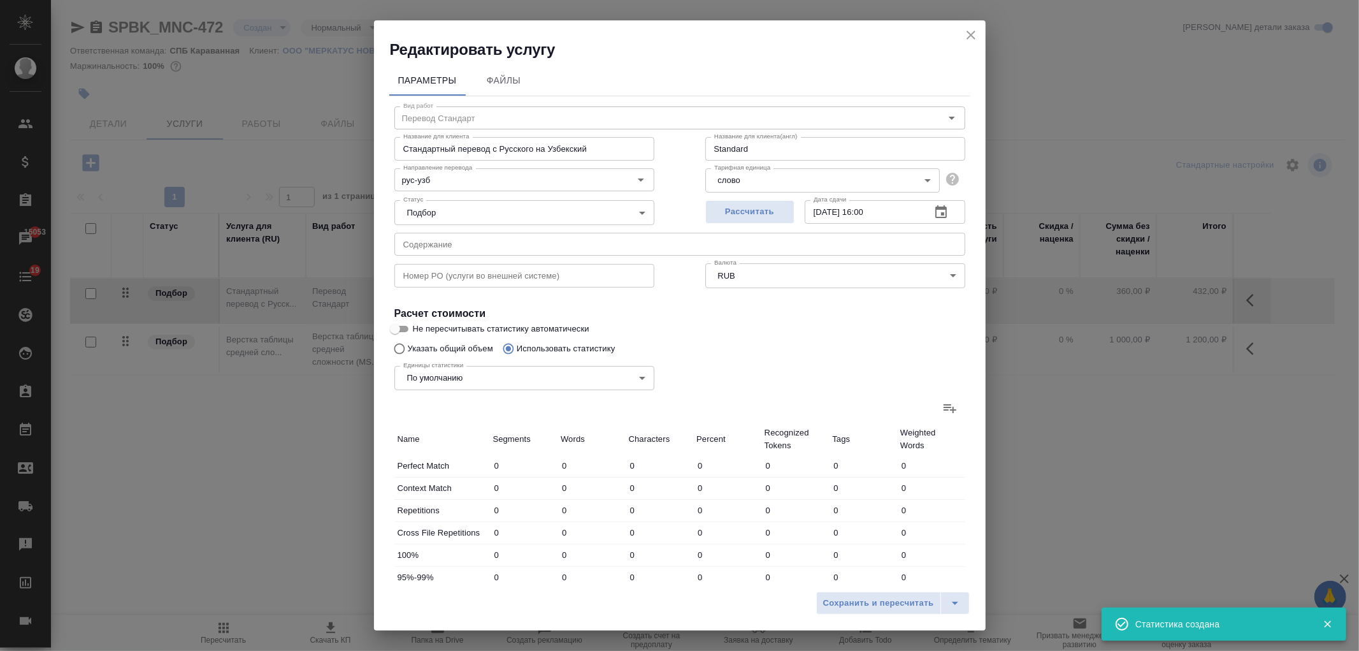
type input "157"
type input "239"
type input "802"
type input "5599"
type input "243"
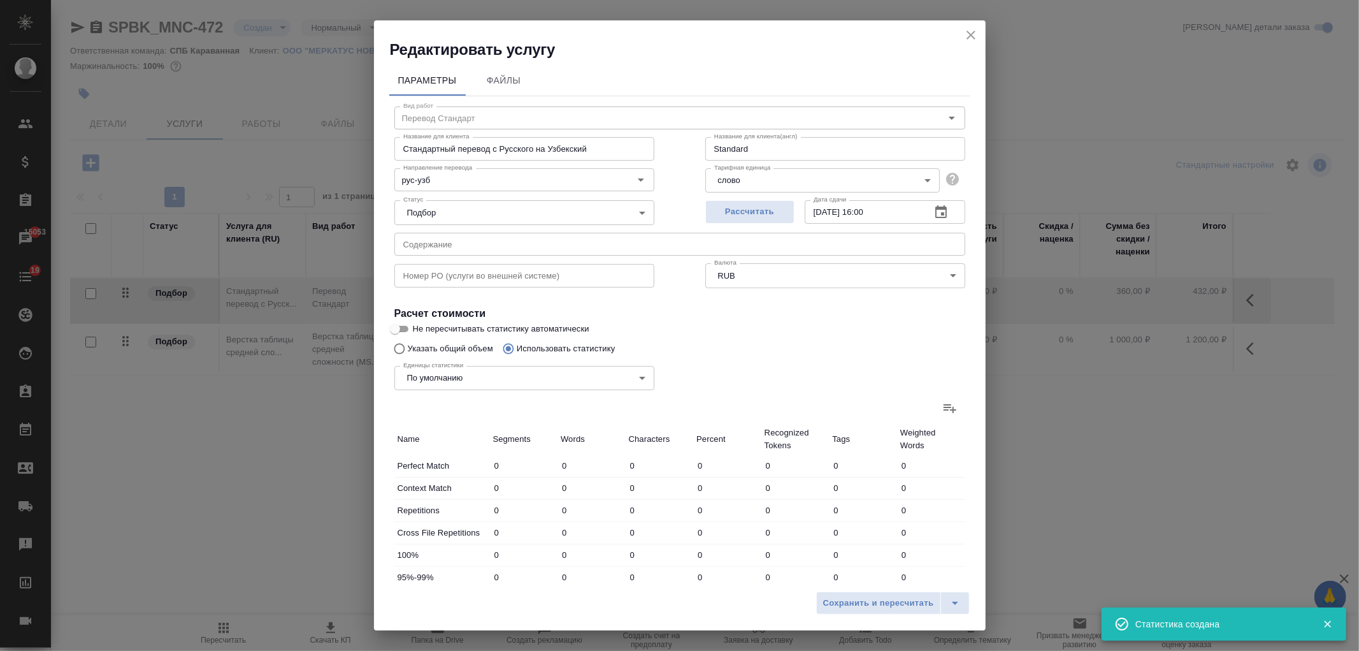
type input "810"
type input "5643"
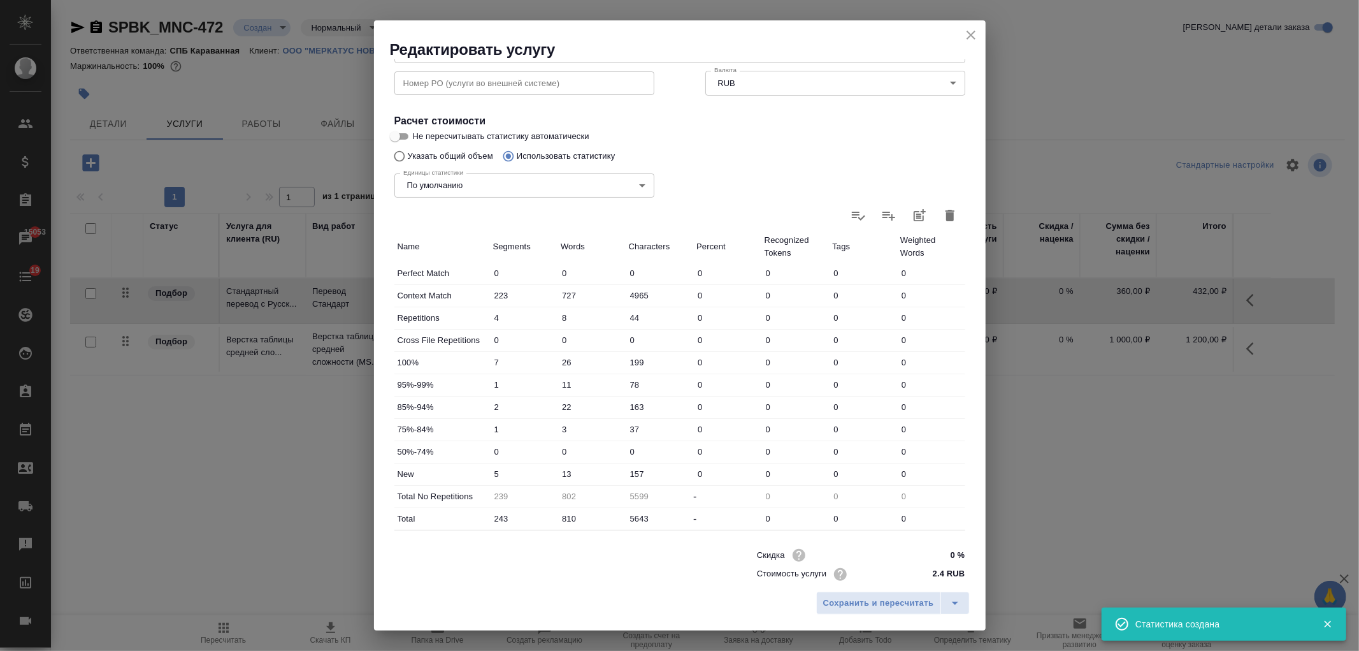
scroll to position [219, 0]
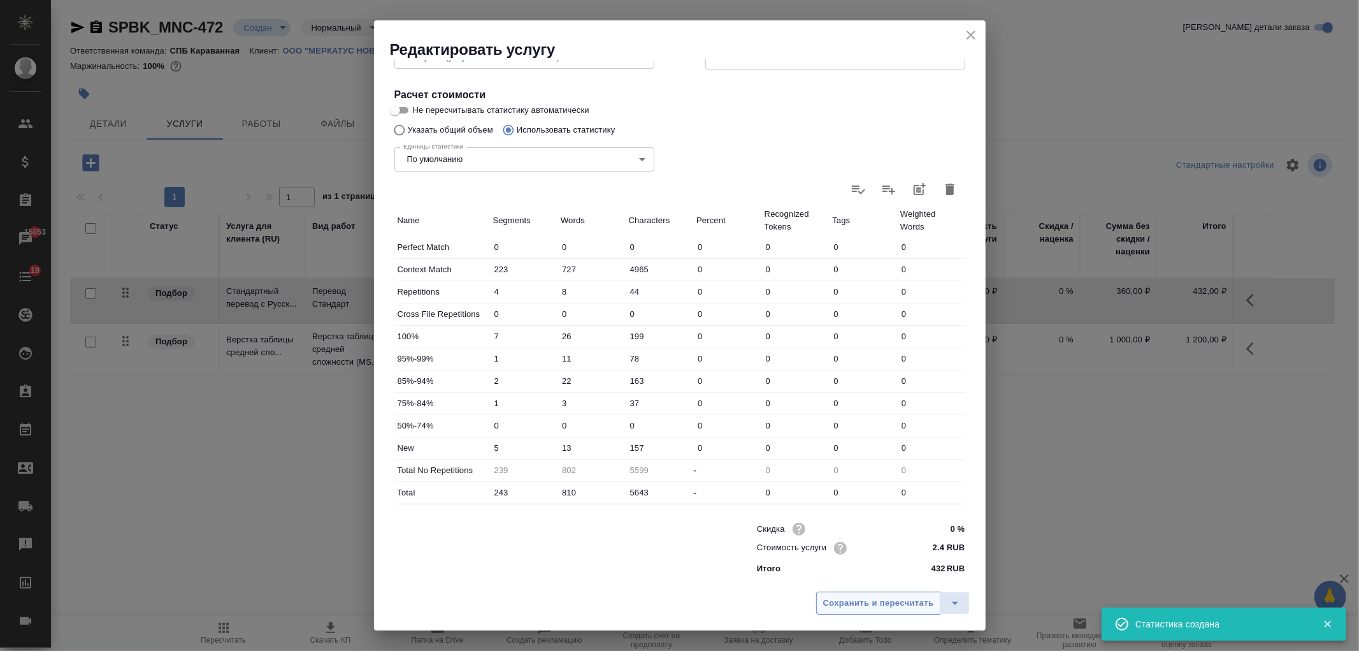
click at [869, 601] on span "Сохранить и пересчитать" at bounding box center [878, 603] width 111 height 15
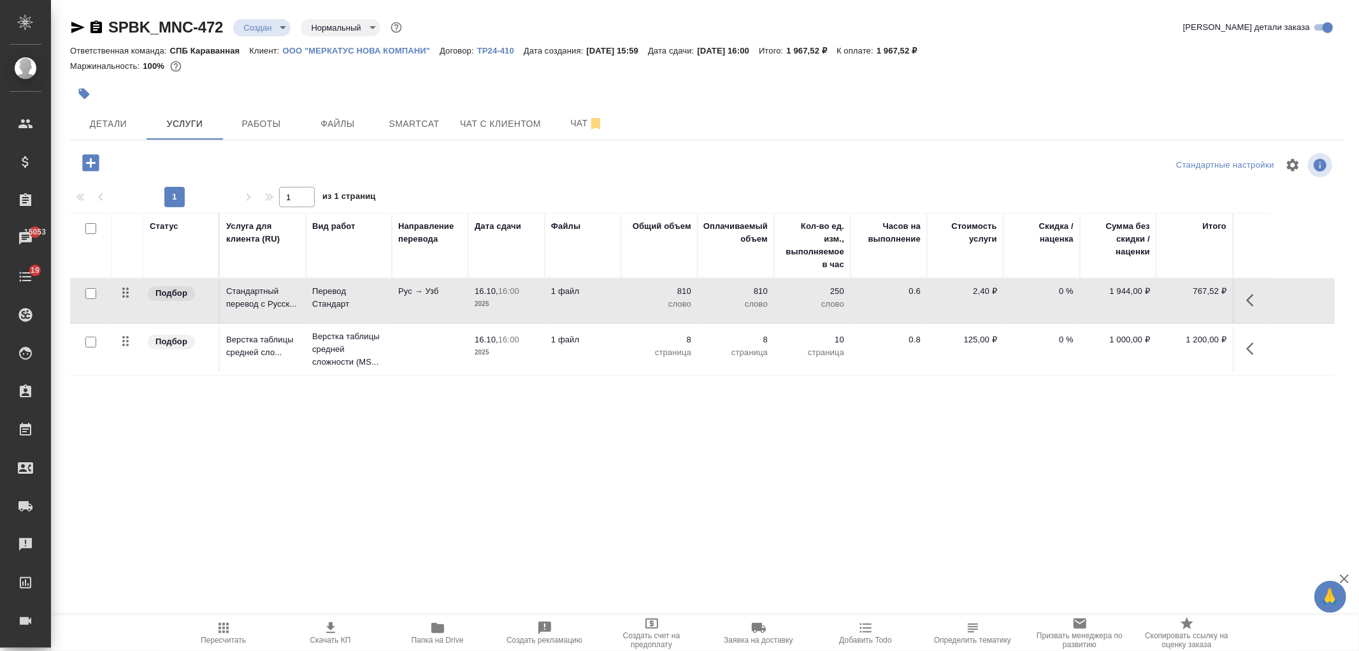
click at [698, 342] on td "8 страница" at bounding box center [736, 349] width 76 height 45
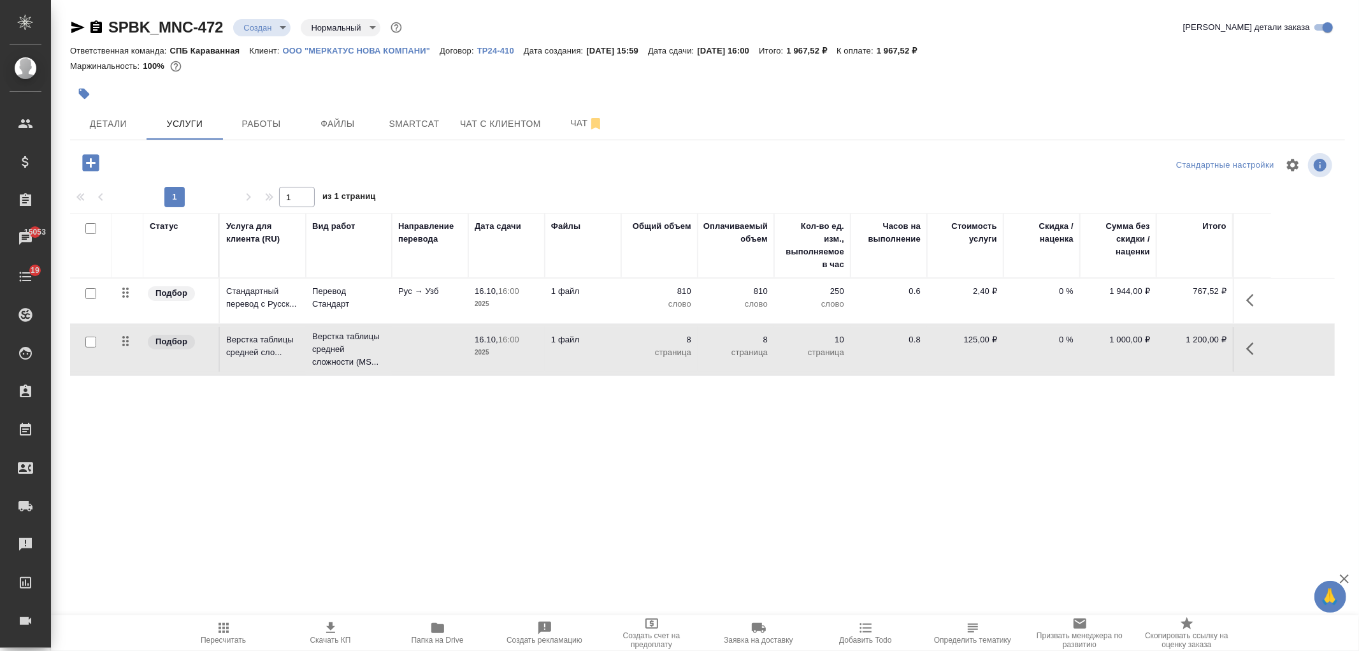
click at [698, 341] on td "8 страница" at bounding box center [736, 349] width 76 height 45
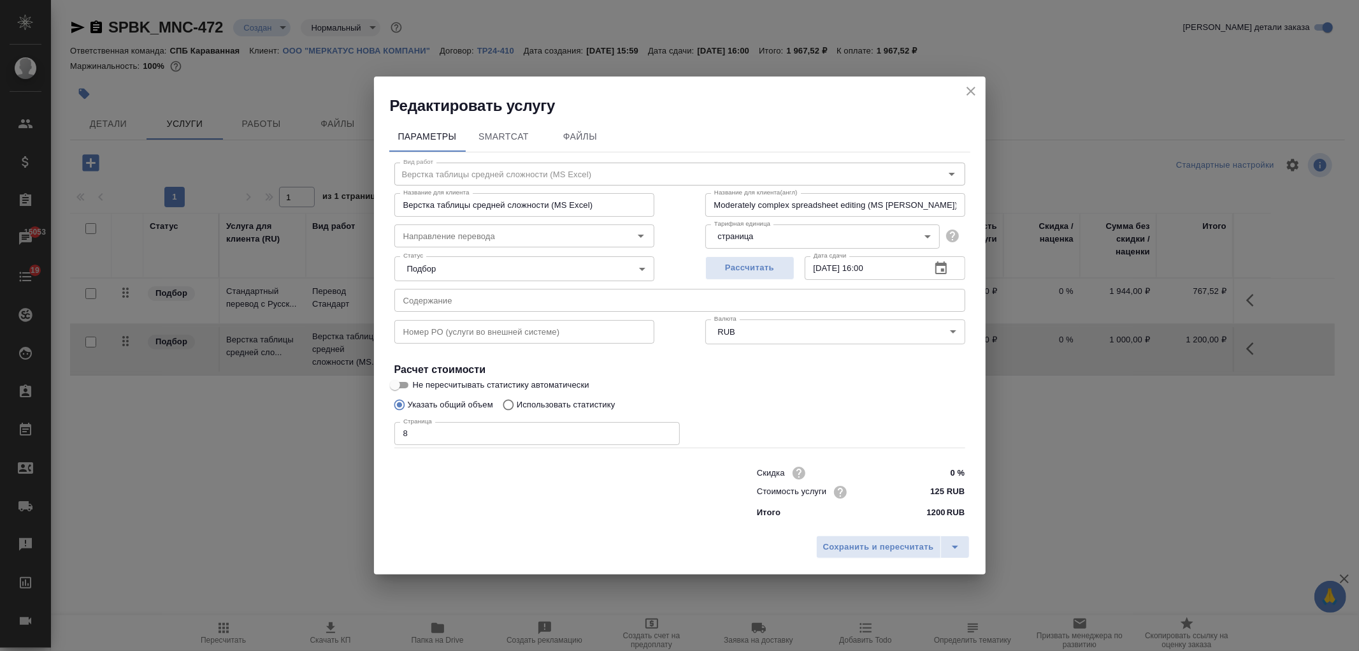
click at [928, 473] on input "0 %" at bounding box center [941, 472] width 48 height 18
type input "30 %"
click at [865, 551] on span "Сохранить и пересчитать" at bounding box center [878, 547] width 111 height 15
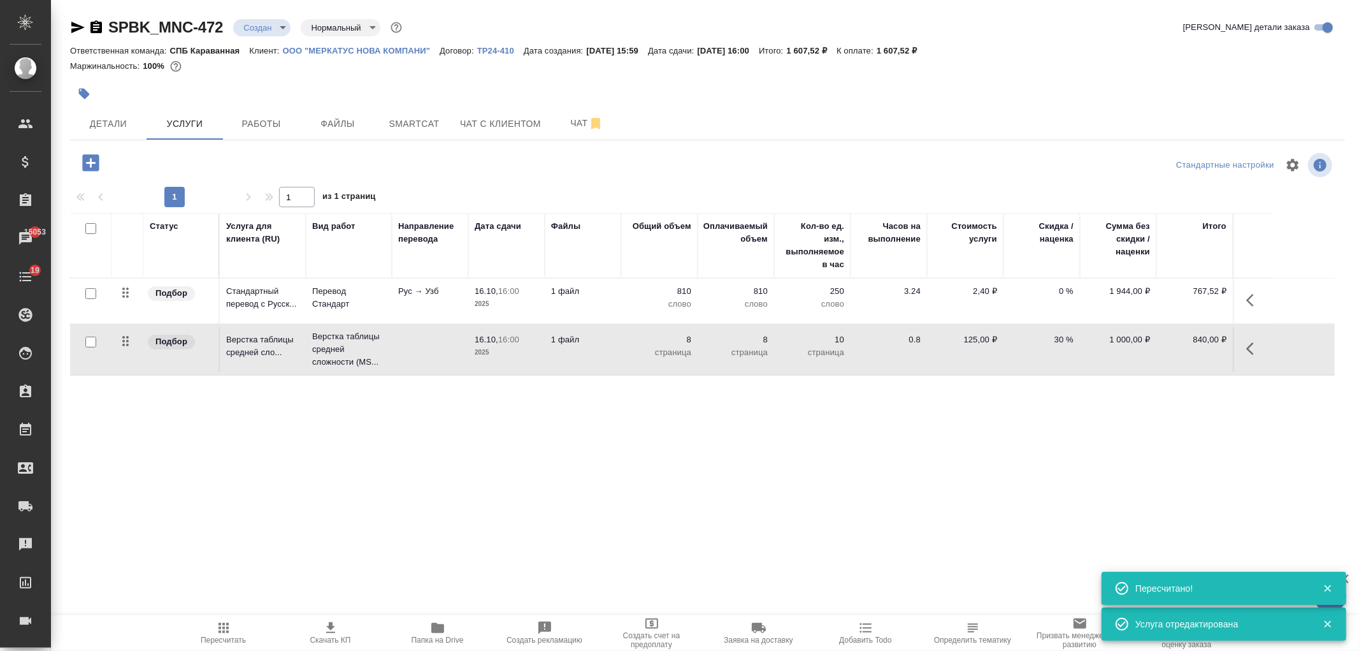
click at [883, 345] on td "0.8" at bounding box center [889, 349] width 76 height 45
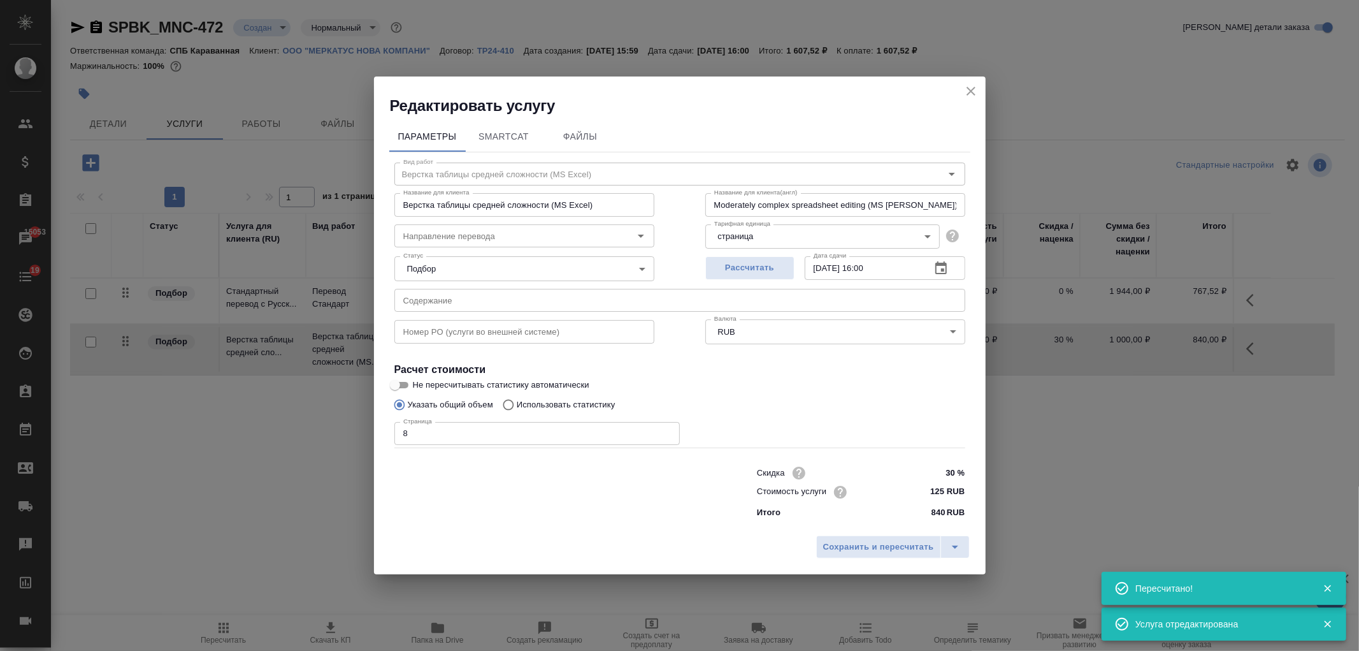
click at [935, 477] on input "30 %" at bounding box center [941, 472] width 48 height 18
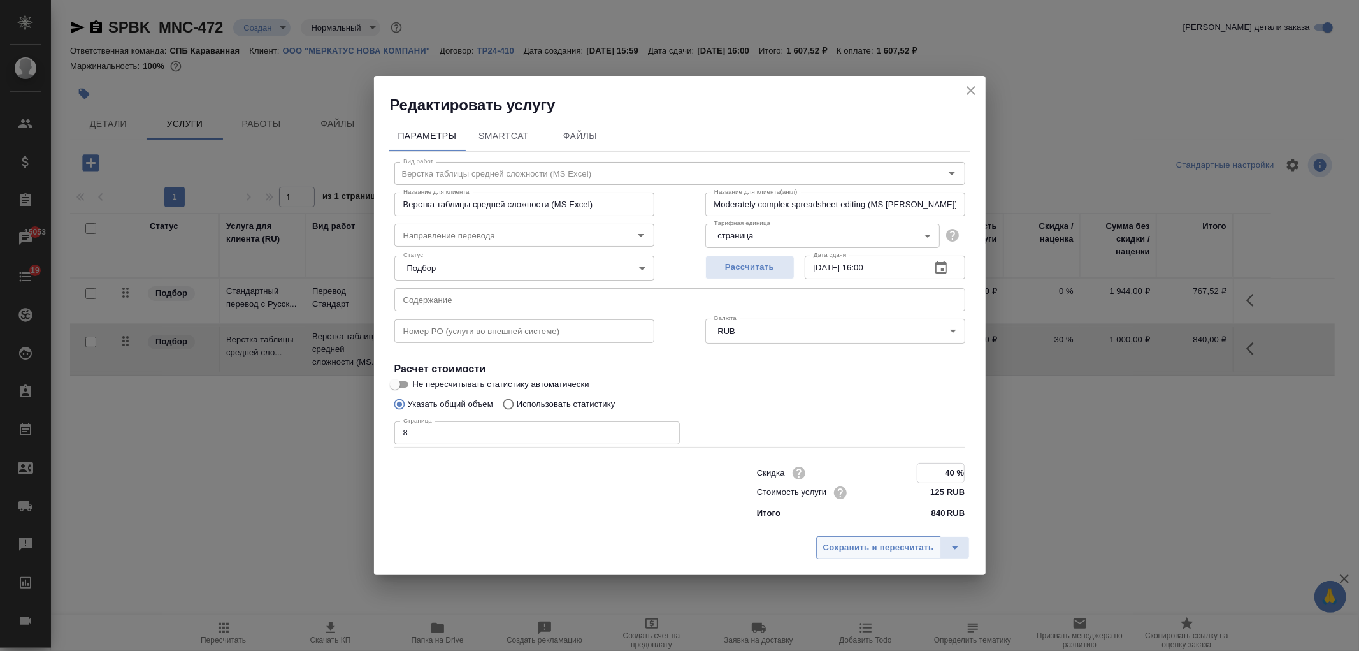
type input "40 %"
click at [854, 545] on span "Сохранить и пересчитать" at bounding box center [878, 547] width 111 height 15
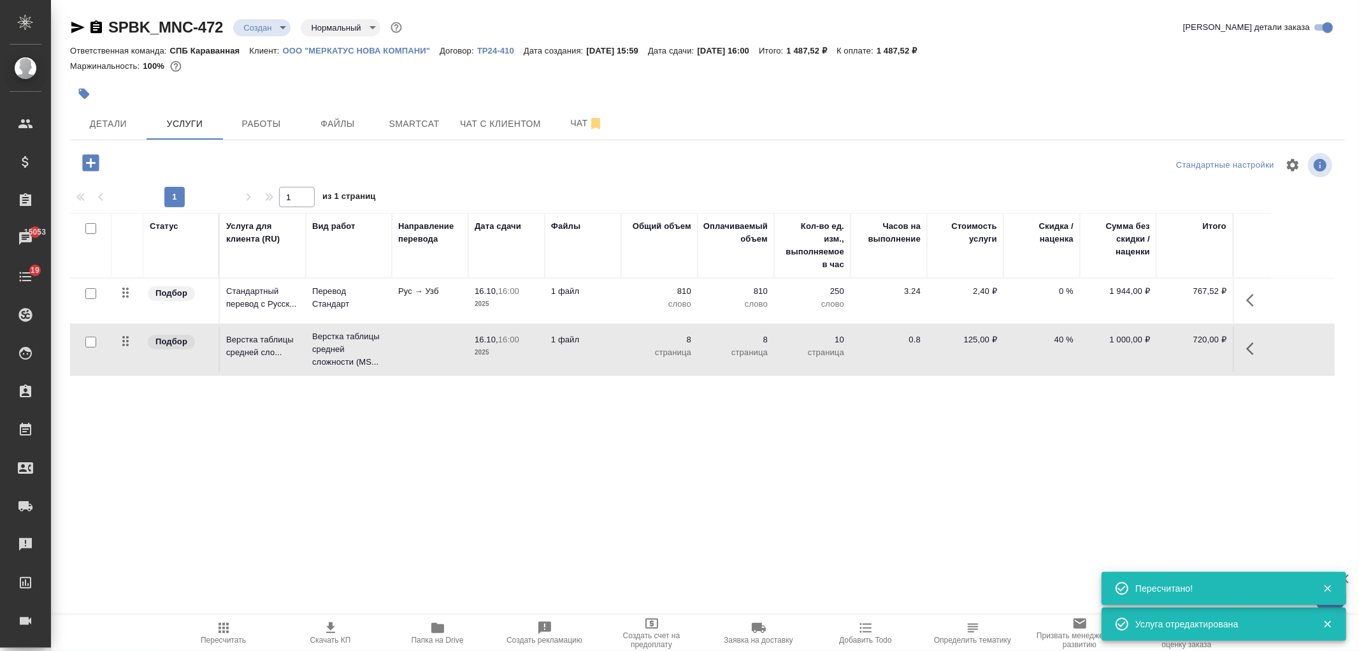
click at [848, 528] on div ".cls-1 fill:#fff; AWATERA Ivanova Arina Клиенты Спецификации Заказы 15053 Чаты …" at bounding box center [679, 325] width 1359 height 651
click at [336, 630] on icon "button" at bounding box center [330, 627] width 15 height 15
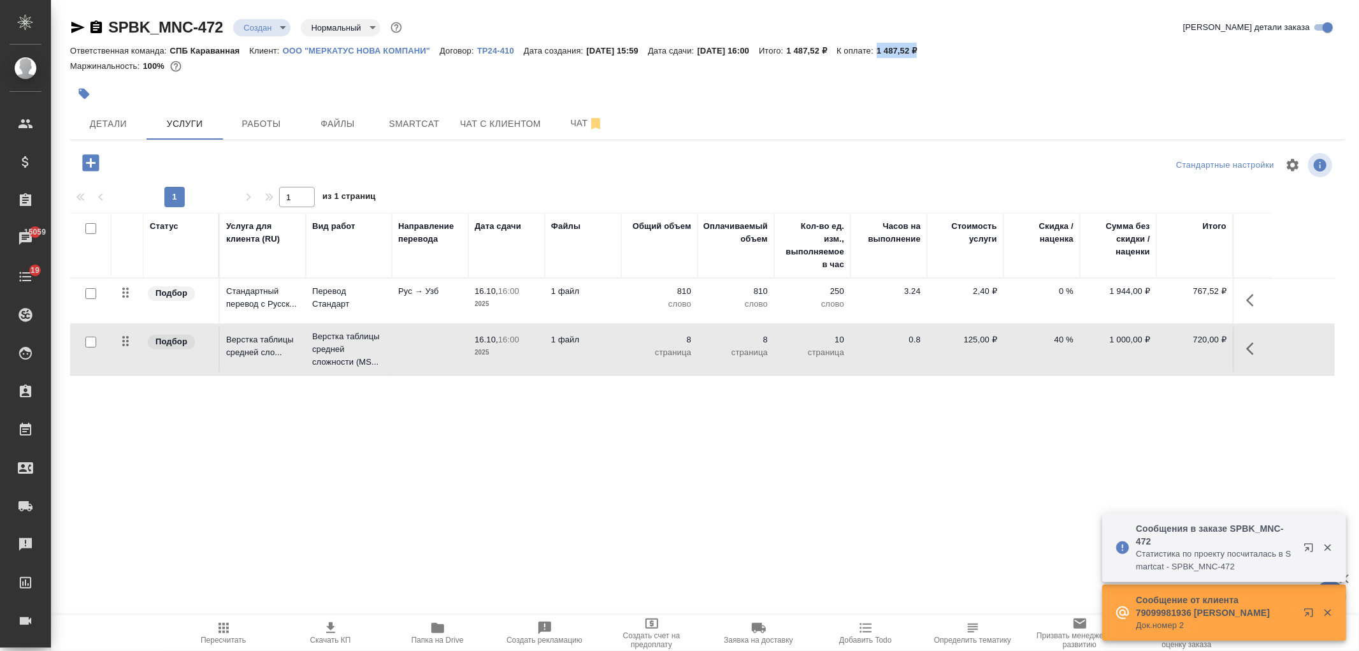
drag, startPoint x: 907, startPoint y: 49, endPoint x: 986, endPoint y: 54, distance: 79.1
click at [986, 54] on div "Ответственная команда: СПБ Караванная Клиент: ООО "МЕРКАТУС НОВА КОМПАНИ" Догов…" at bounding box center [707, 50] width 1275 height 15
copy p "1 487,52 ₽"
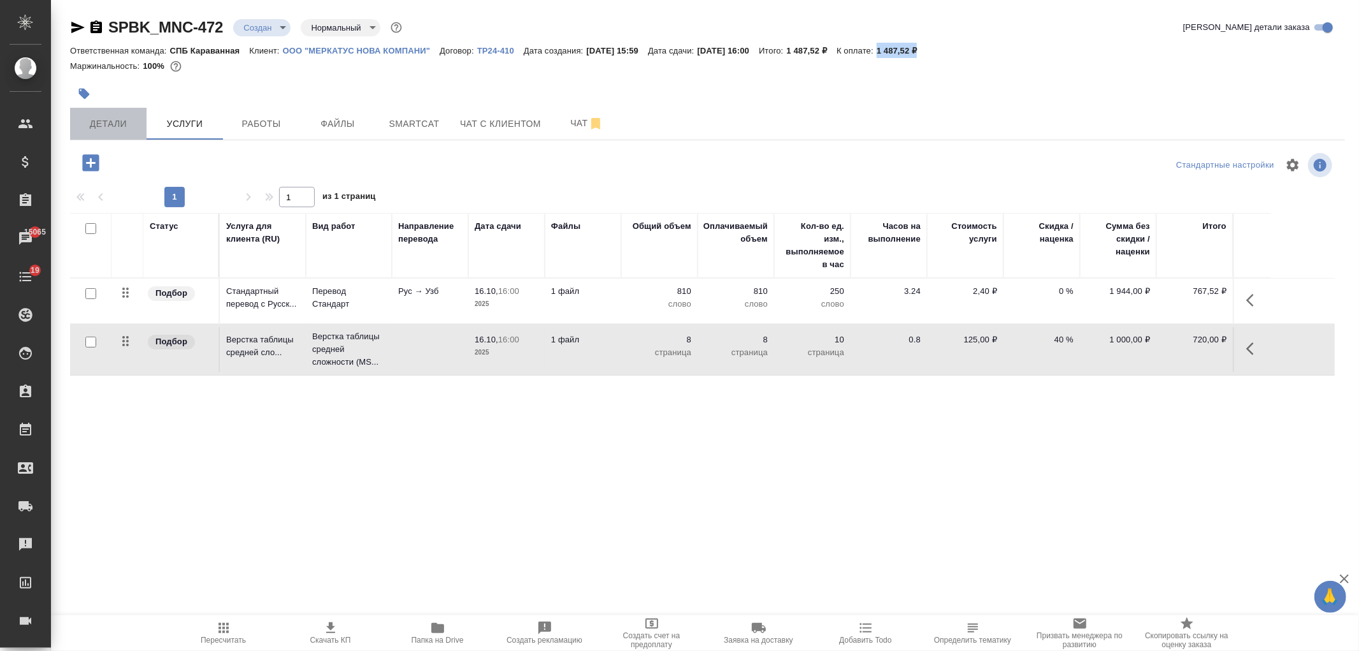
click at [90, 127] on span "Детали" at bounding box center [108, 124] width 61 height 16
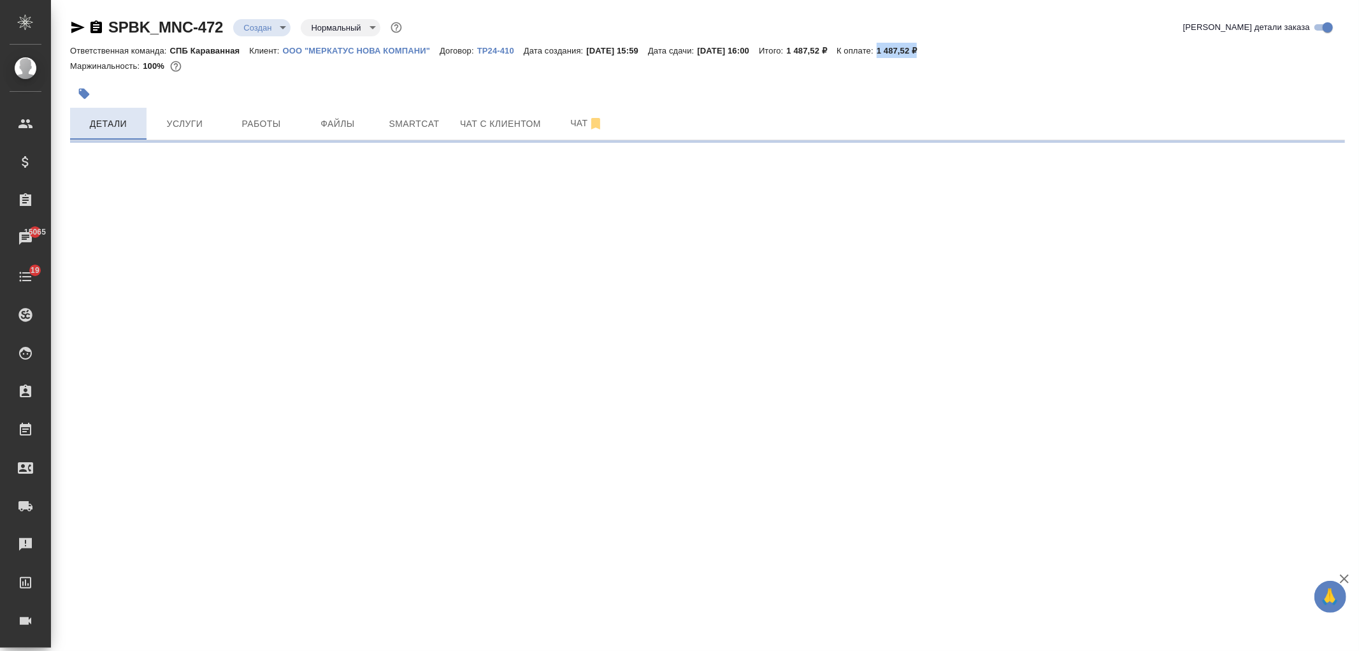
select select "RU"
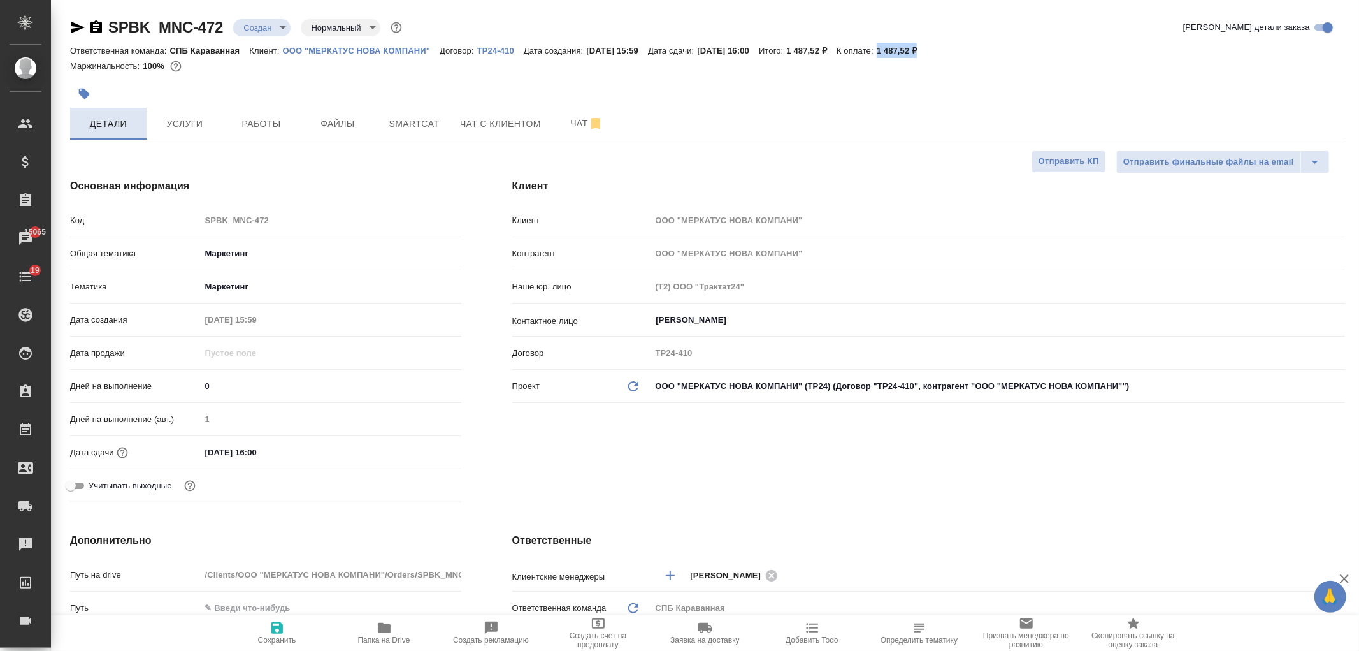
type textarea "x"
click at [670, 450] on div "Клиент Клиент ООО "МЕРКАТУС НОВА КОМПАНИ" Контрагент ООО "МЕРКАТУС НОВА КОМПАНИ…" at bounding box center [929, 343] width 884 height 380
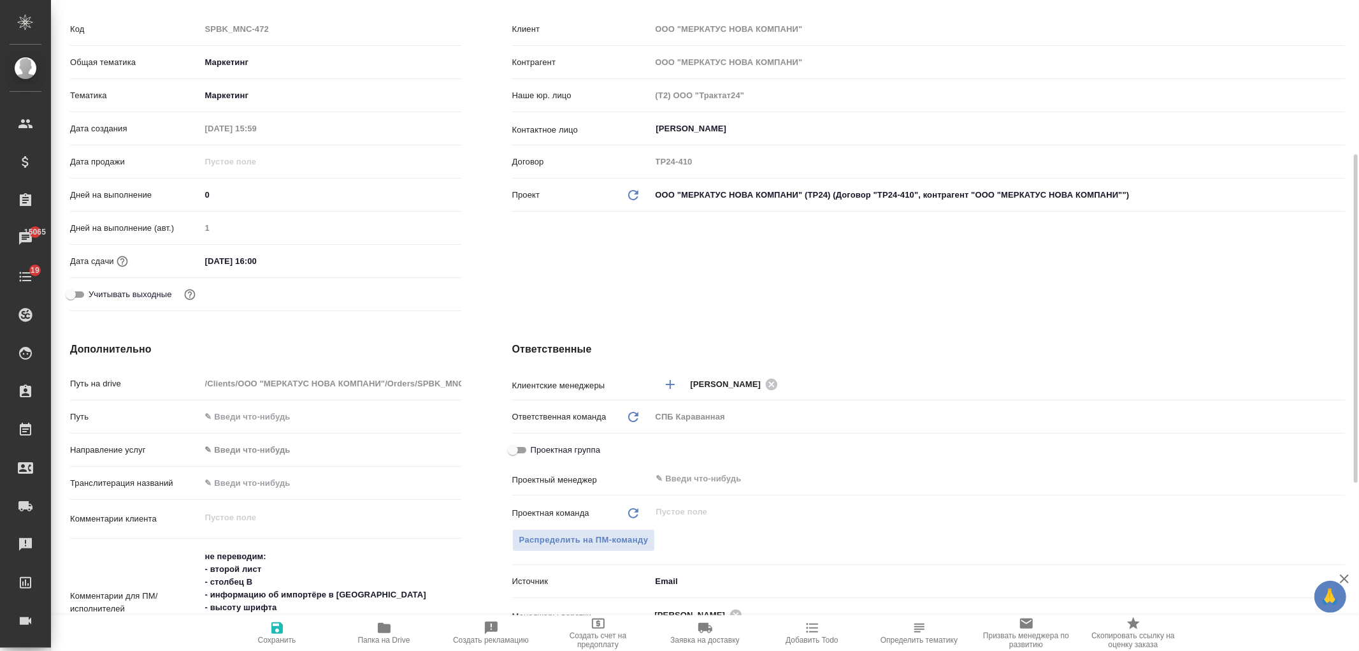
scroll to position [249, 0]
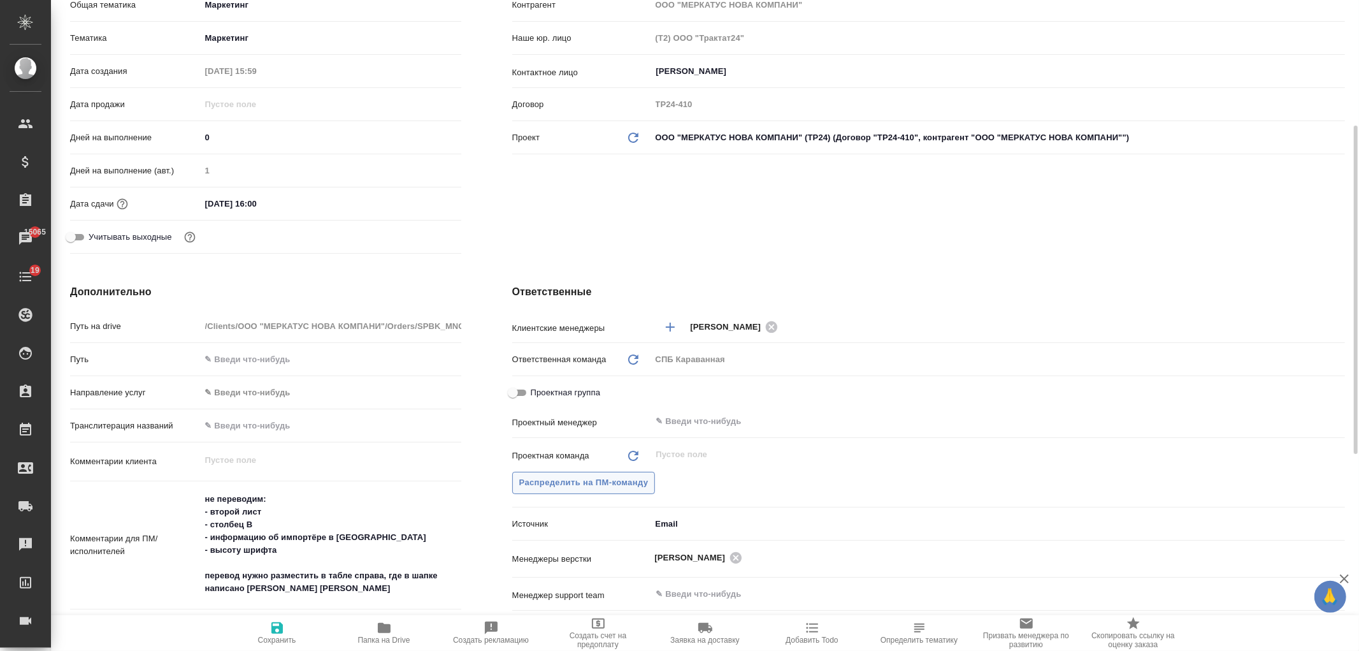
click at [562, 479] on span "Распределить на ПМ-команду" at bounding box center [583, 482] width 129 height 15
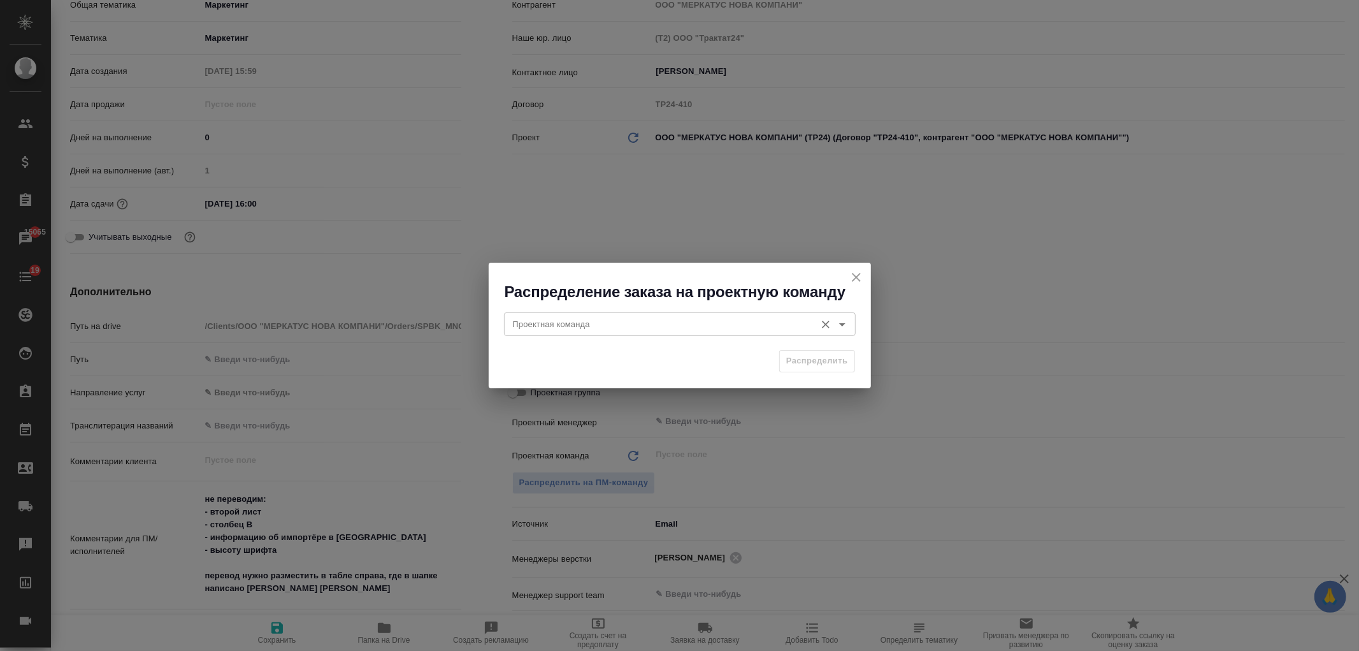
click at [579, 325] on input "Проектная команда" at bounding box center [658, 323] width 301 height 15
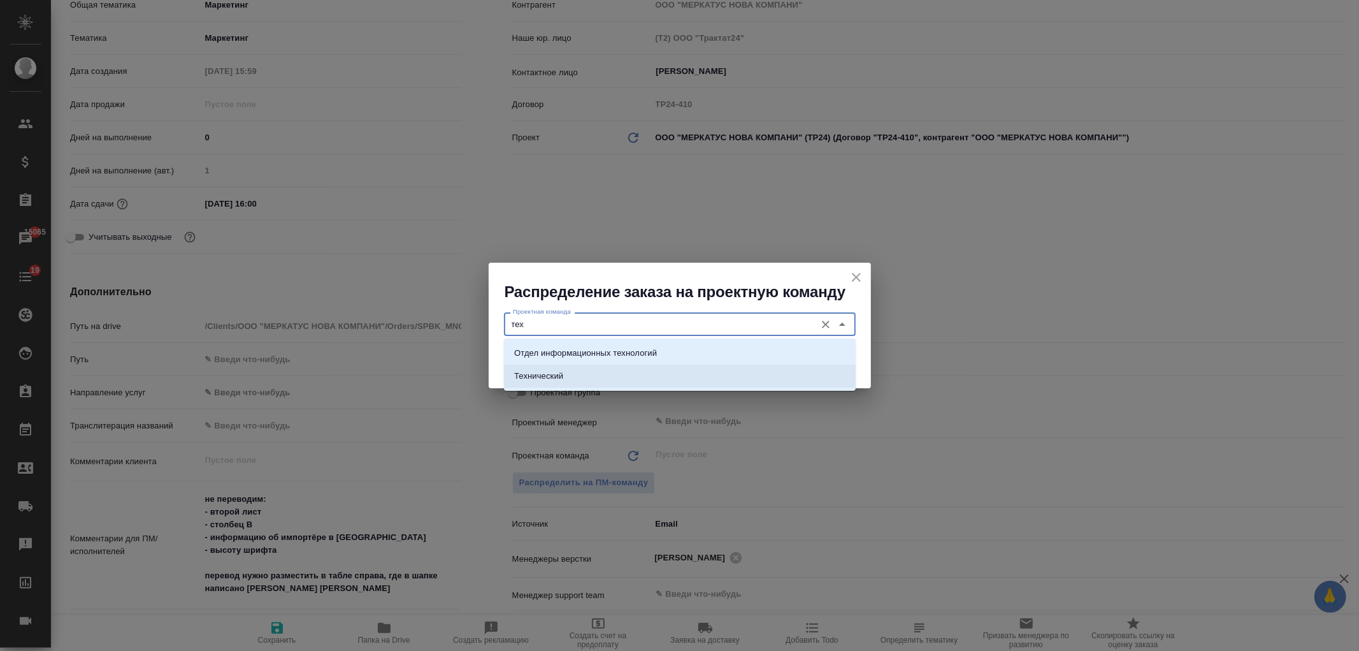
click at [663, 368] on li "Технический" at bounding box center [680, 375] width 352 height 23
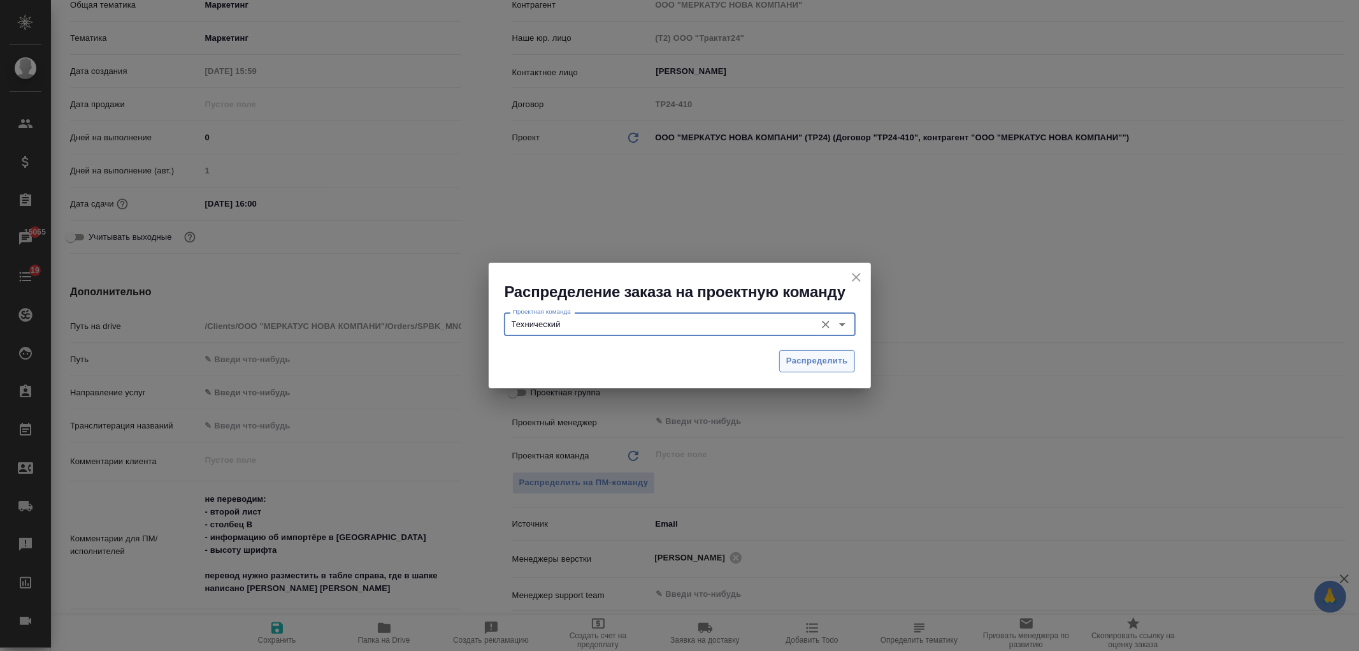
type input "Технический"
click at [825, 360] on span "Распределить" at bounding box center [817, 361] width 62 height 15
type textarea "x"
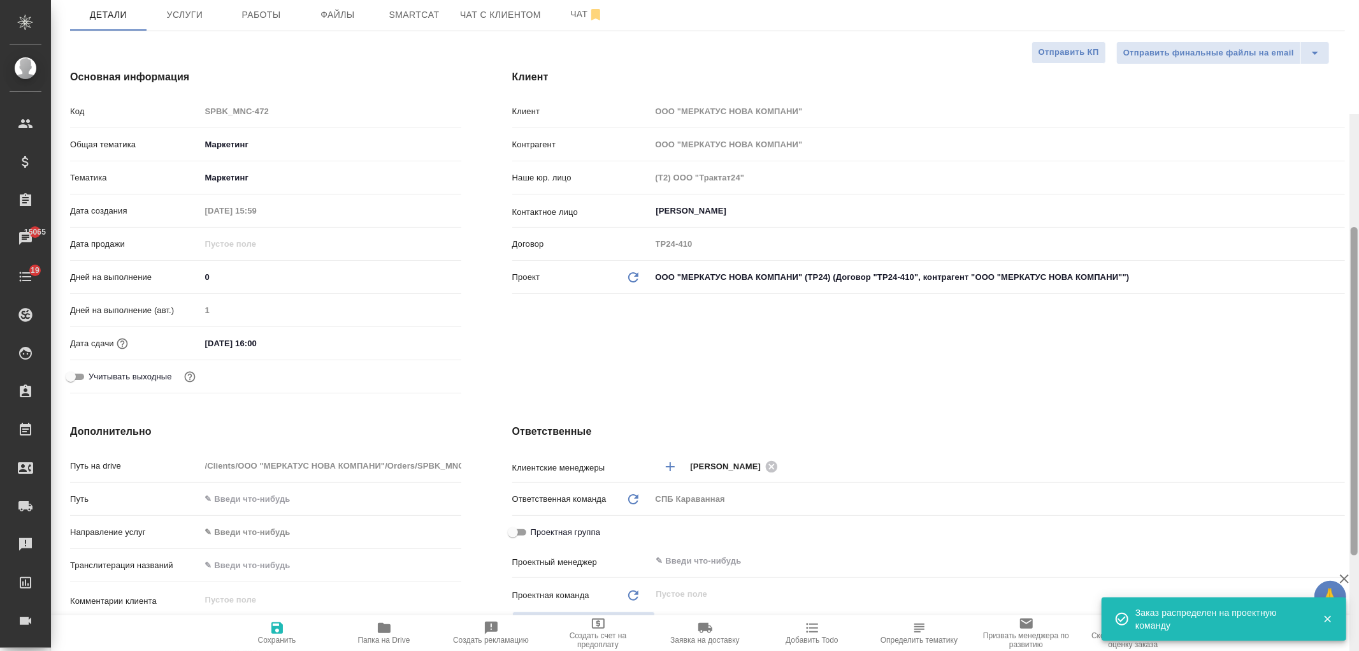
scroll to position [0, 0]
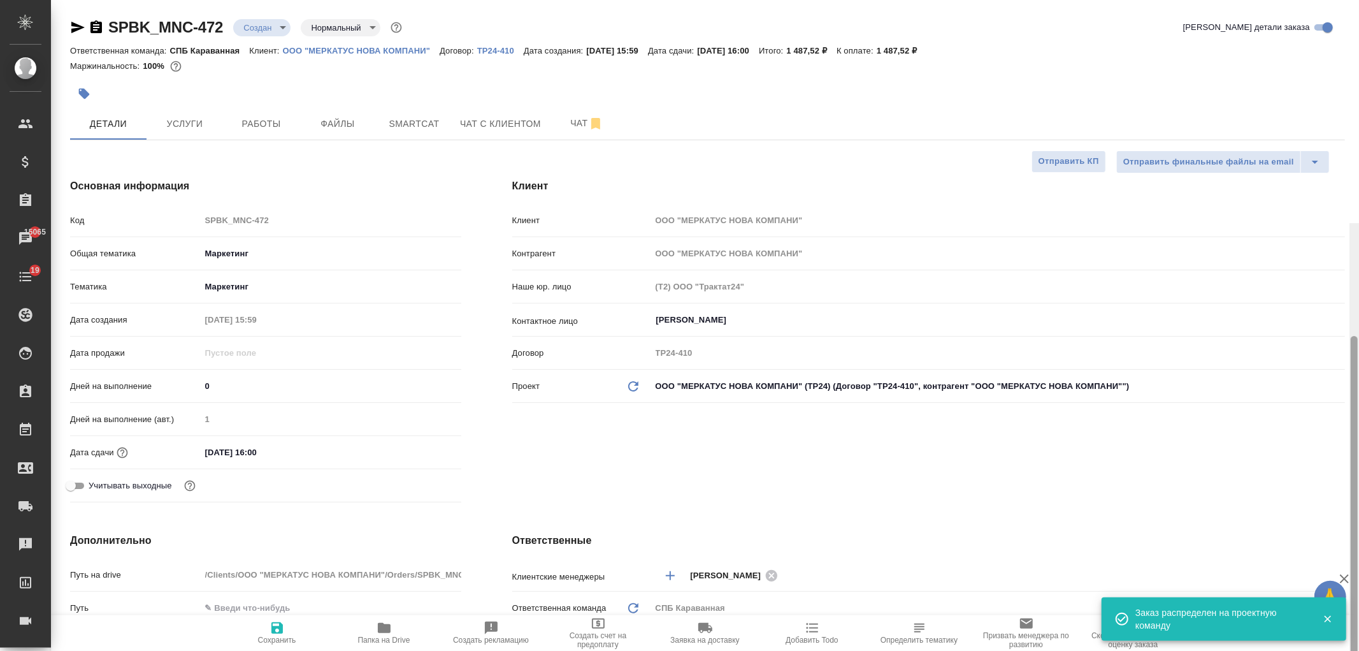
drag, startPoint x: 1352, startPoint y: 353, endPoint x: 1358, endPoint y: 175, distance: 177.9
click at [1358, 336] on div at bounding box center [1354, 500] width 7 height 328
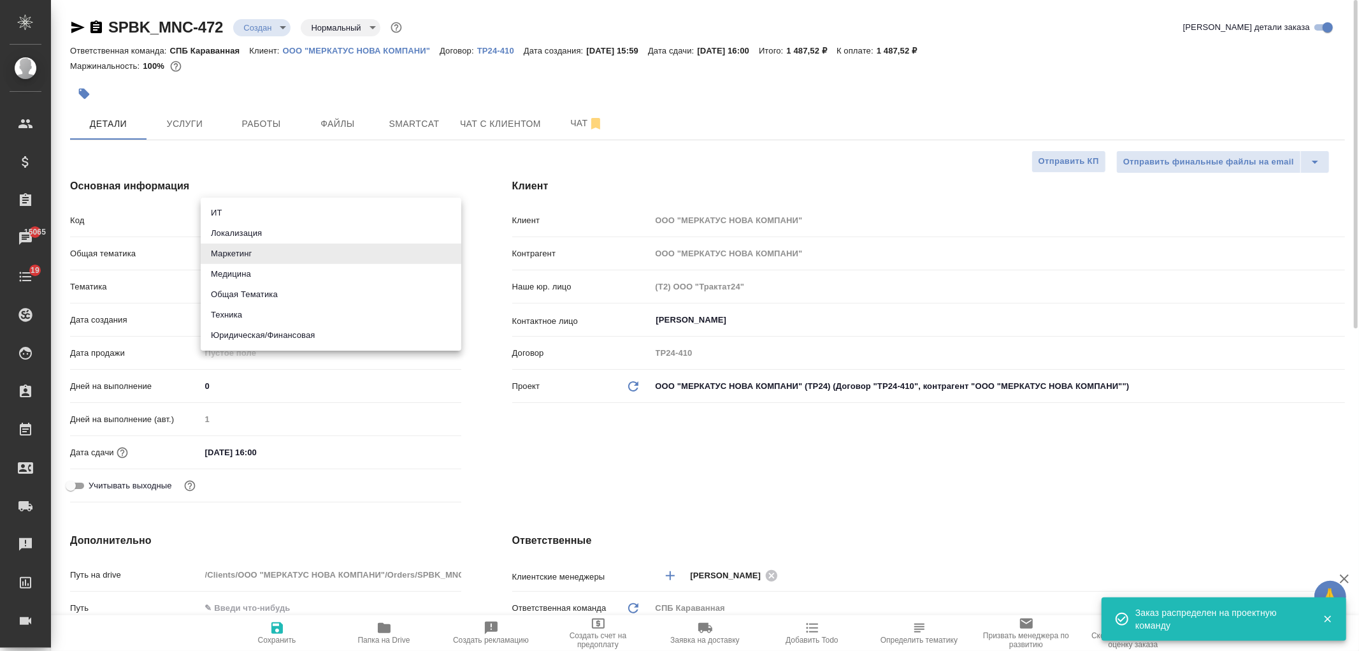
click at [240, 251] on body "🙏 .cls-1 fill:#fff; AWATERA Ivanova Arina Клиенты Спецификации Заказы 15065 Чат…" at bounding box center [679, 325] width 1359 height 651
click at [278, 309] on li "Техника" at bounding box center [331, 315] width 261 height 20
type input "tech"
type textarea "x"
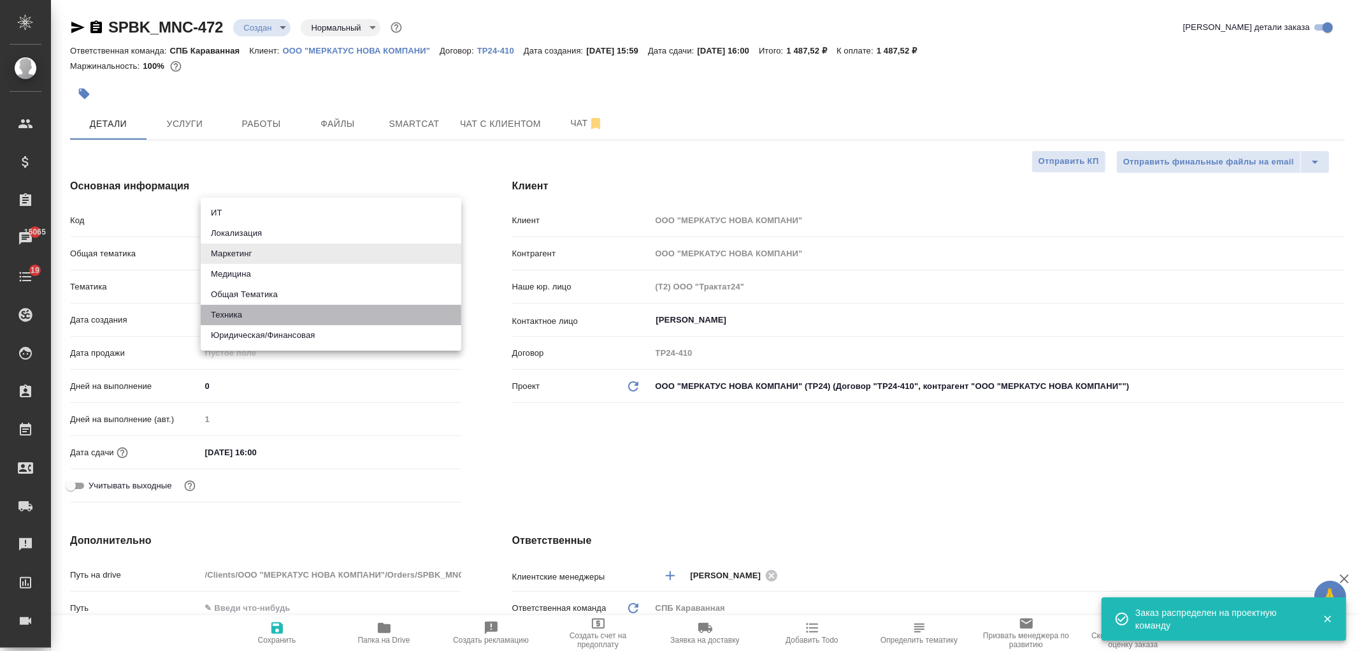
type textarea "x"
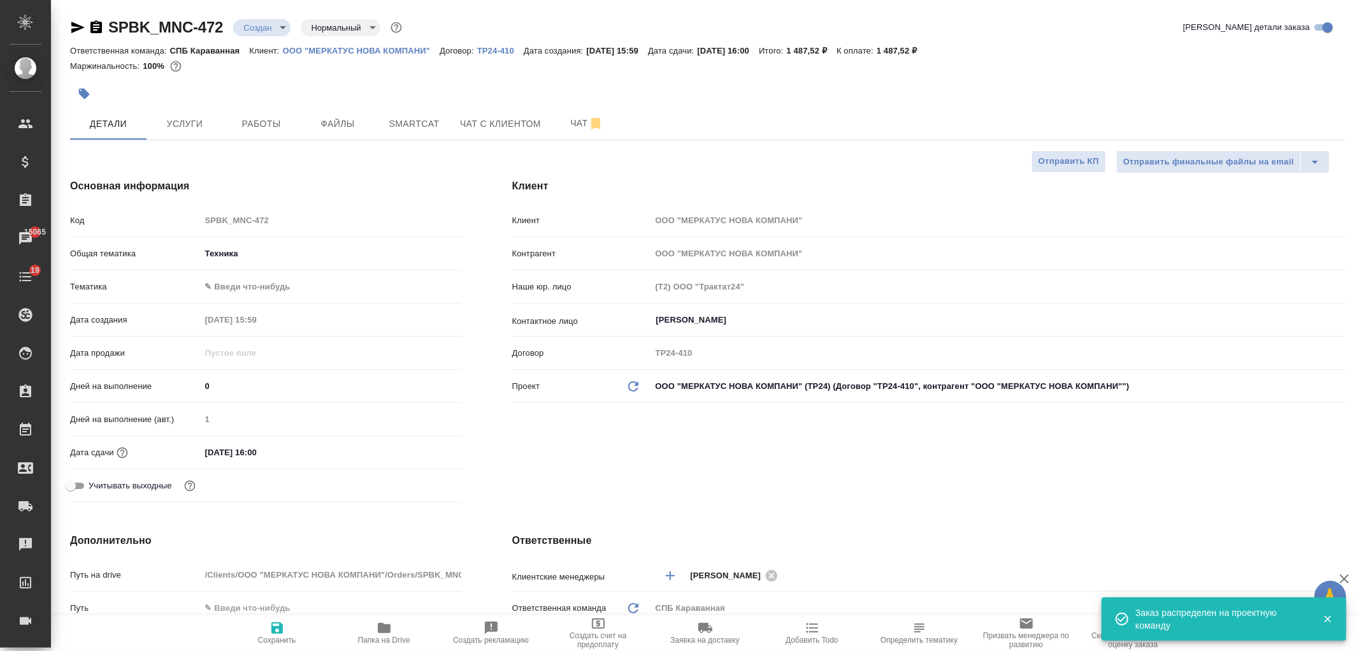
click at [236, 275] on div "Тематика ✎ Введи что-нибудь" at bounding box center [265, 286] width 391 height 22
click at [236, 281] on body "🙏 .cls-1 fill:#fff; AWATERA Ivanova Arina Клиенты Спецификации Заказы 15065 Чат…" at bounding box center [679, 325] width 1359 height 651
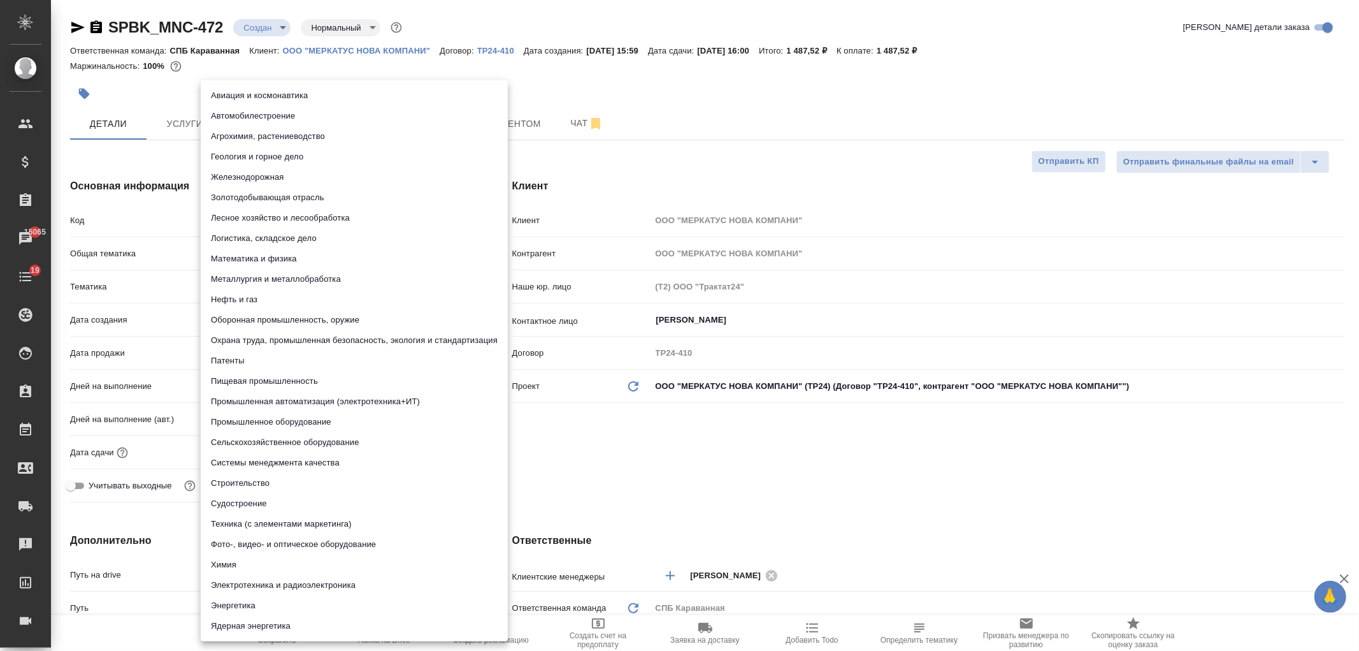
click at [263, 381] on li "Пищевая промышленность" at bounding box center [354, 381] width 307 height 20
type input "5a8b8b956a9677013d343d8f"
type textarea "x"
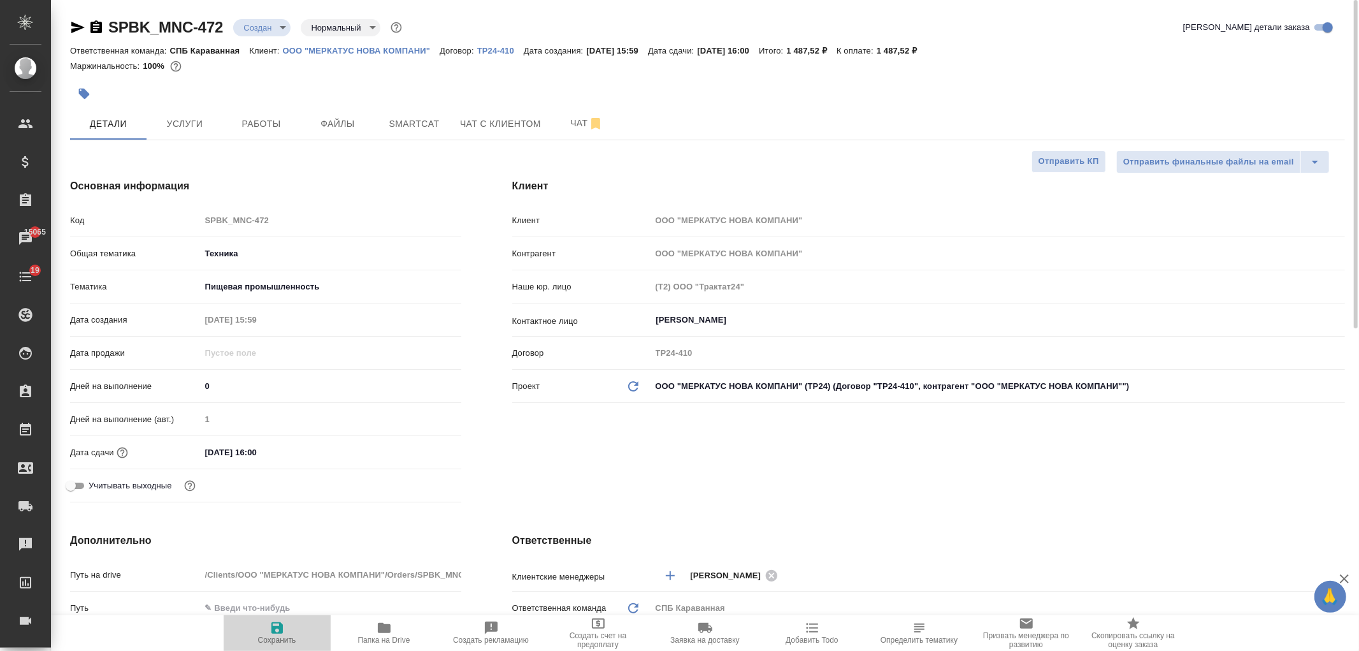
click at [270, 635] on span "Сохранить" at bounding box center [277, 639] width 38 height 9
type textarea "x"
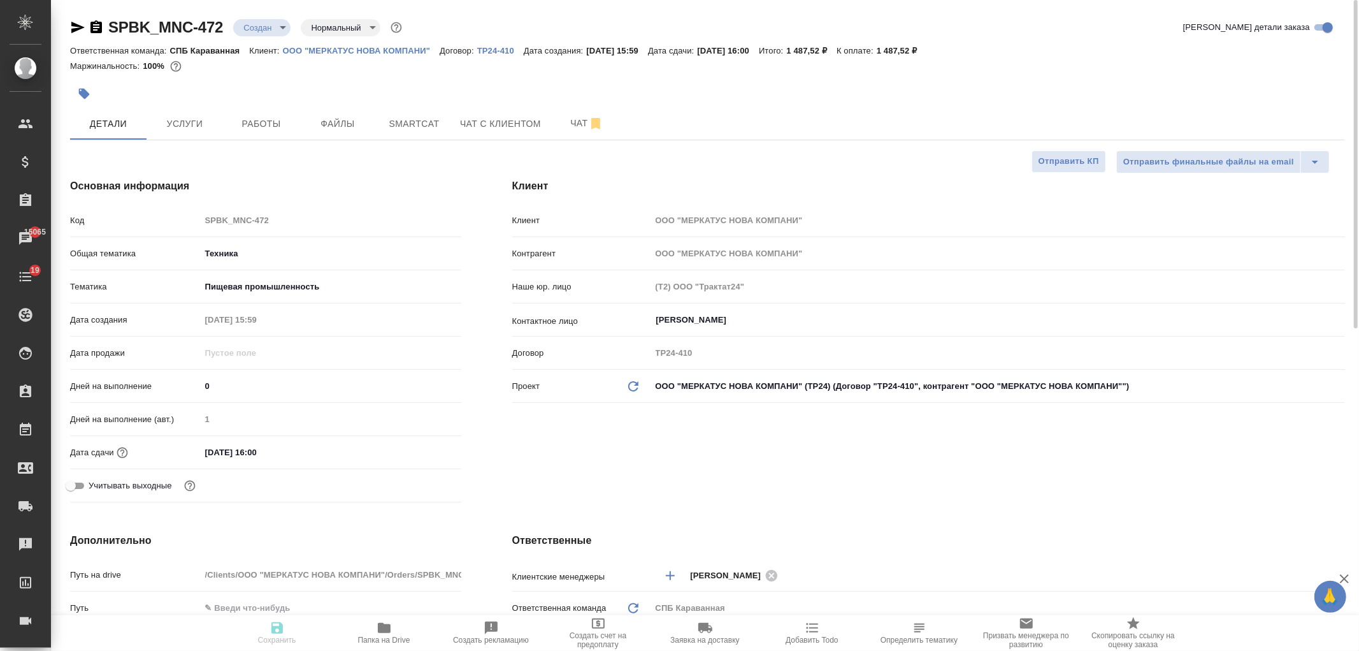
type textarea "x"
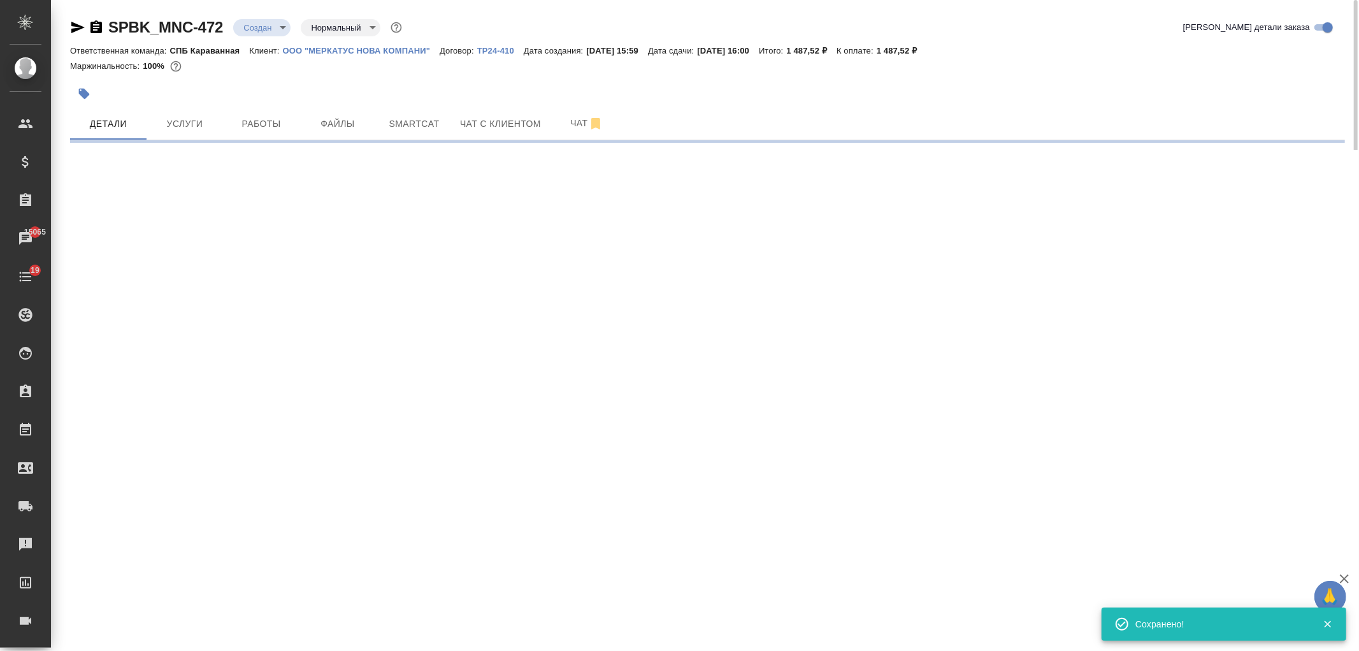
select select "RU"
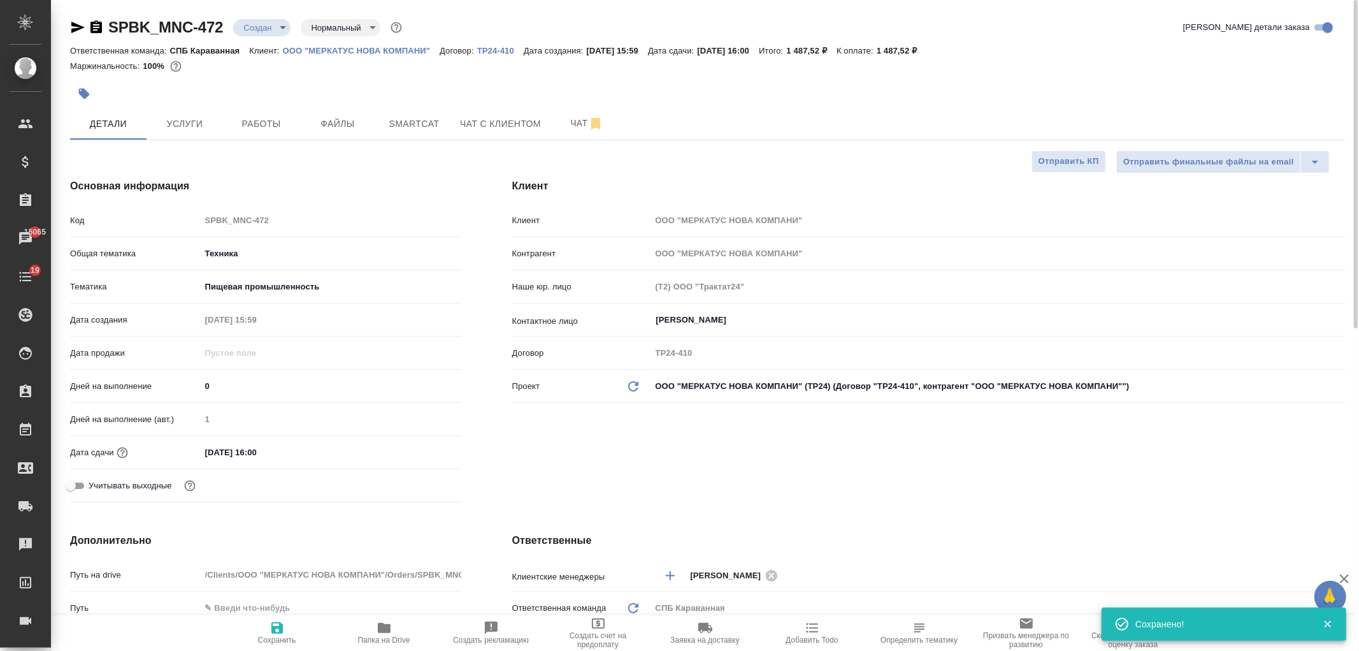
type textarea "x"
click at [737, 500] on div "Клиент Клиент ООО "МЕРКАТУС НОВА КОМПАНИ" Контрагент ООО "МЕРКАТУС НОВА КОМПАНИ…" at bounding box center [929, 343] width 884 height 380
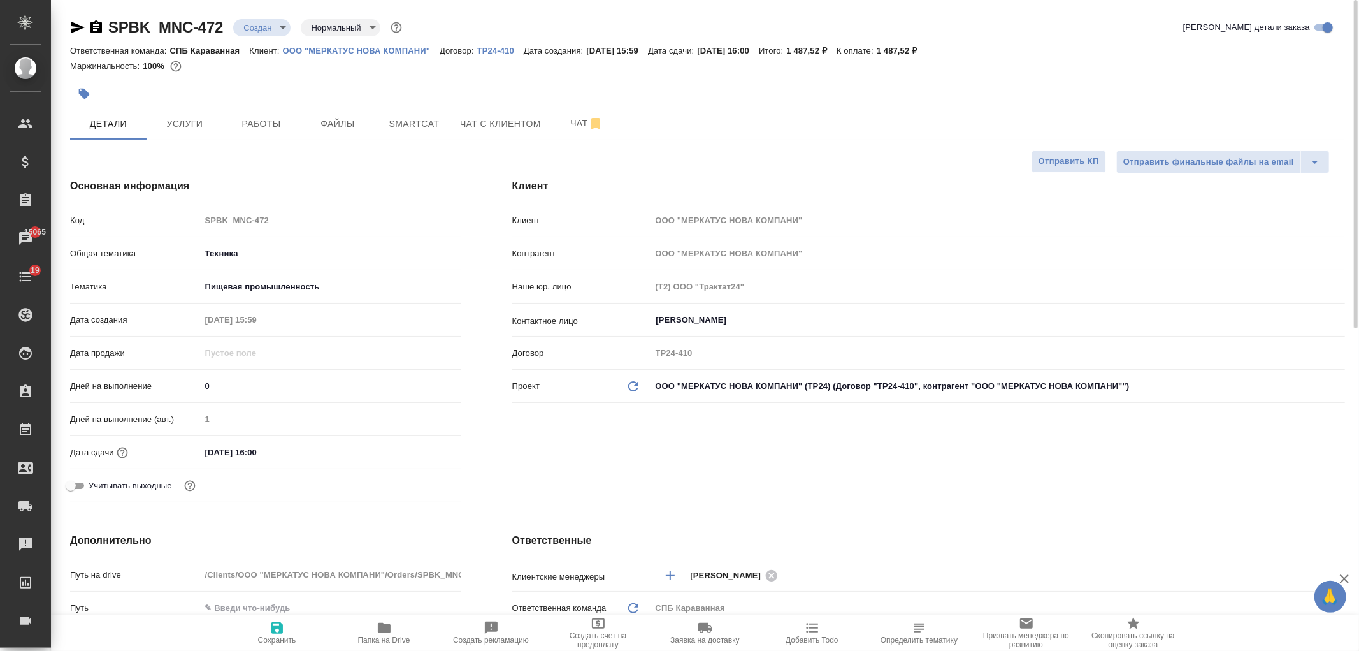
click at [278, 628] on icon "button" at bounding box center [276, 627] width 11 height 11
type textarea "x"
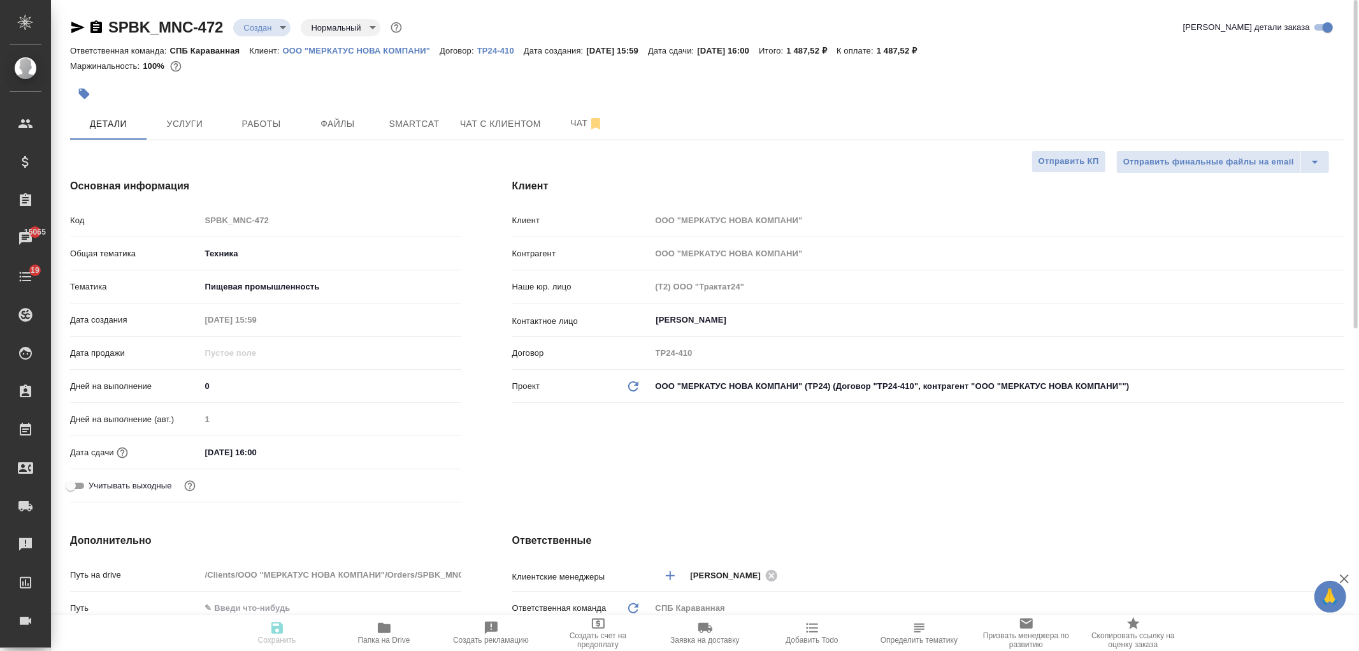
type textarea "x"
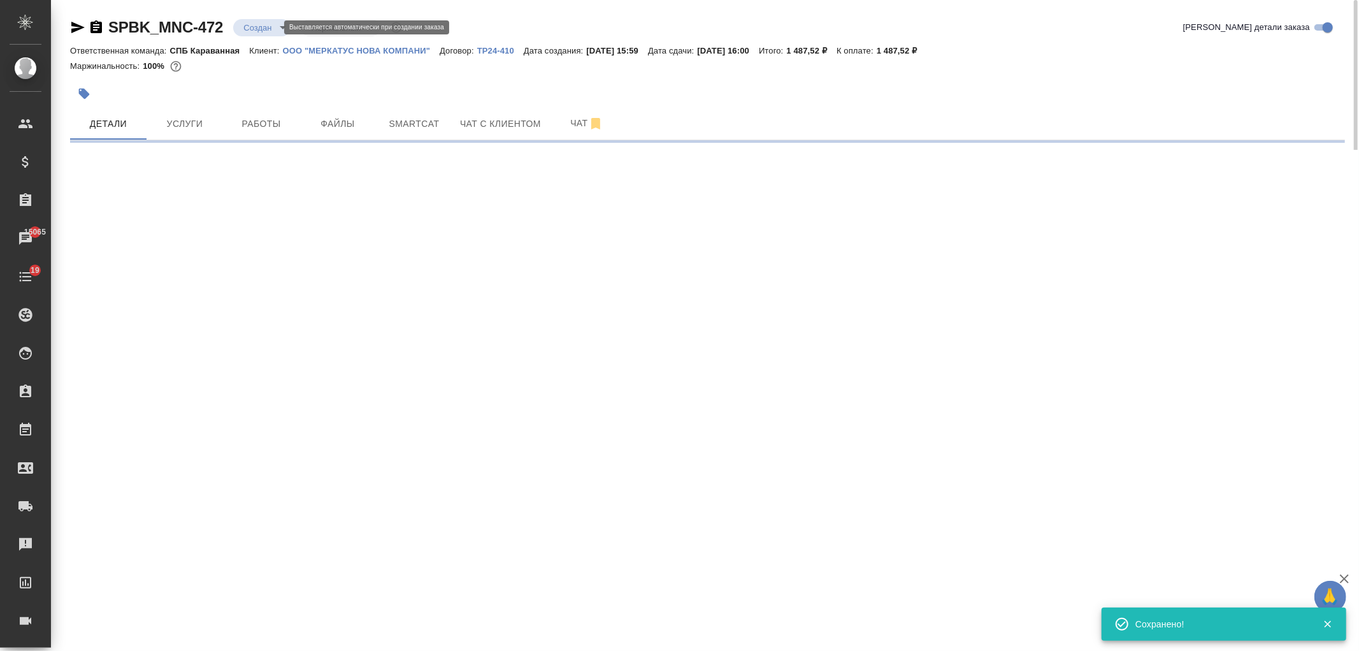
click at [261, 28] on body "🙏 .cls-1 fill:#fff; AWATERA Ivanova Arina Клиенты Спецификации Заказы 15065 Чат…" at bounding box center [679, 325] width 1359 height 651
select select "RU"
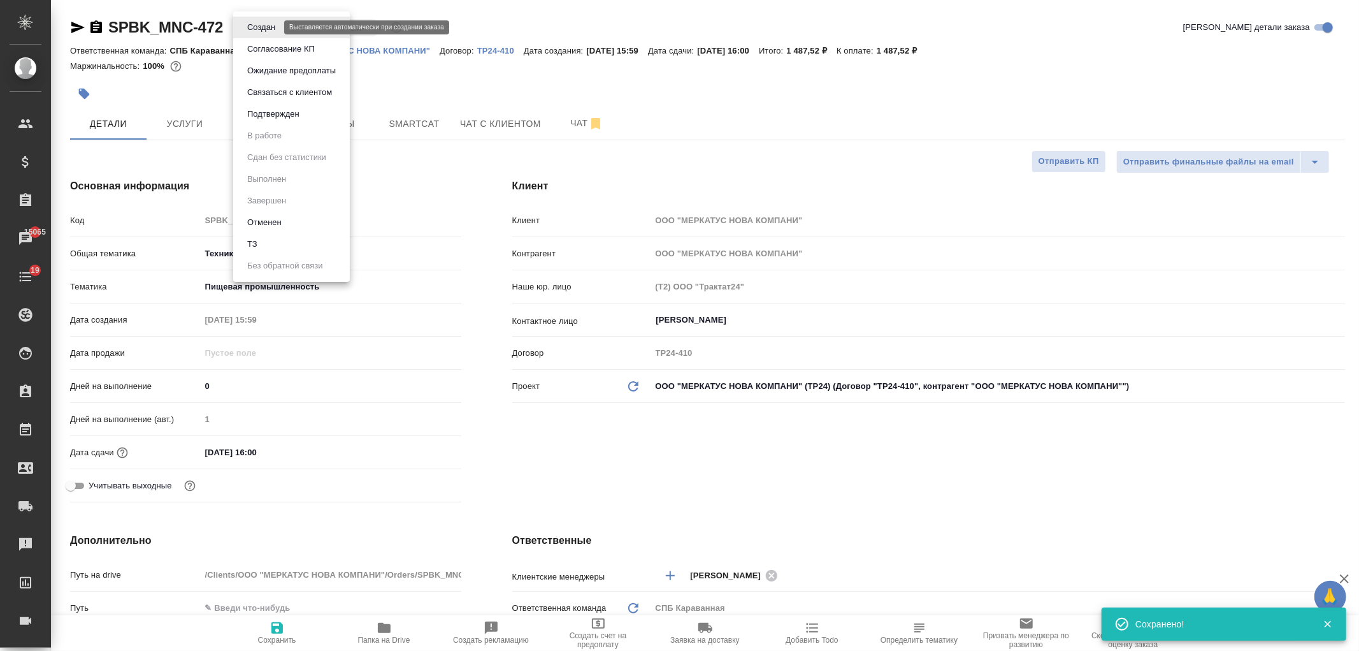
type textarea "x"
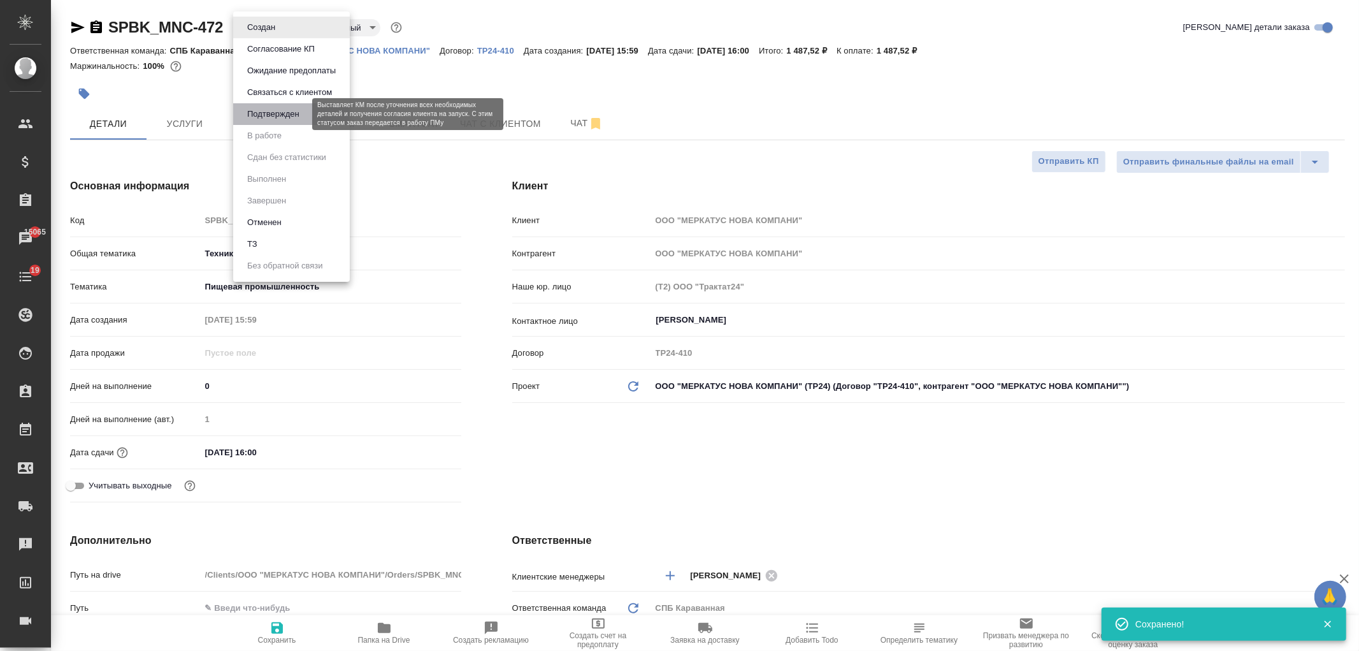
click at [282, 119] on button "Подтвержден" at bounding box center [273, 114] width 60 height 14
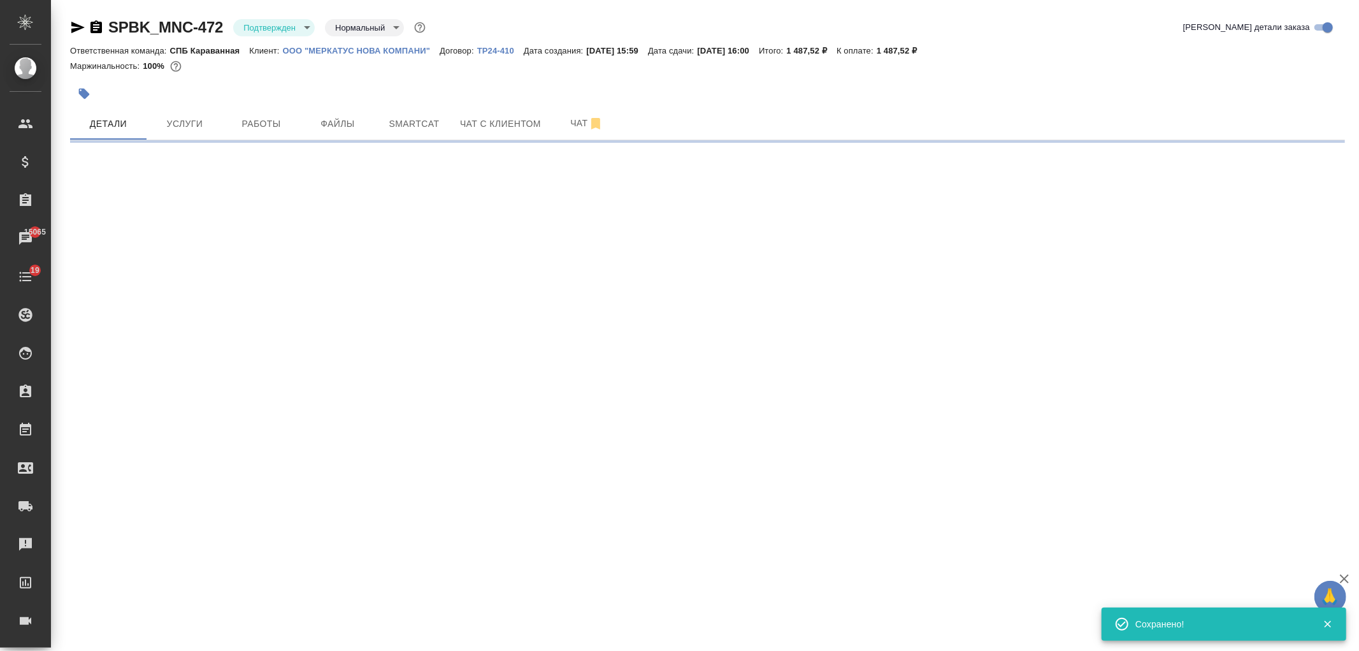
select select "RU"
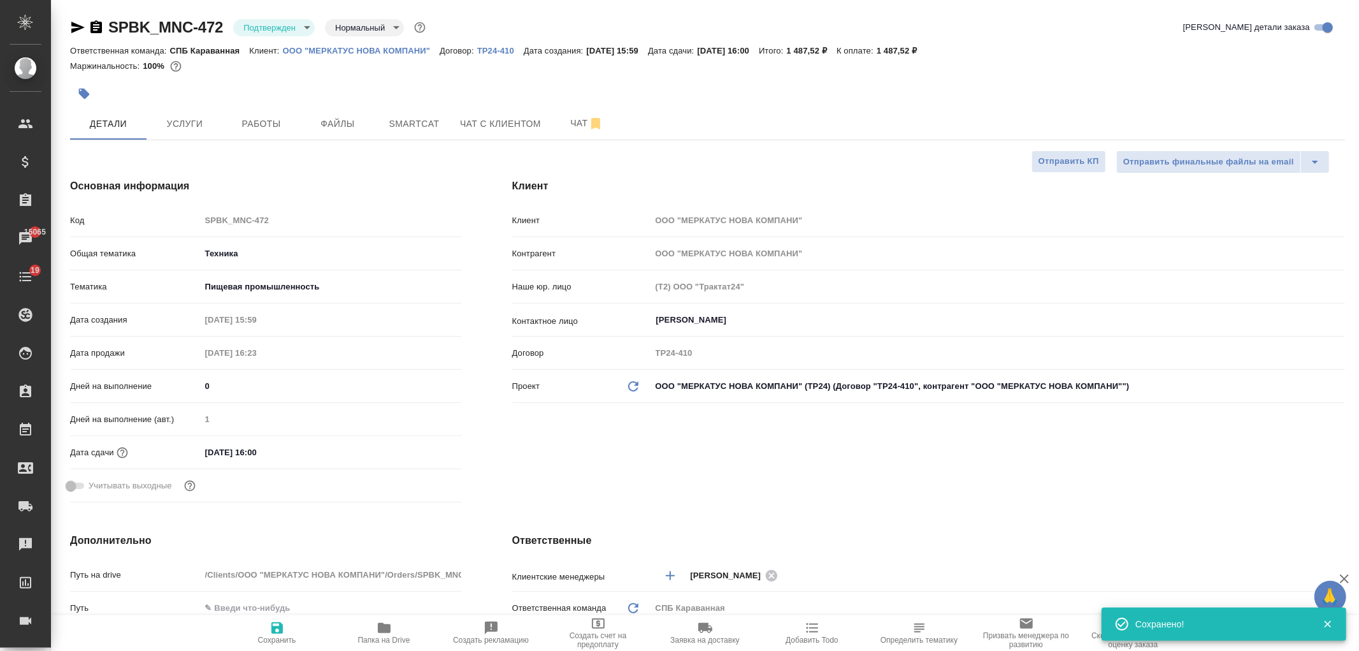
type textarea "x"
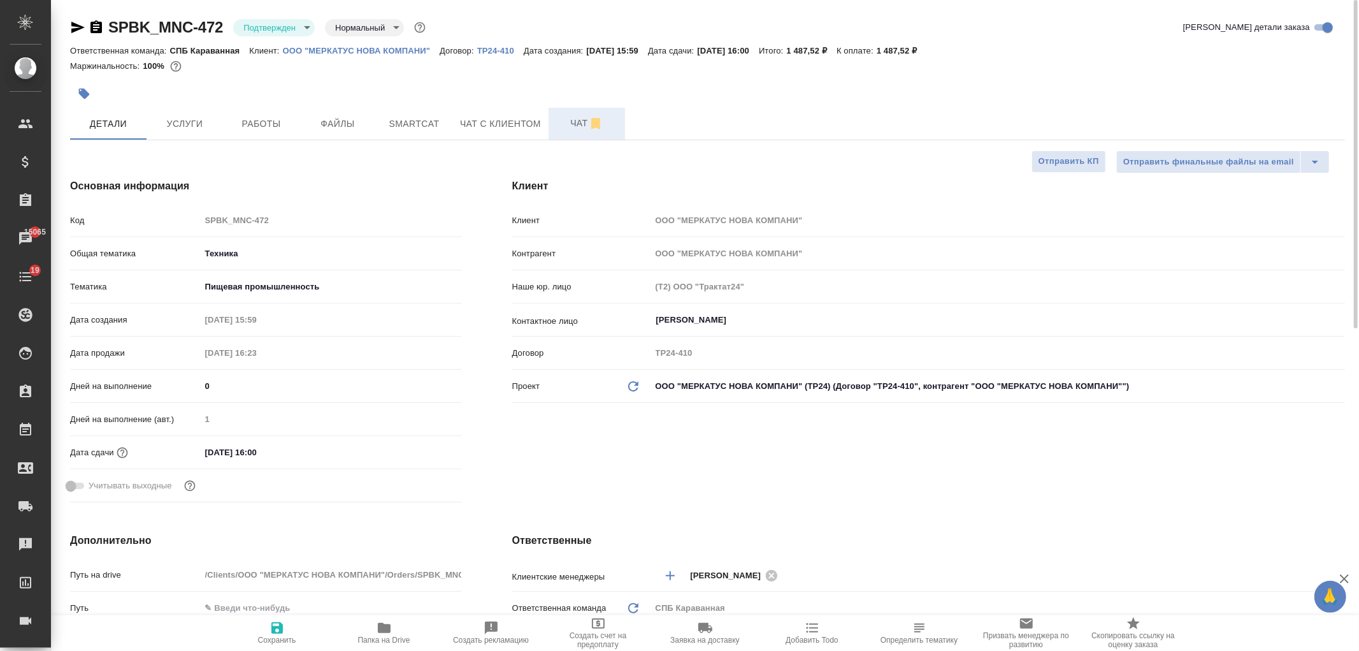
click at [566, 127] on span "Чат" at bounding box center [586, 123] width 61 height 16
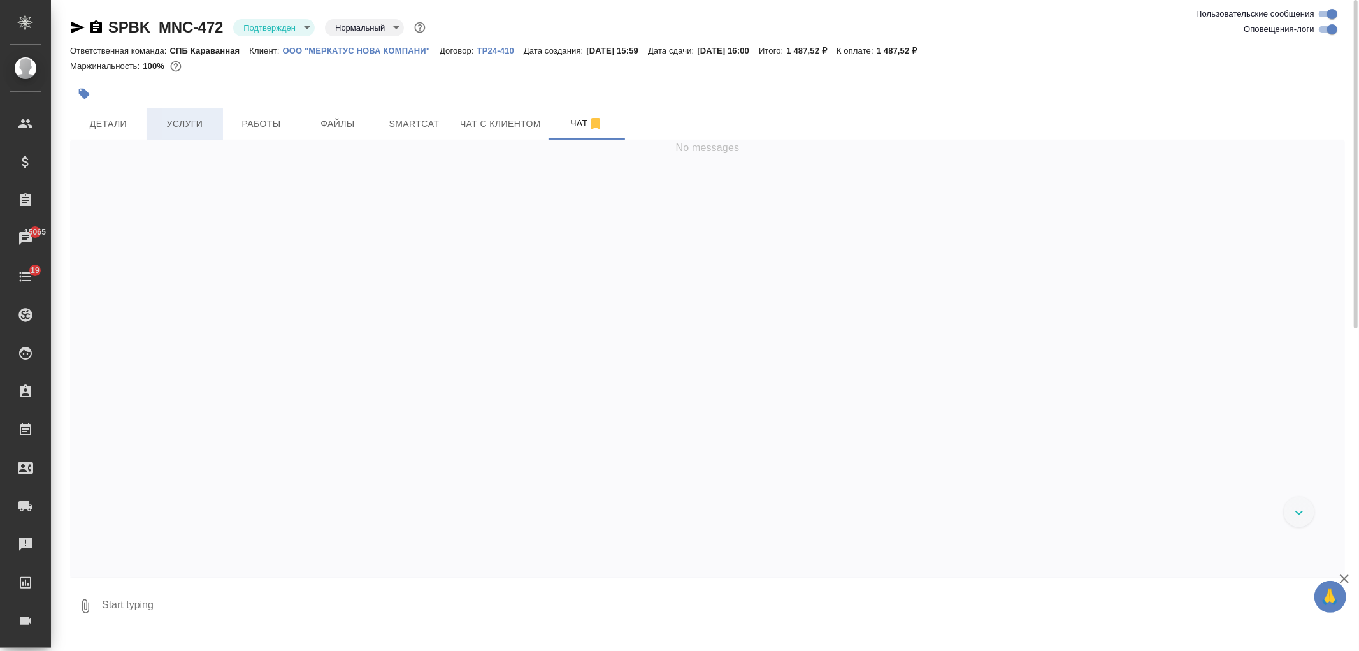
scroll to position [1231, 0]
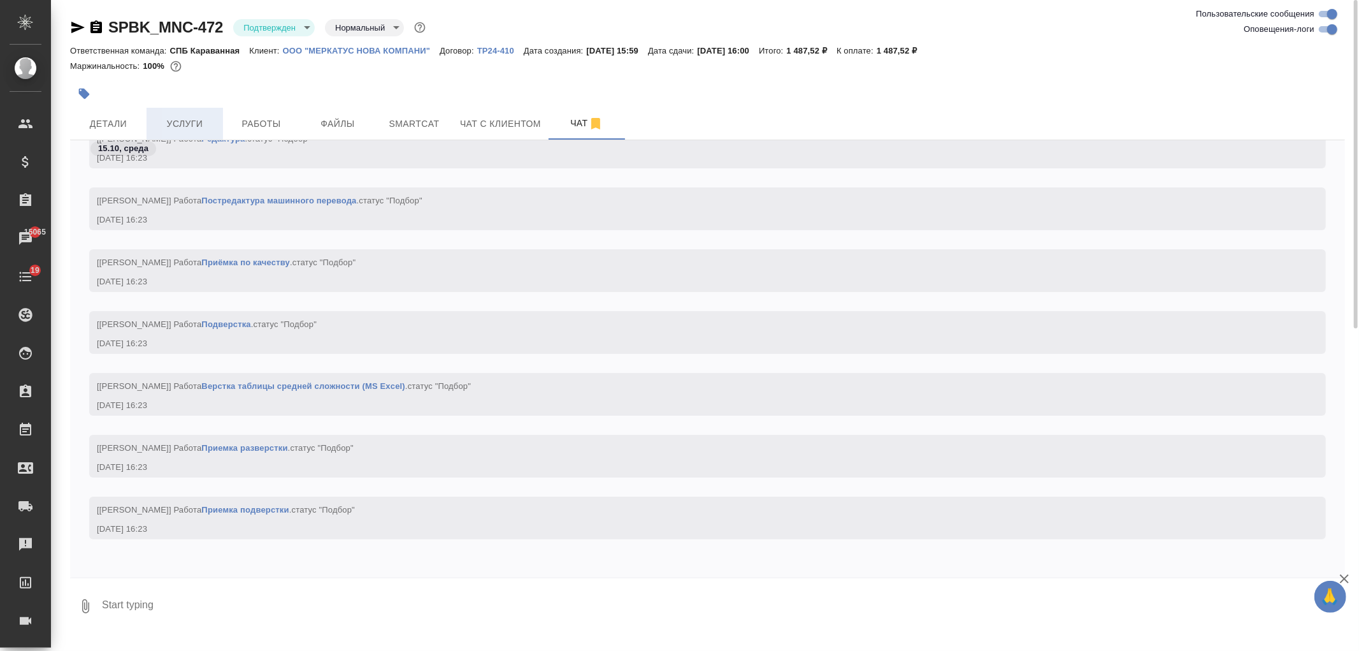
click at [166, 124] on span "Услуги" at bounding box center [184, 124] width 61 height 16
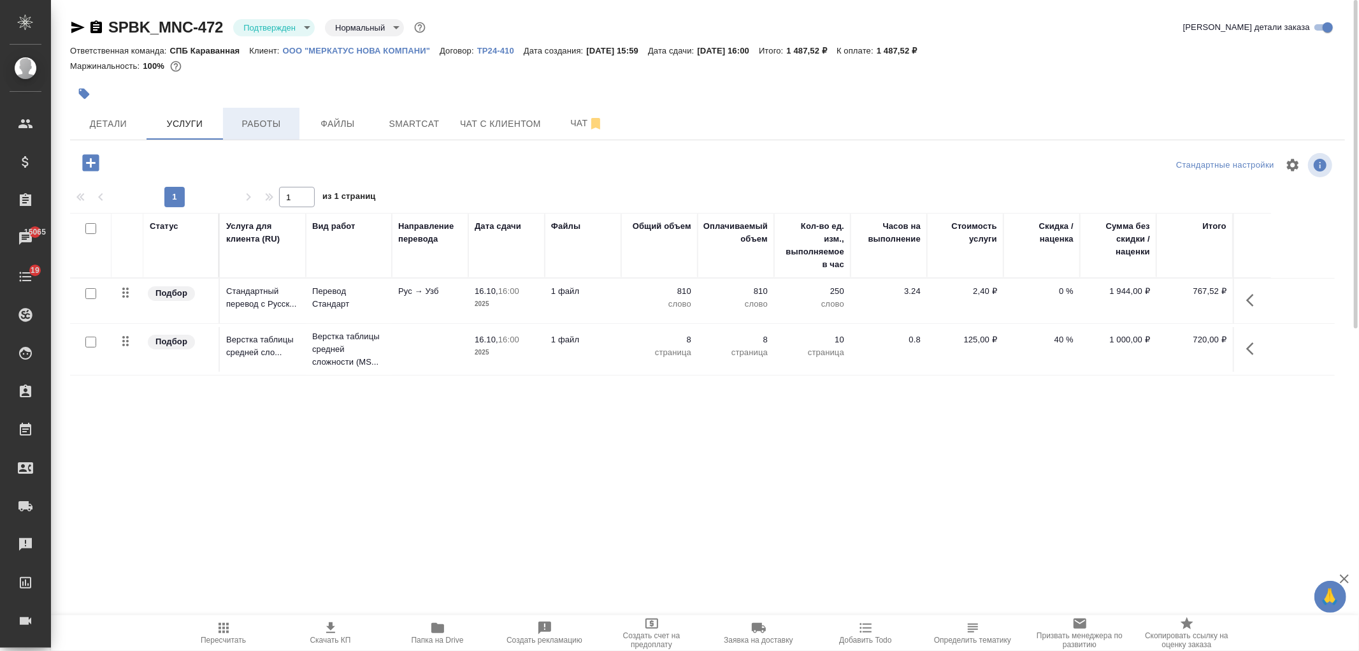
click at [240, 129] on span "Работы" at bounding box center [261, 124] width 61 height 16
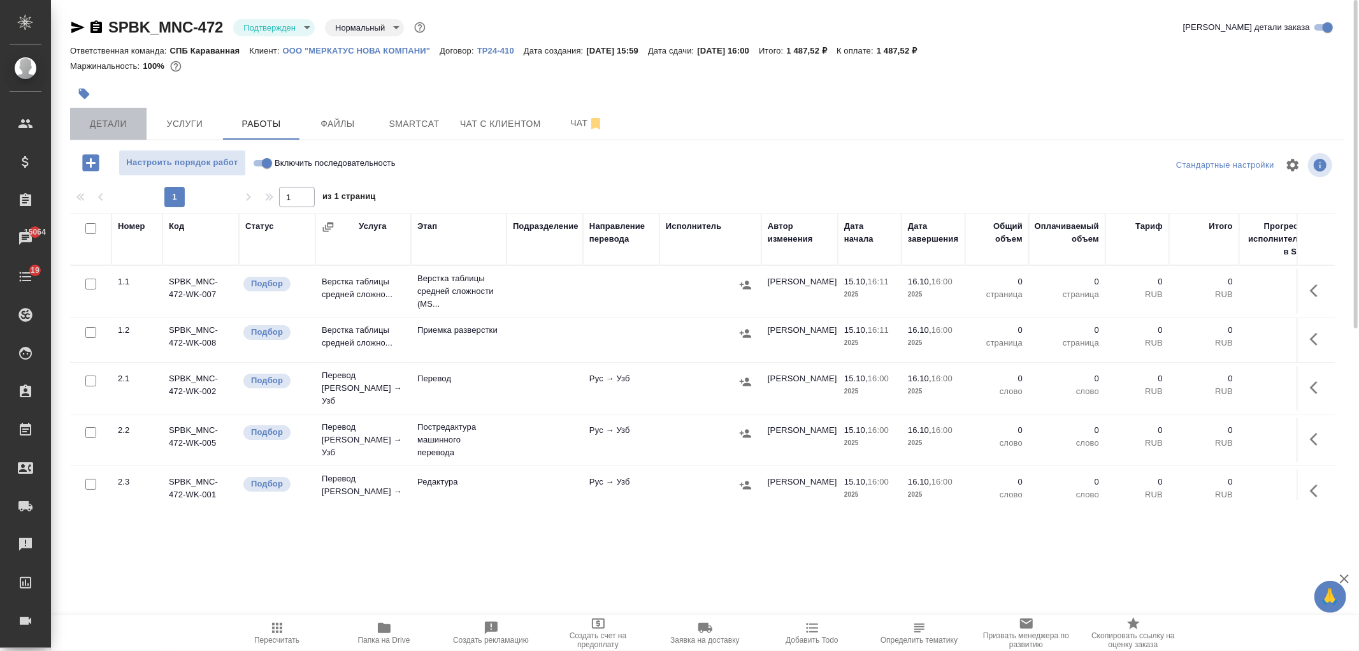
click at [110, 116] on span "Детали" at bounding box center [108, 124] width 61 height 16
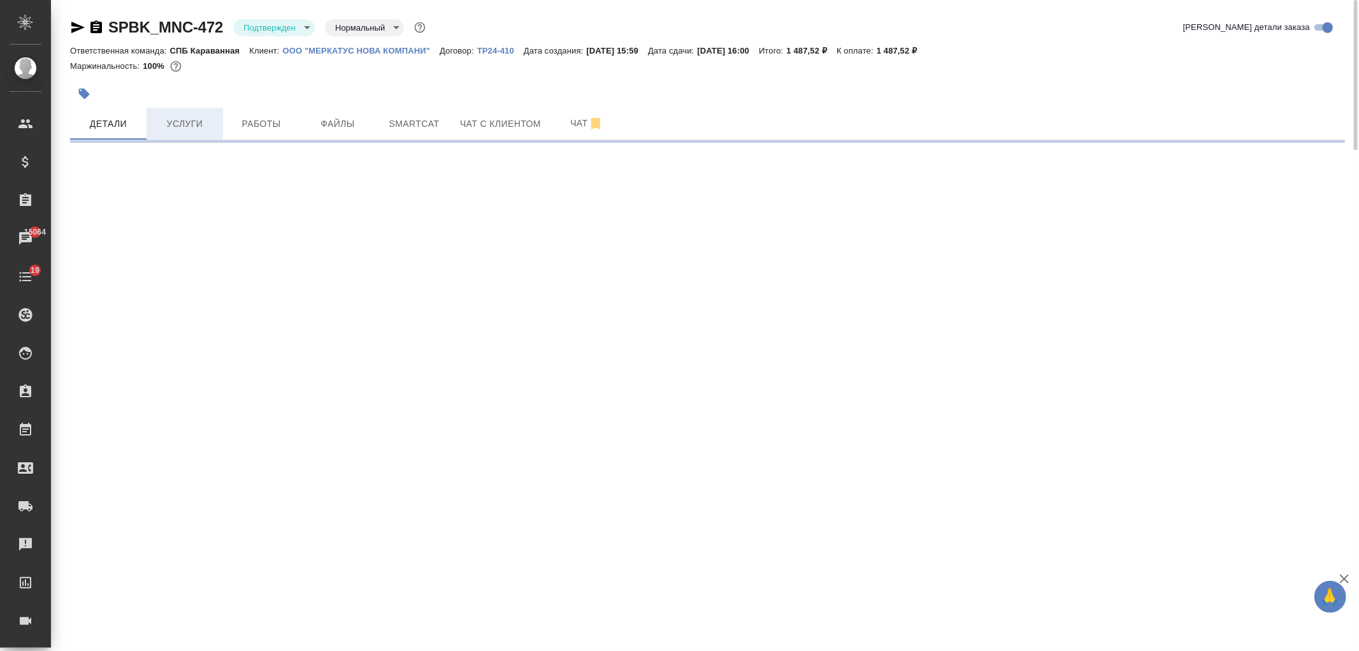
select select "RU"
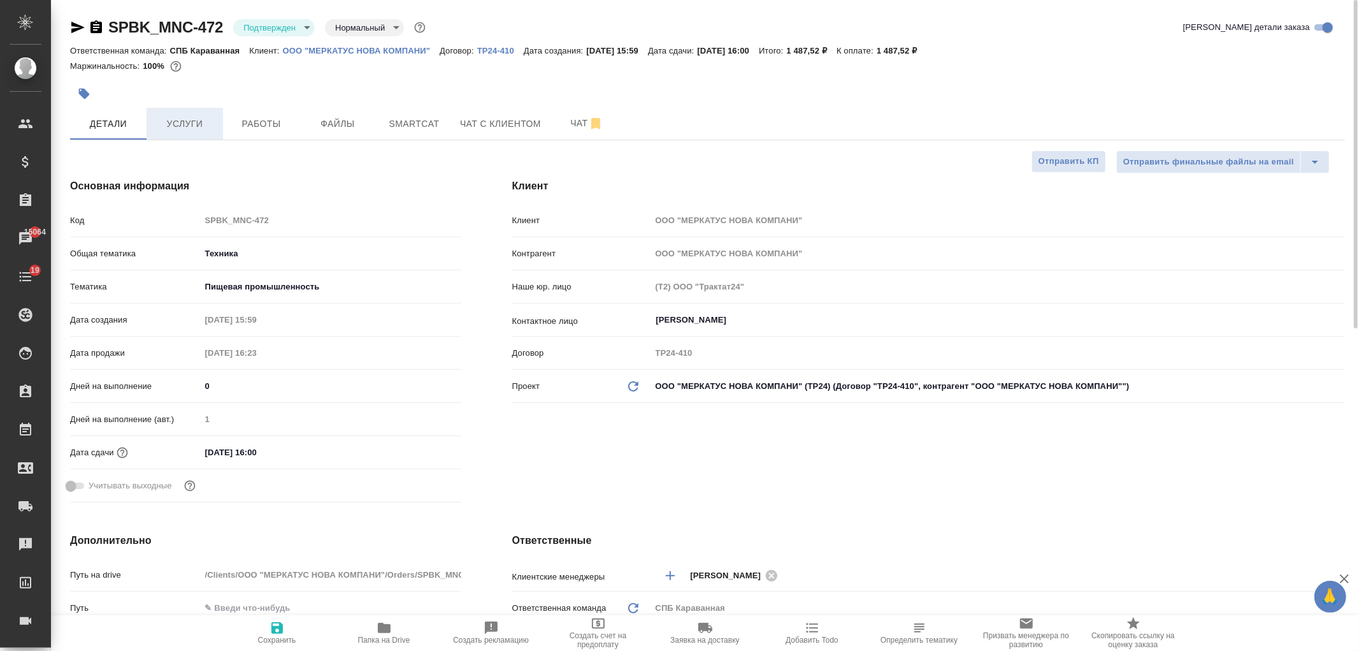
type textarea "x"
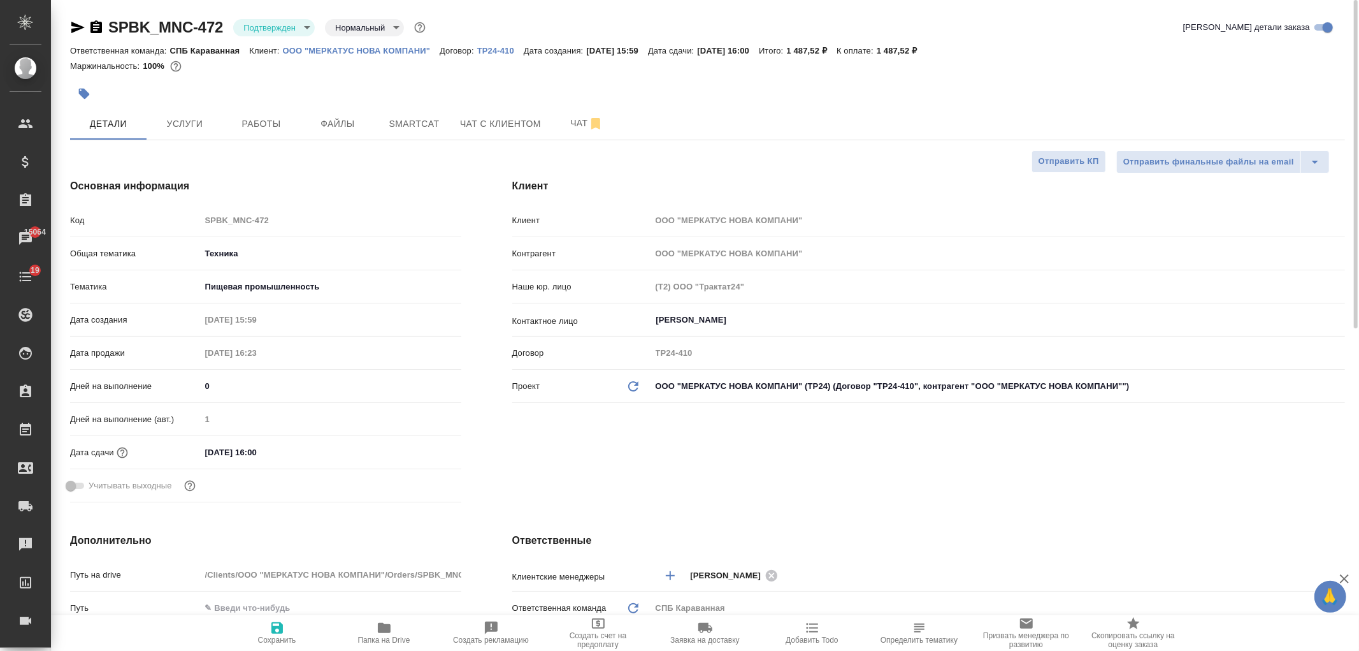
type textarea "x"
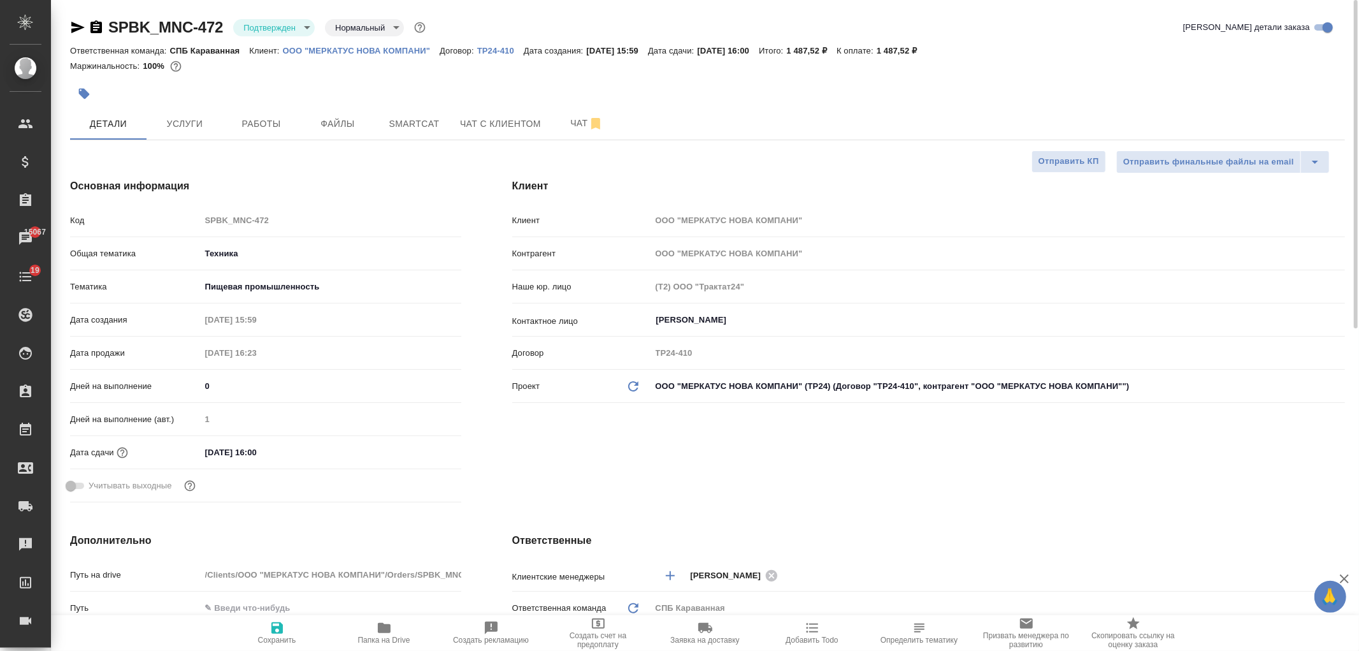
type textarea "x"
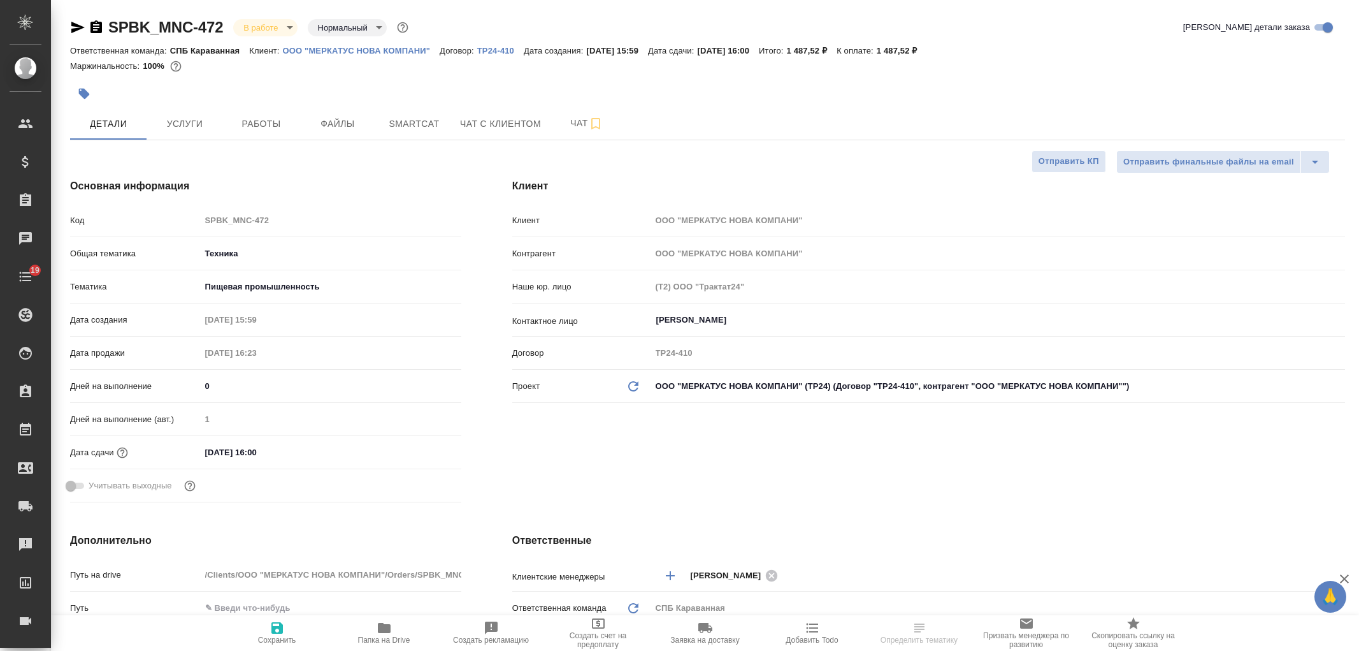
select select "RU"
type textarea "x"
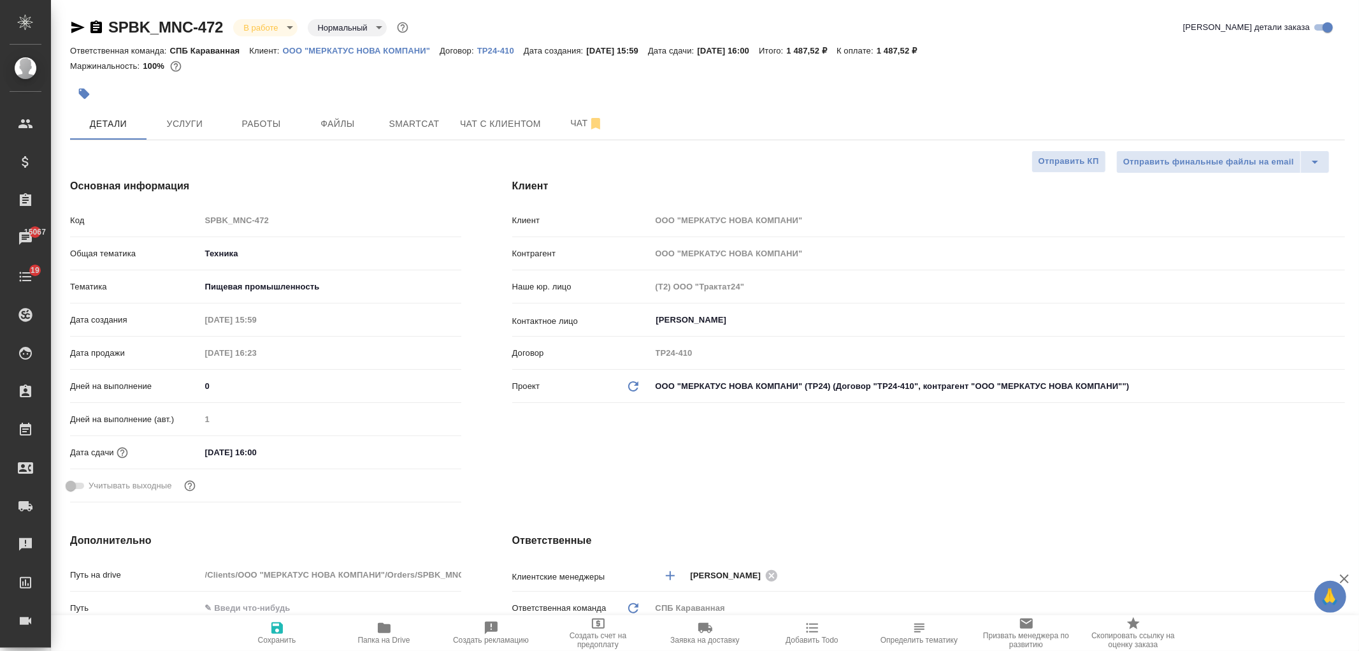
type textarea "x"
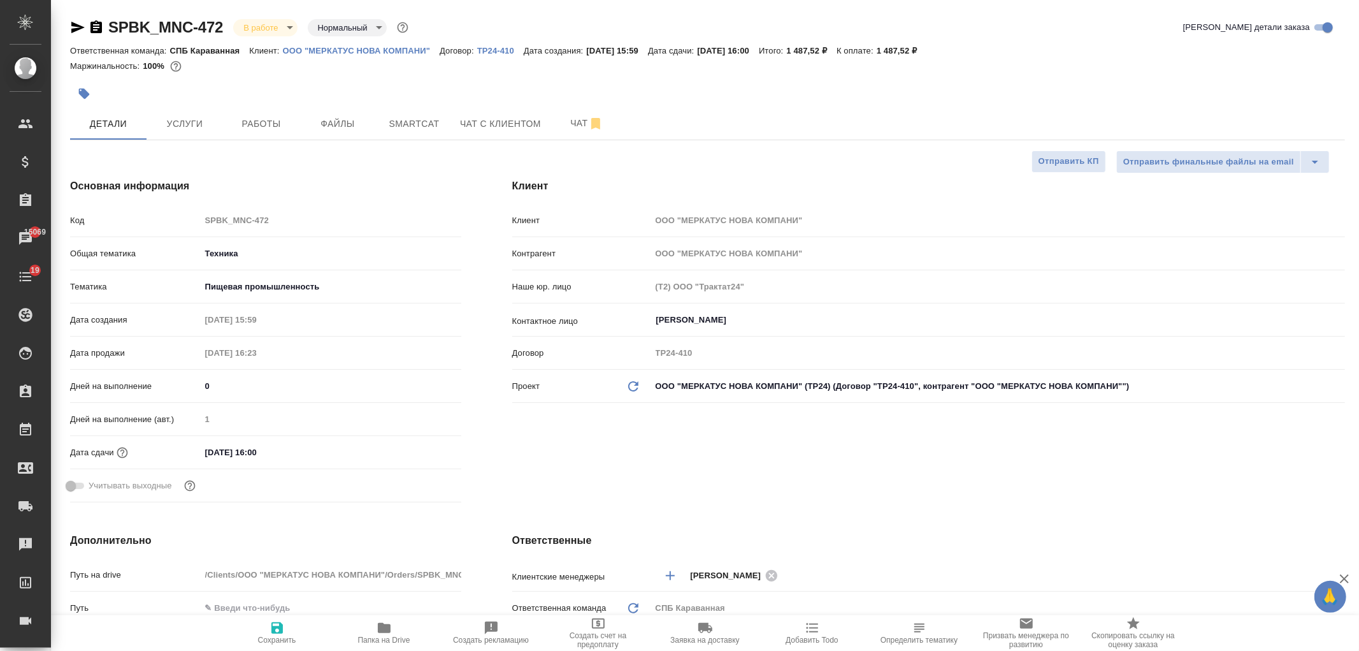
type textarea "x"
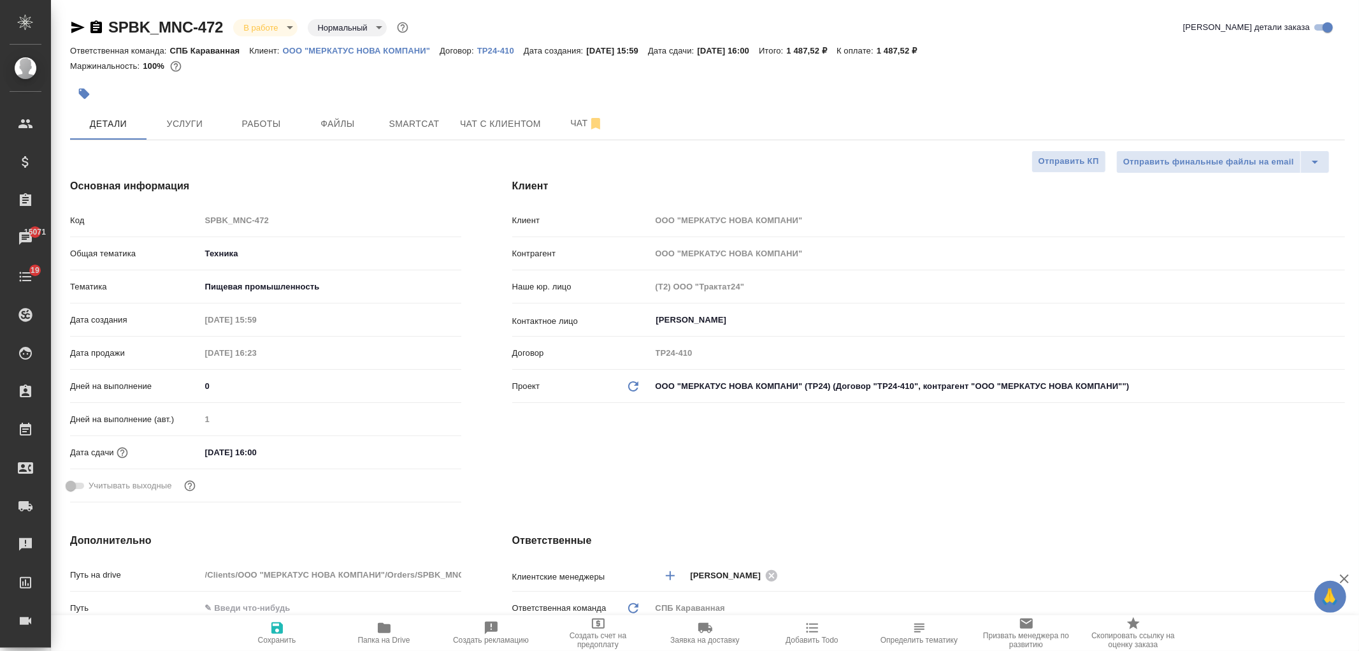
type textarea "x"
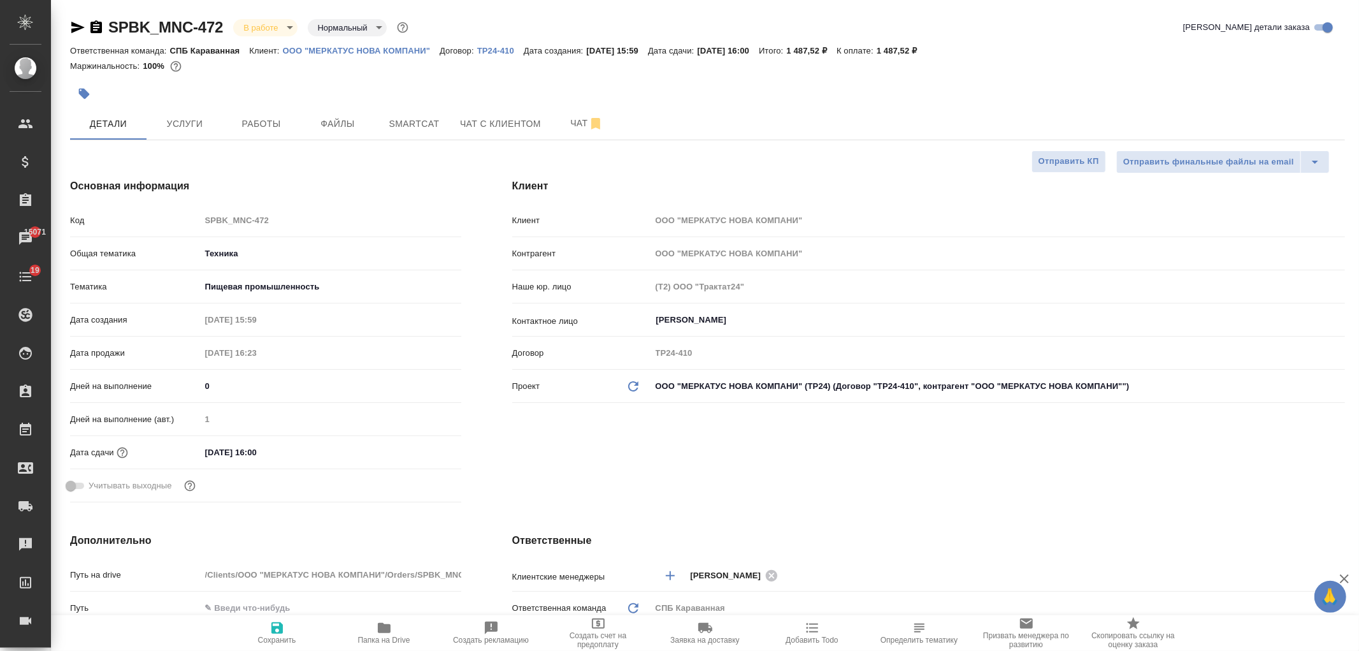
type textarea "x"
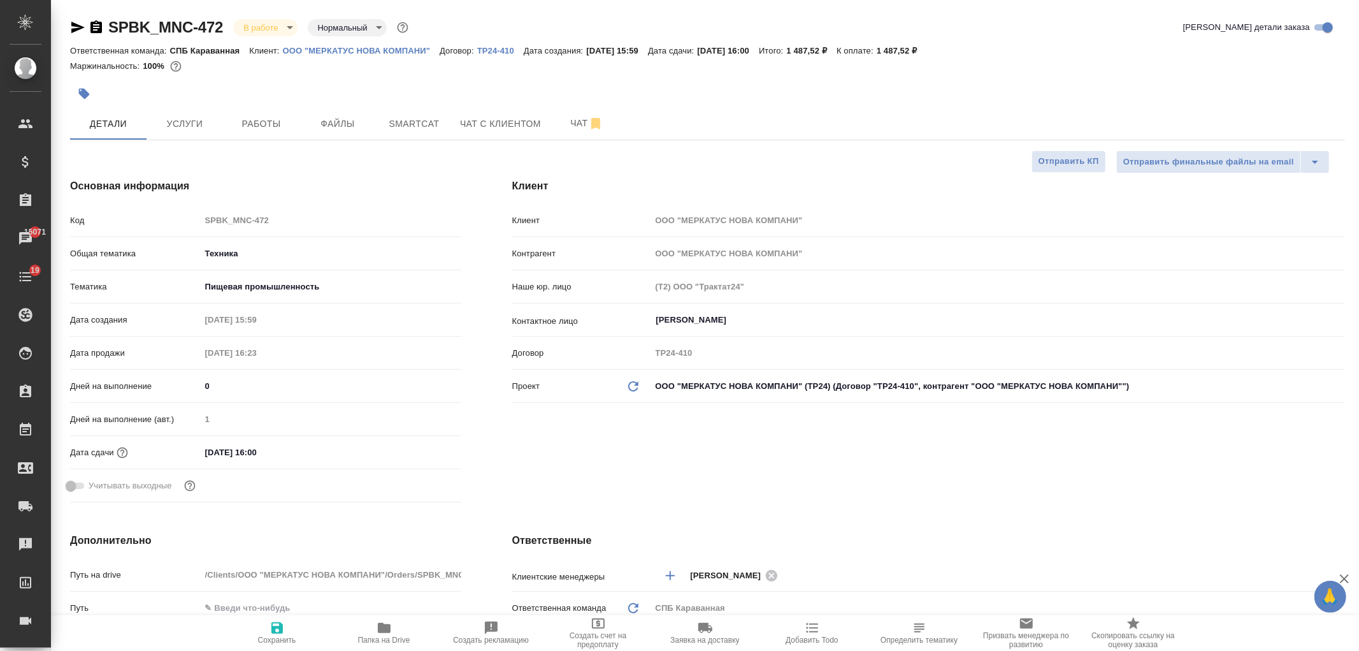
type textarea "x"
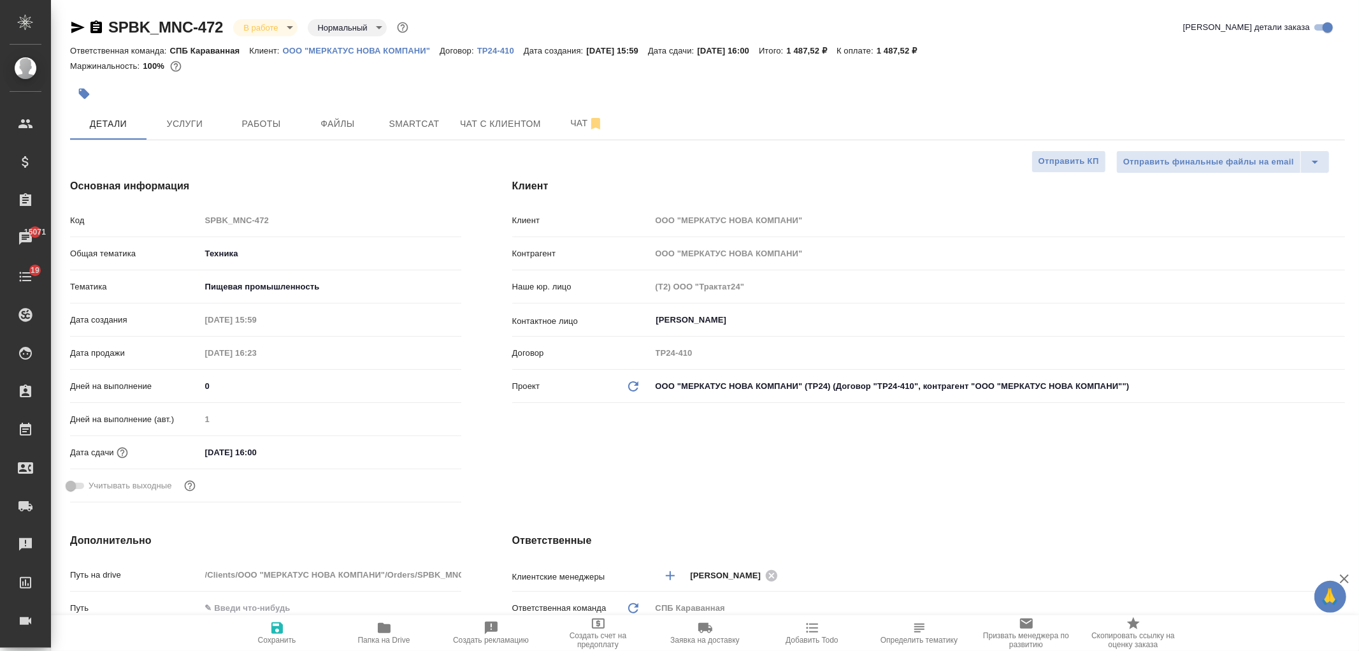
type textarea "x"
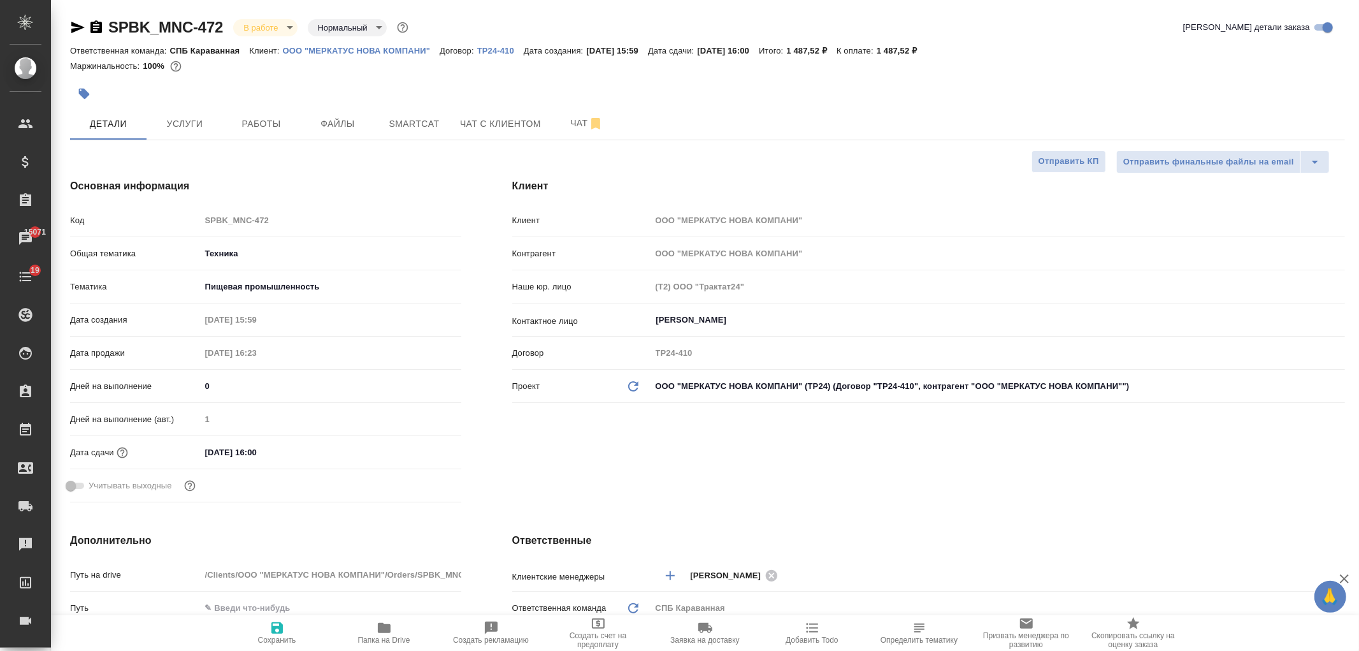
type textarea "x"
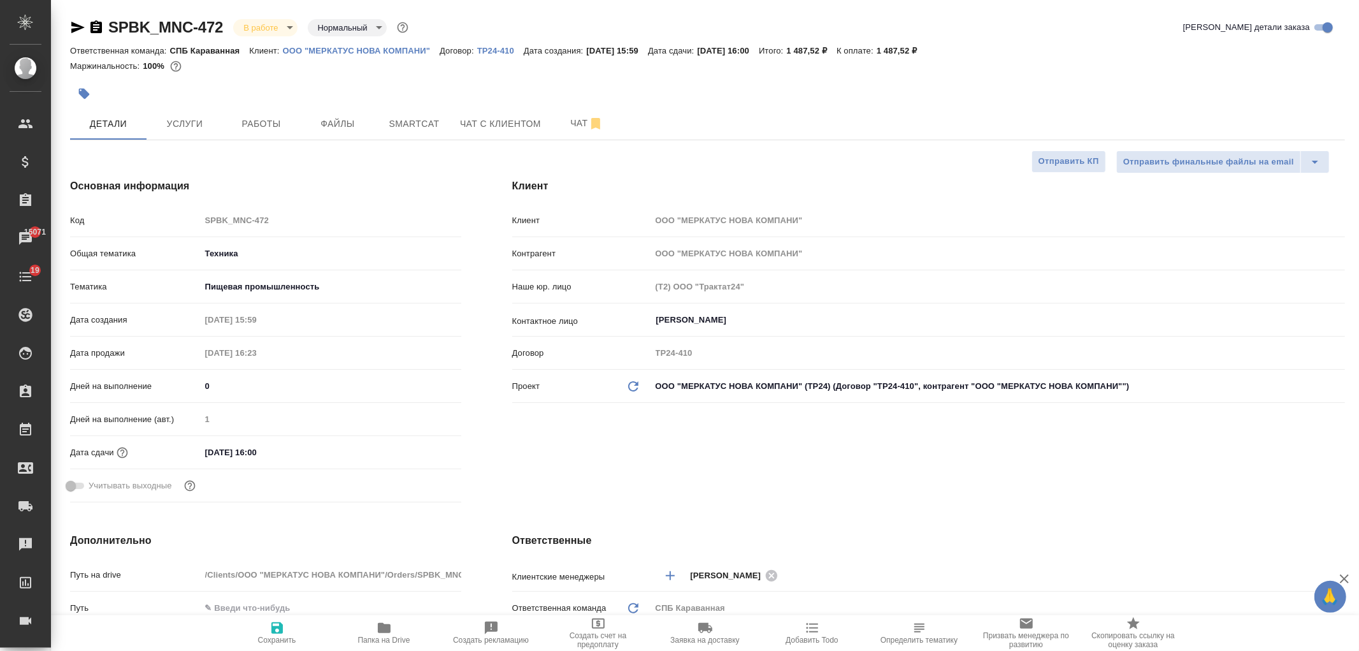
type textarea "x"
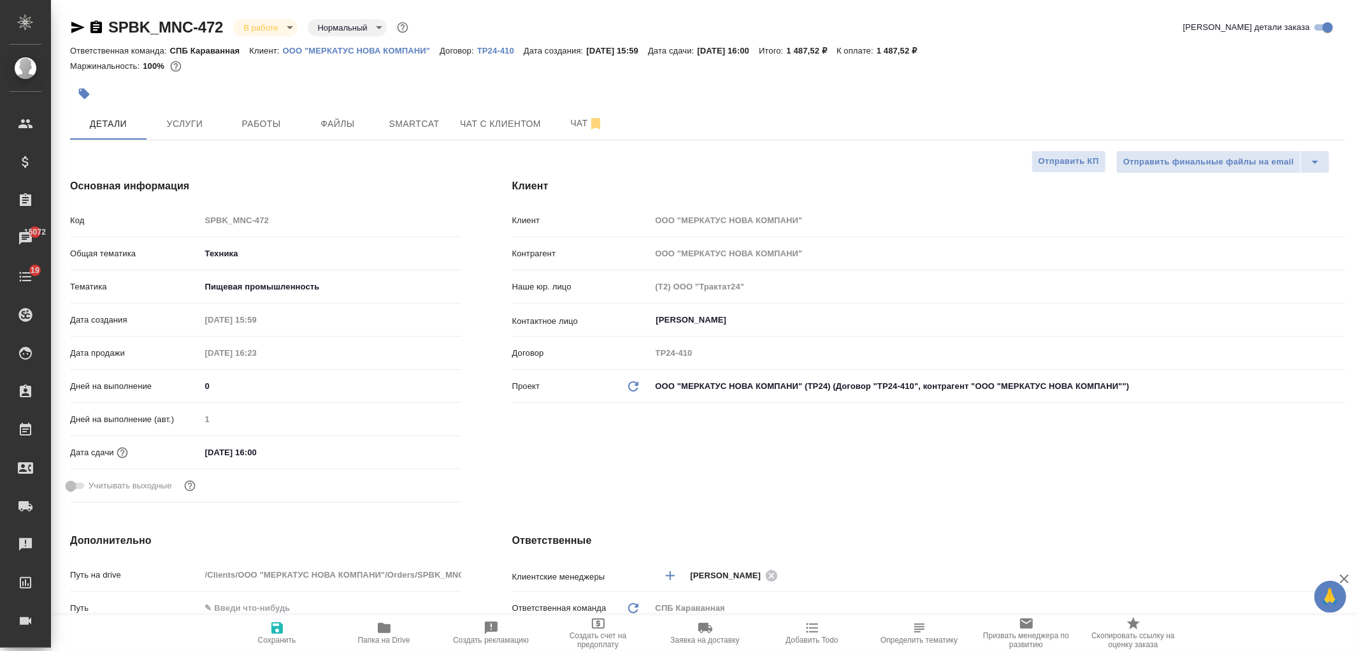
type textarea "x"
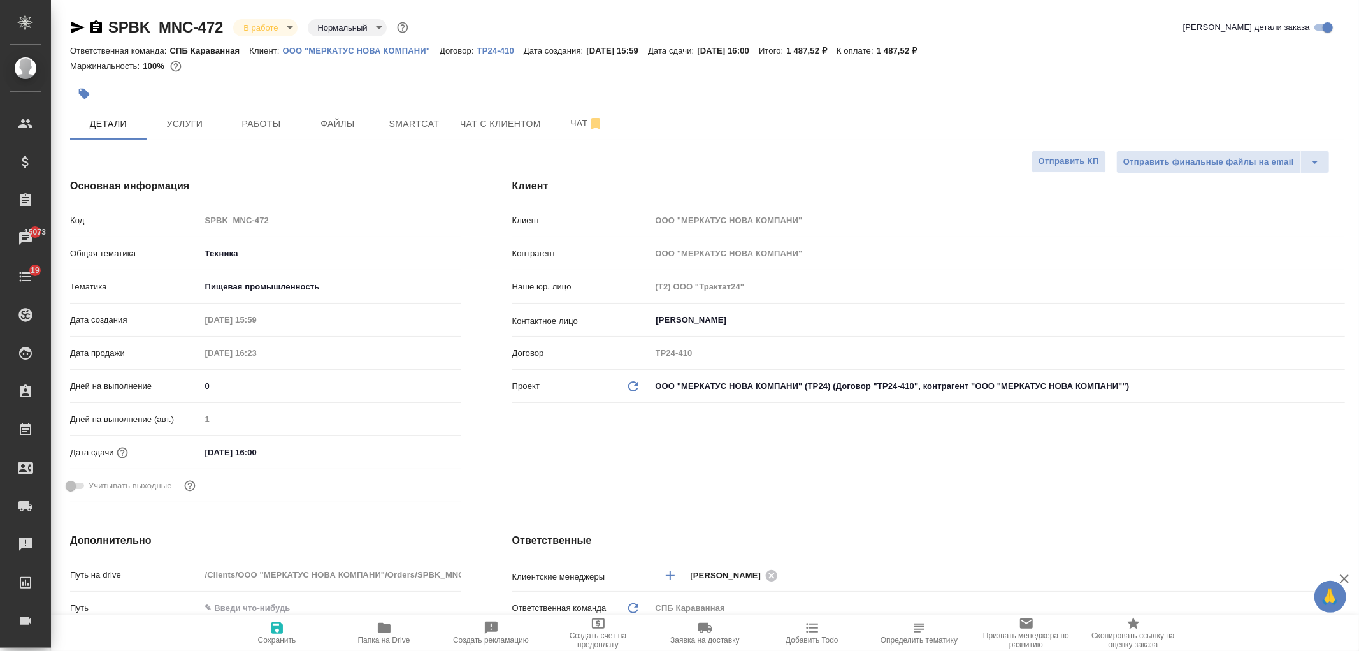
type textarea "x"
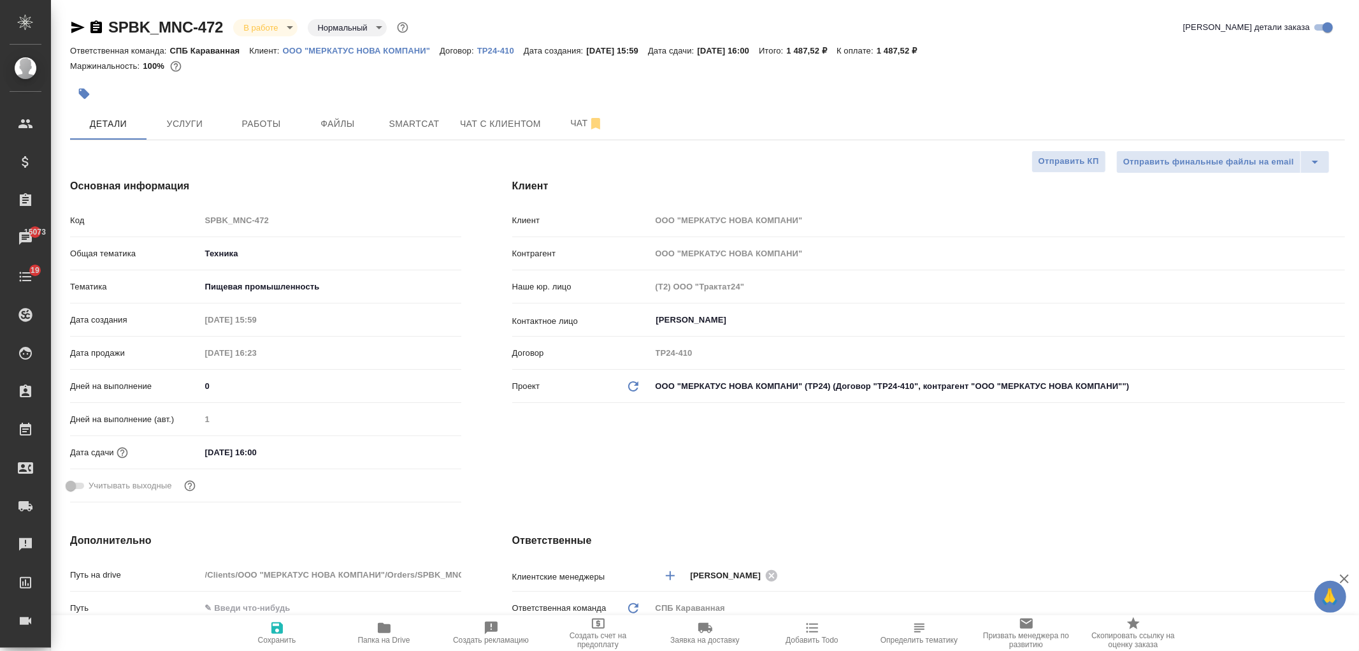
type textarea "x"
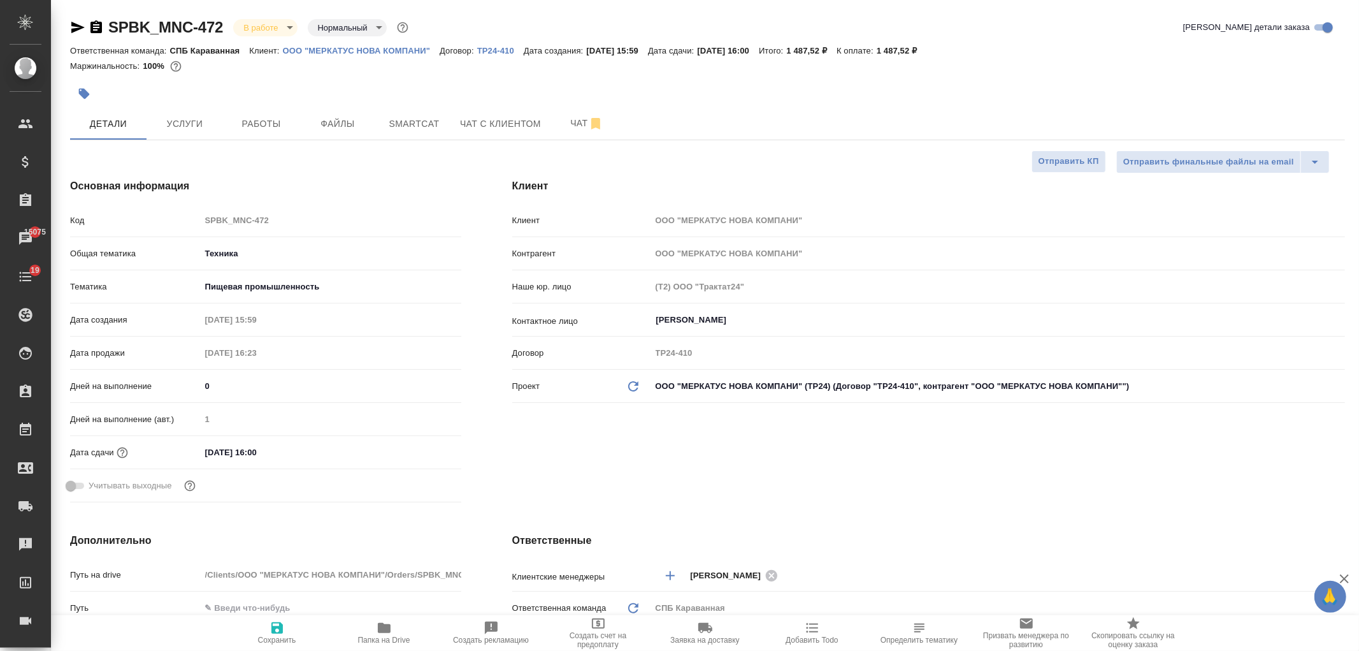
type textarea "x"
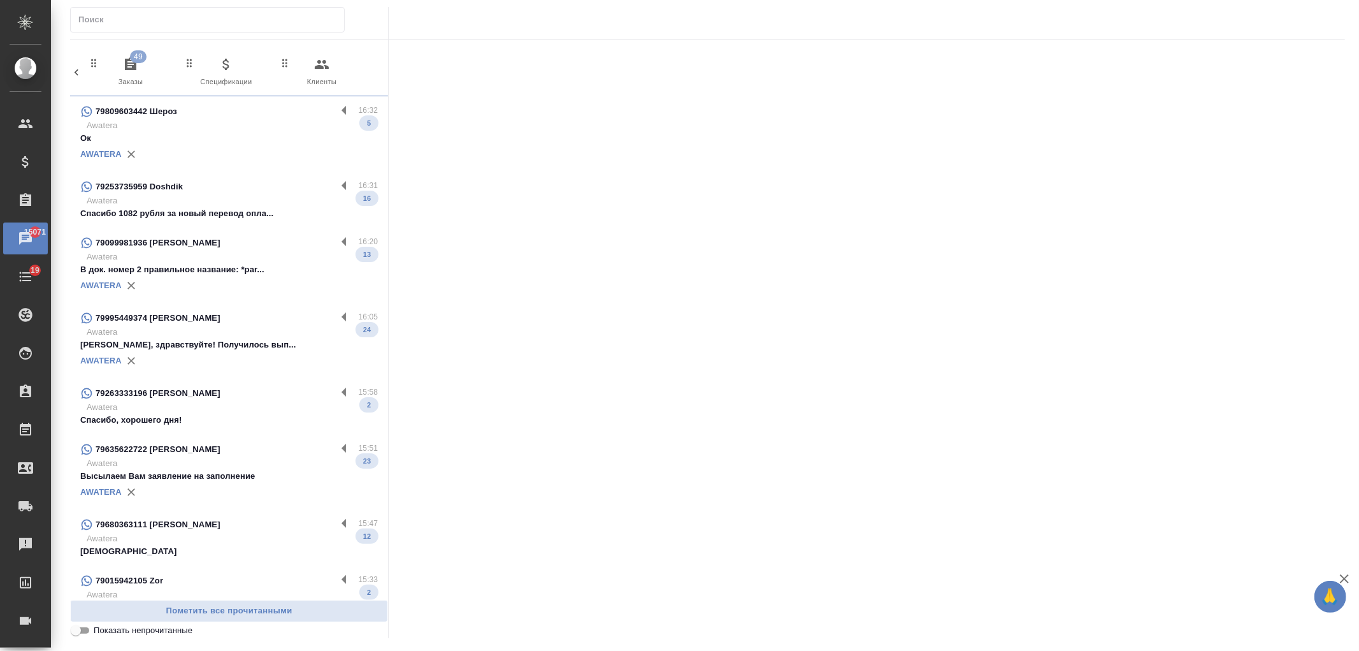
scroll to position [0, 568]
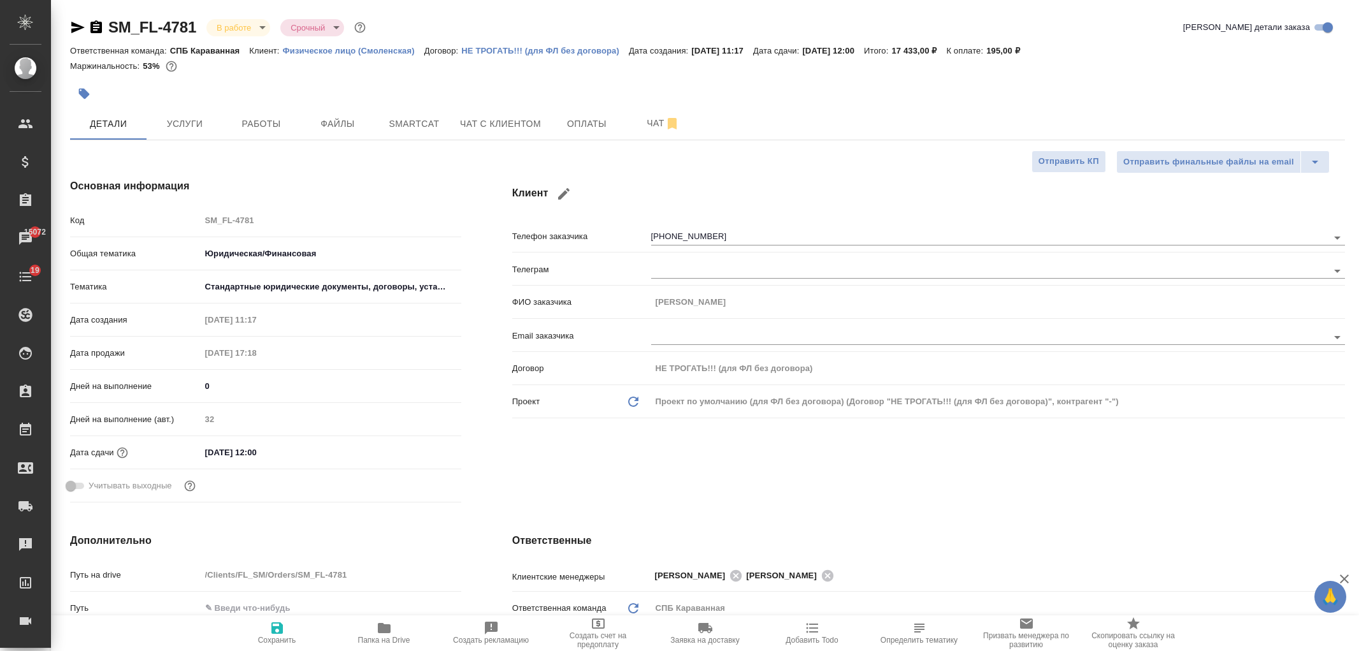
select select "RU"
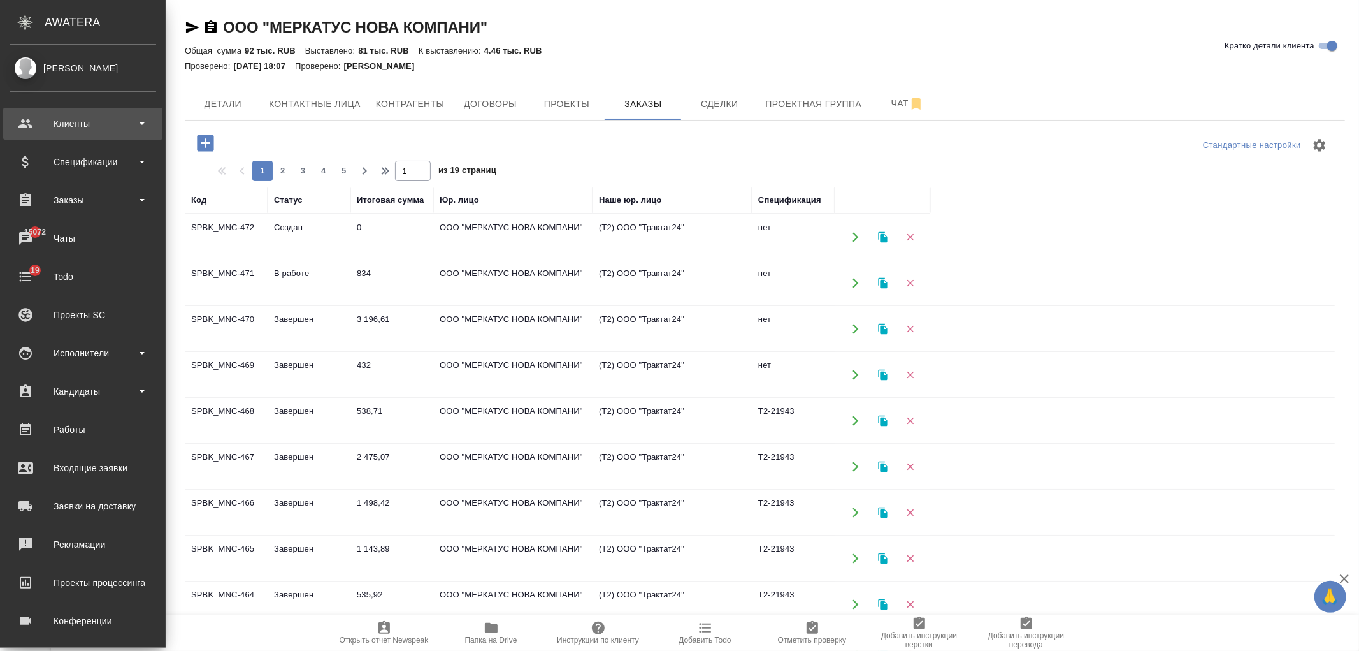
click at [85, 129] on div "Клиенты" at bounding box center [83, 123] width 147 height 19
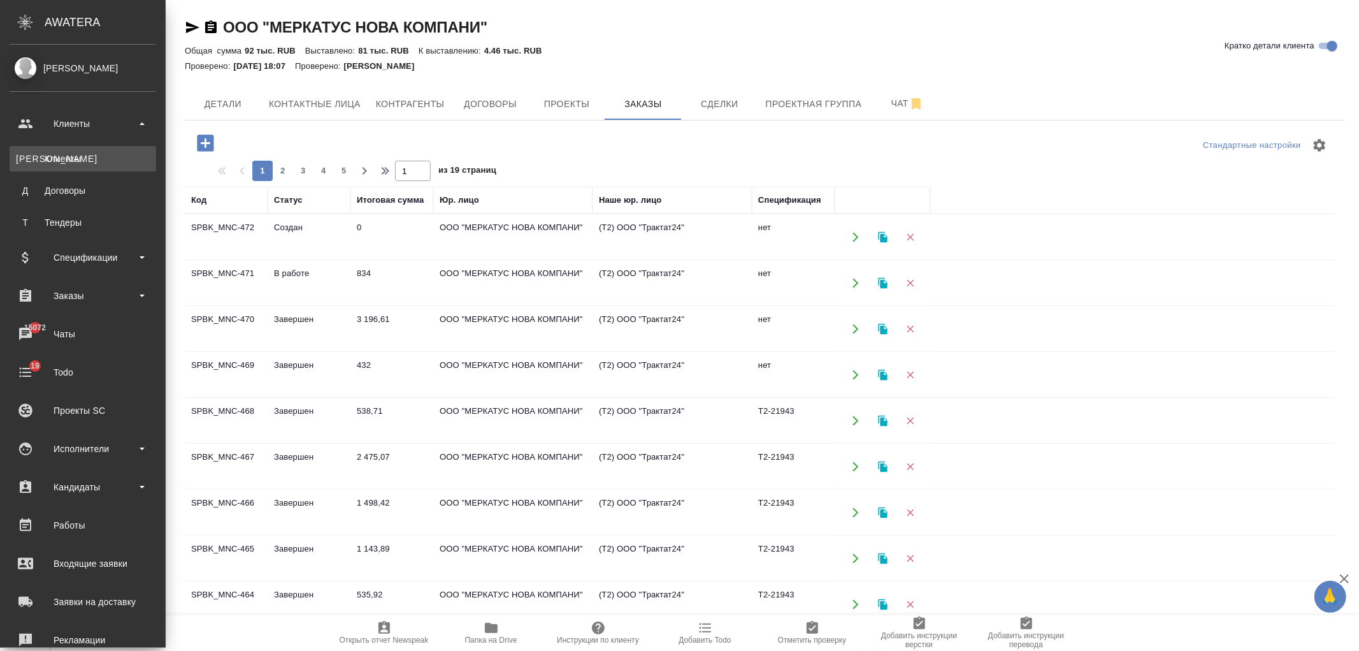
click at [90, 163] on div "Клиенты" at bounding box center [83, 158] width 134 height 13
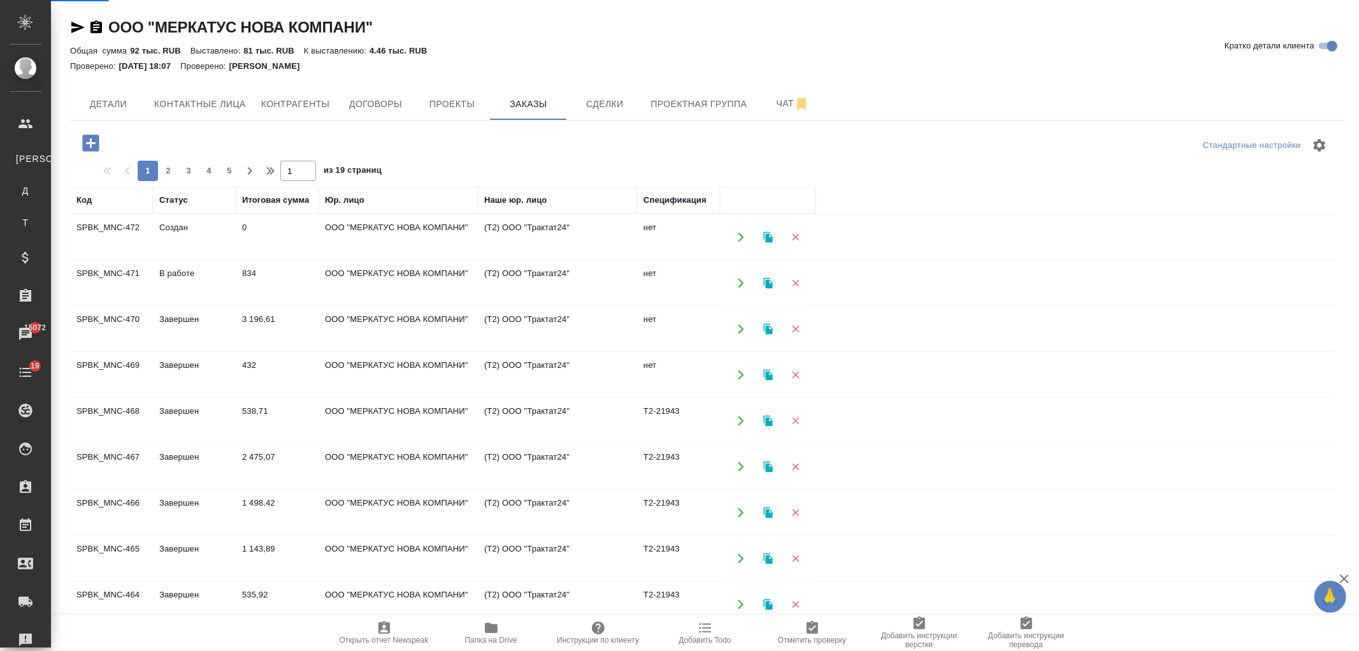
select select "RU"
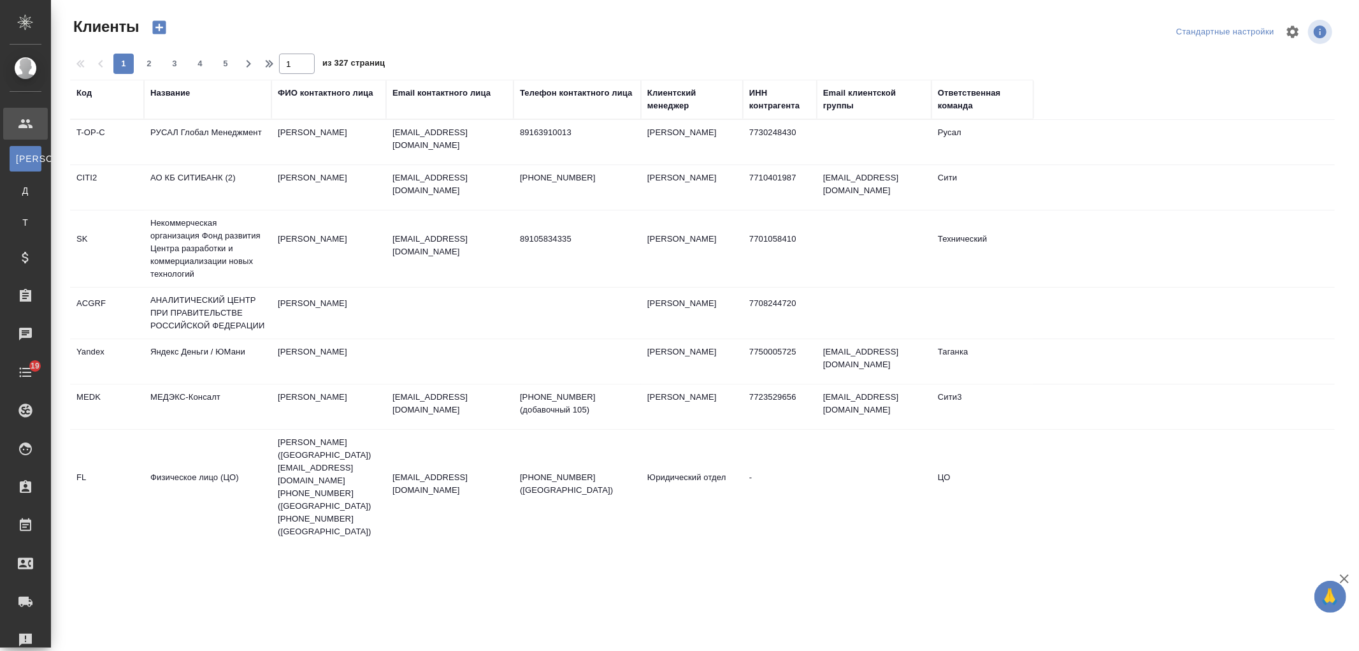
click at [168, 87] on div "Название" at bounding box center [170, 93] width 40 height 13
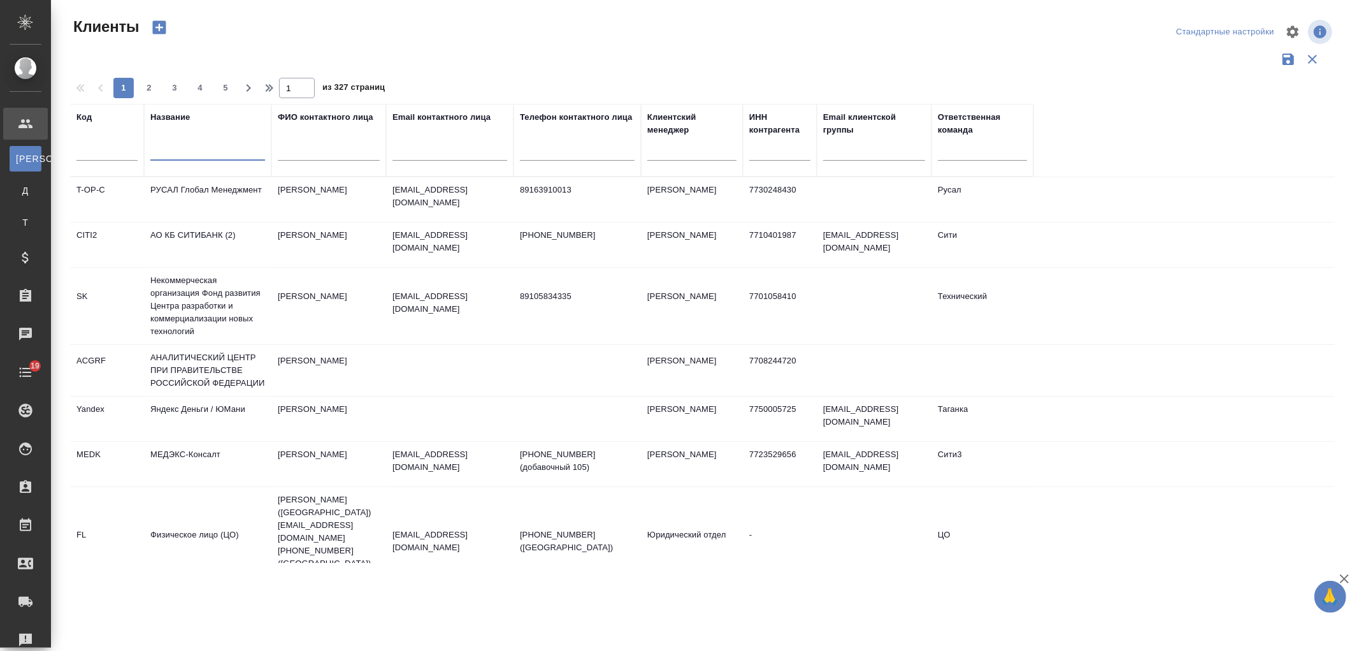
click at [204, 157] on input "text" at bounding box center [207, 153] width 115 height 16
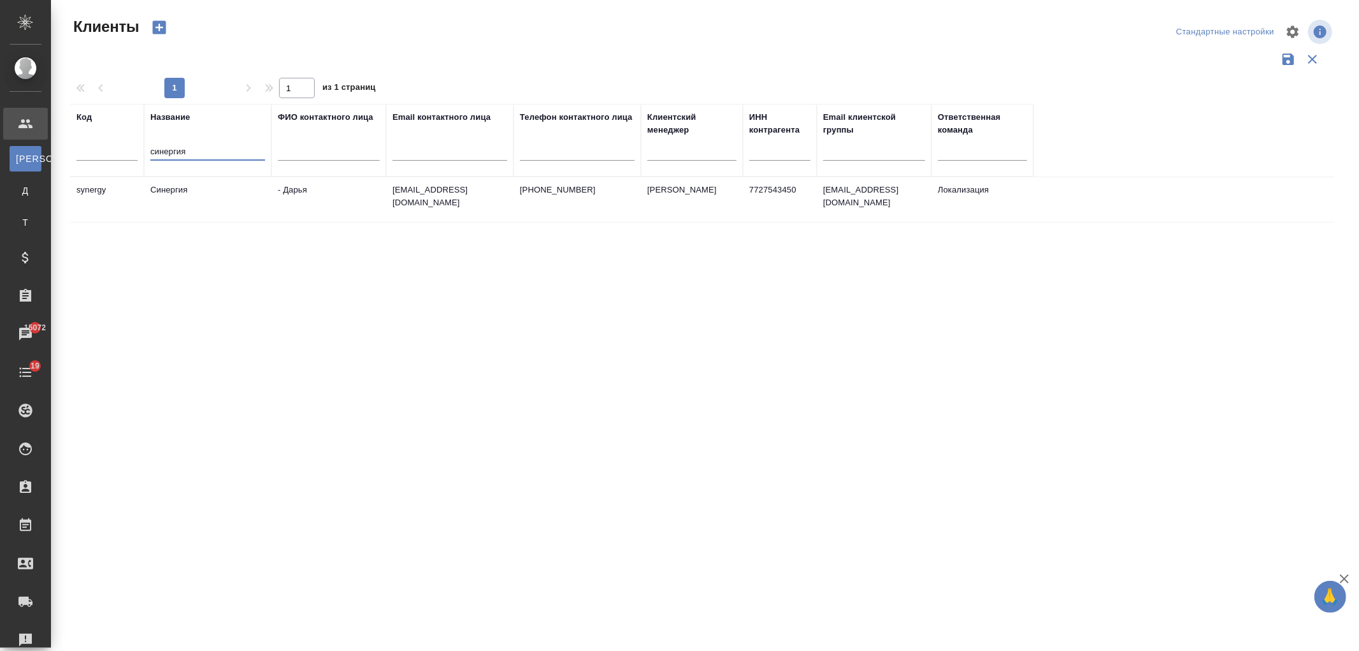
type input "синергия"
click at [250, 190] on td "Синергия" at bounding box center [207, 199] width 127 height 45
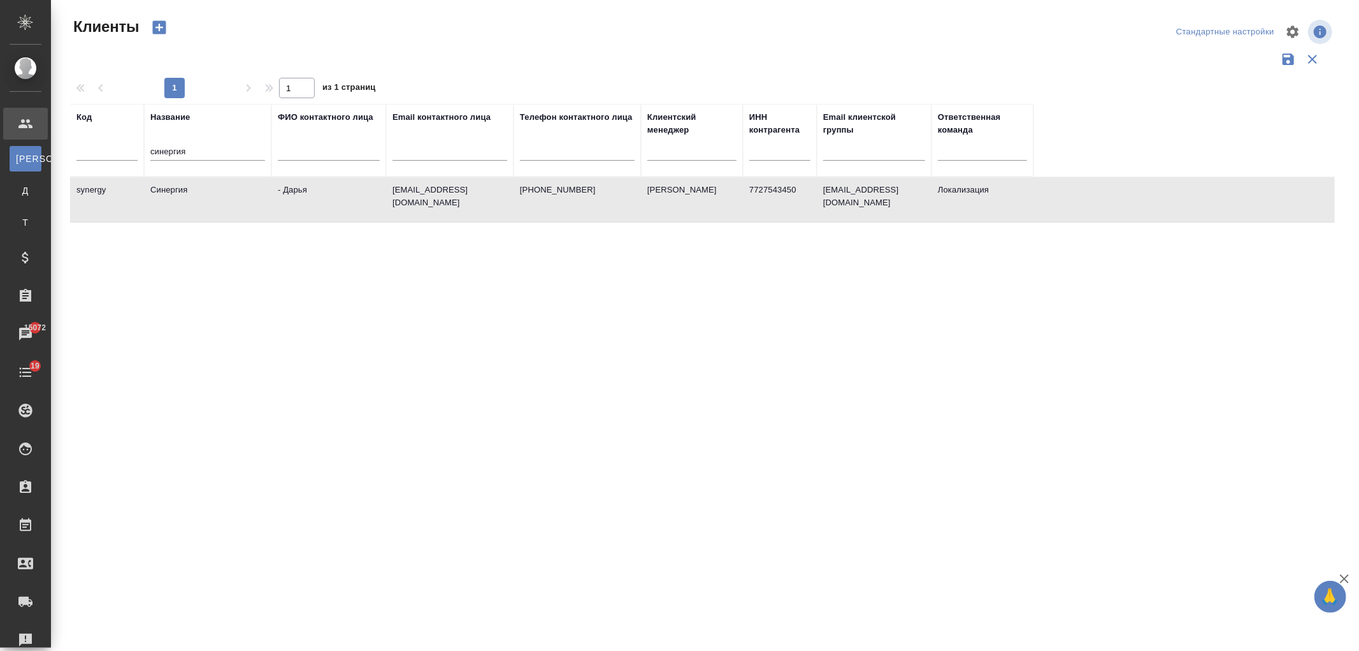
click at [250, 190] on td "Синергия" at bounding box center [207, 199] width 127 height 45
click at [784, 154] on input "text" at bounding box center [779, 153] width 61 height 16
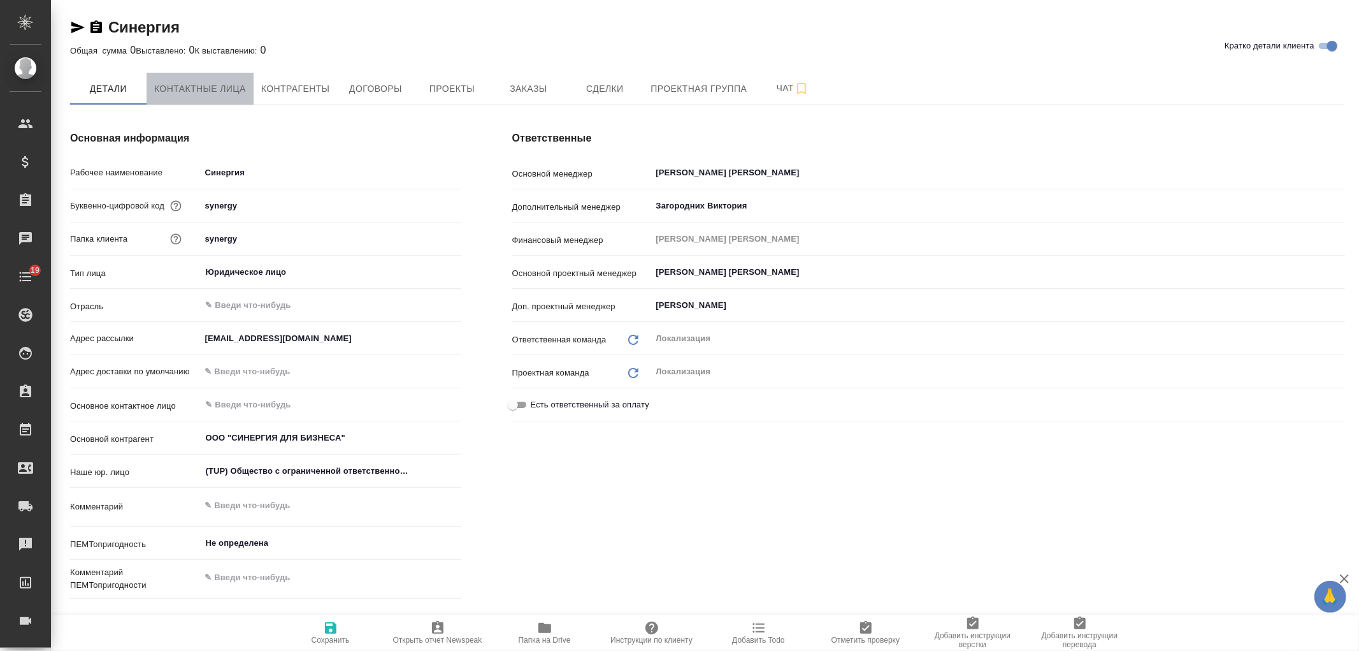
click at [207, 89] on span "Контактные лица" at bounding box center [200, 89] width 92 height 16
select select "RU"
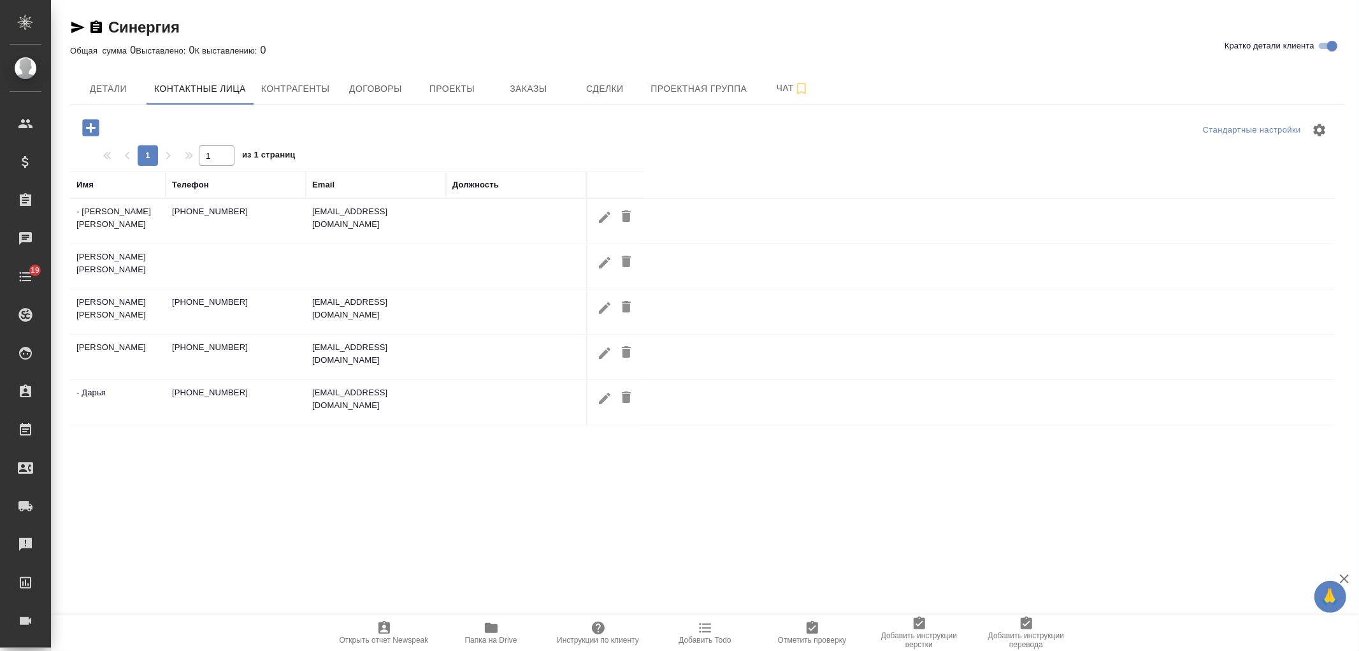
click at [361, 90] on span "Договоры" at bounding box center [375, 89] width 61 height 16
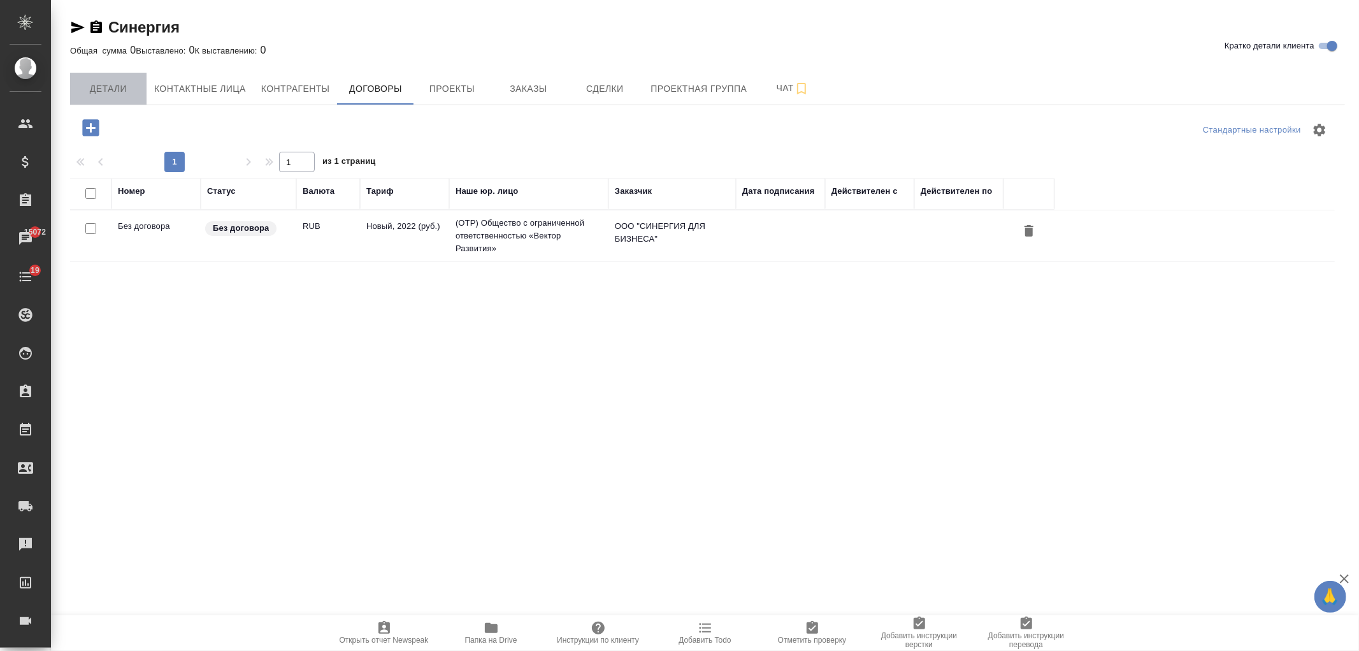
click at [141, 98] on button "Детали" at bounding box center [108, 89] width 76 height 32
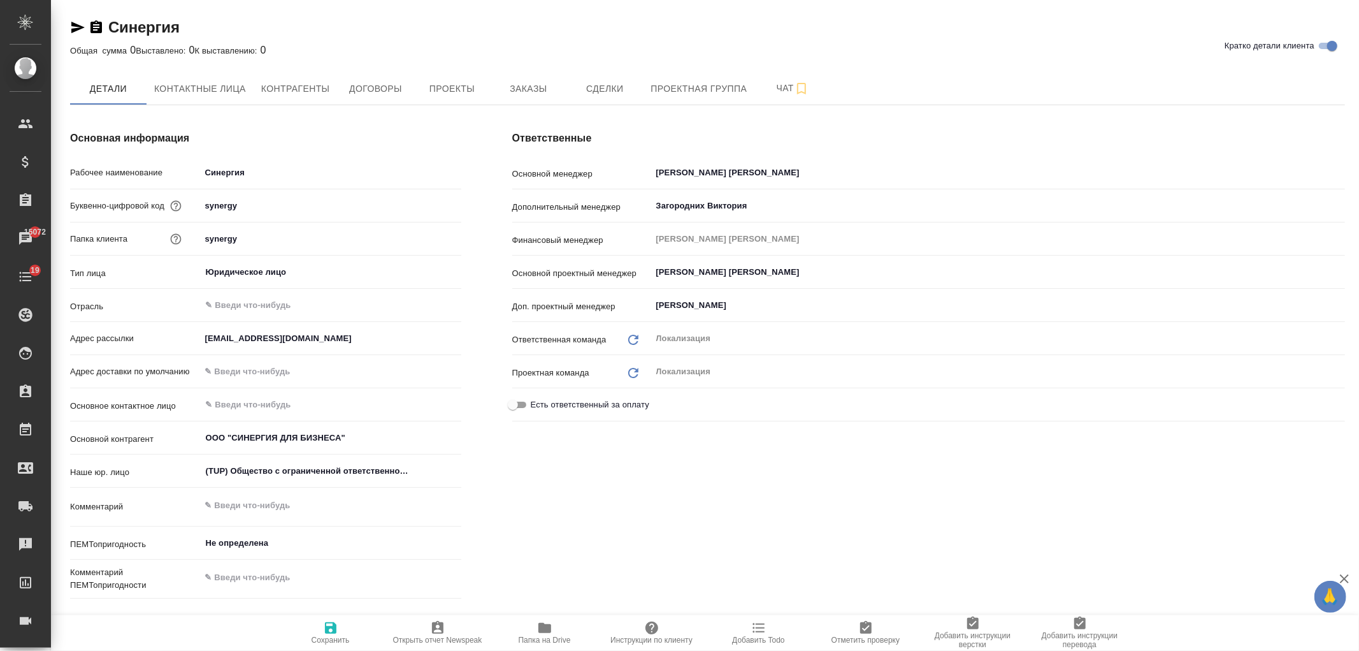
type textarea "x"
click at [531, 90] on span "Заказы" at bounding box center [528, 89] width 61 height 16
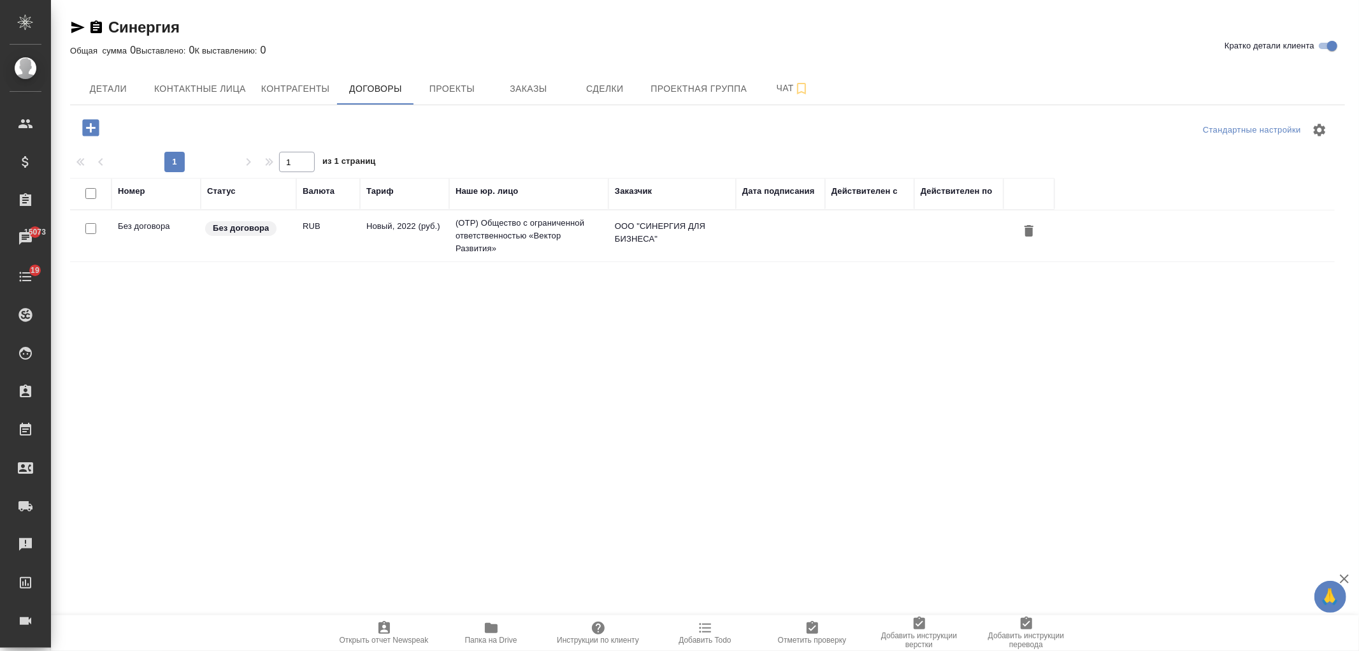
select select "RU"
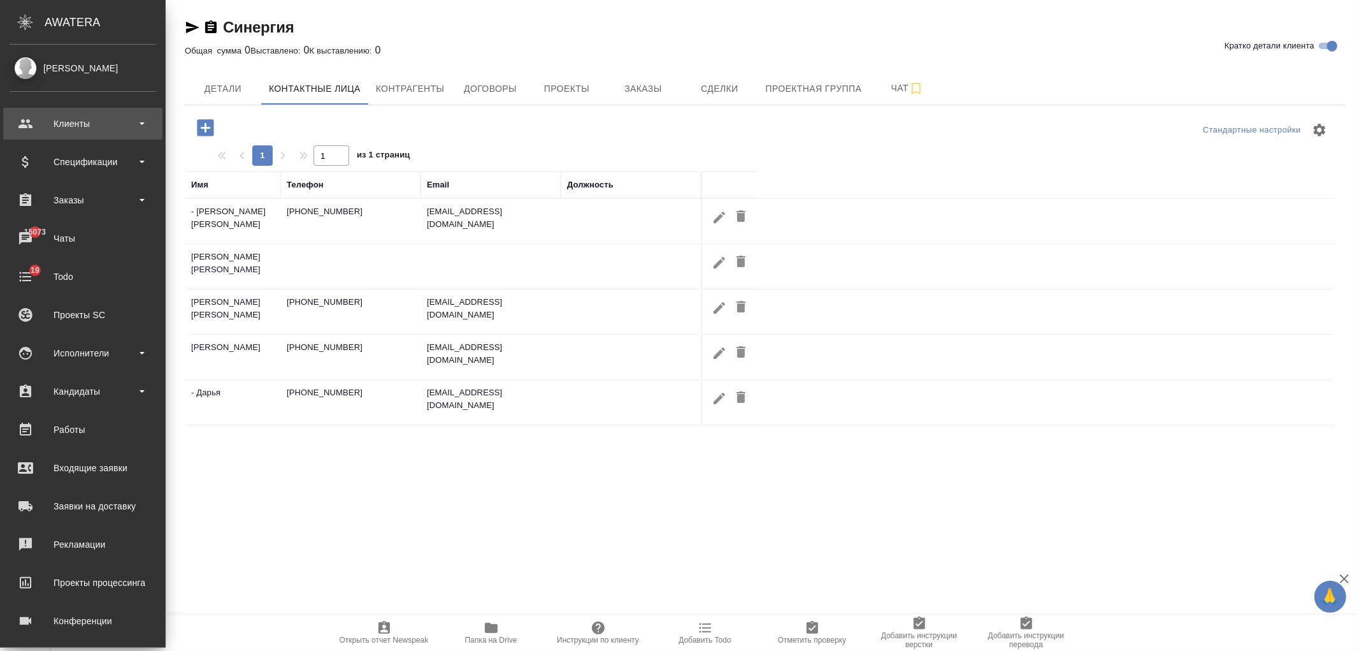
click at [98, 126] on div "Клиенты" at bounding box center [83, 123] width 147 height 19
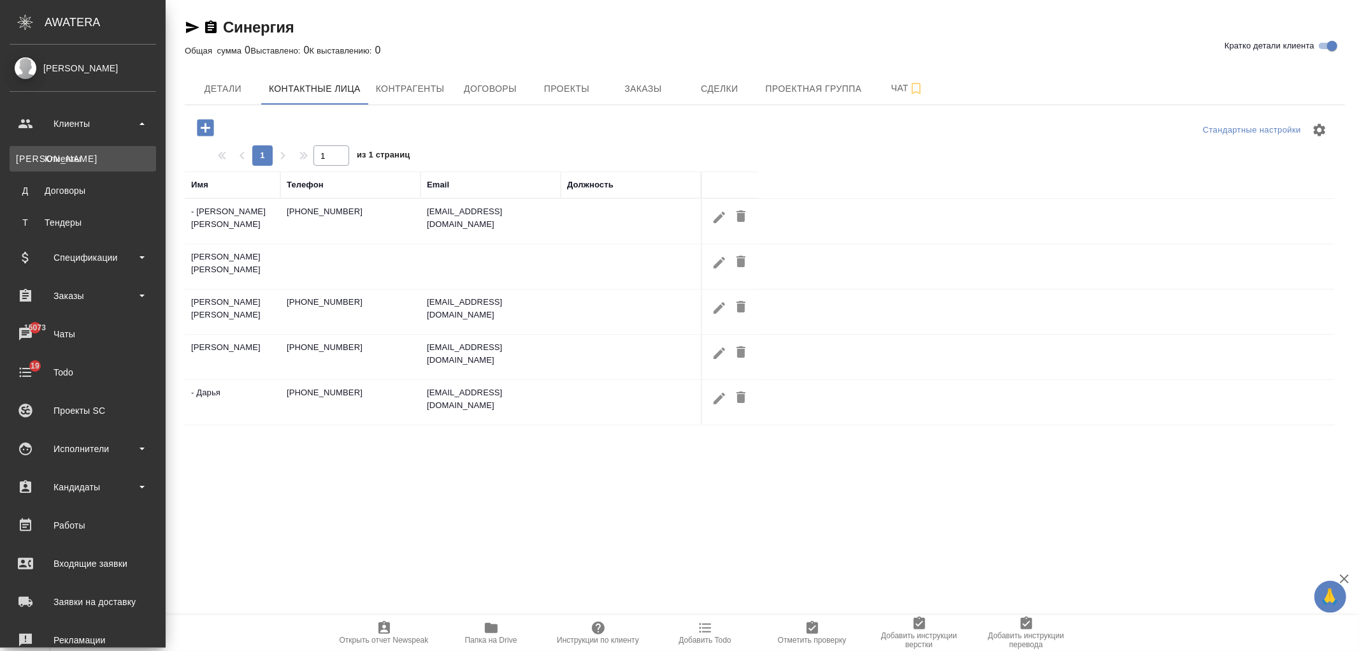
click at [94, 155] on div "Клиенты" at bounding box center [83, 158] width 134 height 13
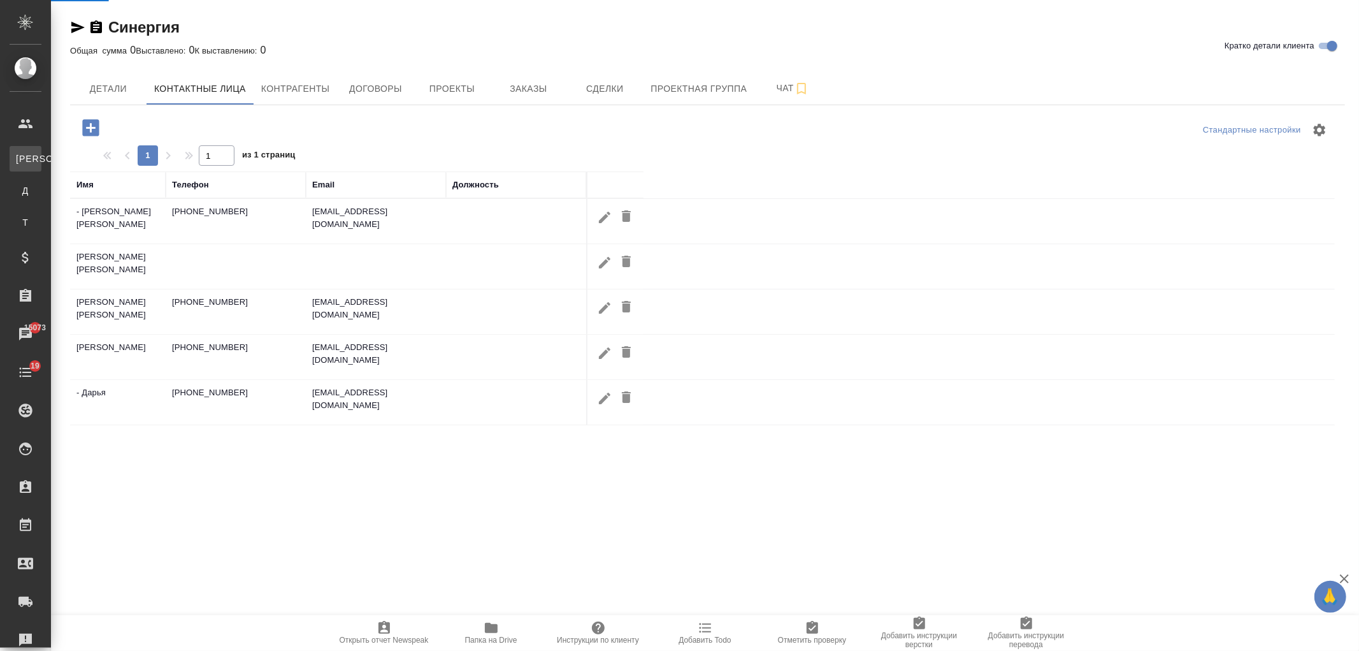
select select "RU"
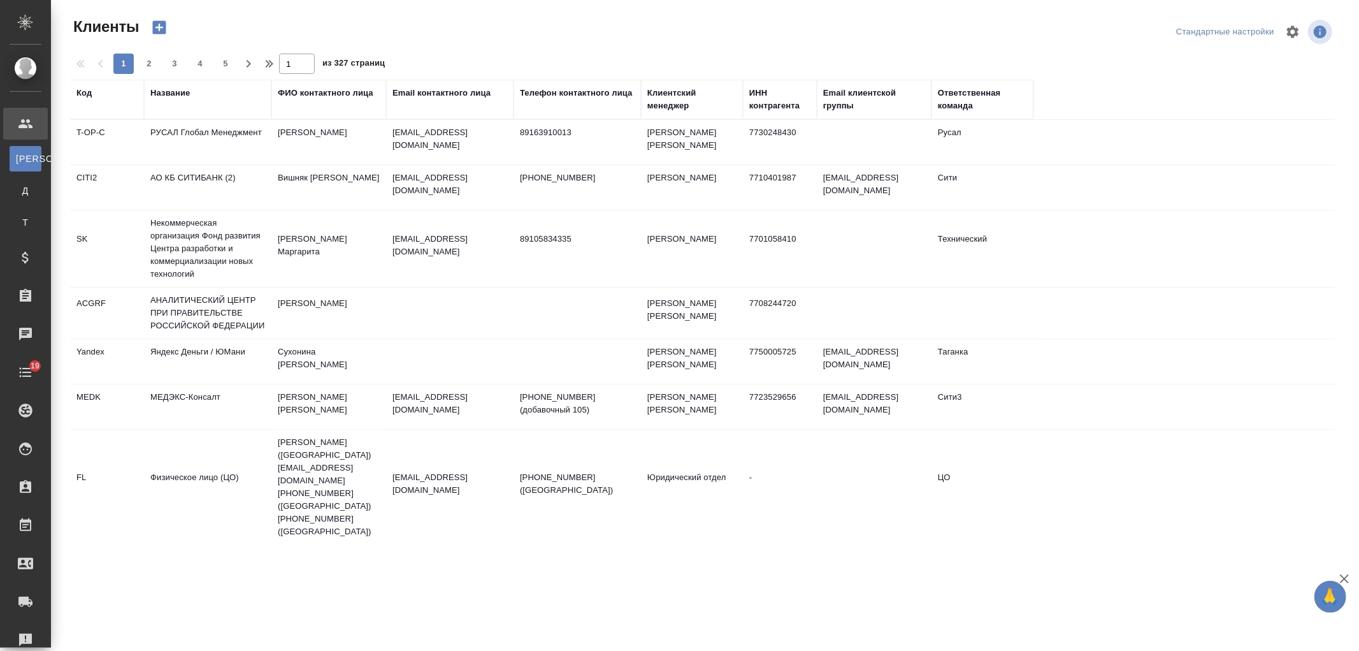
click at [782, 102] on div "ИНН контрагента" at bounding box center [779, 99] width 61 height 25
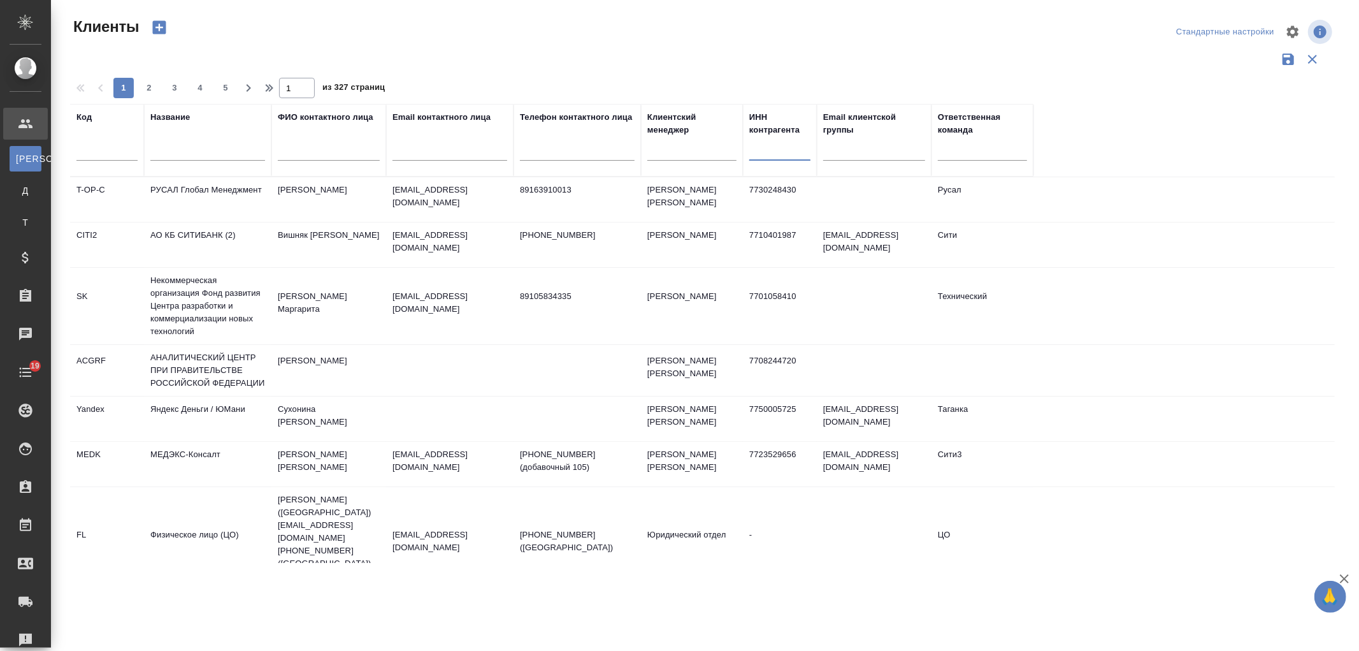
click at [781, 148] on input "text" at bounding box center [779, 153] width 61 height 16
paste input "7813647735"
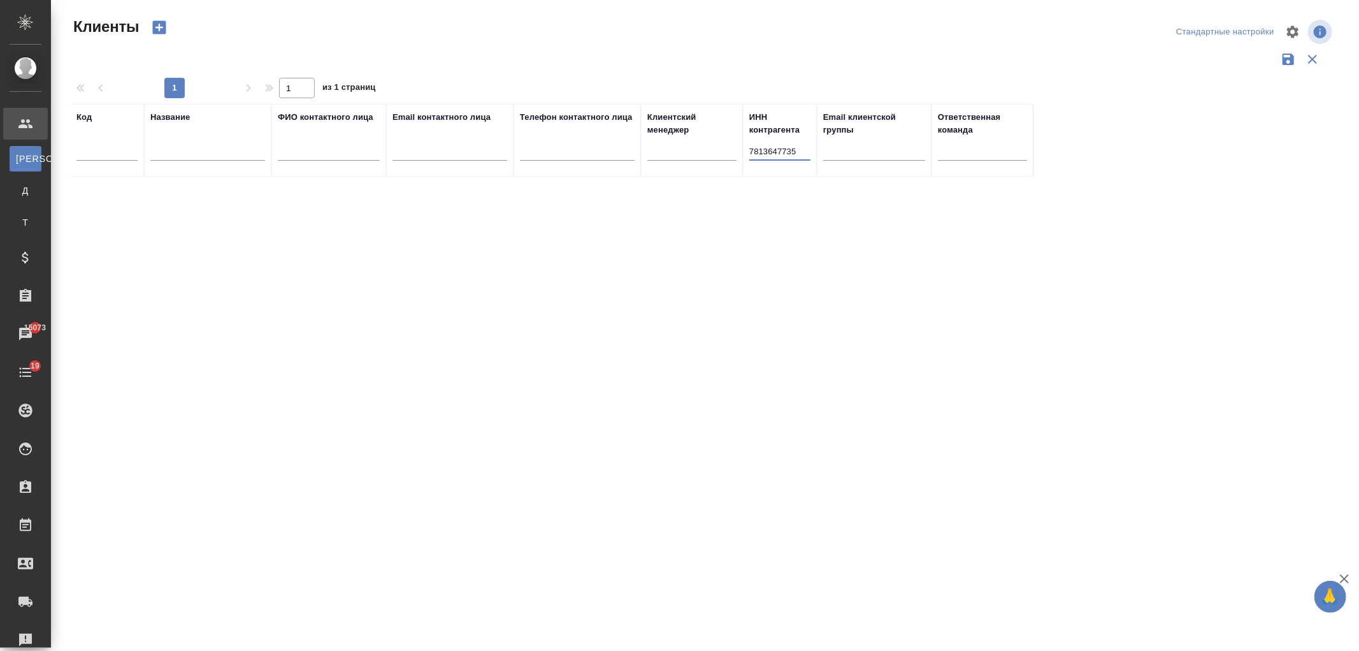
type input "7813647735"
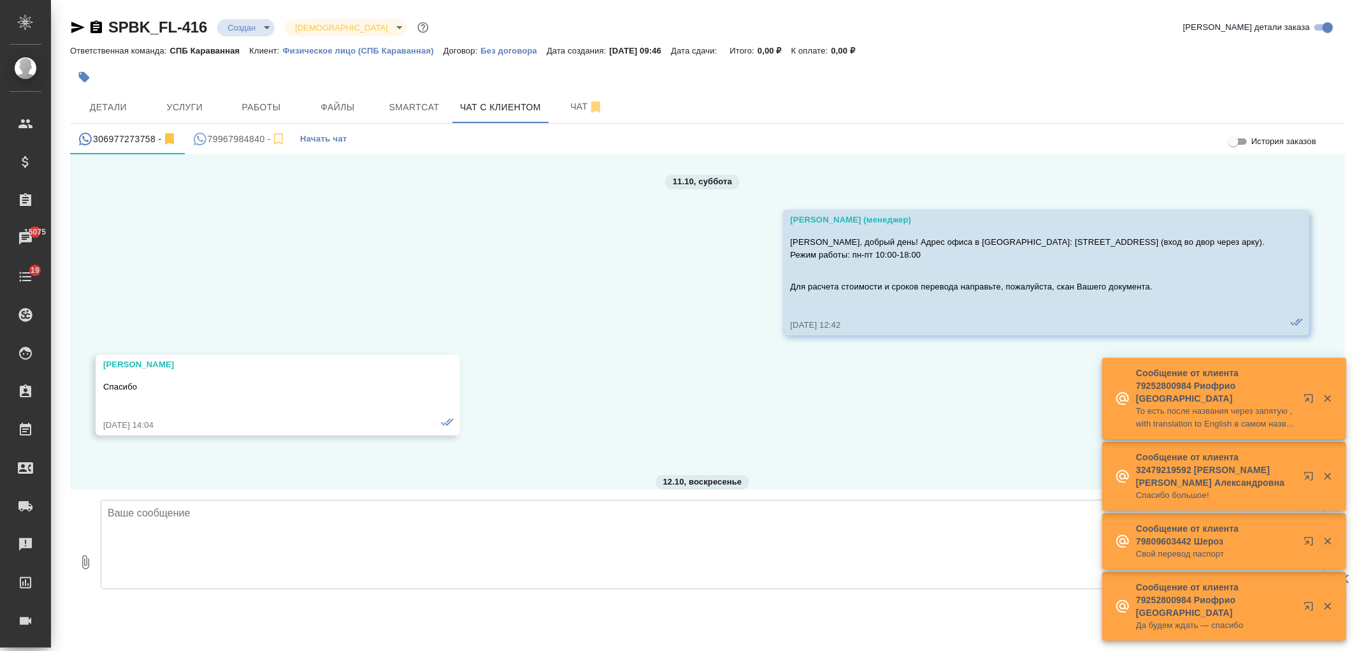
scroll to position [333, 0]
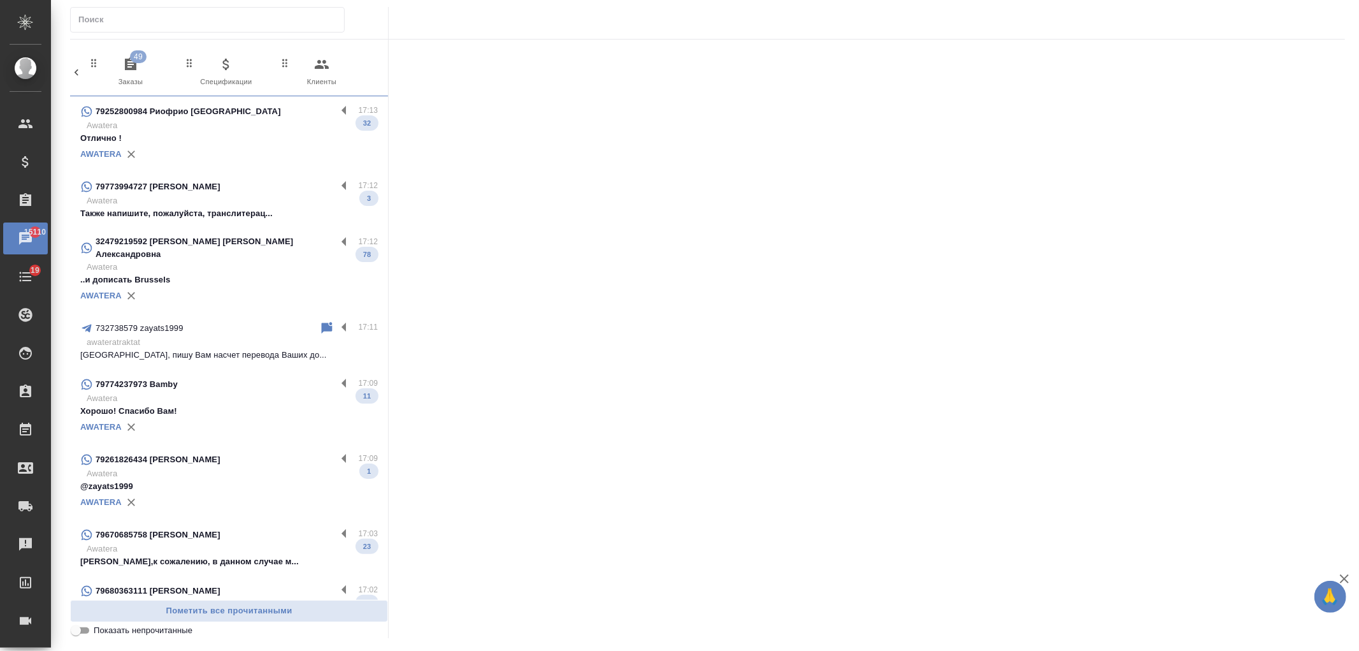
scroll to position [0, 568]
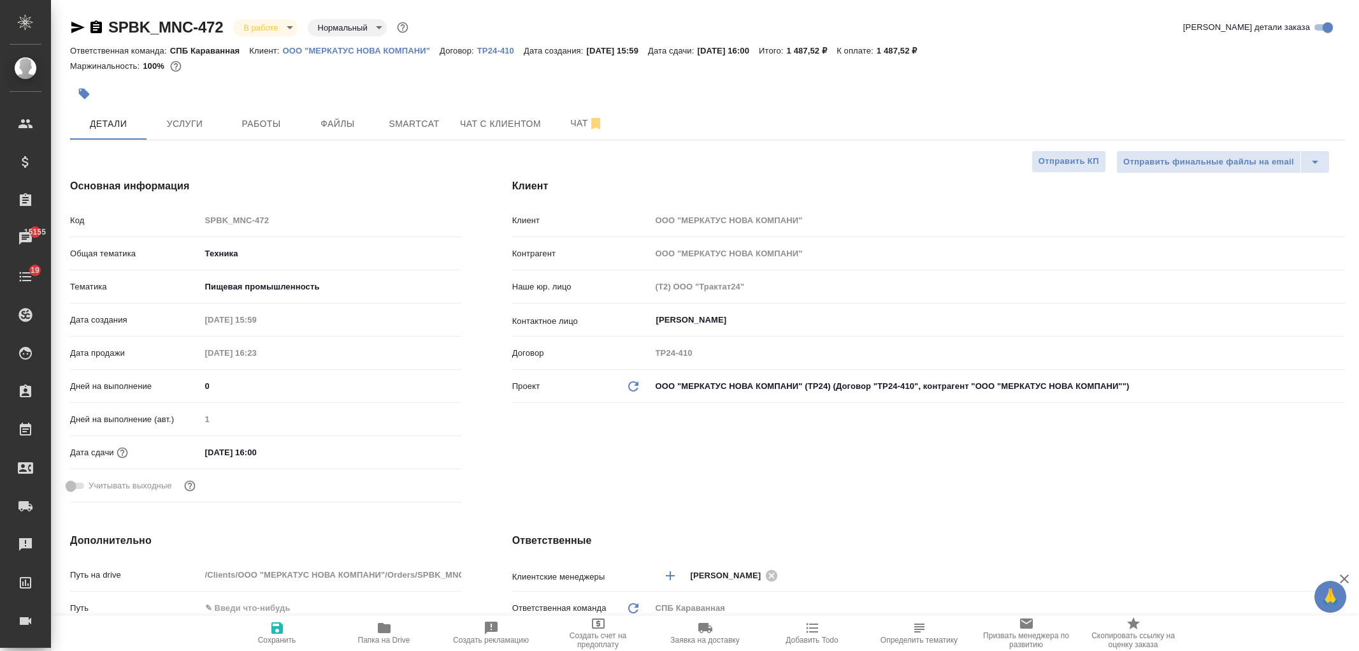
select select "RU"
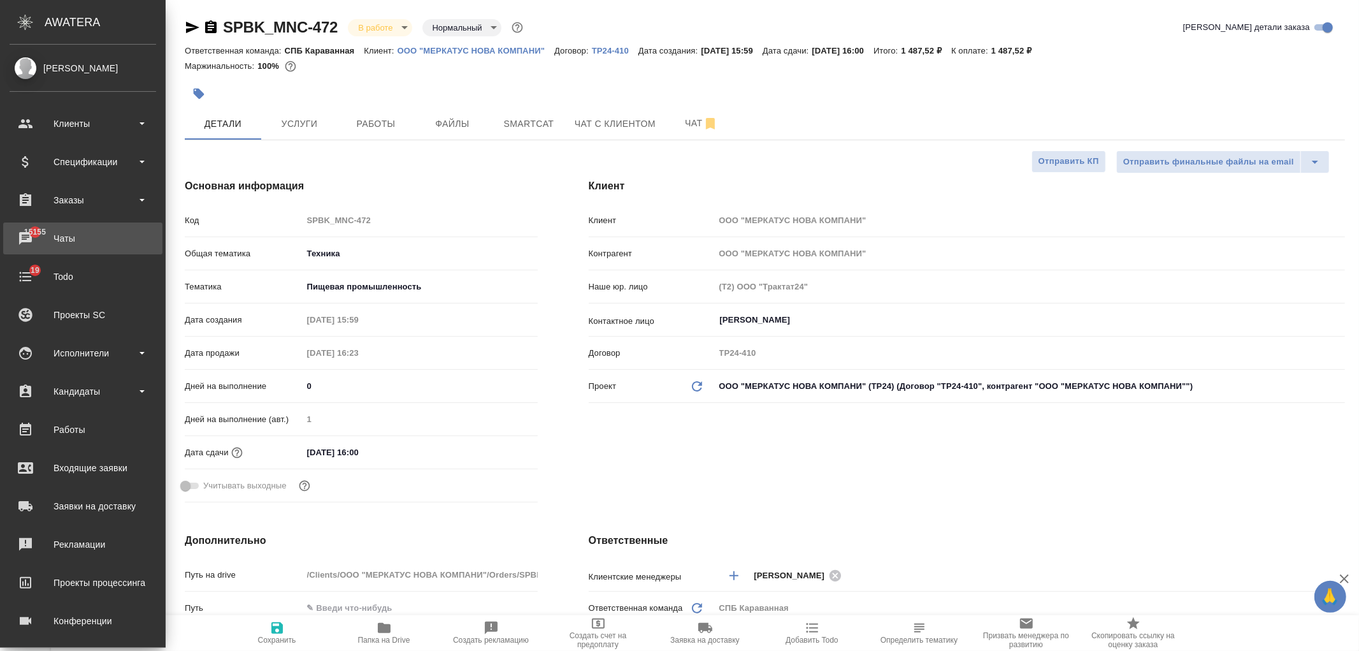
click at [94, 237] on div "Чаты" at bounding box center [83, 238] width 147 height 19
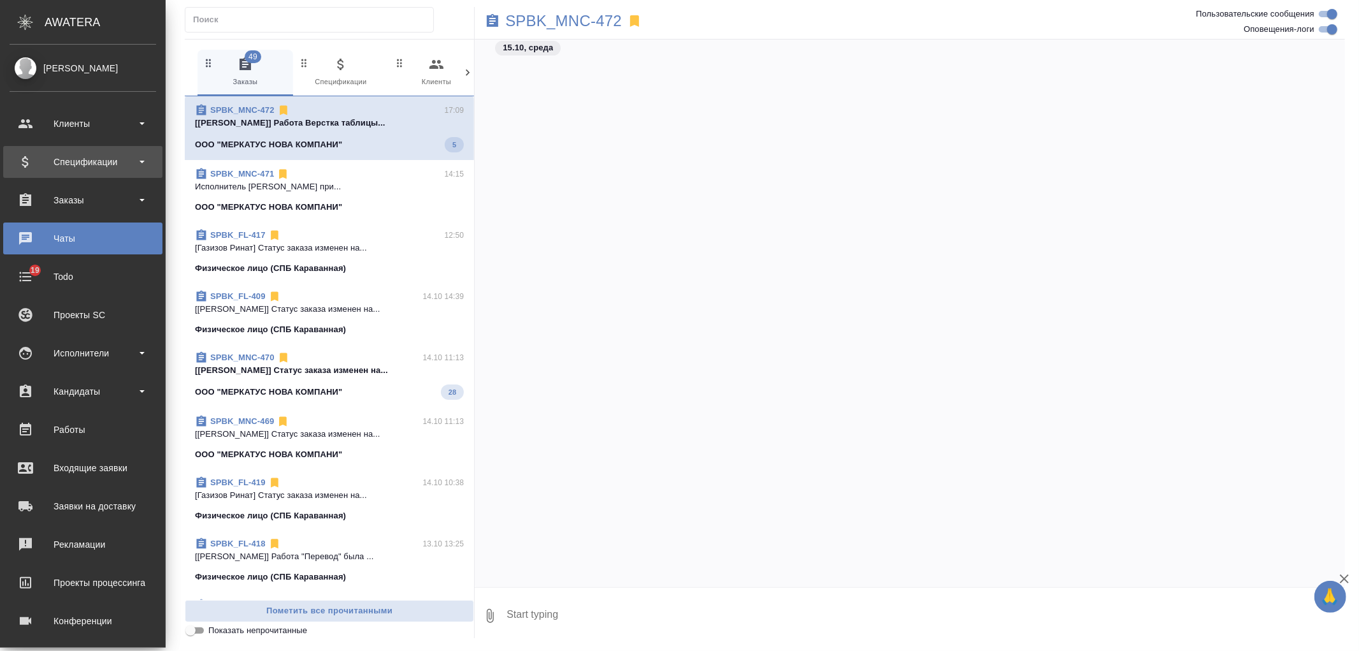
scroll to position [1770, 0]
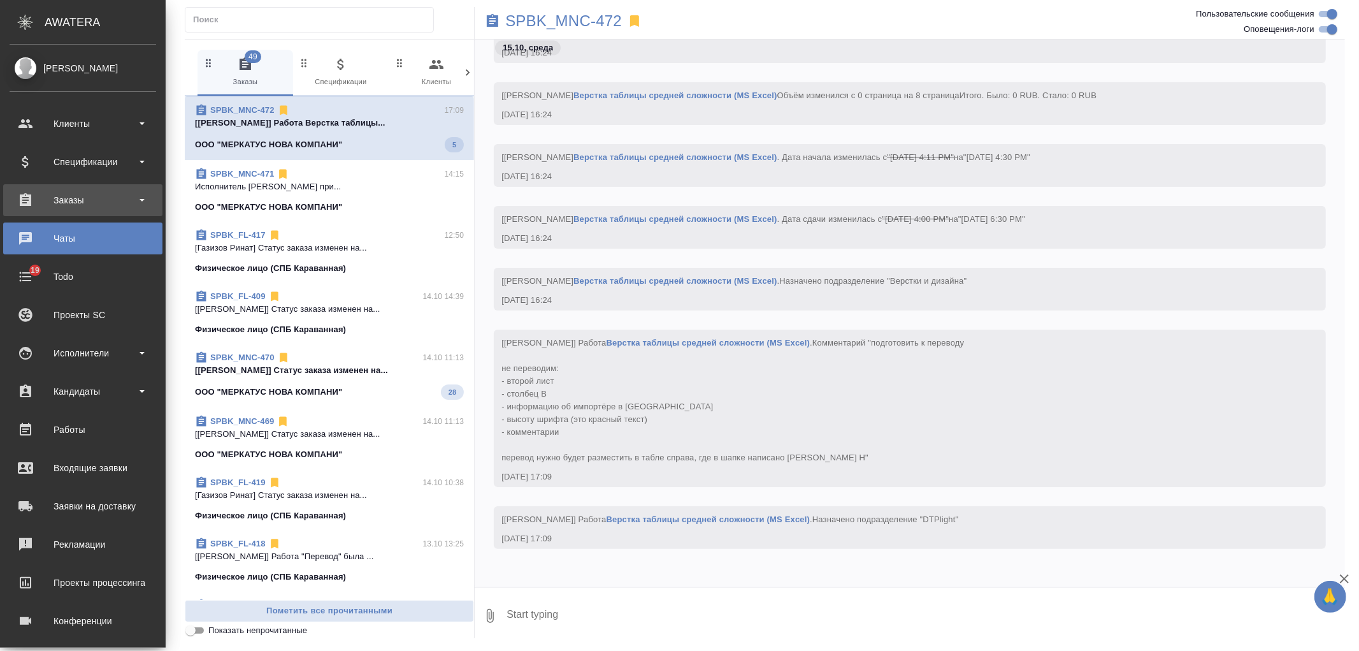
click at [110, 185] on div "Заказы" at bounding box center [82, 200] width 159 height 32
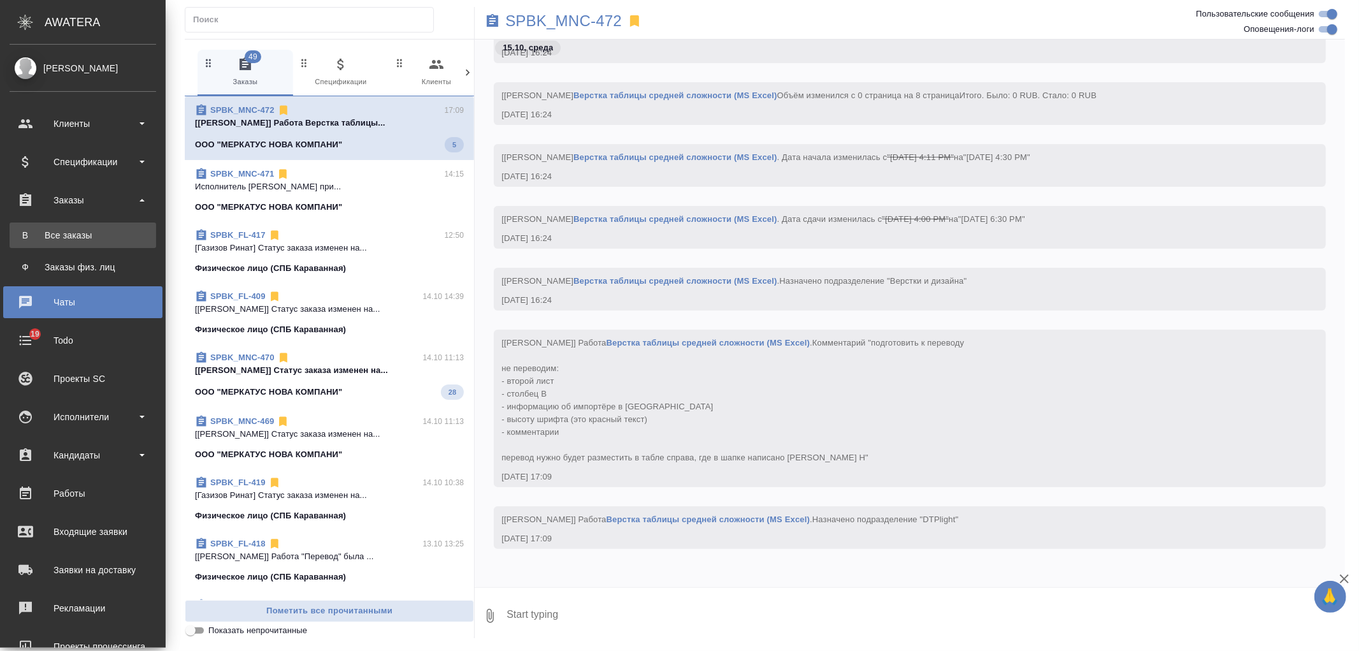
click at [117, 229] on div "Все заказы" at bounding box center [83, 235] width 134 height 13
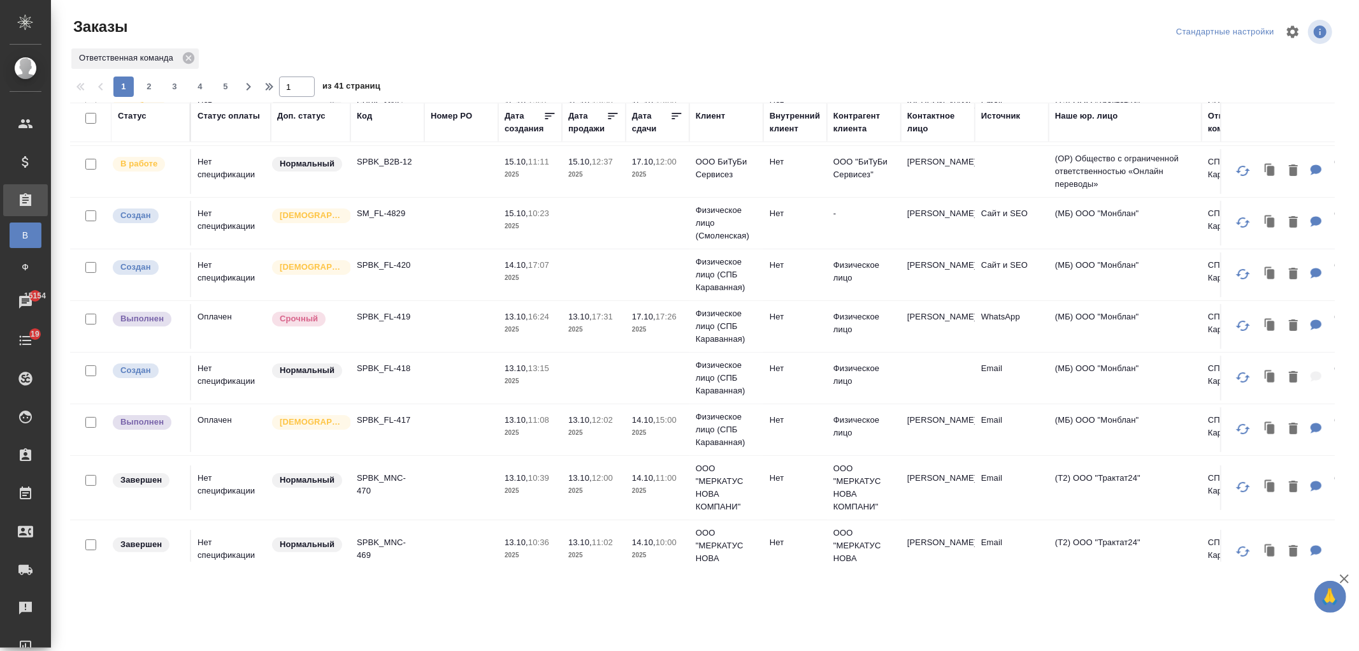
scroll to position [131, 0]
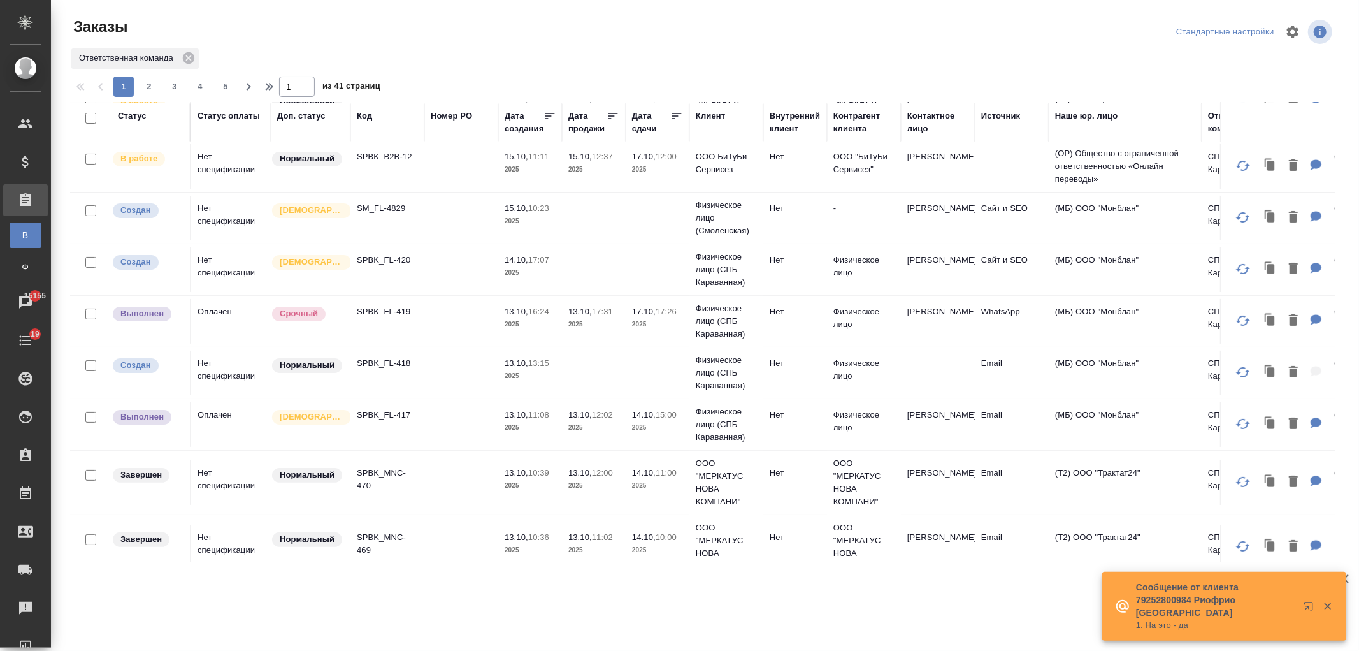
click at [470, 424] on td at bounding box center [461, 424] width 74 height 45
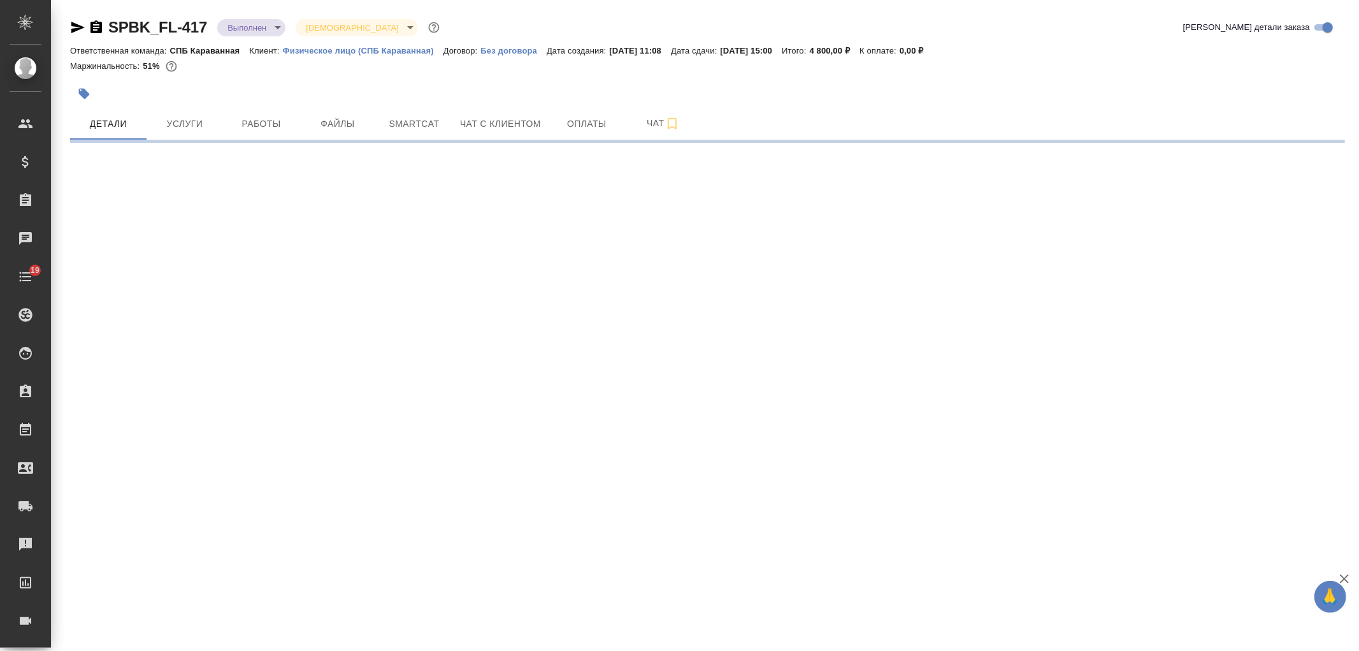
click at [266, 34] on body "🙏 .cls-1 fill:#fff; AWATERA Ivanova Arina Клиенты Спецификации Заказы Чаты 19 T…" at bounding box center [679, 325] width 1359 height 651
select select "RU"
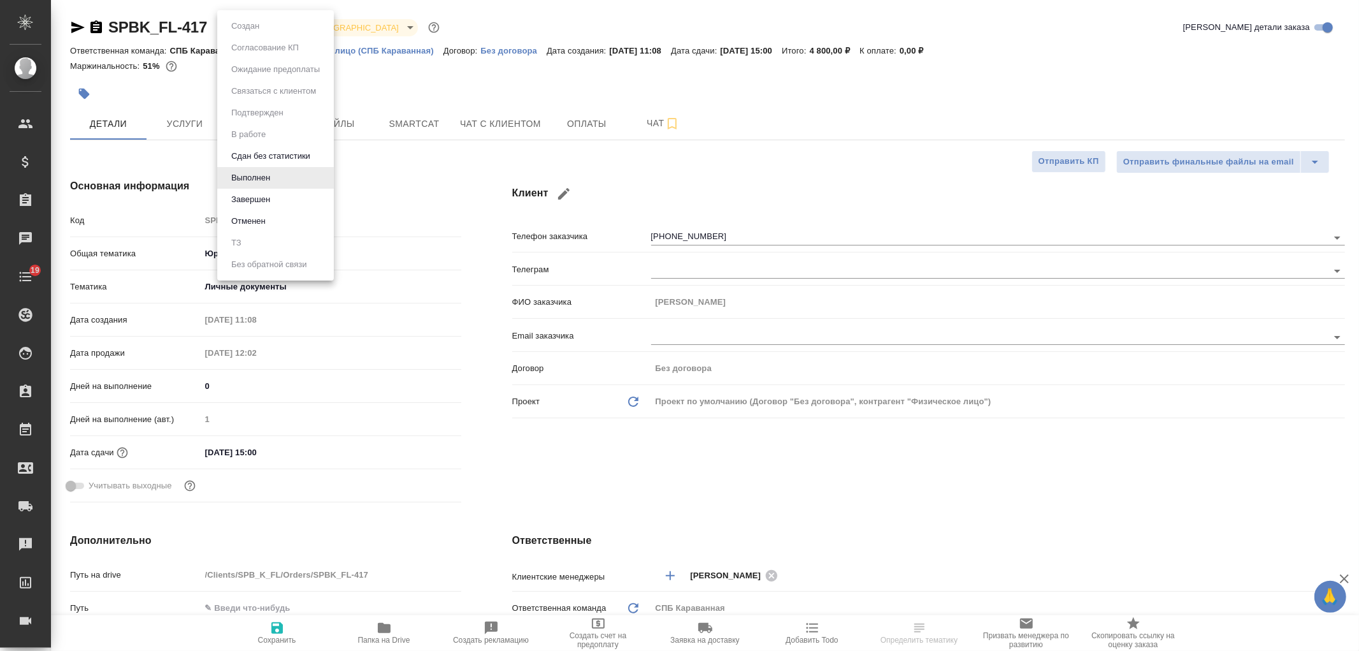
type textarea "x"
type input "Газизов Ринат"
type input "[PERSON_NAME]"
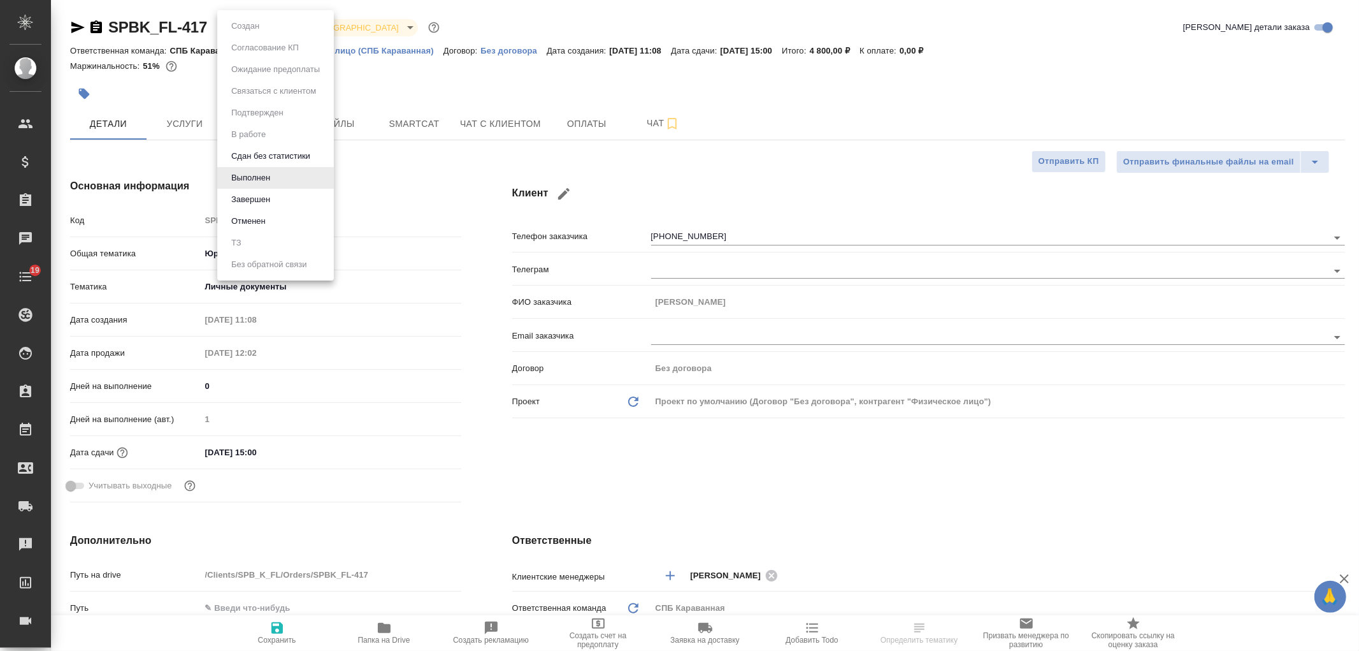
type textarea "x"
click at [288, 198] on li "Завершен" at bounding box center [275, 200] width 117 height 22
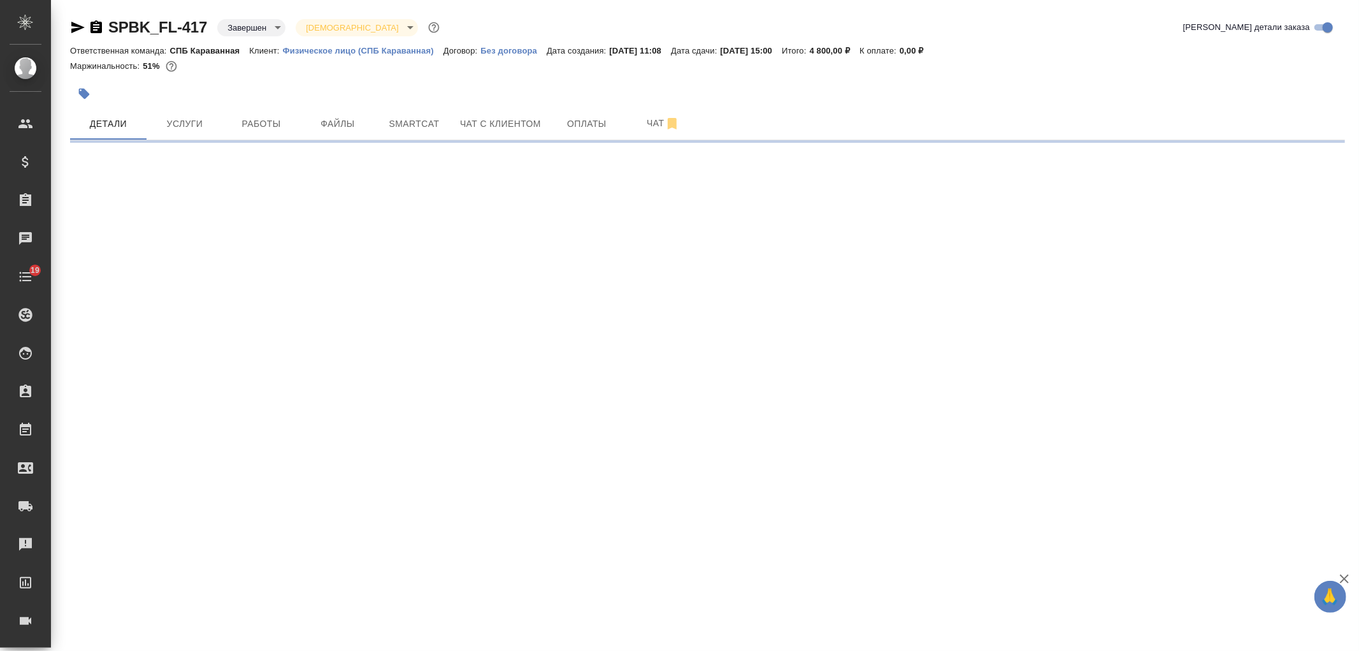
select select "RU"
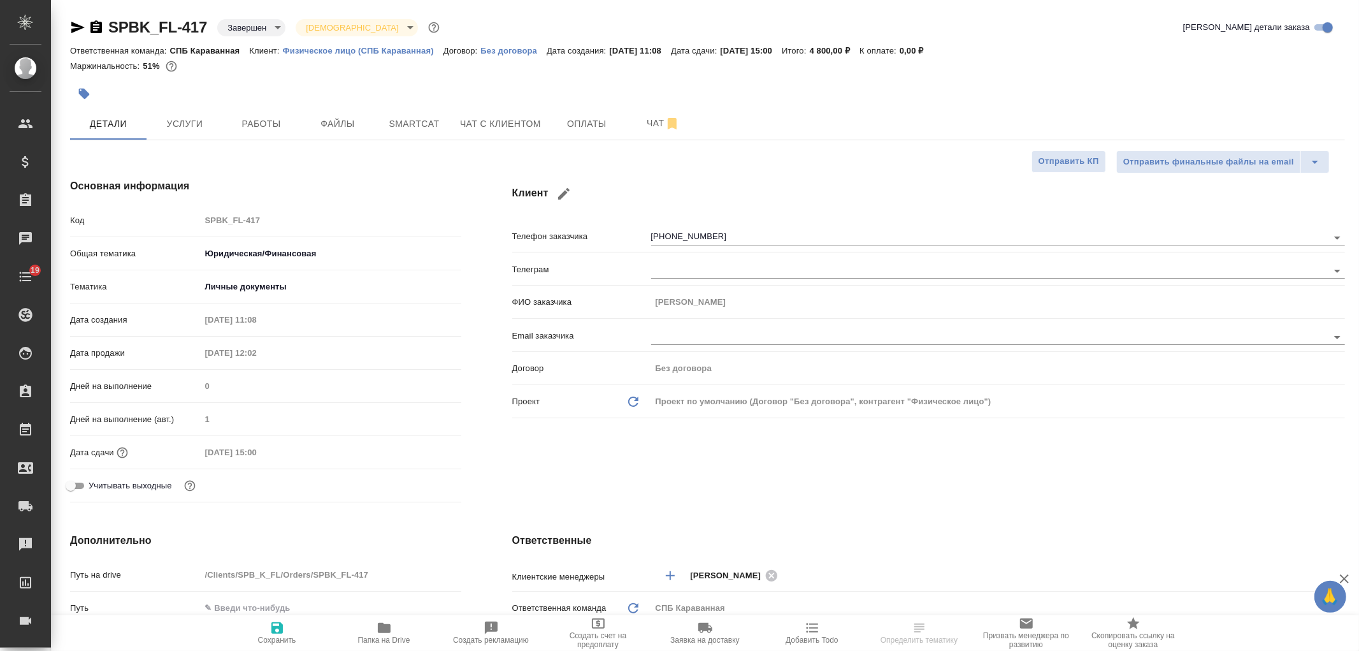
type textarea "x"
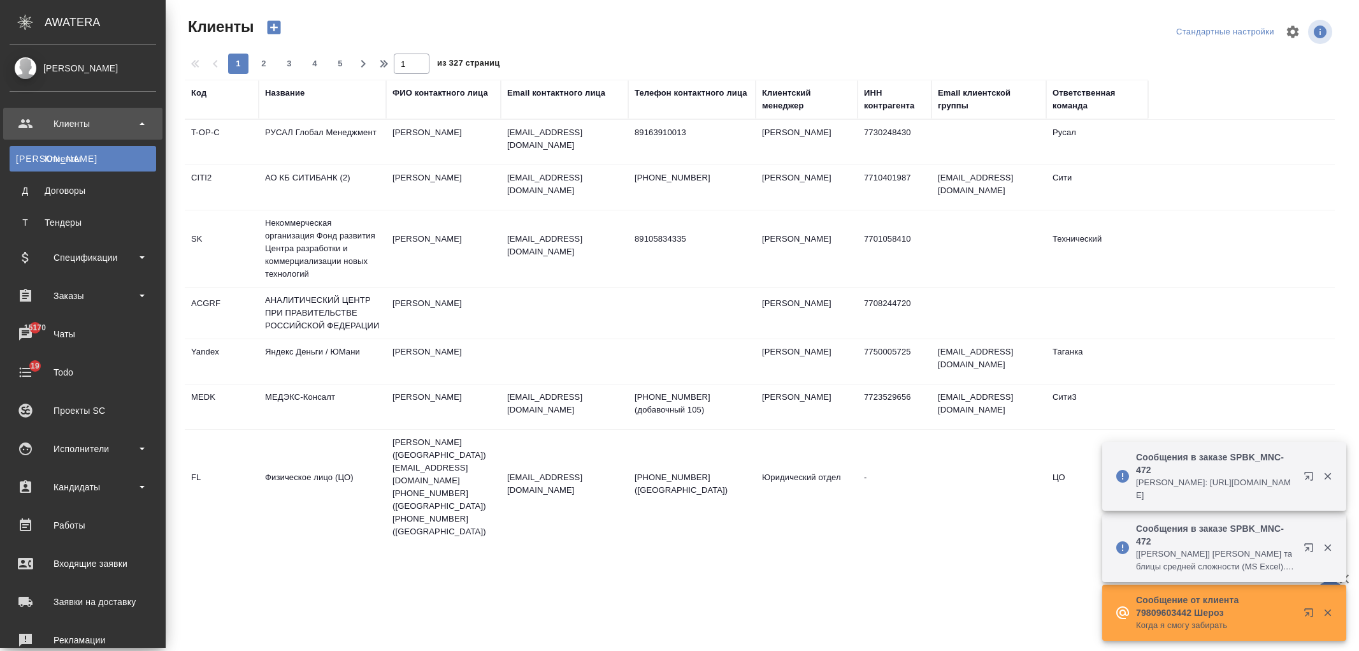
select select "RU"
click at [107, 303] on div "Заказы" at bounding box center [83, 295] width 147 height 19
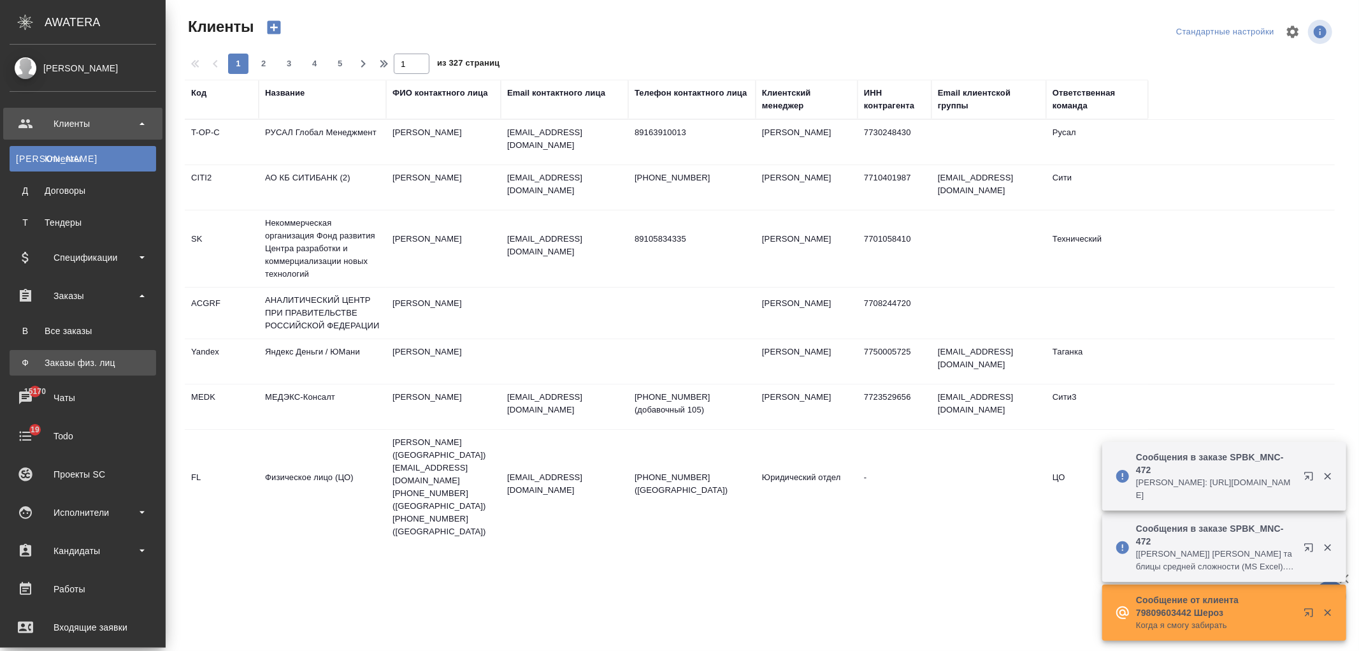
click at [120, 367] on div "Заказы физ. лиц" at bounding box center [83, 362] width 134 height 13
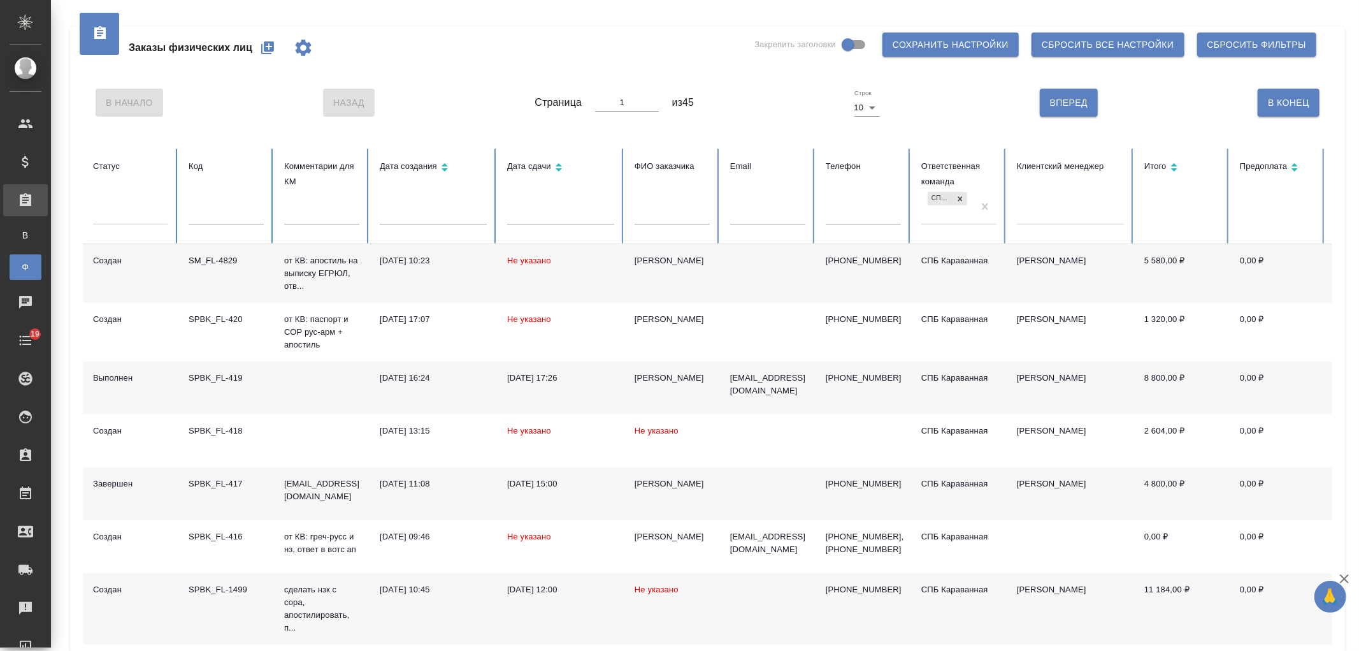
click at [1351, 186] on div "Заказы физических лиц Закрепить заголовки Сохранить настройки Сбросить все наст…" at bounding box center [707, 441] width 1289 height 883
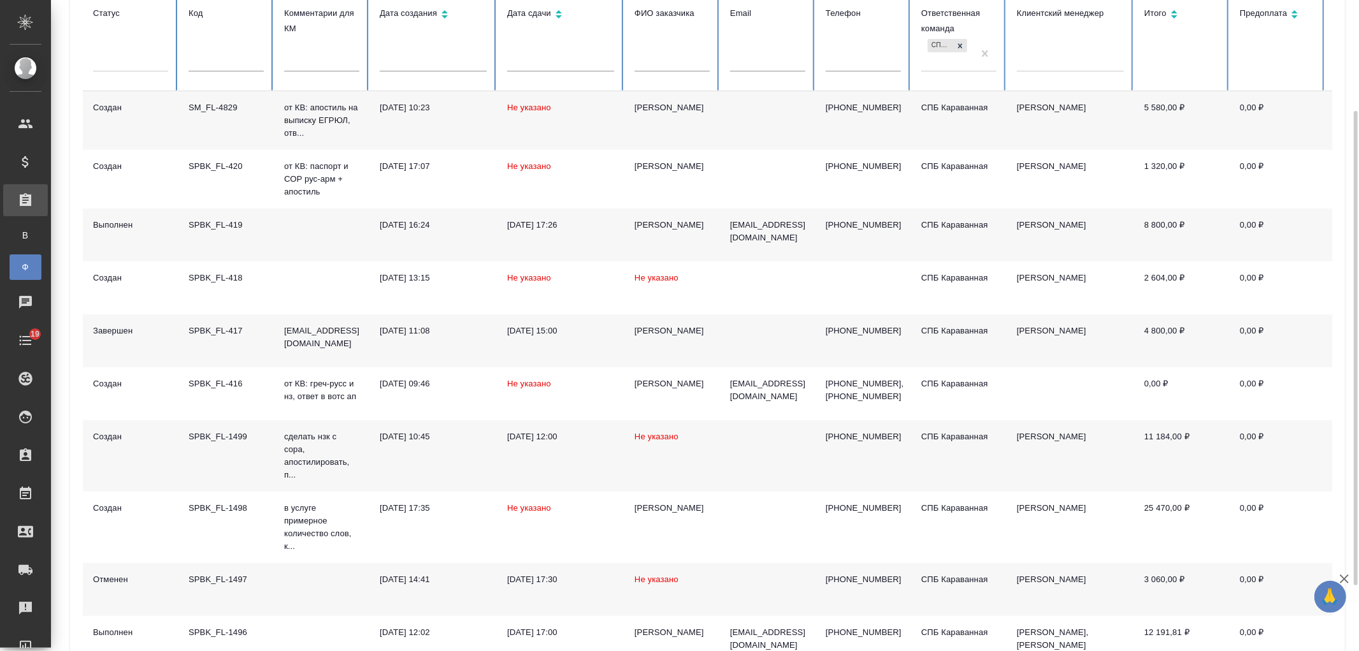
scroll to position [242, 0]
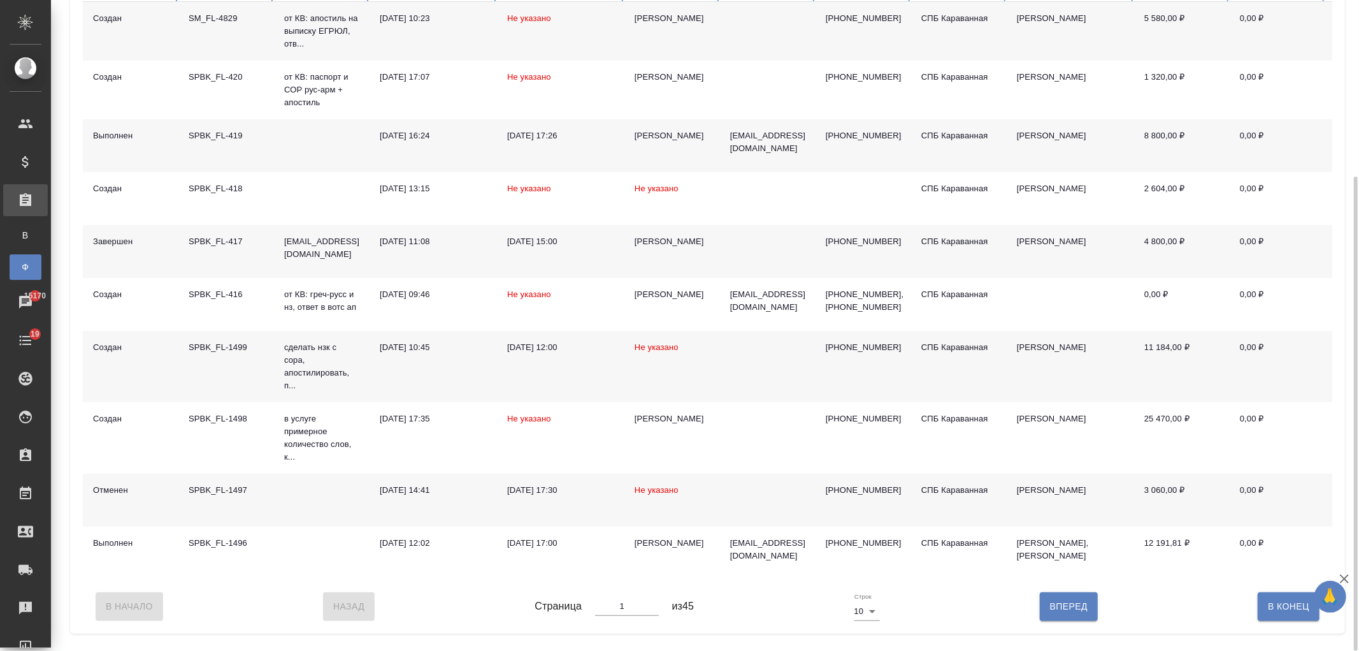
click at [1081, 614] on span "Вперед" at bounding box center [1069, 606] width 38 height 16
type input "2"
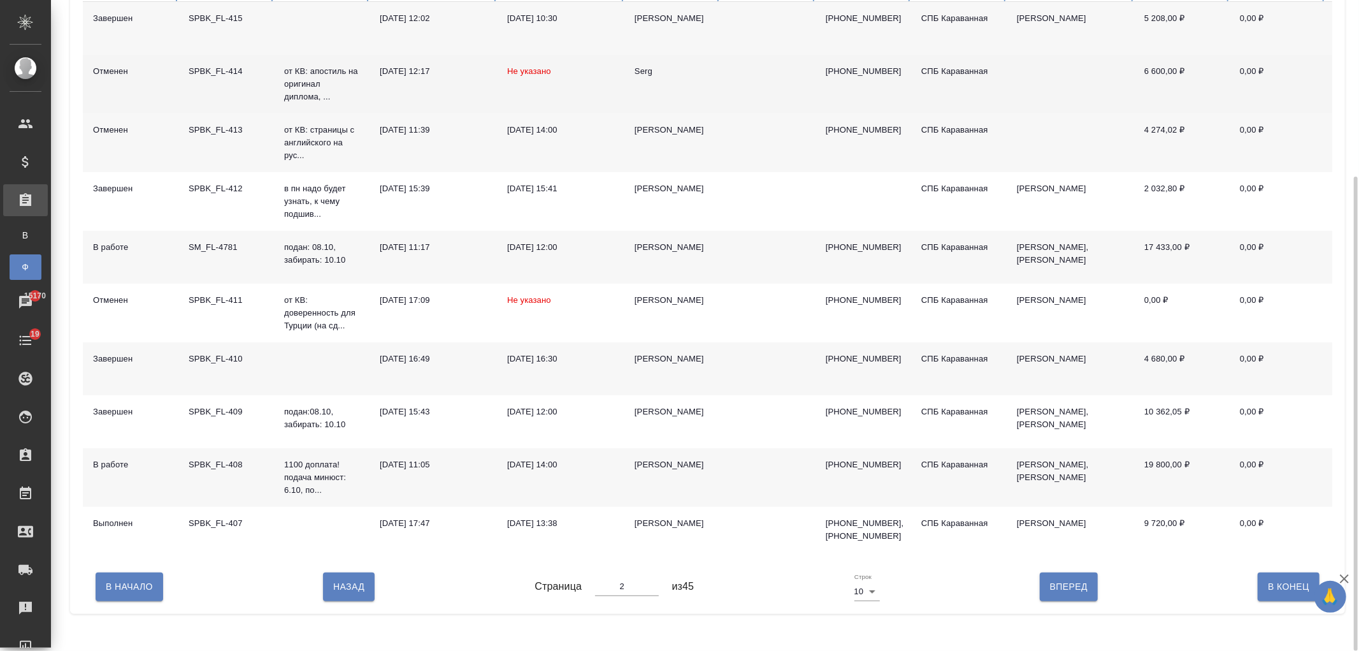
click at [692, 73] on div "Serg" at bounding box center [672, 71] width 75 height 13
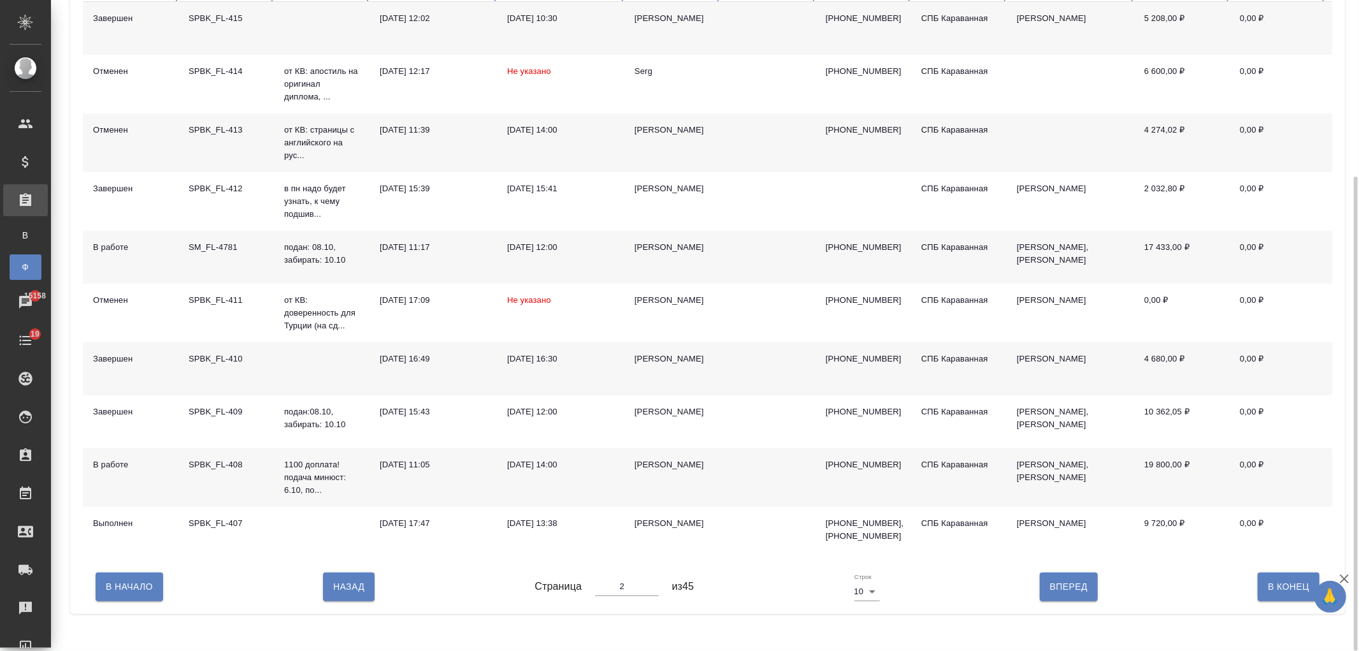
click at [721, 27] on td at bounding box center [768, 28] width 96 height 53
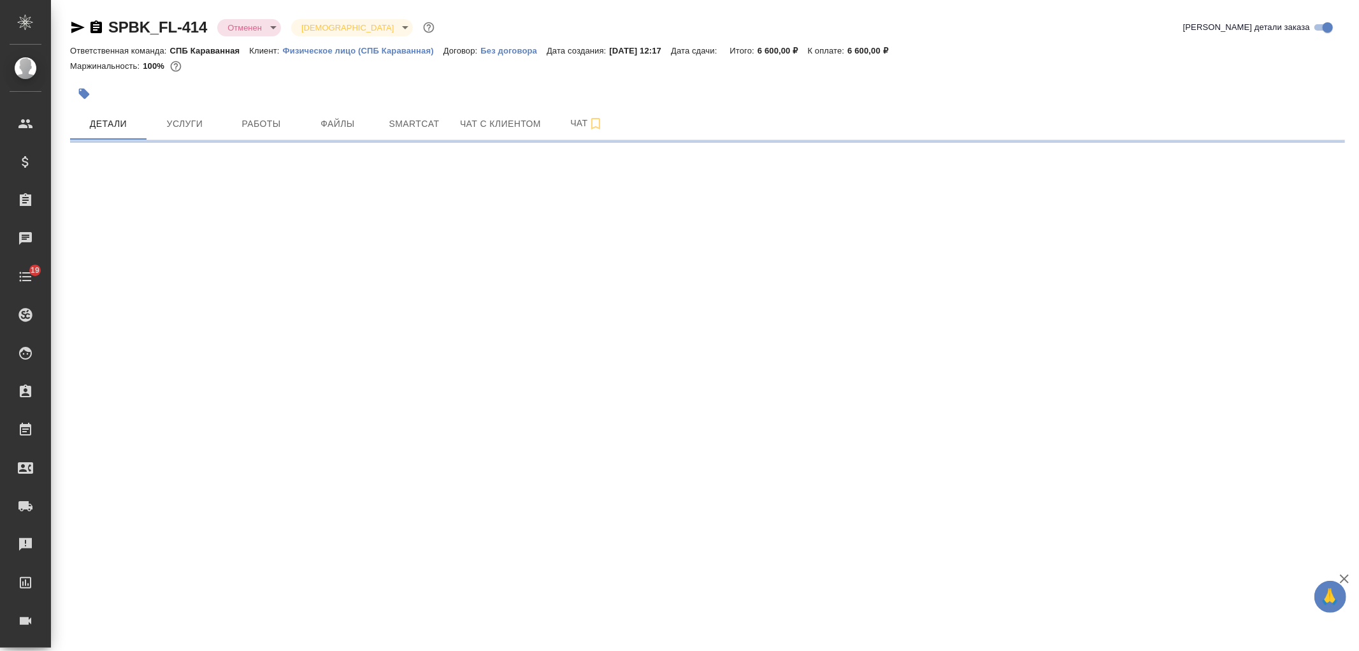
select select "RU"
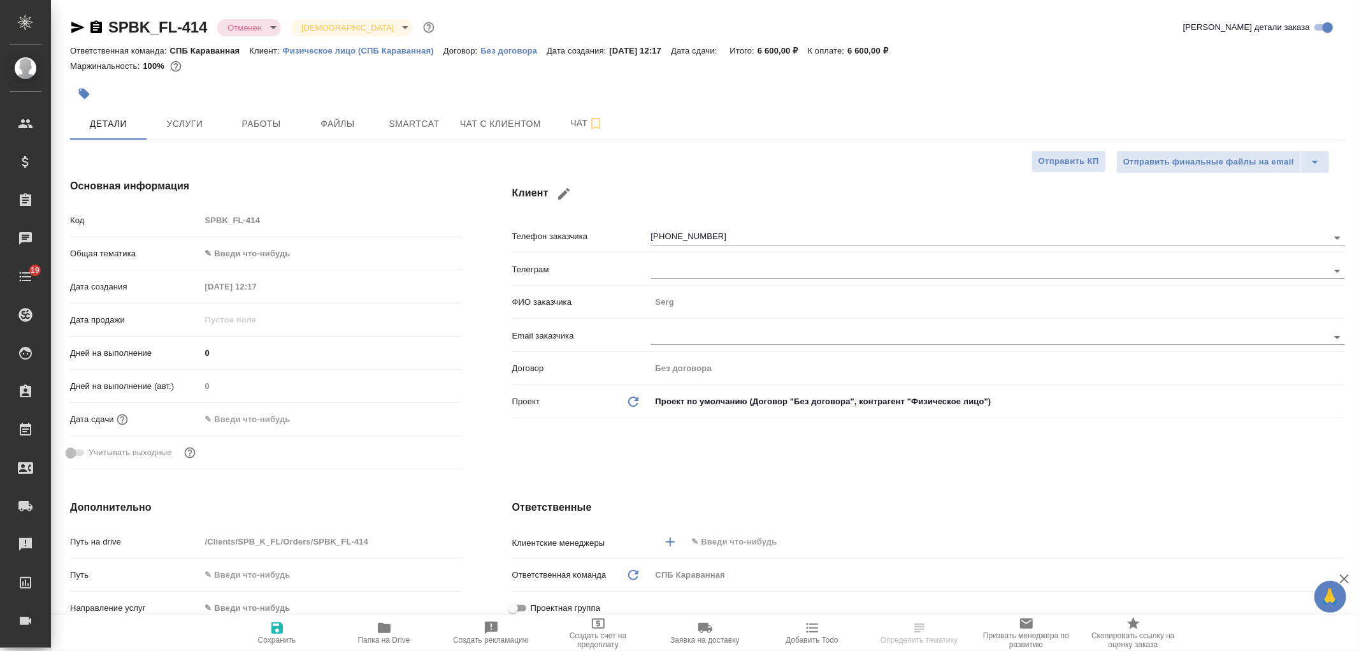
type textarea "x"
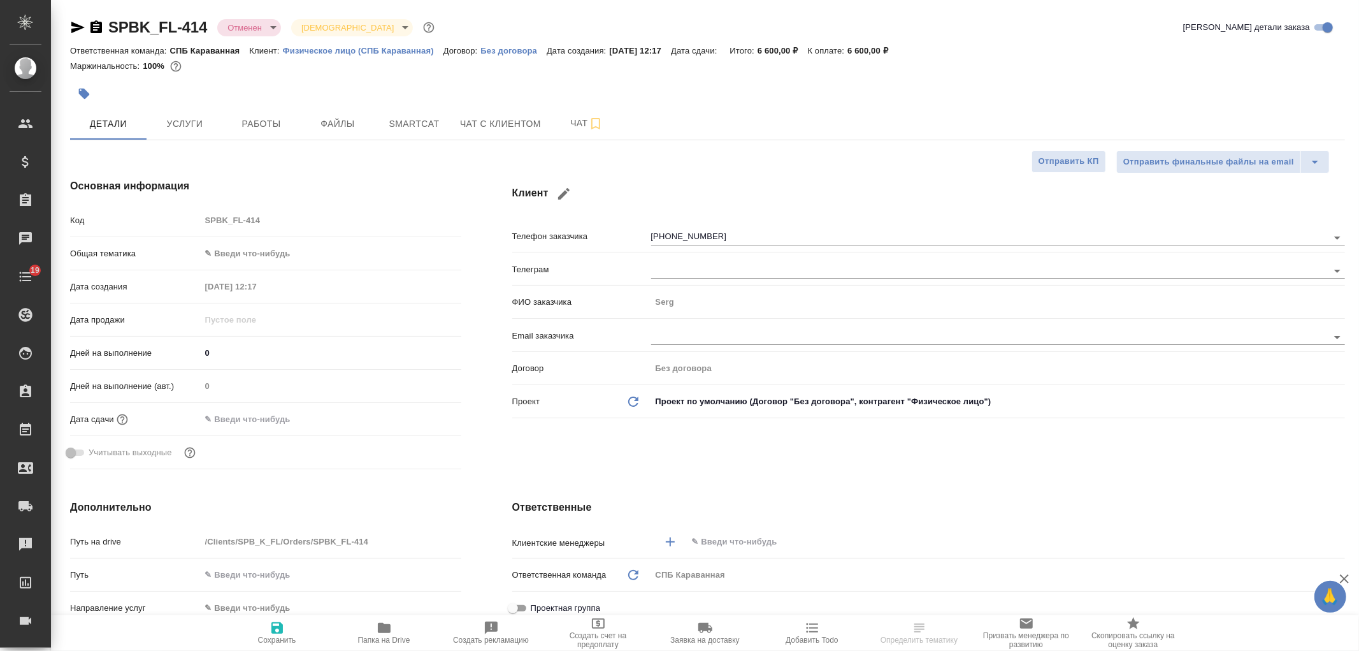
type textarea "x"
click at [730, 452] on div "Клиент Телефон заказчика +34626191197 Телеграм ФИО заказчика Serg Email заказчи…" at bounding box center [929, 326] width 884 height 347
click at [517, 120] on span "Чат с клиентом" at bounding box center [500, 124] width 81 height 16
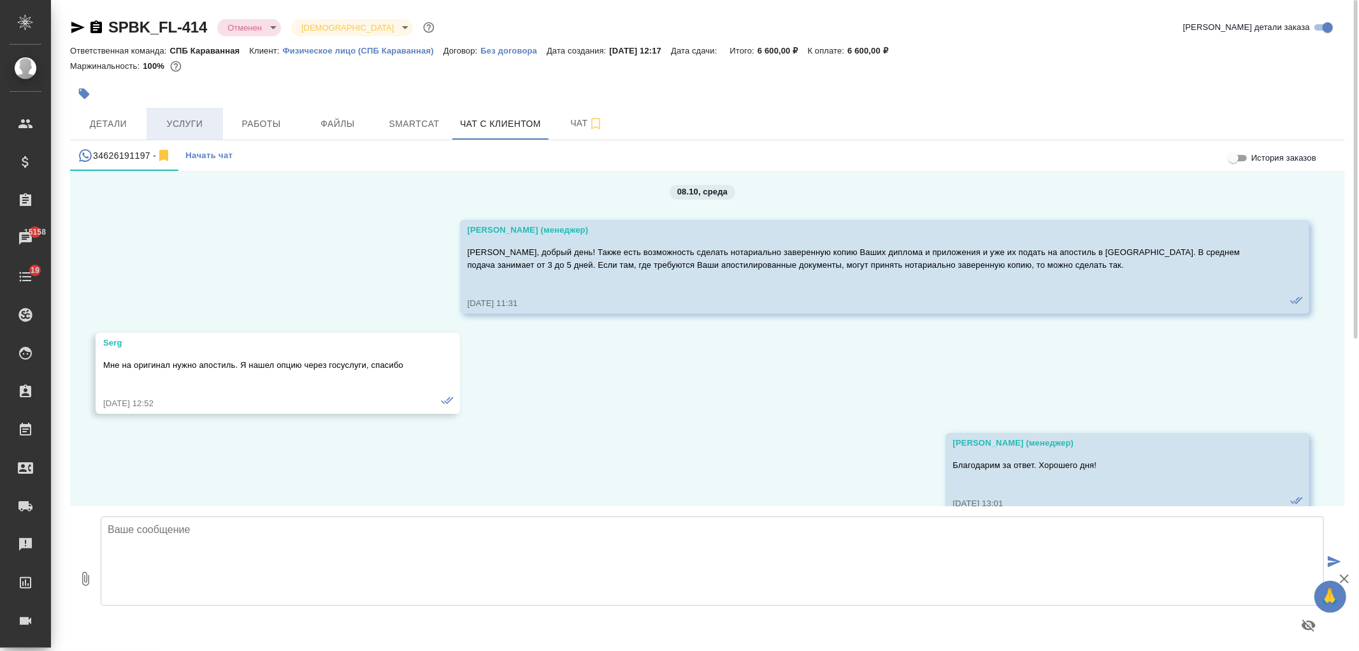
scroll to position [2454, 0]
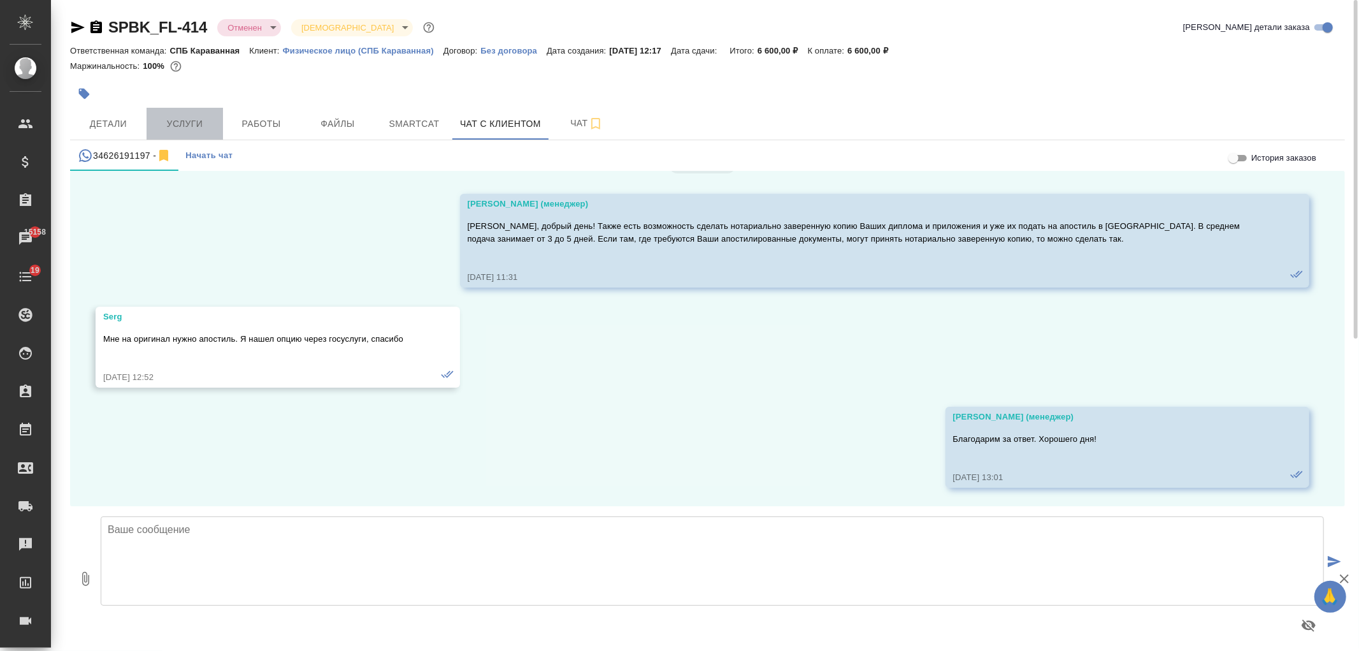
click at [213, 123] on span "Услуги" at bounding box center [184, 124] width 61 height 16
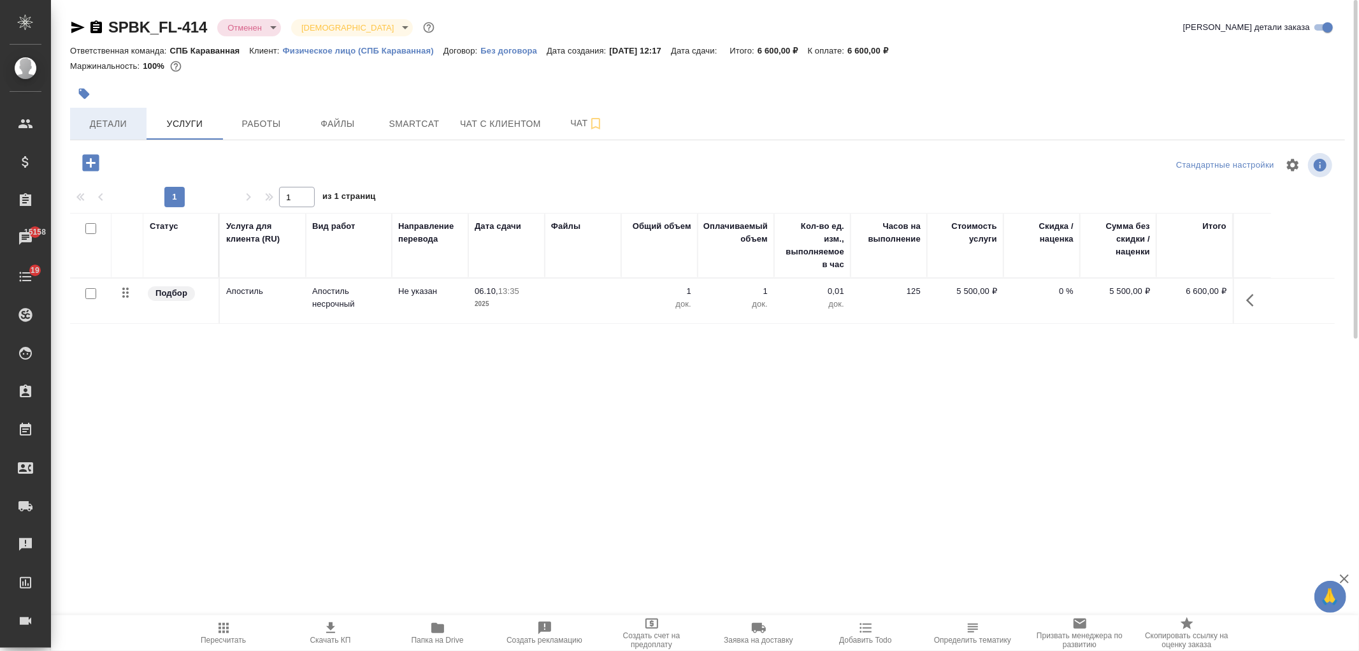
click at [134, 122] on span "Детали" at bounding box center [108, 124] width 61 height 16
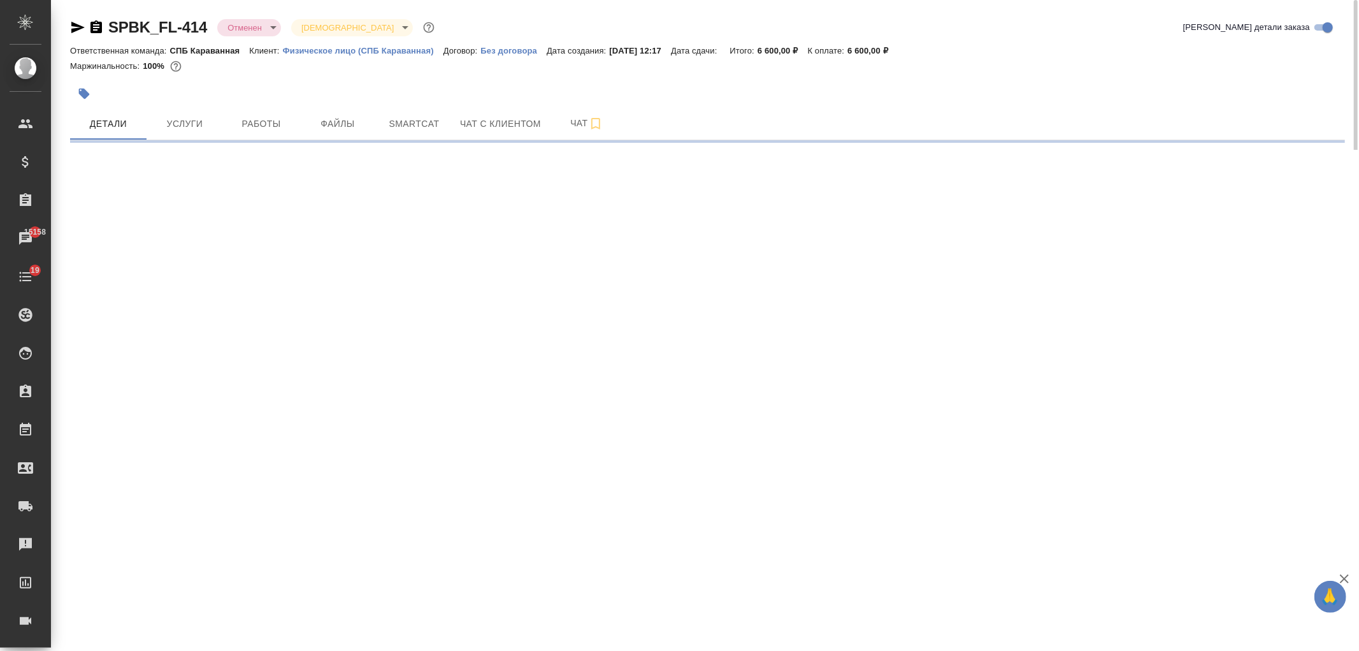
select select "RU"
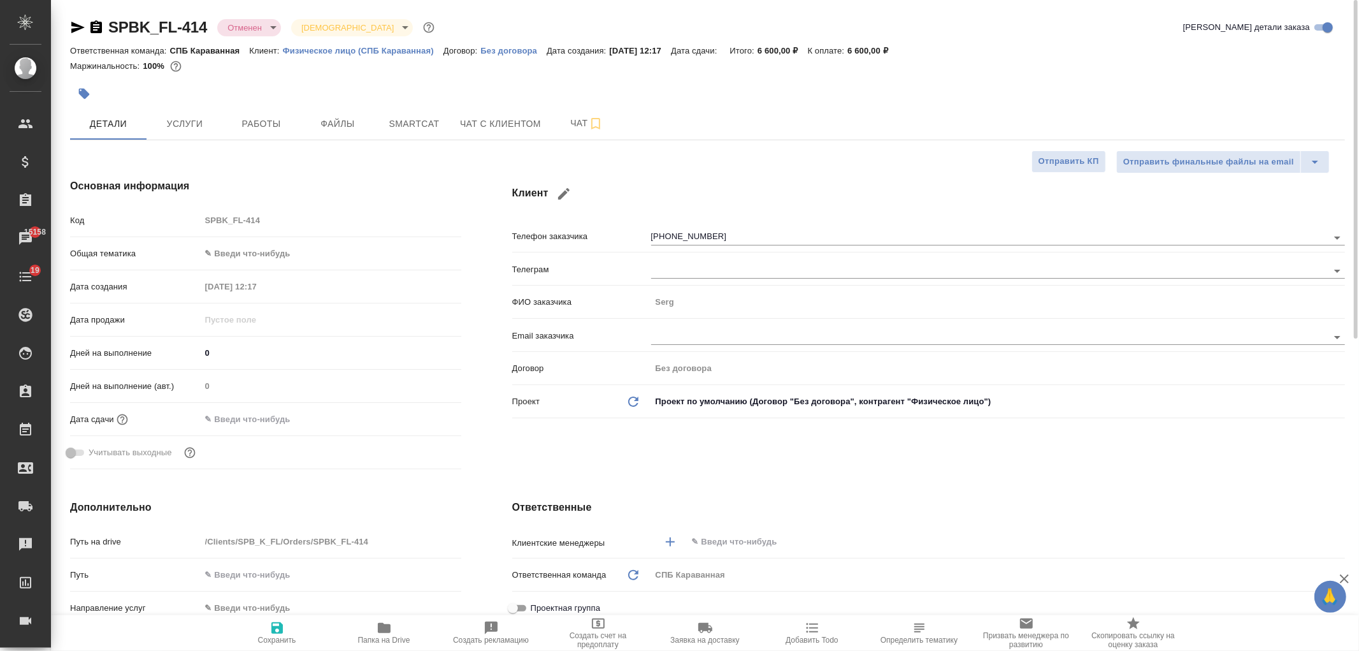
type textarea "x"
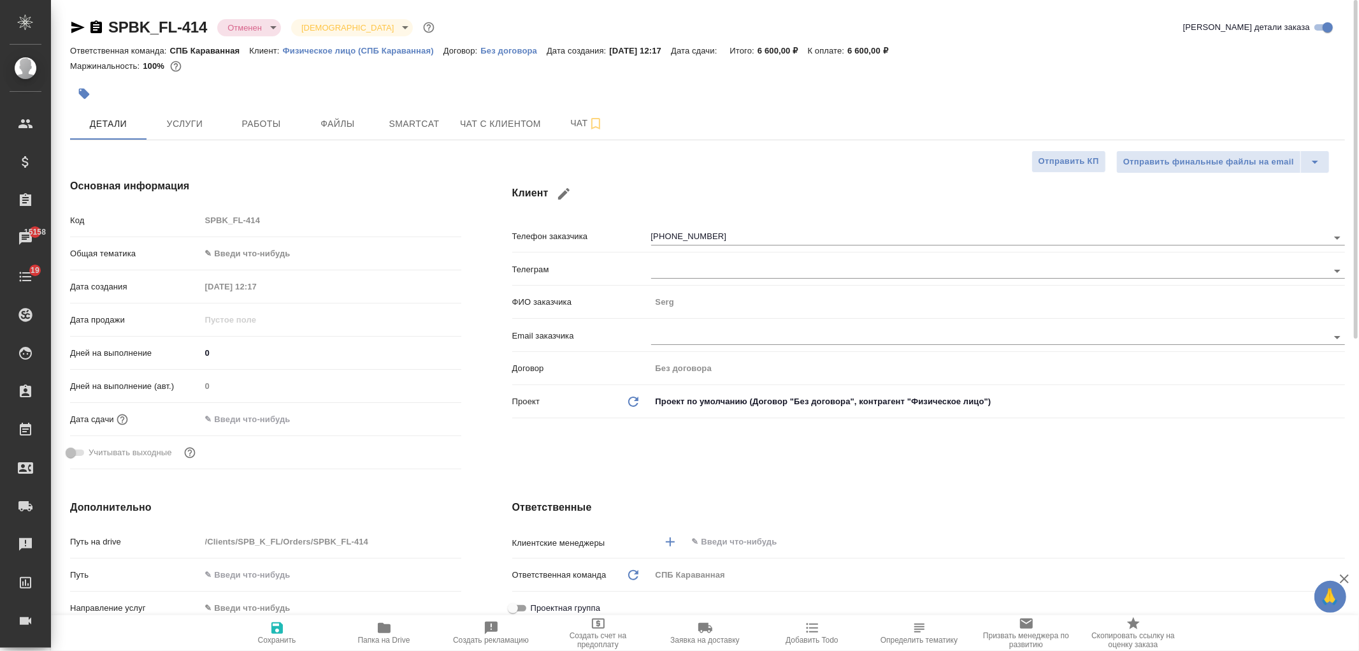
type textarea "x"
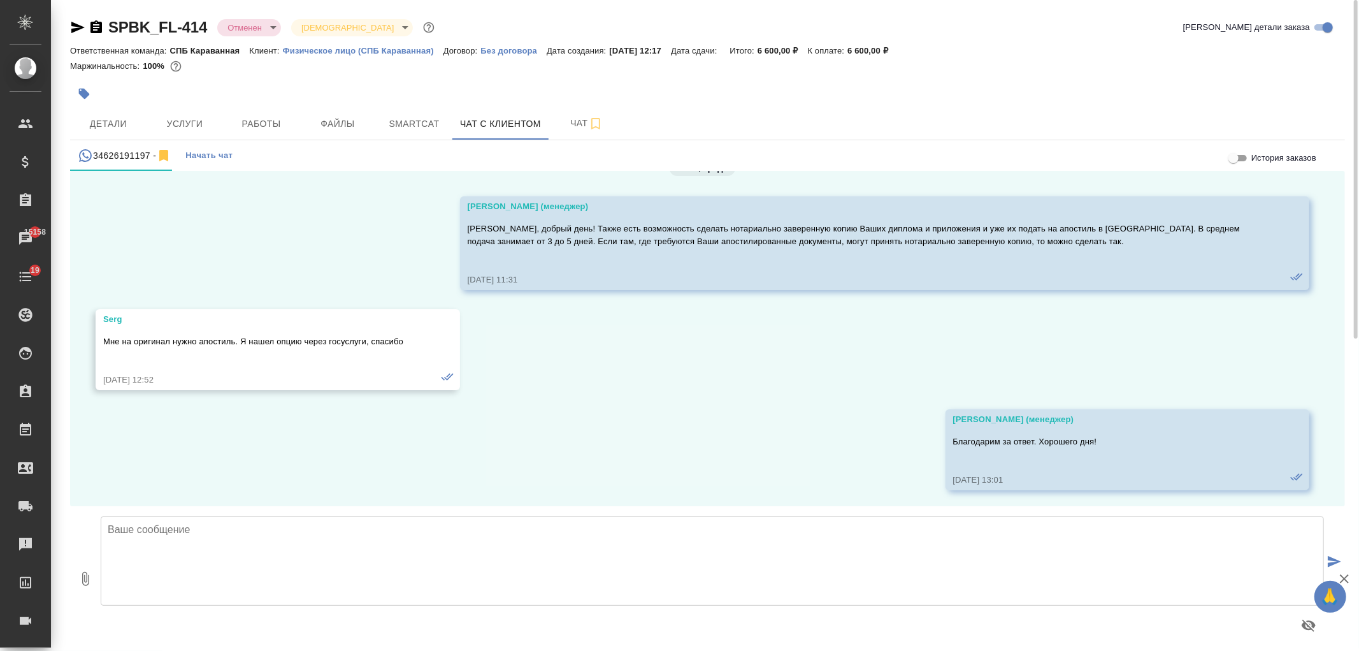
scroll to position [2454, 0]
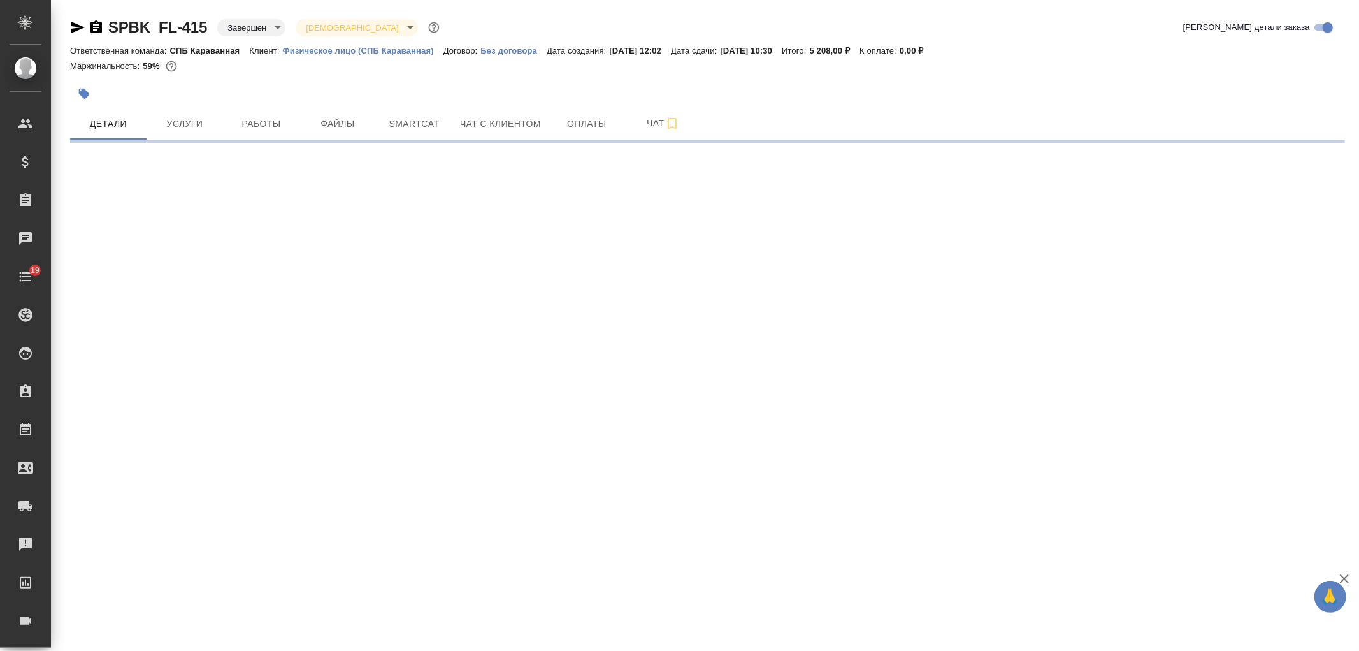
select select "RU"
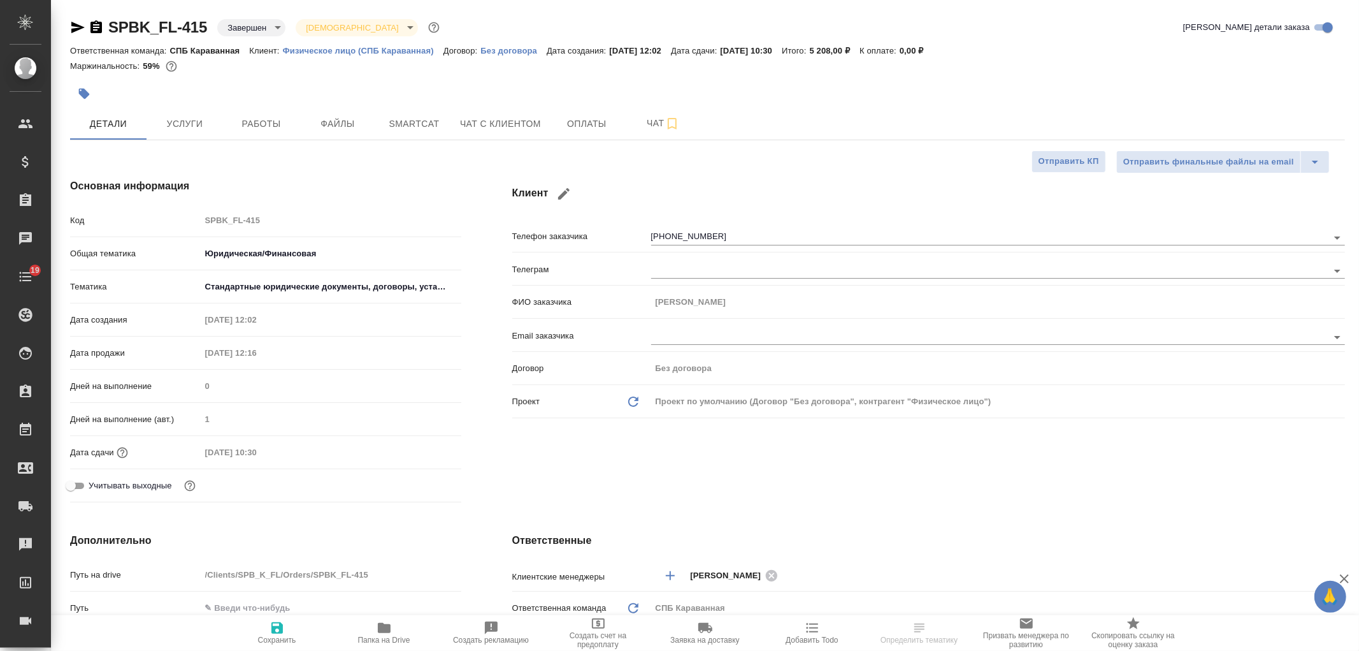
type textarea "x"
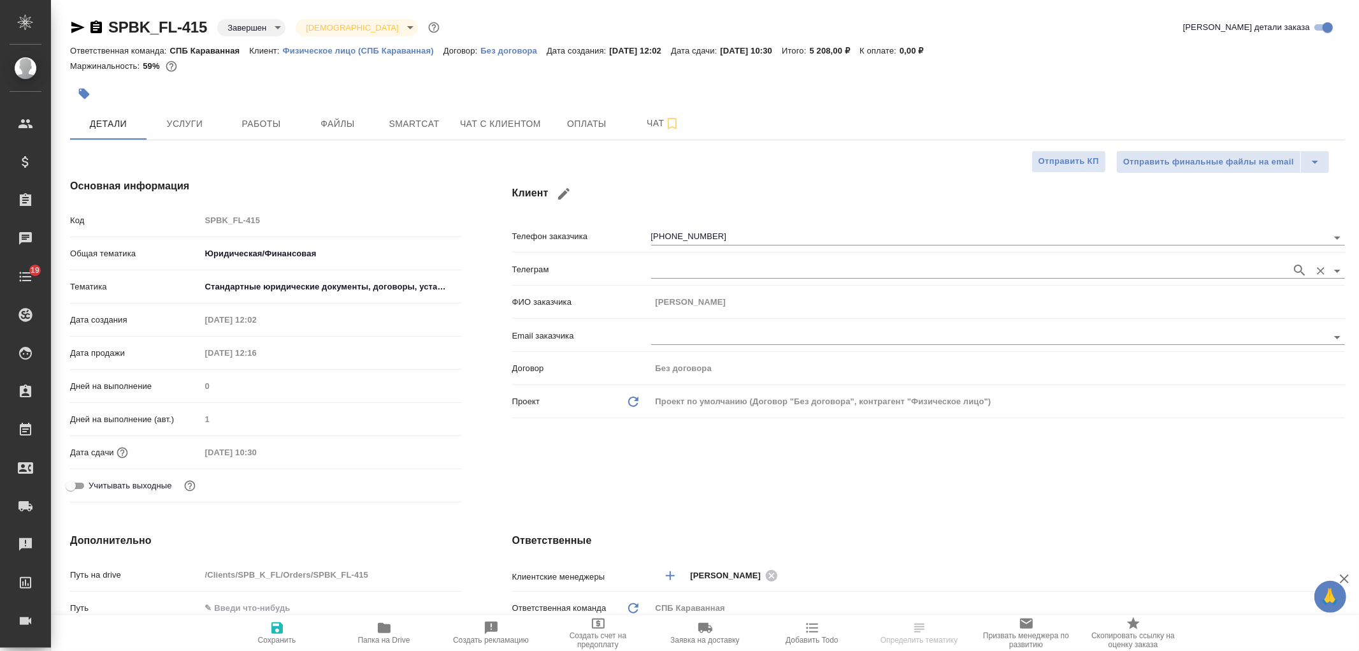
type textarea "x"
click at [842, 489] on div "Клиент Телефон заказчика [PHONE_NUMBER] Телеграм ФИО заказчика [PERSON_NAME] за…" at bounding box center [929, 343] width 884 height 380
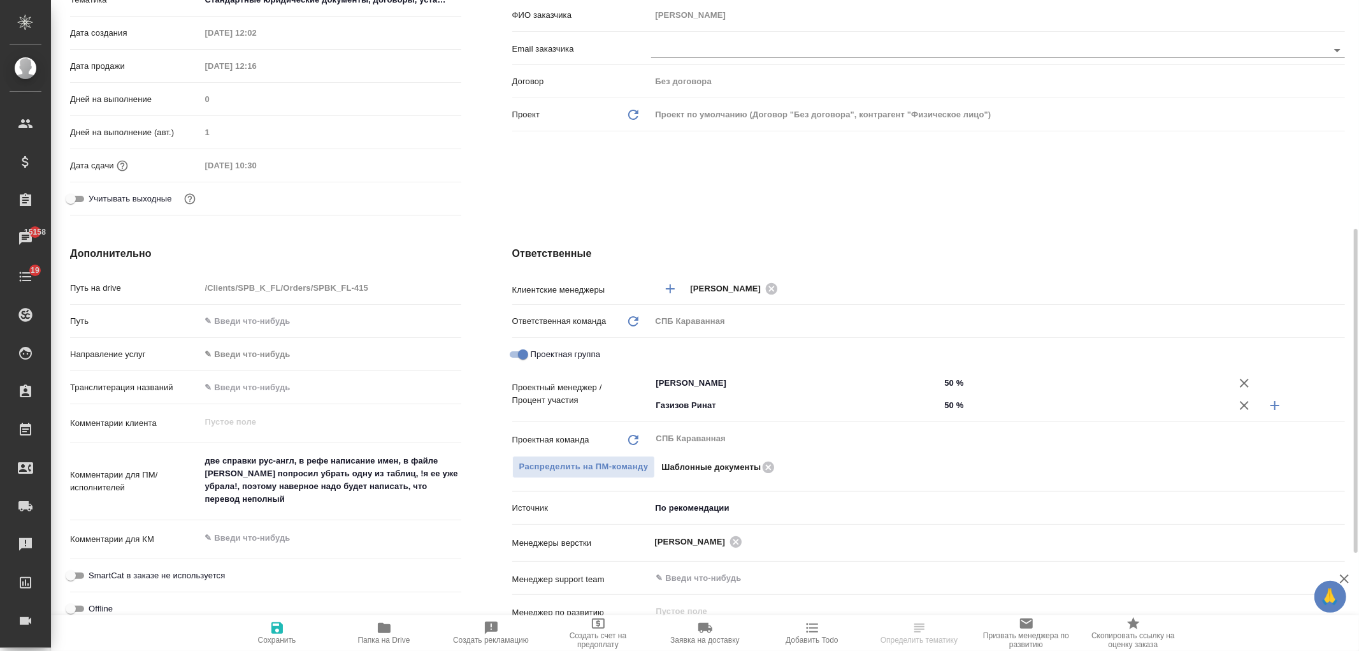
scroll to position [344, 0]
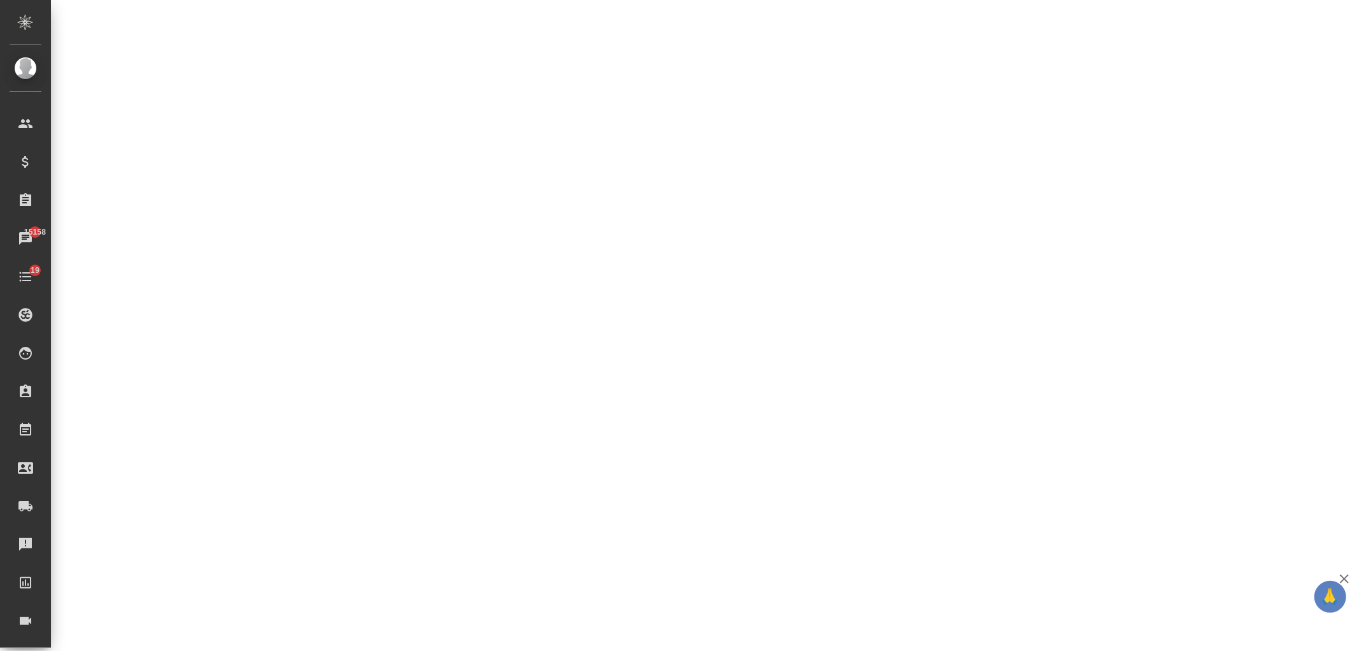
select select "RU"
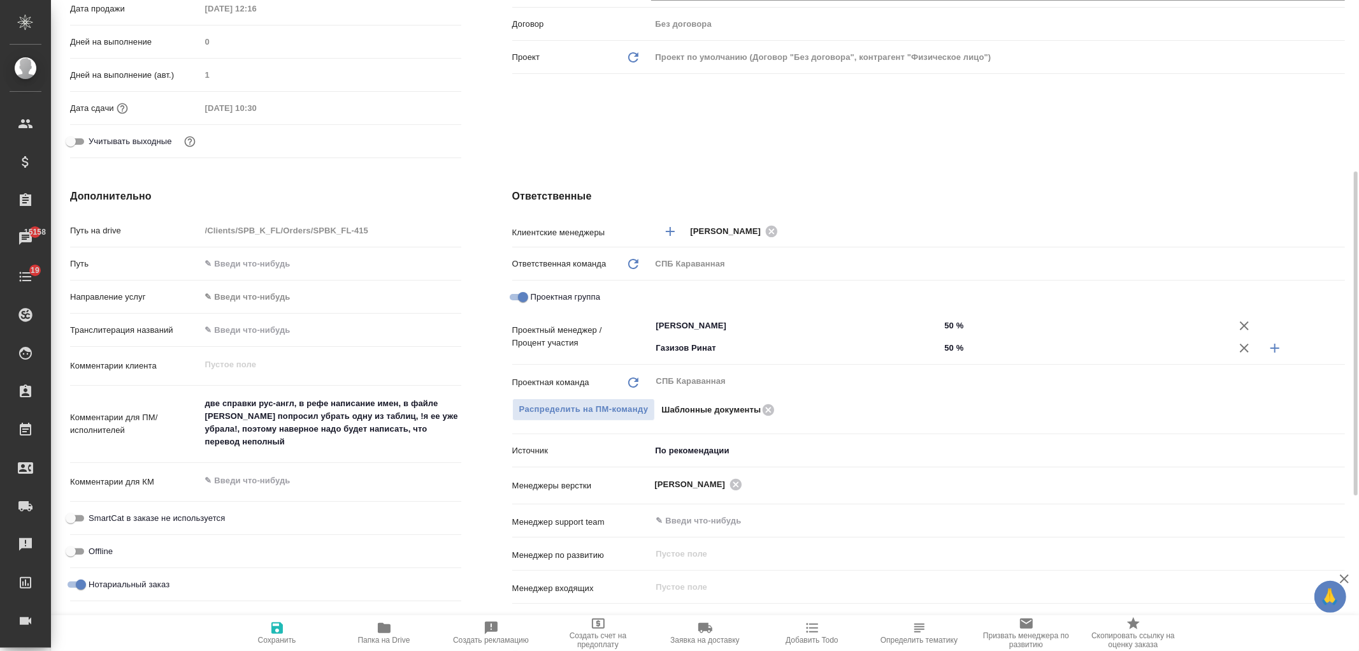
type textarea "x"
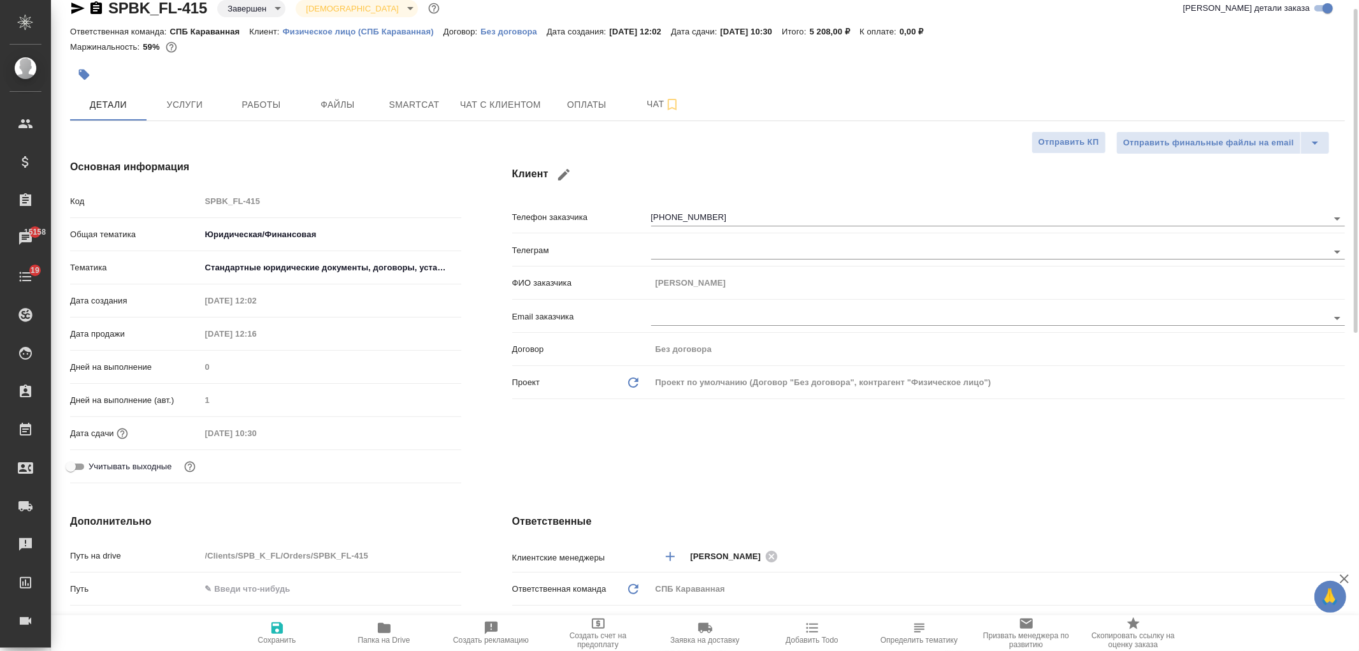
scroll to position [0, 0]
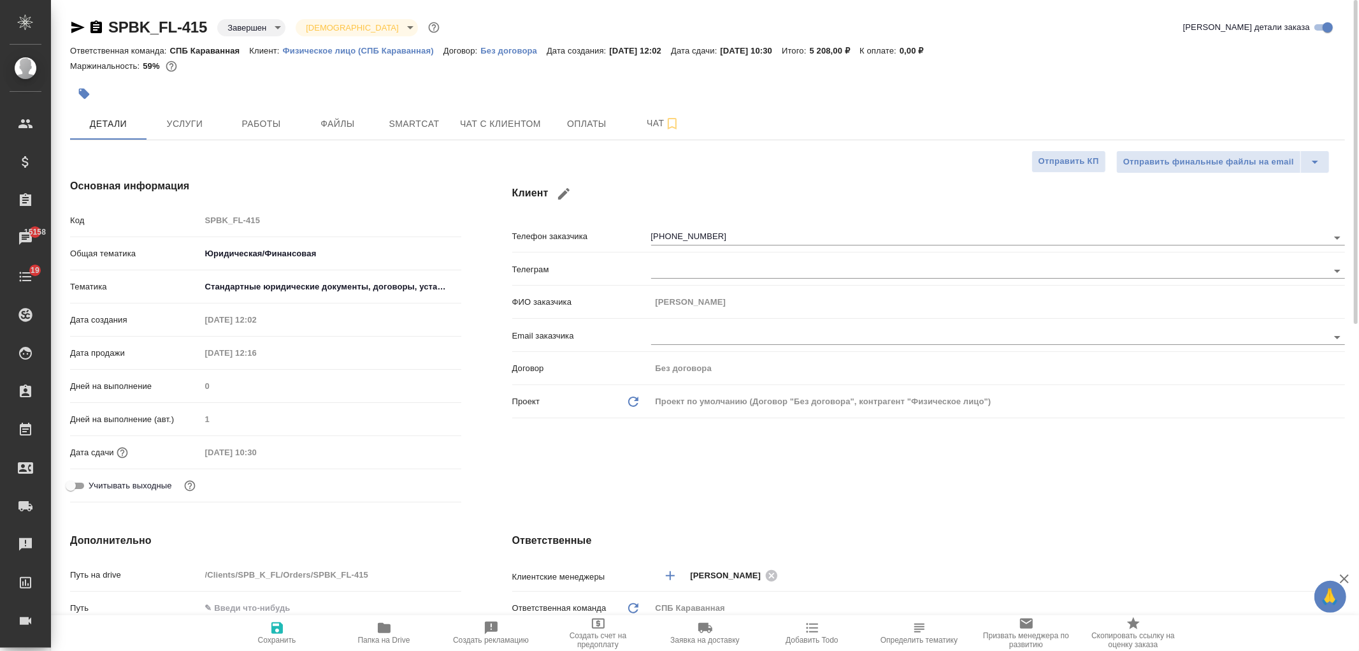
type textarea "x"
